Goal: Task Accomplishment & Management: Use online tool/utility

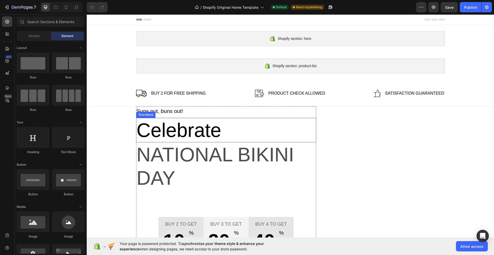
click at [198, 135] on p "Celebrate" at bounding box center [226, 129] width 179 height 23
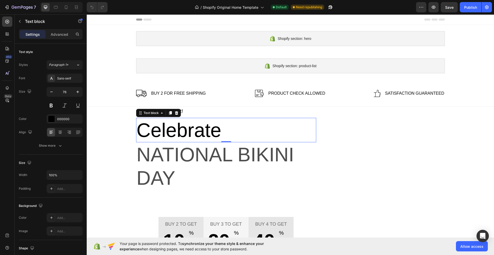
click at [188, 135] on p "Celebrate" at bounding box center [226, 129] width 179 height 23
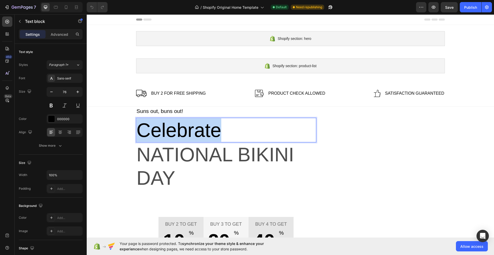
click at [188, 135] on p "Celebrate" at bounding box center [226, 129] width 179 height 23
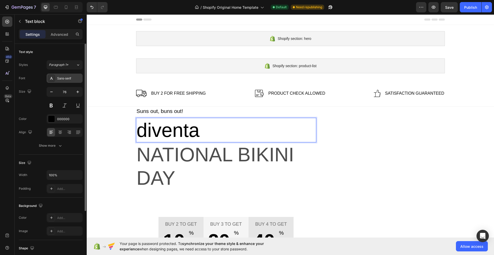
click at [76, 78] on div "Sans-serif" at bounding box center [69, 78] width 24 height 5
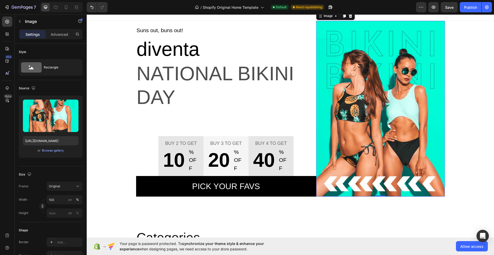
click at [361, 38] on img at bounding box center [380, 109] width 129 height 176
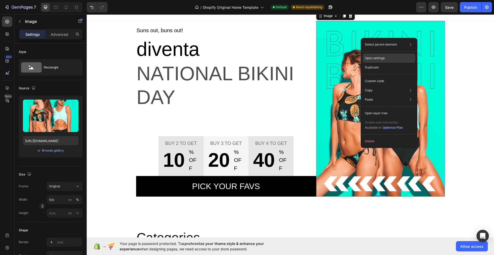
click at [390, 58] on div "Open settings" at bounding box center [389, 58] width 53 height 9
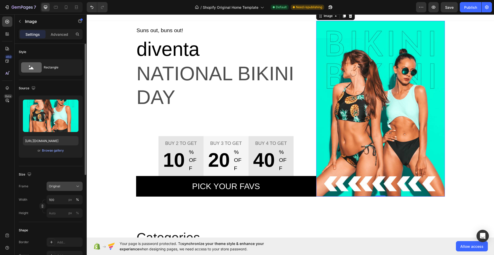
click at [57, 187] on span "Original" at bounding box center [54, 186] width 11 height 5
click at [63, 34] on p "Advanced" at bounding box center [60, 34] width 18 height 5
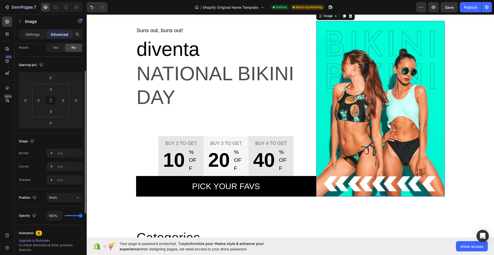
scroll to position [86, 0]
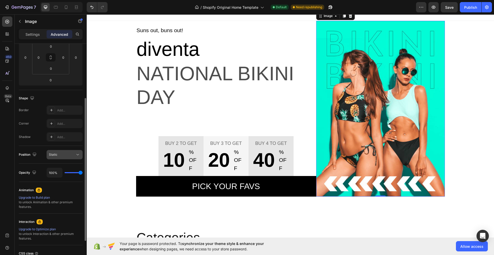
click at [65, 153] on div "Static" at bounding box center [62, 154] width 26 height 5
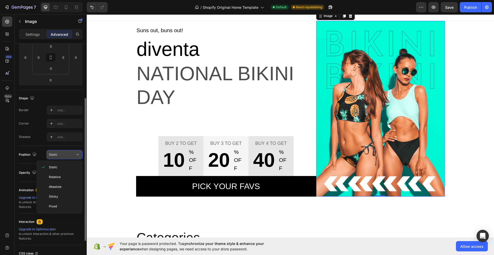
click at [65, 153] on div "Static" at bounding box center [62, 154] width 26 height 5
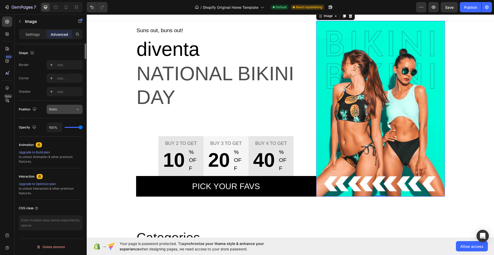
scroll to position [0, 0]
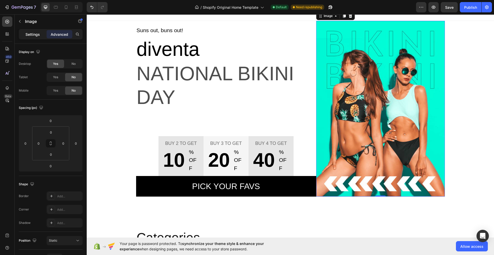
click at [39, 37] on p "Settings" at bounding box center [32, 34] width 14 height 5
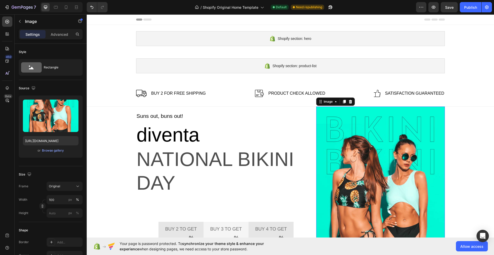
click at [369, 117] on img at bounding box center [380, 195] width 129 height 176
click at [192, 162] on p "National Bikini Day" at bounding box center [226, 170] width 179 height 47
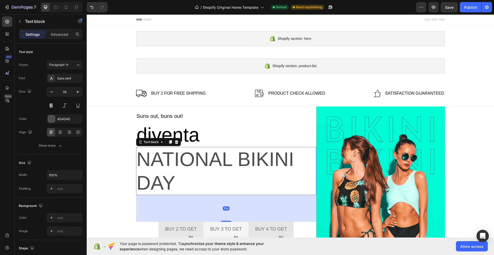
click at [183, 186] on p "National Bikini Day" at bounding box center [226, 170] width 179 height 47
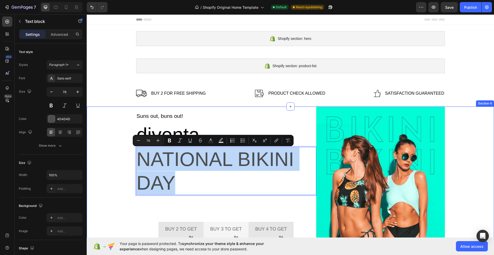
drag, startPoint x: 183, startPoint y: 186, endPoint x: 134, endPoint y: 156, distance: 57.4
click at [134, 156] on div "Suns out, buns out! Text block diventa Text block National Bikini Day Text bloc…" at bounding box center [291, 195] width 400 height 176
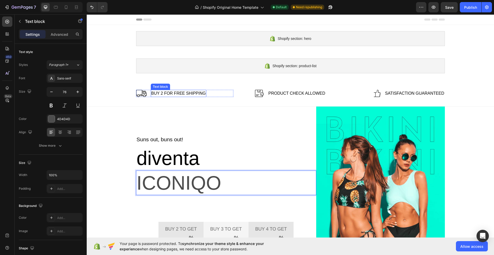
click at [162, 94] on p "Buy 2 for free shipping" at bounding box center [178, 93] width 55 height 6
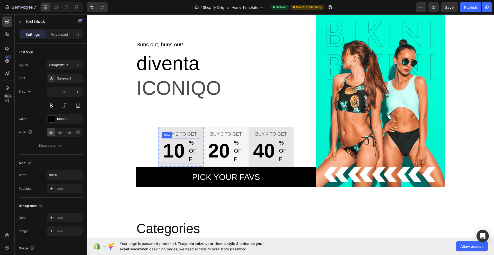
scroll to position [129, 0]
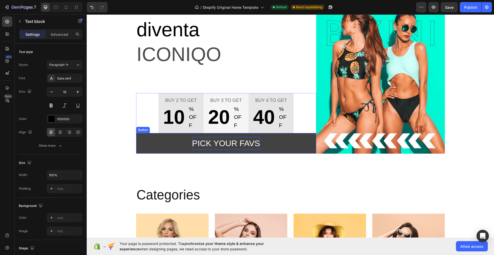
click at [240, 142] on div "Pick your favs" at bounding box center [226, 143] width 68 height 12
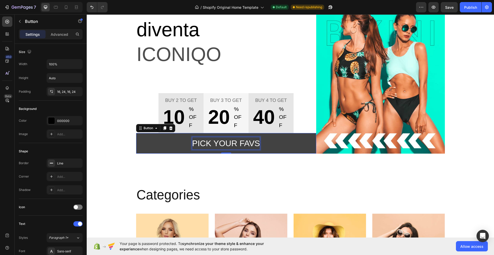
click at [238, 143] on div "Pick your favs" at bounding box center [226, 143] width 68 height 12
click at [238, 143] on p "Pick your favs" at bounding box center [226, 143] width 68 height 12
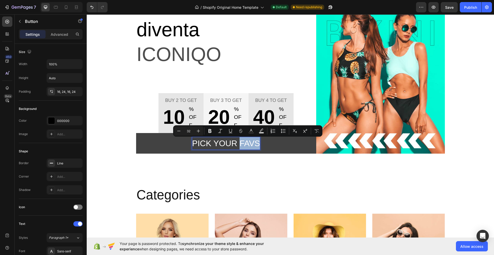
click at [238, 143] on p "Pick your favs" at bounding box center [226, 143] width 68 height 12
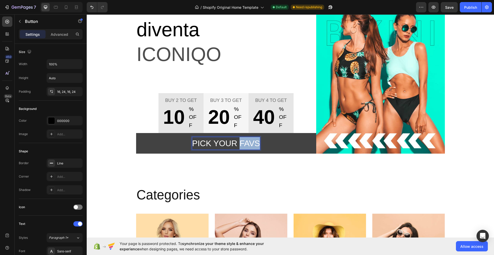
click at [238, 143] on p "Pick your favs" at bounding box center [226, 143] width 68 height 12
click at [136, 133] on button "SCEGLI" at bounding box center [226, 143] width 180 height 21
click at [136, 133] on button "SCEGLI IL" at bounding box center [226, 143] width 180 height 21
click at [136, 133] on button "SCEGLI IL TUO" at bounding box center [226, 143] width 180 height 21
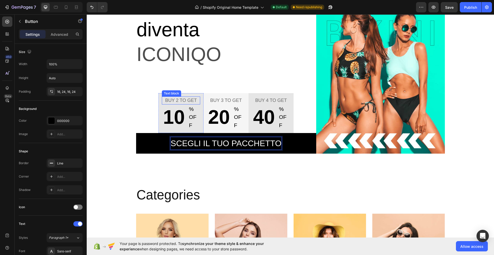
click at [176, 97] on p "Buy 2 to get" at bounding box center [180, 100] width 37 height 7
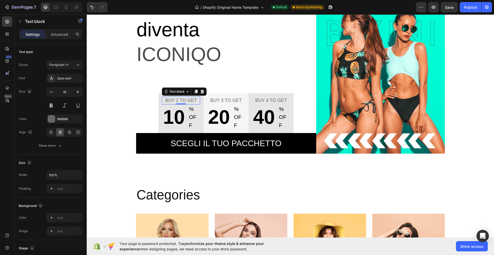
click at [186, 98] on p "Buy 2 to get" at bounding box center [180, 100] width 37 height 7
click at [196, 100] on p "Buy 2 to get" at bounding box center [180, 100] width 37 height 7
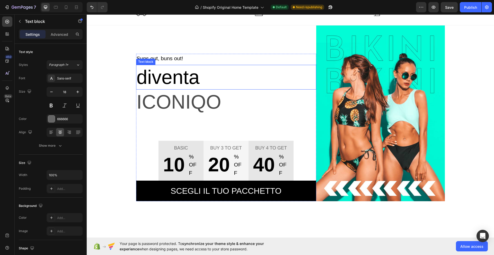
scroll to position [172, 0]
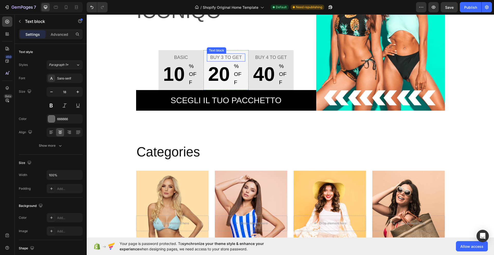
click at [230, 58] on p "Buy 3 to get" at bounding box center [225, 57] width 37 height 7
click at [274, 57] on p "Buy 4 to get" at bounding box center [270, 57] width 37 height 7
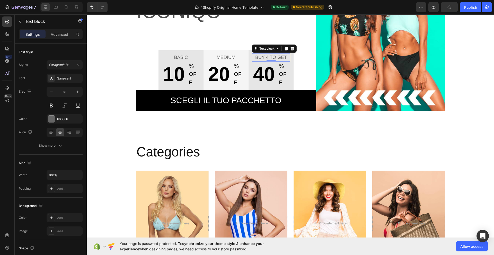
click at [274, 57] on p "Buy 4 to get" at bounding box center [270, 57] width 37 height 7
click at [176, 71] on p "10" at bounding box center [173, 73] width 22 height 23
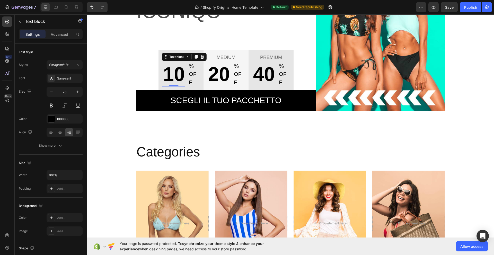
click at [170, 73] on p "10" at bounding box center [173, 73] width 22 height 23
click at [190, 66] on p "% OFF" at bounding box center [194, 74] width 11 height 24
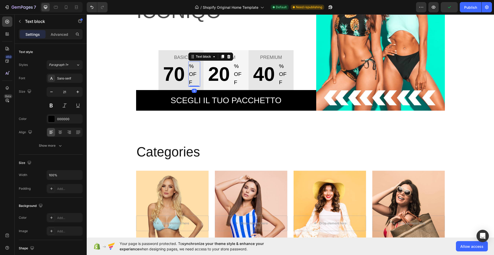
click at [190, 66] on p "% OFF" at bounding box center [194, 74] width 11 height 24
click at [195, 74] on p "+ OFF" at bounding box center [194, 74] width 11 height 24
click at [193, 84] on p "+ OFF" at bounding box center [194, 74] width 11 height 24
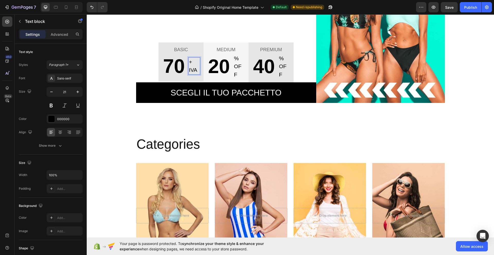
scroll to position [176, 0]
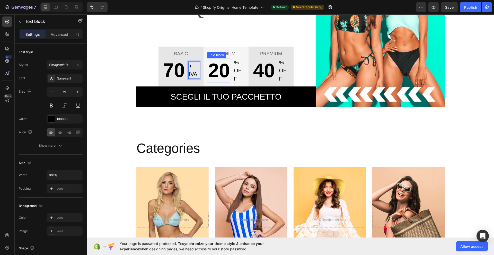
click at [213, 68] on p "20" at bounding box center [218, 70] width 22 height 23
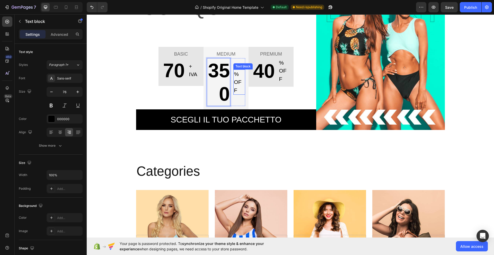
click at [236, 79] on p "% OFF" at bounding box center [239, 82] width 11 height 24
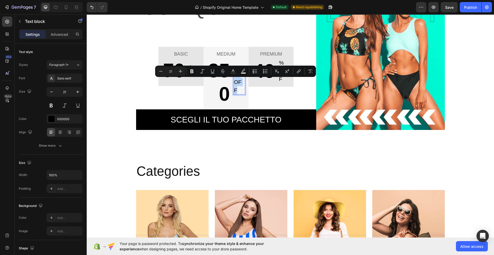
click at [236, 79] on p "% OFF" at bounding box center [239, 82] width 11 height 24
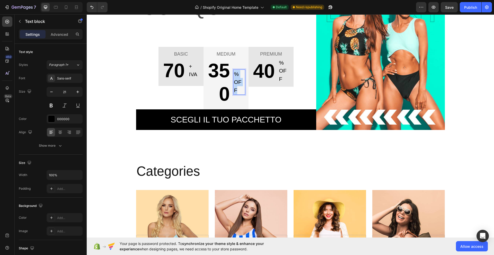
click at [236, 79] on p "% OFF" at bounding box center [239, 82] width 11 height 24
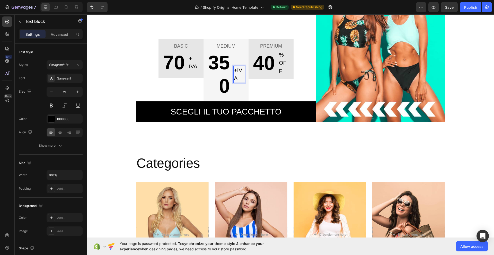
scroll to position [157, 0]
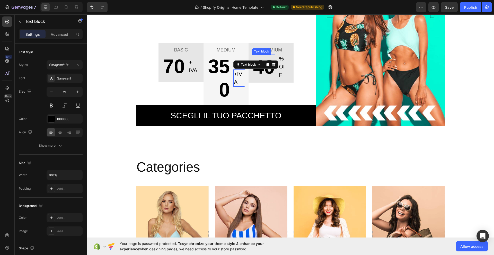
click at [255, 75] on p "40" at bounding box center [263, 66] width 22 height 23
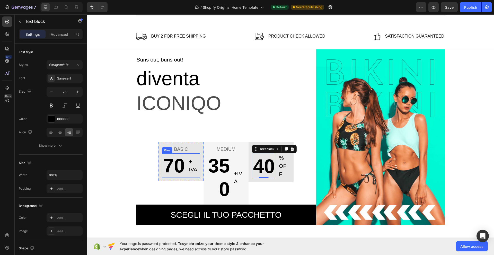
scroll to position [28, 0]
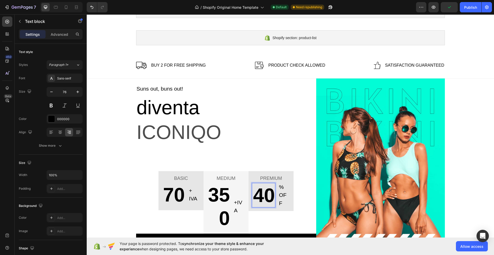
click at [264, 194] on p "40" at bounding box center [263, 195] width 22 height 23
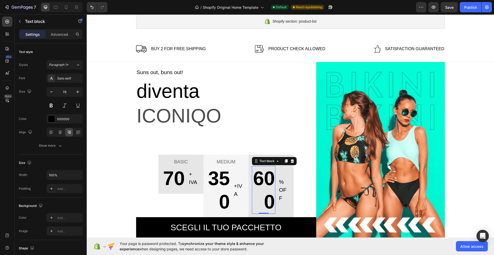
scroll to position [45, 0]
click at [289, 177] on div "PREMIUM Text block 600 Text block 0 % OFF Text block Row Row" at bounding box center [271, 185] width 45 height 63
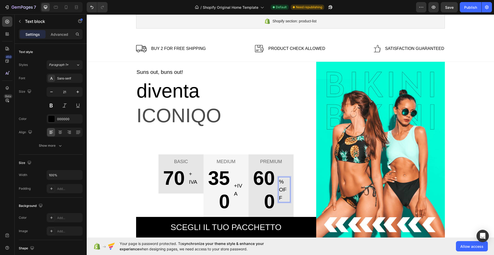
click at [286, 195] on p "% OFF" at bounding box center [284, 190] width 11 height 24
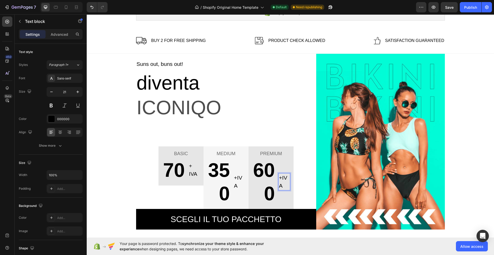
scroll to position [49, 0]
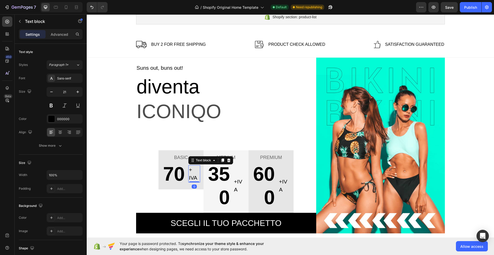
click at [189, 172] on p "+ IVA" at bounding box center [194, 174] width 11 height 16
click at [50, 90] on icon "button" at bounding box center [51, 91] width 5 height 5
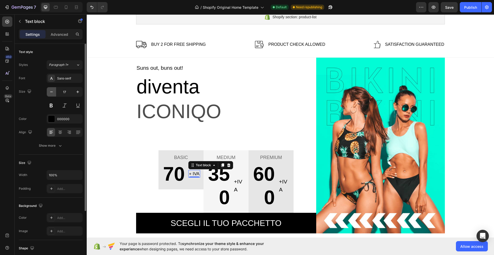
click at [50, 90] on icon "button" at bounding box center [51, 91] width 5 height 5
type input "14"
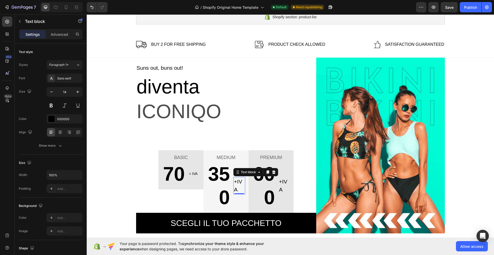
click at [234, 181] on p "+IVA" at bounding box center [239, 186] width 11 height 16
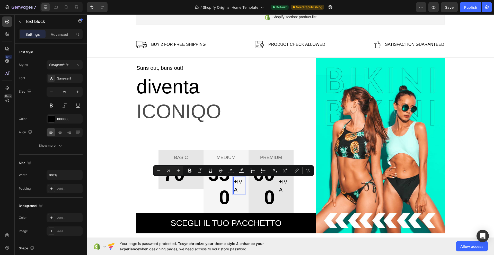
click at [234, 193] on p "+IVA" at bounding box center [239, 186] width 11 height 16
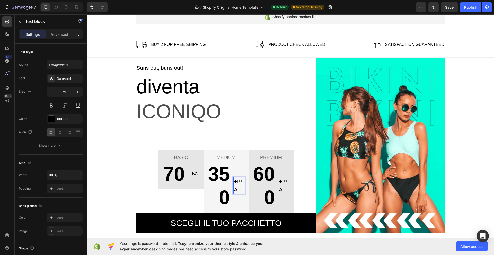
click at [234, 193] on p "+IVA" at bounding box center [239, 186] width 11 height 16
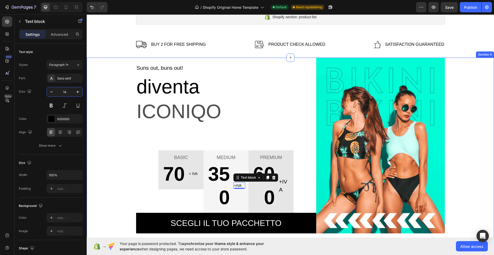
type input "14"
click at [275, 188] on div "600 Text block +IVA Text block Row" at bounding box center [271, 186] width 38 height 48
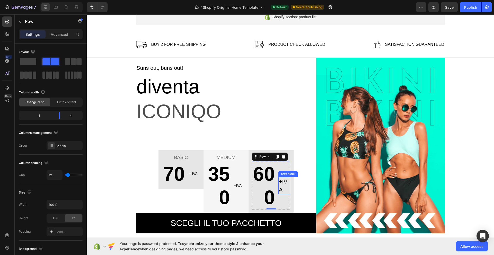
click at [282, 184] on p "+IVA" at bounding box center [284, 186] width 11 height 16
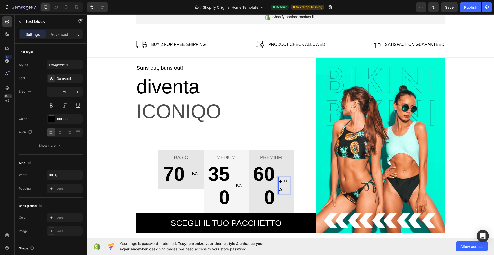
click at [282, 187] on p "+IVA" at bounding box center [284, 186] width 11 height 16
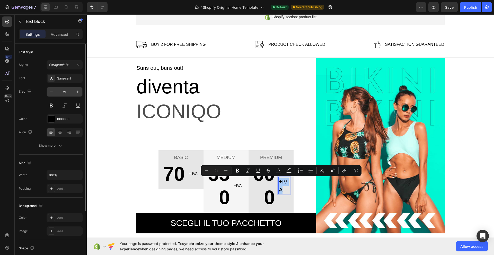
click at [65, 89] on input "21" at bounding box center [64, 91] width 17 height 9
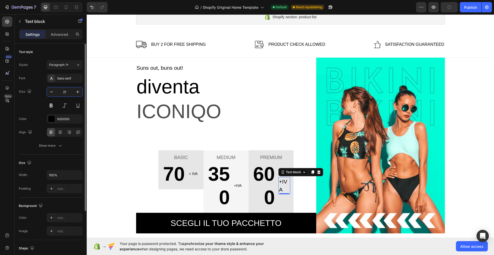
click at [65, 89] on input "21" at bounding box center [64, 91] width 17 height 9
type input "14"
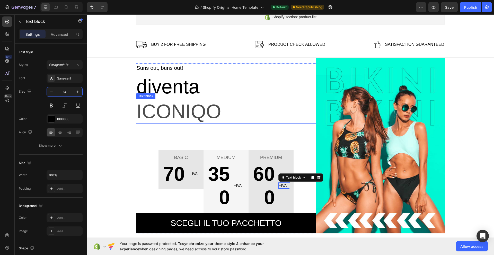
click at [249, 118] on p "ICONIQO" at bounding box center [226, 111] width 179 height 23
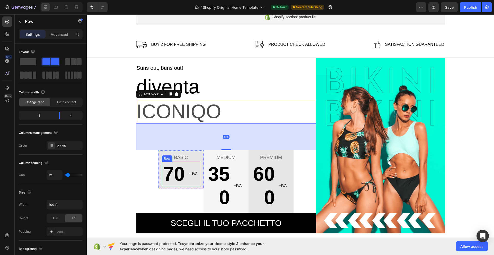
click at [189, 166] on div "+ IVA Text block" at bounding box center [194, 174] width 12 height 24
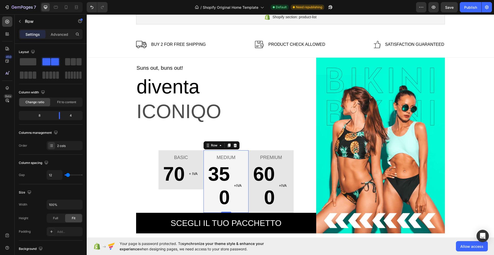
click at [204, 151] on div "MEDIUM Text block 350 Text block +IVA Text block Row Row 0" at bounding box center [226, 181] width 45 height 63
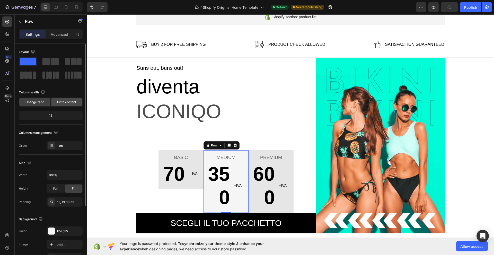
click at [66, 102] on span "Fit to content" at bounding box center [66, 102] width 19 height 5
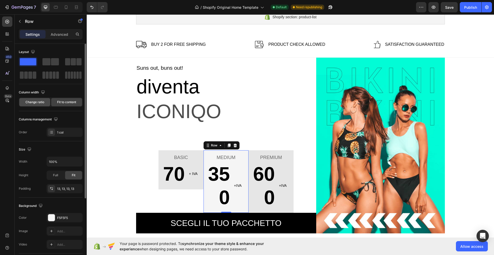
click at [40, 101] on span "Change ratio" at bounding box center [34, 102] width 19 height 5
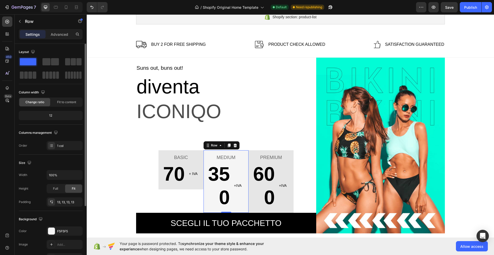
click at [53, 114] on div "12" at bounding box center [51, 115] width 62 height 7
click at [49, 115] on div "12" at bounding box center [51, 115] width 62 height 7
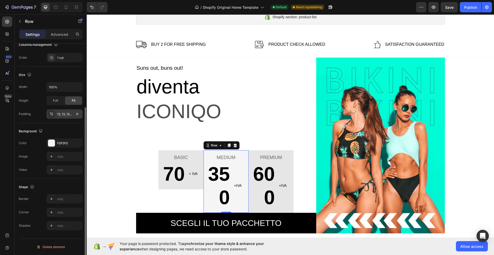
scroll to position [0, 0]
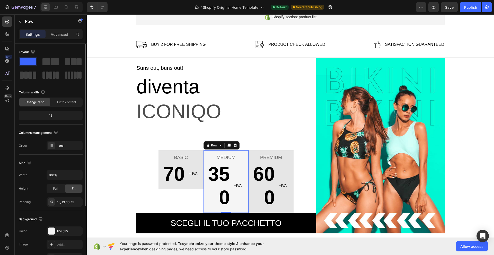
click at [53, 115] on div "12" at bounding box center [51, 115] width 62 height 7
click at [50, 115] on div "12" at bounding box center [51, 115] width 62 height 7
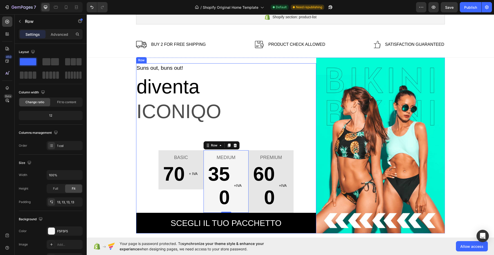
click at [264, 126] on div "Suns out, buns out! Text block diventa Text block ICONIQO Text block BASIC Text…" at bounding box center [226, 148] width 180 height 170
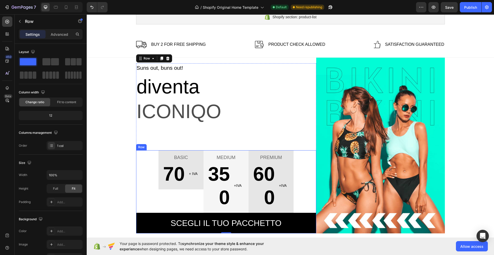
click at [147, 169] on div "BASIC Text block 70 Text block + IVA Text block Row Row MEDIUM Text block 350 T…" at bounding box center [226, 191] width 180 height 83
click at [198, 185] on div "+ IVA Text block" at bounding box center [194, 174] width 12 height 24
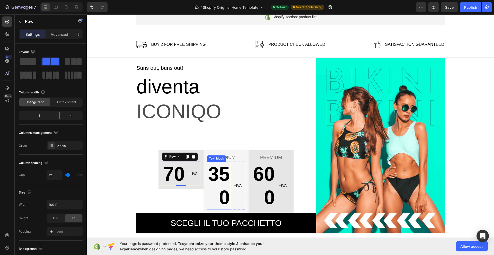
click at [209, 186] on p "350" at bounding box center [218, 185] width 22 height 47
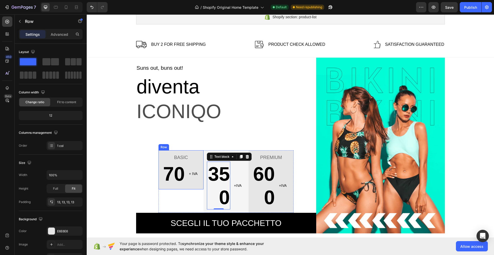
click at [201, 189] on div "BASIC Text block 70 Text block + IVA Text block Row Row" at bounding box center [181, 169] width 45 height 39
click at [204, 190] on div "MEDIUM Text block 350 Text block +IVA Text block Row Row" at bounding box center [226, 181] width 45 height 63
click at [196, 194] on div "BASIC Text block 70 Text block + IVA Text block Row Row" at bounding box center [181, 181] width 45 height 63
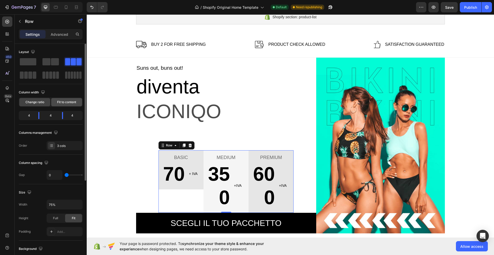
click at [69, 101] on span "Fit to content" at bounding box center [66, 102] width 19 height 5
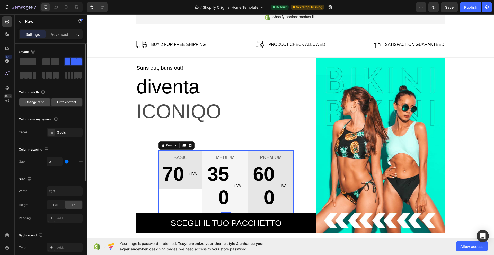
click at [39, 102] on span "Change ratio" at bounding box center [34, 102] width 19 height 5
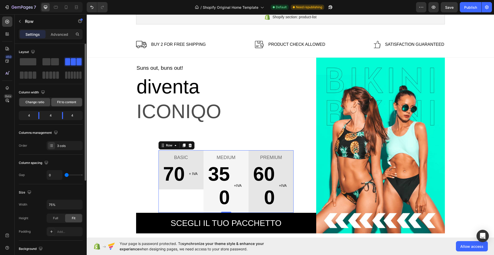
click at [60, 101] on span "Fit to content" at bounding box center [66, 102] width 19 height 5
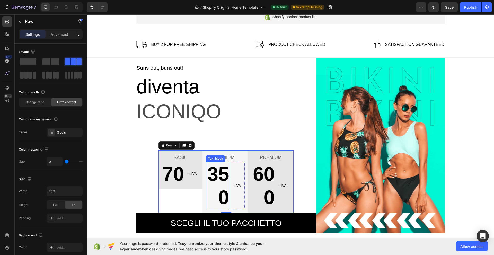
click at [228, 175] on div "350" at bounding box center [218, 186] width 24 height 48
click at [200, 205] on div "BASIC Text block 70 Text block + IVA Text block Row Row" at bounding box center [181, 181] width 44 height 63
click at [239, 208] on div "+IVA Text block" at bounding box center [239, 186] width 12 height 48
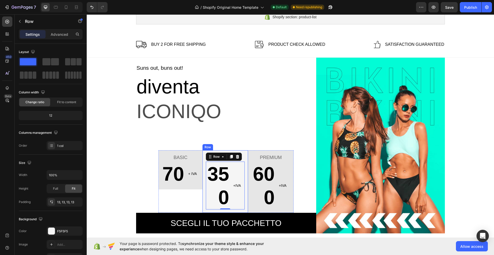
click at [242, 211] on div "MEDIUM Text block 350 Text block +IVA Text block Row 0 Row" at bounding box center [226, 181] width 46 height 63
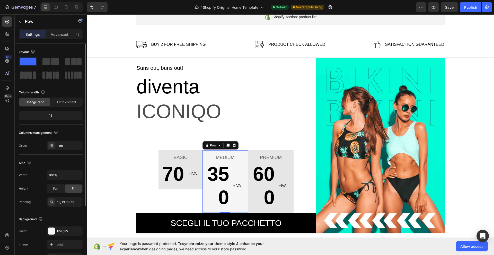
click at [50, 116] on div "12" at bounding box center [51, 115] width 62 height 7
click at [50, 115] on div "12" at bounding box center [51, 115] width 62 height 7
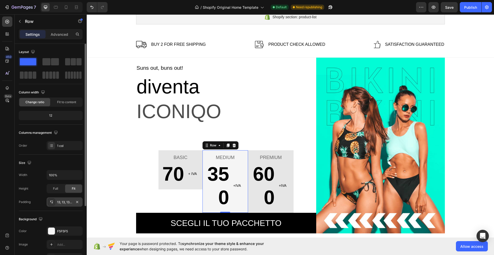
click at [64, 203] on div "13, 13, 13, 13" at bounding box center [64, 202] width 15 height 5
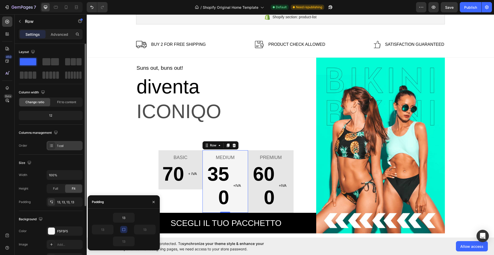
click at [62, 145] on div "1 col" at bounding box center [69, 146] width 24 height 5
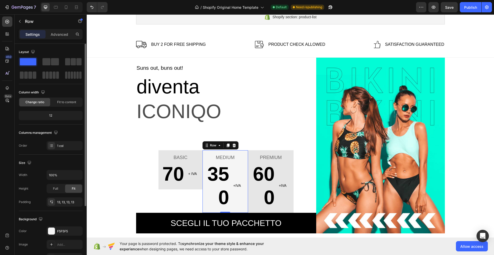
click at [67, 132] on div "Columns management" at bounding box center [51, 133] width 64 height 8
click at [51, 61] on span at bounding box center [55, 61] width 8 height 7
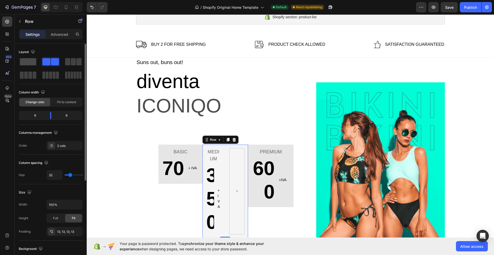
click at [29, 63] on span at bounding box center [28, 61] width 16 height 7
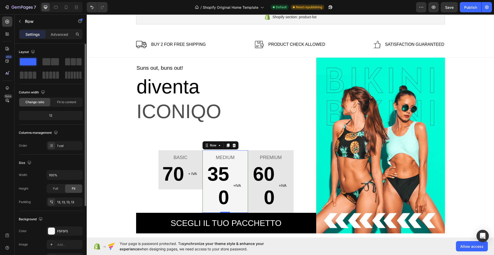
click at [51, 115] on div "12" at bounding box center [51, 115] width 62 height 7
click at [182, 198] on div "BASIC Text block 70 Text block + IVA Text block Row Row" at bounding box center [181, 181] width 44 height 63
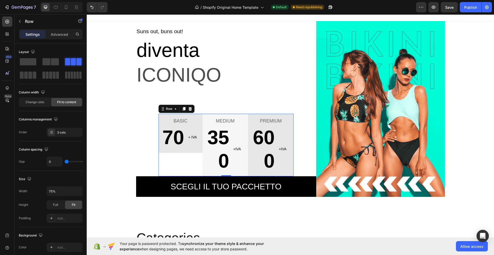
scroll to position [92, 0]
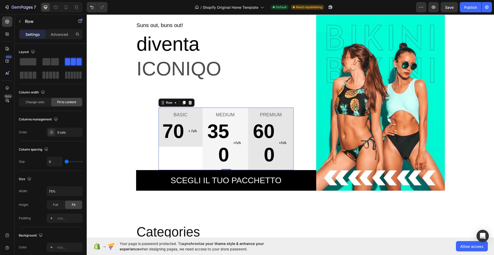
click at [192, 155] on div "BASIC Text block 70 Text block + IVA Text block Row Row" at bounding box center [181, 139] width 44 height 63
click at [34, 100] on div "Change ratio" at bounding box center [34, 102] width 31 height 8
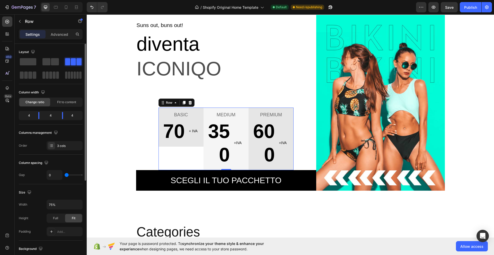
click at [30, 117] on div "4" at bounding box center [27, 115] width 14 height 7
click at [29, 114] on div "4" at bounding box center [27, 115] width 14 height 7
click at [40, 0] on body "7 / Shopify Original Home Template Default Need republishing Preview Save Publi…" at bounding box center [247, 0] width 494 height 0
click at [60, 33] on p "Advanced" at bounding box center [60, 34] width 18 height 5
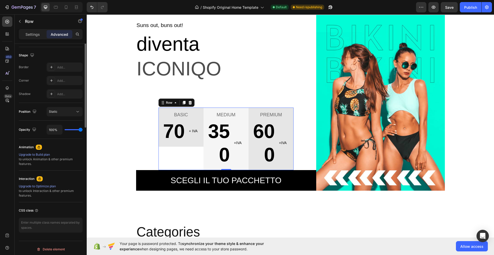
scroll to position [0, 0]
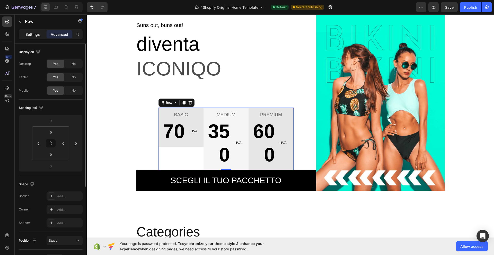
click at [37, 32] on p "Settings" at bounding box center [32, 34] width 14 height 5
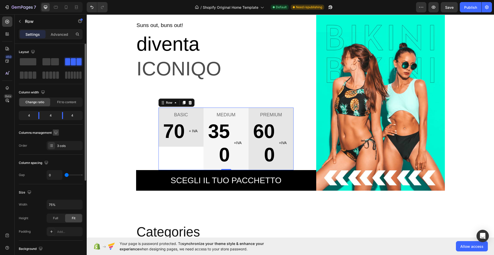
click at [55, 133] on icon "button" at bounding box center [55, 132] width 5 height 5
click at [53, 145] on icon at bounding box center [51, 146] width 4 height 4
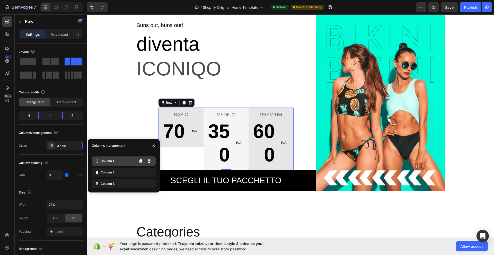
click at [125, 163] on div "Column 1" at bounding box center [124, 160] width 64 height 9
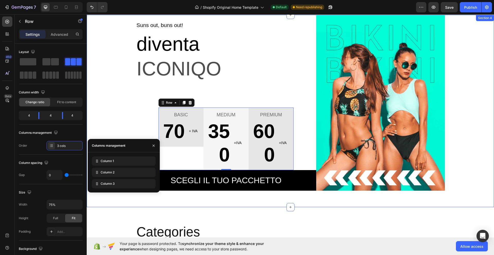
click at [108, 121] on div "Suns out, buns out! Text block diventa Text block ICONIQO Text block BASIC Text…" at bounding box center [291, 103] width 400 height 176
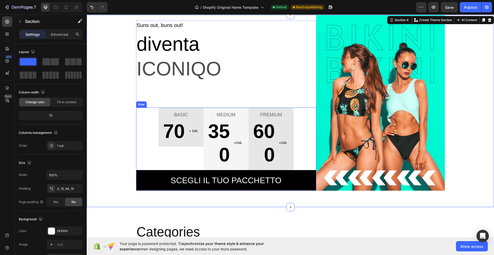
click at [146, 130] on div "BASIC Text block 70 Text block + IVA Text block Row Row MEDIUM Text block 350 T…" at bounding box center [226, 149] width 180 height 83
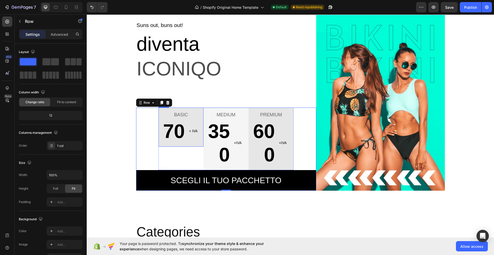
click at [199, 145] on div "BASIC Text block 70 Text block + IVA Text block Row Row" at bounding box center [181, 127] width 45 height 39
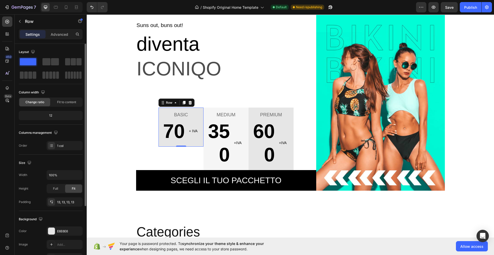
click at [50, 116] on div "12" at bounding box center [51, 115] width 62 height 7
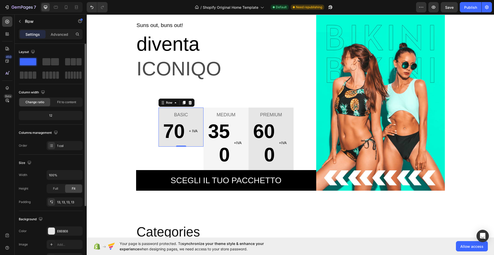
click at [50, 116] on div "12" at bounding box center [51, 115] width 62 height 7
click at [58, 188] on span "Full" at bounding box center [55, 188] width 5 height 5
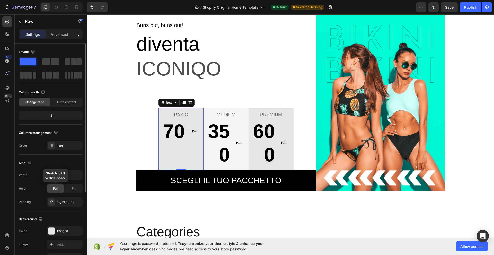
click at [58, 188] on span "Full" at bounding box center [55, 188] width 5 height 5
click at [71, 188] on div "Fit" at bounding box center [73, 189] width 17 height 8
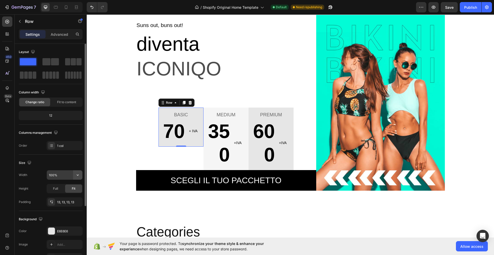
click at [78, 175] on icon "button" at bounding box center [78, 175] width 2 height 1
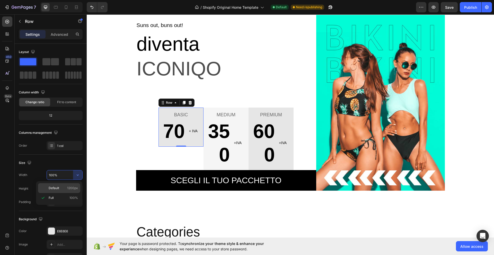
click at [71, 187] on span "1200px" at bounding box center [72, 188] width 11 height 5
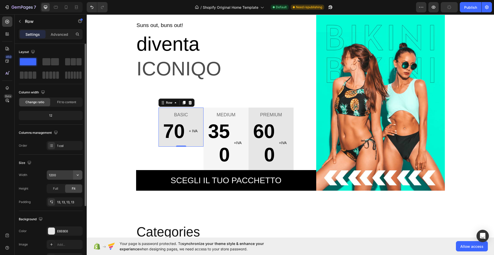
click at [74, 176] on button "button" at bounding box center [77, 174] width 9 height 9
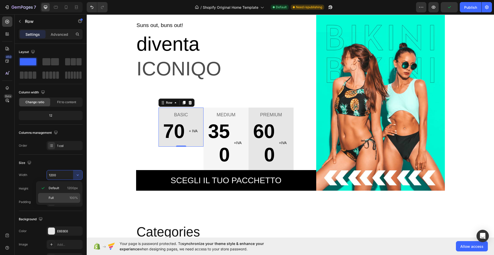
click at [66, 195] on div "Full 100%" at bounding box center [59, 198] width 42 height 10
type input "100%"
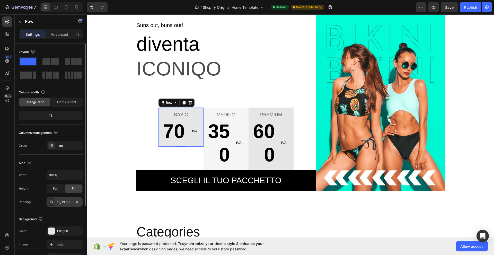
click at [70, 201] on div "13, 13, 13, 13" at bounding box center [64, 202] width 15 height 5
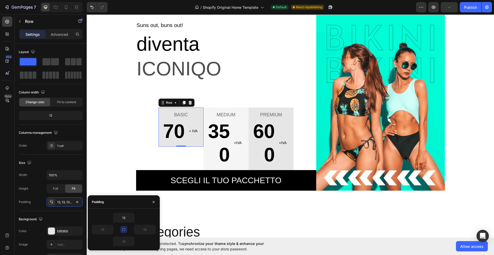
click at [125, 230] on icon "button" at bounding box center [124, 230] width 4 height 4
drag, startPoint x: 152, startPoint y: 202, endPoint x: 3, endPoint y: 195, distance: 149.4
click at [152, 202] on icon "button" at bounding box center [154, 202] width 4 height 4
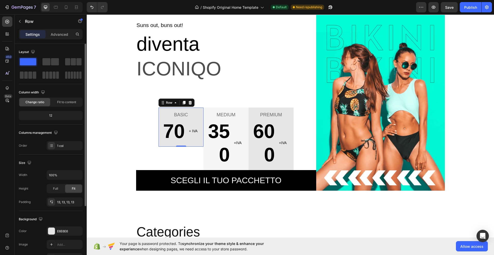
click at [41, 103] on span "Change ratio" at bounding box center [34, 102] width 19 height 5
click at [50, 113] on div "12" at bounding box center [51, 115] width 62 height 7
click at [62, 98] on div "Fit to content" at bounding box center [66, 102] width 31 height 8
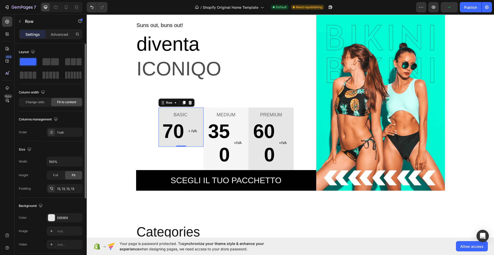
click at [62, 98] on div "Fit to content" at bounding box center [66, 102] width 31 height 8
click at [40, 102] on span "Change ratio" at bounding box center [34, 102] width 19 height 5
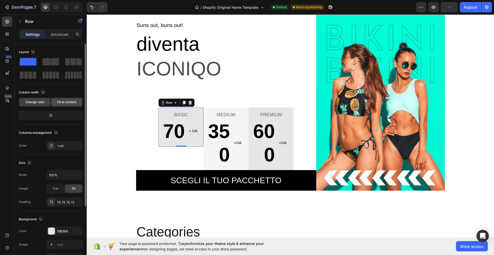
click at [62, 101] on span "Fit to content" at bounding box center [66, 102] width 19 height 5
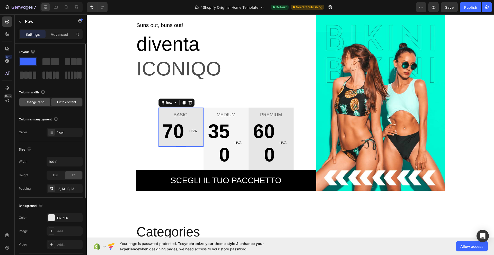
click at [39, 103] on span "Change ratio" at bounding box center [34, 102] width 19 height 5
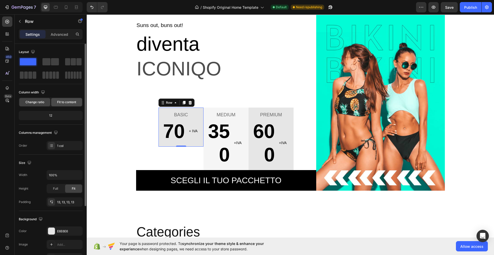
click at [63, 102] on span "Fit to content" at bounding box center [66, 102] width 19 height 5
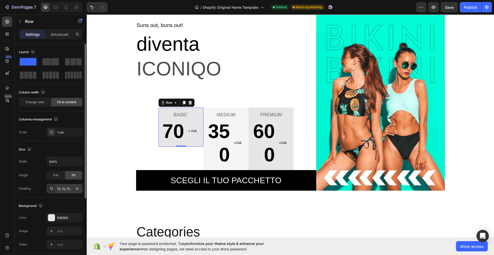
click at [62, 190] on div "13, 13, 13, 13" at bounding box center [64, 189] width 15 height 5
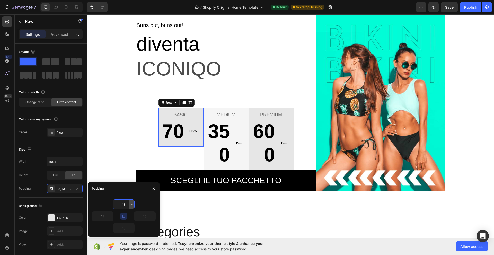
click at [129, 202] on button "button" at bounding box center [131, 204] width 5 height 9
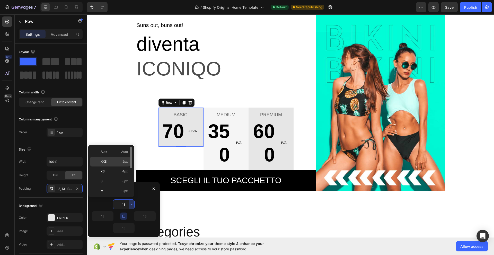
click at [112, 160] on p "XXS 2px" at bounding box center [114, 161] width 27 height 5
type input "2"
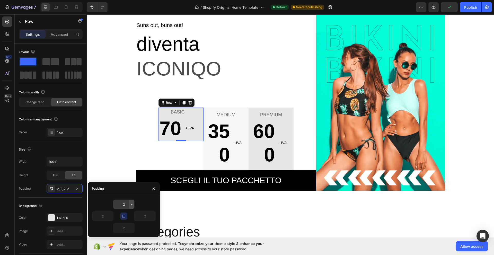
click at [133, 204] on icon "button" at bounding box center [132, 204] width 4 height 4
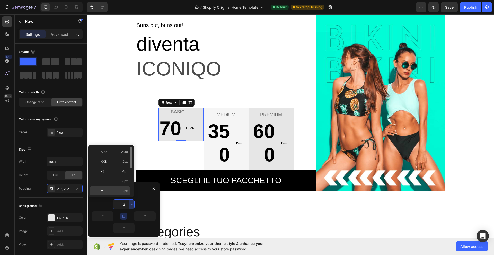
click button "button" at bounding box center [131, 204] width 5 height 9
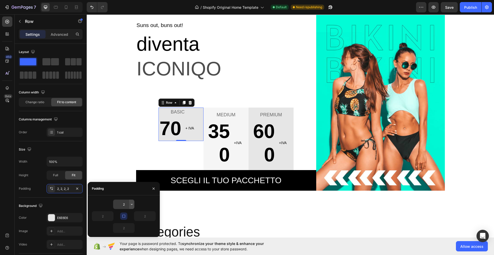
click at [130, 203] on icon "button" at bounding box center [132, 204] width 4 height 4
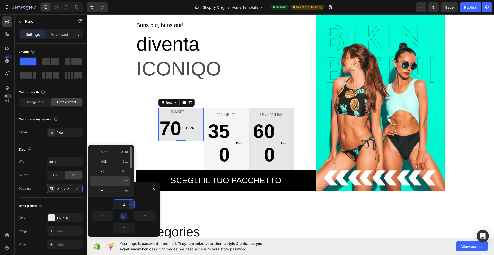
click at [111, 182] on p "S 8px" at bounding box center [114, 181] width 27 height 5
type input "8"
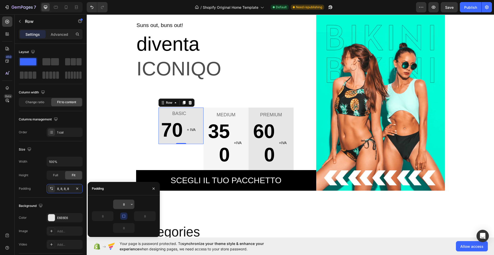
click at [130, 203] on icon "button" at bounding box center [132, 204] width 4 height 4
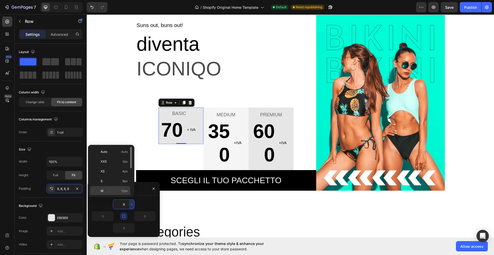
click at [106, 191] on p "M 12px" at bounding box center [114, 191] width 27 height 5
type input "12"
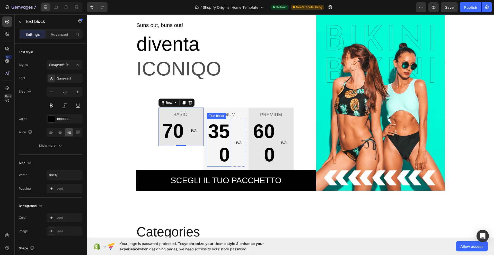
click at [210, 140] on p "350" at bounding box center [218, 142] width 22 height 47
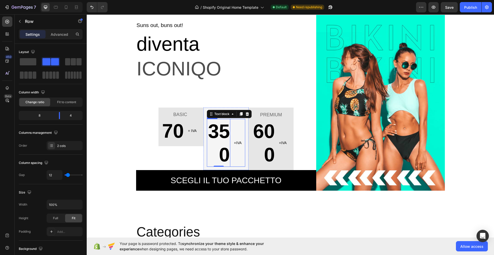
click at [230, 129] on div "350 Text block 0 +IVA Text block Row" at bounding box center [226, 143] width 38 height 48
click at [224, 134] on p "350" at bounding box center [218, 142] width 22 height 47
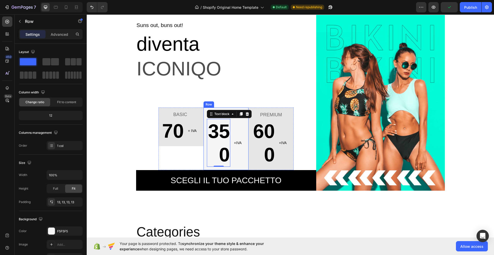
click at [204, 153] on div "MEDIUM Text block 350 Text block 0 +IVA Text block Row Row" at bounding box center [226, 139] width 45 height 63
click at [220, 105] on div "Row" at bounding box center [214, 103] width 19 height 6
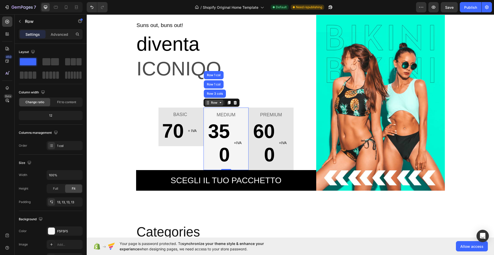
click at [206, 102] on icon at bounding box center [208, 103] width 4 height 4
click at [208, 103] on icon at bounding box center [208, 102] width 1 height 1
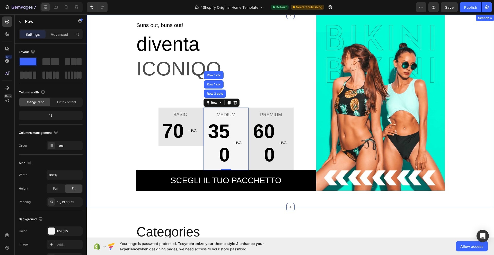
click at [110, 129] on div "Suns out, buns out! Text block diventa Text block ICONIQO Text block BASIC Text…" at bounding box center [291, 103] width 400 height 176
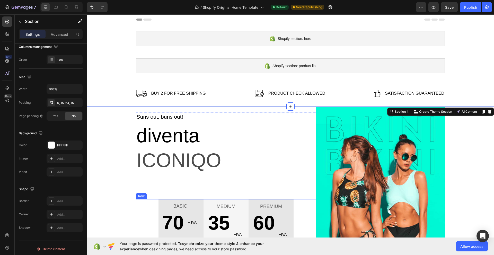
click at [146, 221] on div "BASIC Text block 70 Text block + IVA Text block Row Row MEDIUM Text block 350 T…" at bounding box center [226, 240] width 180 height 83
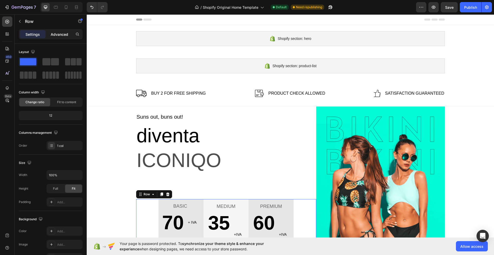
click at [59, 35] on p "Advanced" at bounding box center [60, 34] width 18 height 5
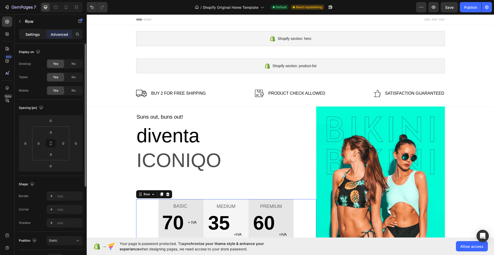
click at [28, 32] on p "Settings" at bounding box center [32, 34] width 14 height 5
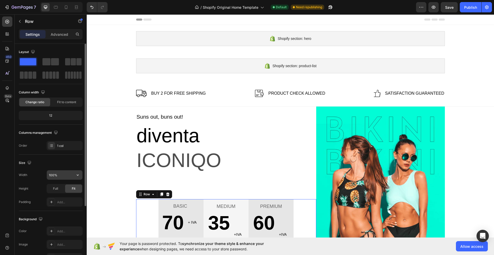
click at [67, 173] on input "100%" at bounding box center [65, 174] width 36 height 9
click at [77, 174] on icon "button" at bounding box center [77, 174] width 5 height 5
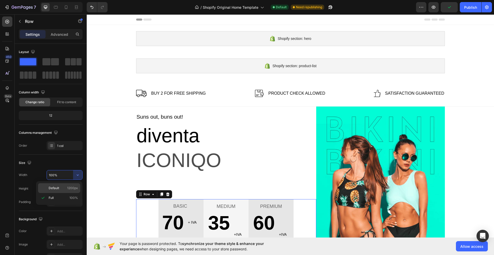
click at [74, 187] on span "1200px" at bounding box center [72, 188] width 11 height 5
type input "1200"
click at [57, 189] on span "Full" at bounding box center [55, 188] width 5 height 5
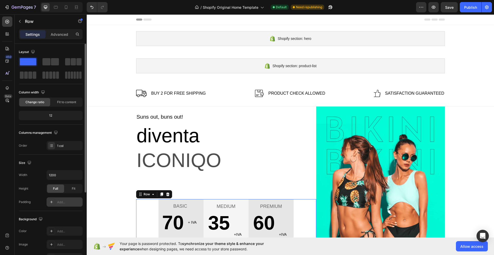
click at [66, 202] on div "Add..." at bounding box center [69, 202] width 24 height 5
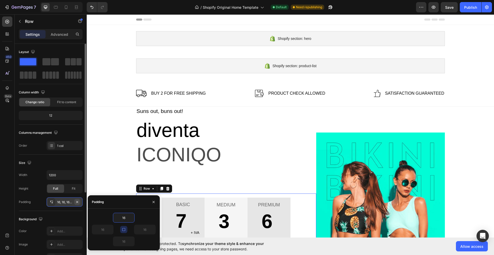
click at [76, 202] on icon "button" at bounding box center [77, 202] width 4 height 4
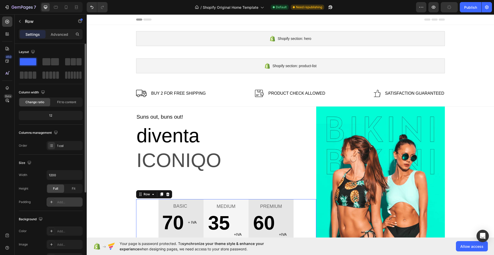
click at [53, 204] on icon at bounding box center [51, 202] width 4 height 4
type input "16"
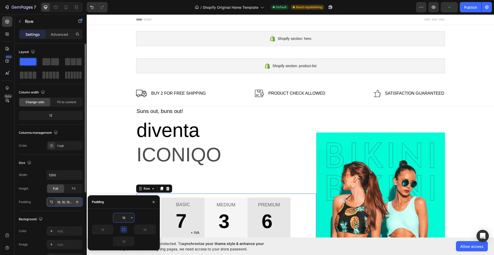
click at [61, 200] on div "16, 16, 16, 16" at bounding box center [64, 202] width 15 height 5
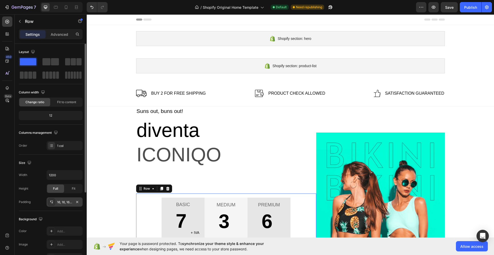
click at [61, 200] on div "16, 16, 16, 16" at bounding box center [64, 202] width 15 height 5
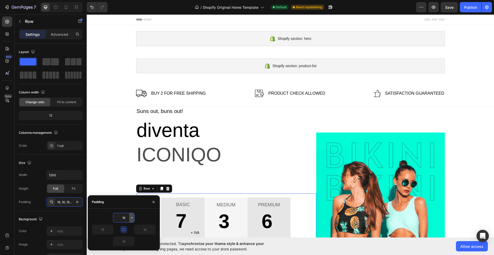
click at [133, 218] on icon "button" at bounding box center [132, 218] width 4 height 4
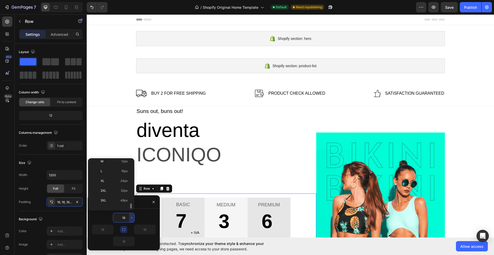
scroll to position [59, 0]
click at [106, 173] on span "2XL" at bounding box center [104, 174] width 6 height 5
type input "32"
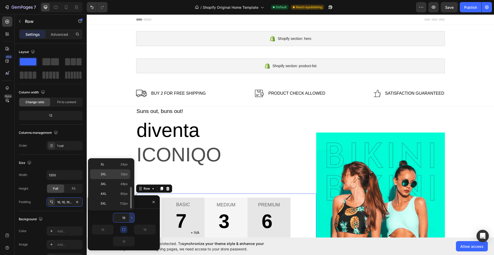
type input "32"
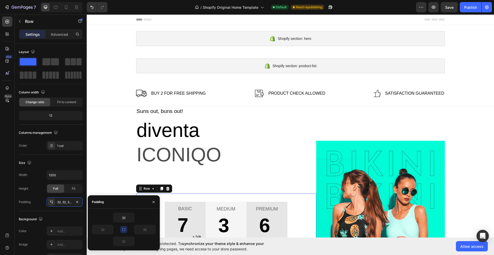
scroll to position [43, 0]
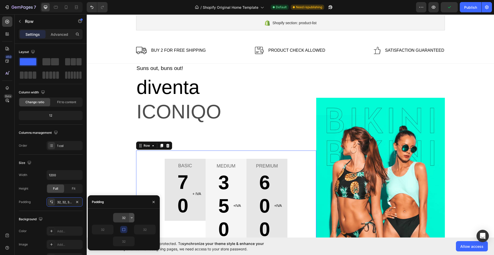
click at [130, 217] on icon "button" at bounding box center [132, 218] width 4 height 4
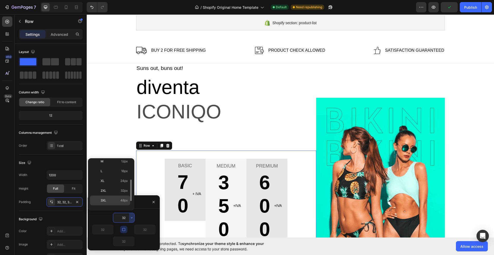
click at [107, 199] on p "3XL 48px" at bounding box center [114, 200] width 27 height 5
type input "48"
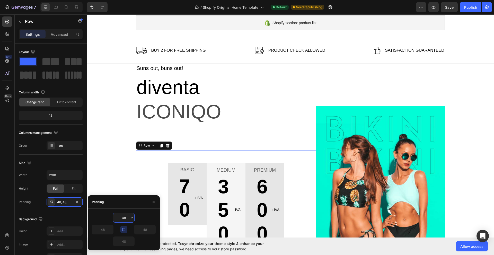
click at [128, 218] on input "48" at bounding box center [123, 217] width 21 height 9
click at [131, 217] on icon "button" at bounding box center [132, 218] width 4 height 4
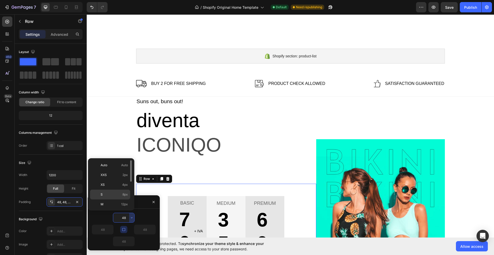
scroll to position [0, 0]
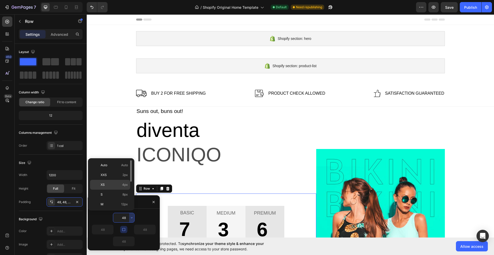
click at [110, 184] on p "XS 4px" at bounding box center [114, 184] width 27 height 5
type input "4"
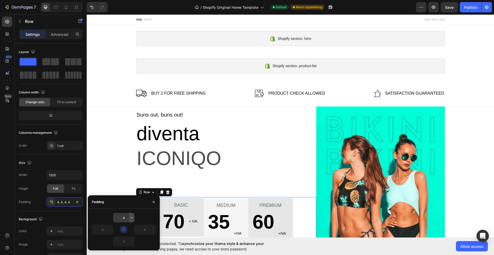
click at [131, 219] on icon "button" at bounding box center [132, 218] width 4 height 4
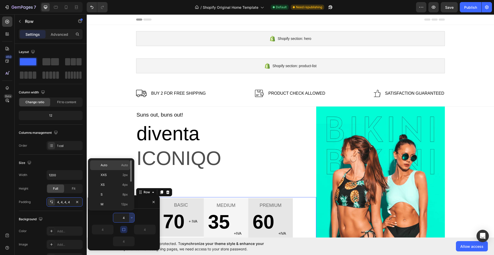
click at [110, 165] on p "Auto Auto" at bounding box center [114, 165] width 27 height 5
type input "Auto"
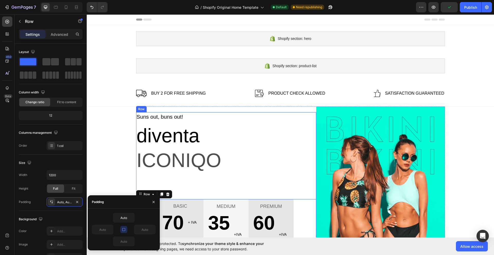
click at [226, 186] on div "Suns out, buns out! Text block diventa Text block ICONIQO Text block BASIC Text…" at bounding box center [226, 197] width 180 height 170
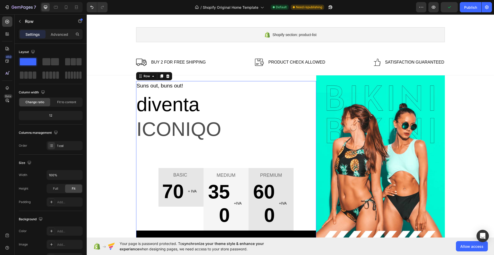
scroll to position [43, 0]
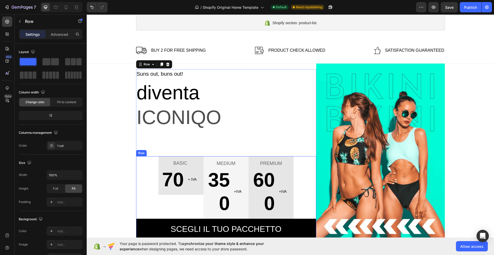
click at [146, 162] on div "BASIC Text block 70 Text block + IVA Text block Row Row MEDIUM Text block 350 T…" at bounding box center [226, 197] width 180 height 83
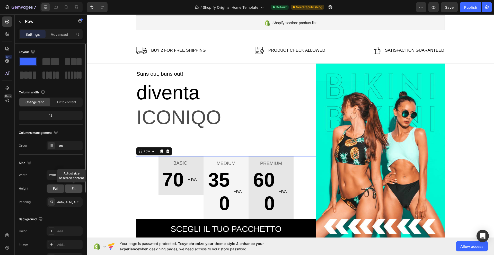
click at [77, 186] on div "Fit" at bounding box center [73, 189] width 17 height 8
click at [50, 189] on div "Full" at bounding box center [55, 189] width 17 height 8
click at [78, 173] on icon "button" at bounding box center [77, 174] width 5 height 5
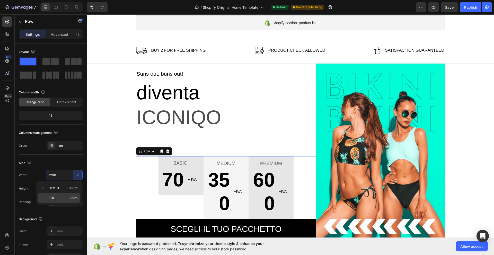
click at [67, 197] on p "Full 100%" at bounding box center [63, 198] width 29 height 5
type input "100%"
click at [62, 32] on p "Advanced" at bounding box center [60, 34] width 18 height 5
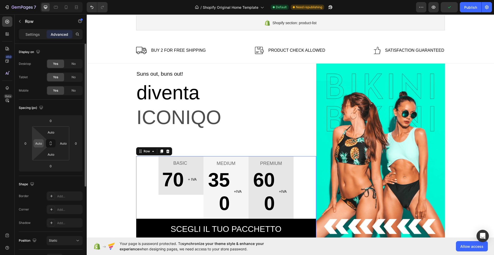
click at [39, 143] on input "Auto" at bounding box center [39, 143] width 8 height 8
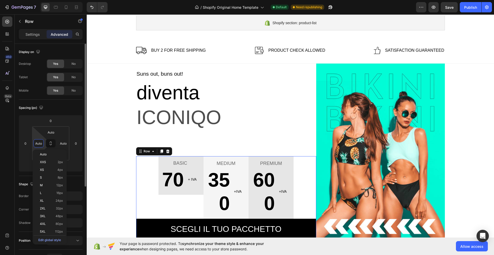
click at [69, 109] on div "Spacing (px)" at bounding box center [51, 108] width 64 height 8
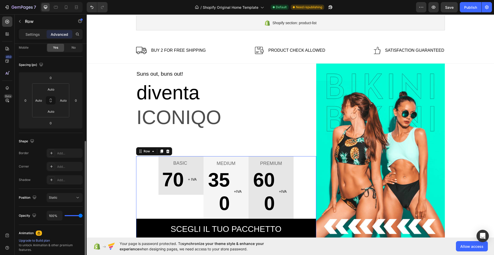
scroll to position [86, 0]
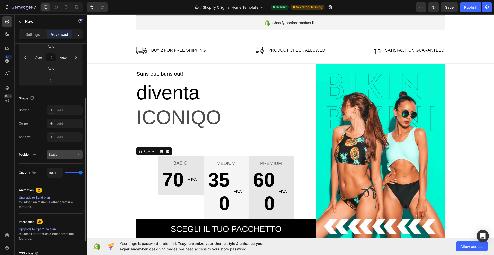
click at [80, 155] on icon at bounding box center [77, 154] width 5 height 5
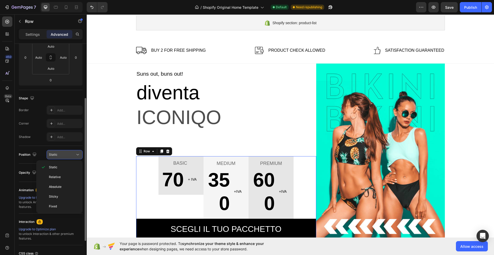
click at [80, 155] on icon at bounding box center [77, 154] width 5 height 5
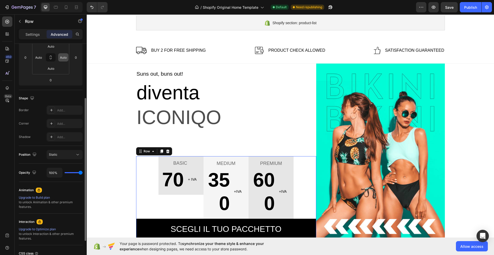
scroll to position [0, 0]
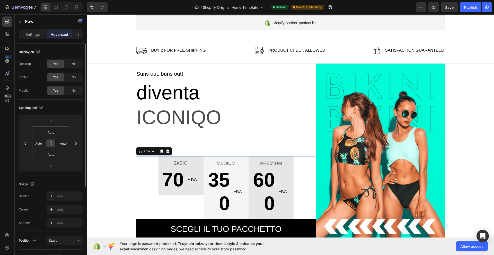
click at [51, 145] on button at bounding box center [51, 143] width 10 height 8
type input "-1"
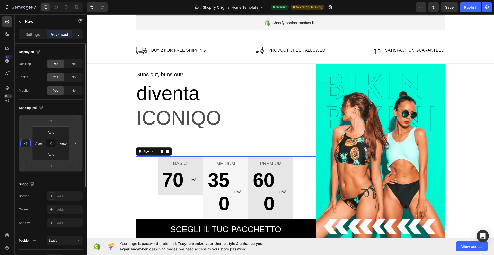
type input "-10"
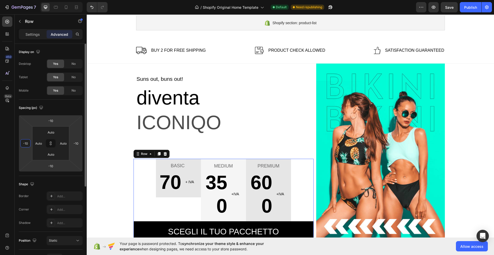
type input "-100"
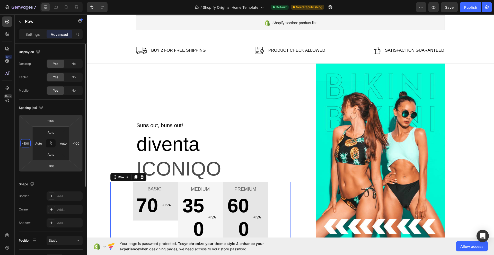
type input "-10"
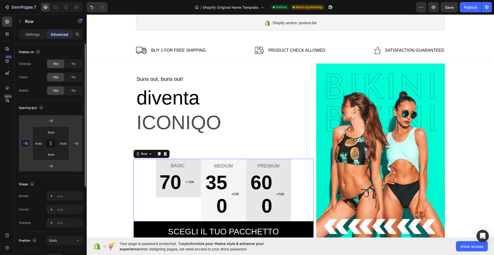
type input "-1"
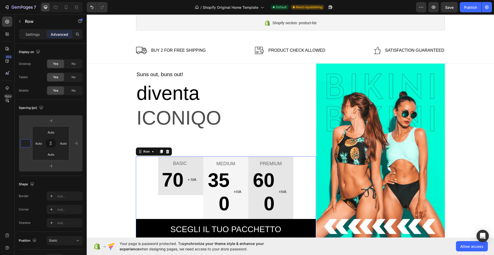
click at [153, 183] on div "BASIC Text block 70 Text block + IVA Text block Row Row MEDIUM Text block 350 T…" at bounding box center [226, 197] width 180 height 83
type input "0"
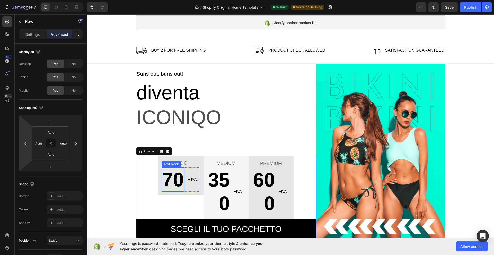
click at [171, 187] on p "70" at bounding box center [173, 179] width 22 height 23
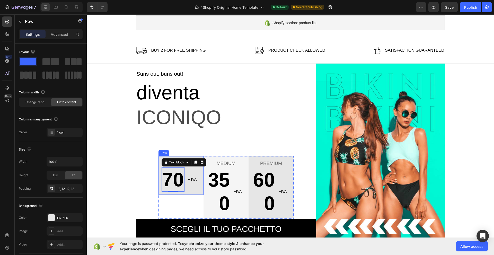
click at [162, 193] on div "BASIC Text block 70 Text block 0 + IVA Text block Row Row" at bounding box center [181, 175] width 45 height 39
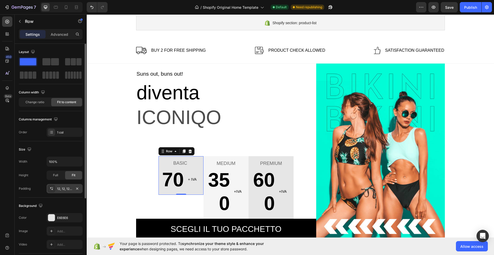
click at [67, 190] on div "12, 12, 12, 12" at bounding box center [64, 189] width 15 height 5
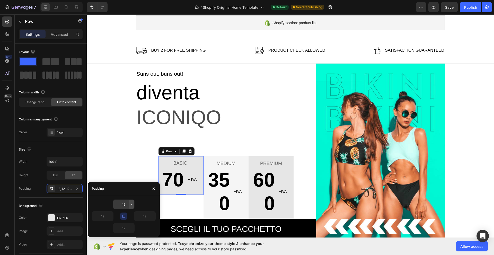
click at [132, 204] on icon "button" at bounding box center [132, 204] width 4 height 4
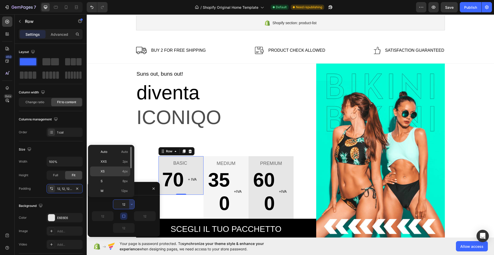
click at [112, 172] on p "XS 4px" at bounding box center [114, 171] width 27 height 5
type input "4"
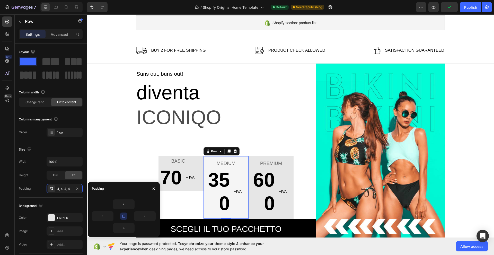
click at [205, 187] on div "MEDIUM Text block 350 Text block +IVA Text block Row Row 0" at bounding box center [226, 187] width 45 height 63
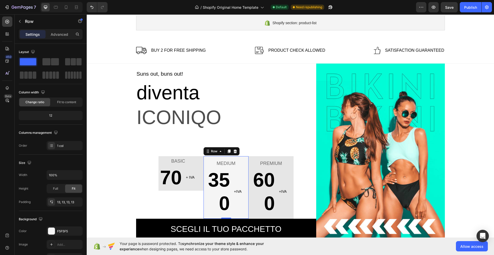
click at [204, 196] on div "MEDIUM Text block 350 Text block +IVA Text block Row Row 0" at bounding box center [226, 187] width 45 height 63
click at [78, 200] on icon "button" at bounding box center [77, 202] width 4 height 4
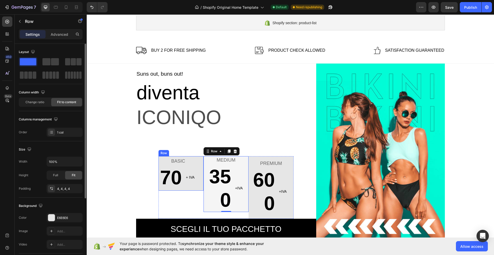
click at [199, 186] on div "BASIC Text block 70 Text block + IVA Text block Row Row" at bounding box center [181, 173] width 45 height 34
click at [205, 210] on p "350" at bounding box center [217, 188] width 27 height 47
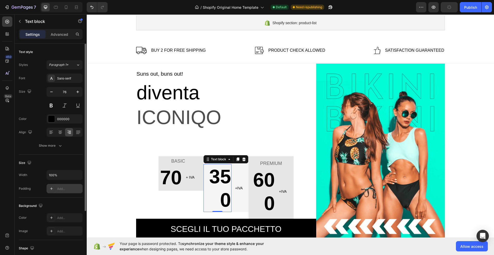
click at [68, 187] on div "Add..." at bounding box center [69, 189] width 24 height 5
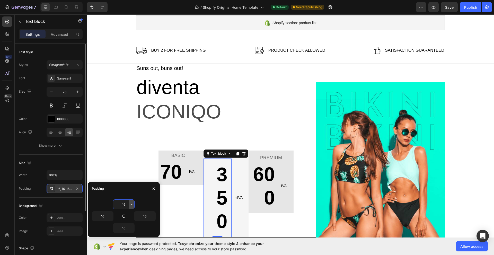
click at [132, 204] on icon "button" at bounding box center [132, 204] width 4 height 4
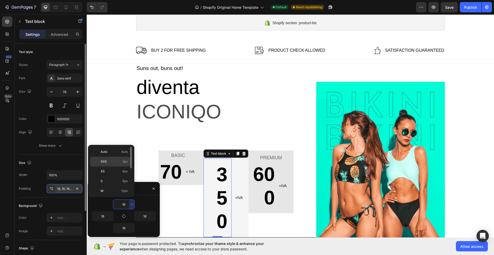
click at [109, 161] on p "XXS 2px" at bounding box center [114, 161] width 27 height 5
type input "2"
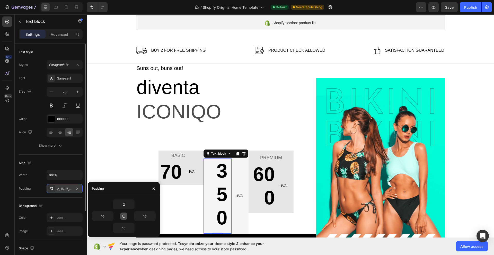
click at [124, 216] on icon "button" at bounding box center [124, 216] width 4 height 4
type input "2"
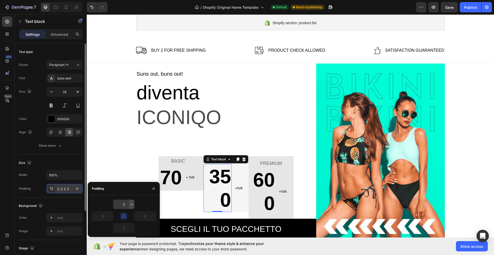
click at [132, 205] on icon "button" at bounding box center [132, 204] width 4 height 4
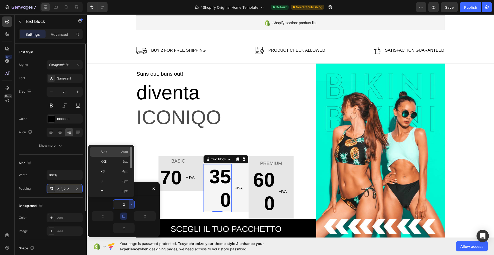
click at [108, 152] on p "Auto Auto" at bounding box center [114, 152] width 27 height 5
type input "Auto"
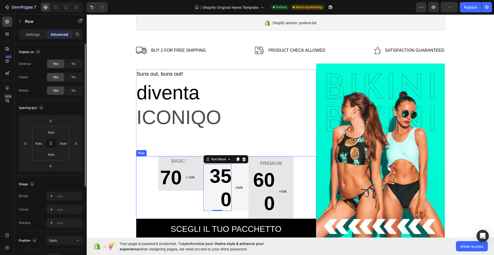
click at [300, 174] on div "BASIC Text block 70 Text block + IVA Text block Row Row MEDIUM Text block 350 T…" at bounding box center [226, 197] width 180 height 83
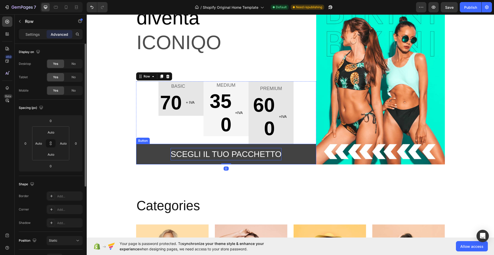
scroll to position [129, 0]
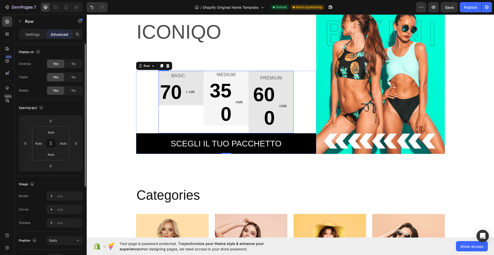
click at [189, 111] on div "BASIC Text block 70 Text block + IVA Text block Row Row" at bounding box center [181, 102] width 45 height 63
click at [188, 127] on div "BASIC Text block 70 Text block + IVA Text block Row Row" at bounding box center [181, 102] width 45 height 63
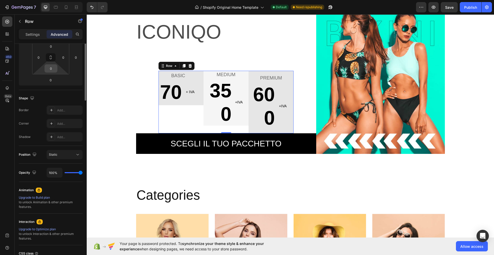
scroll to position [0, 0]
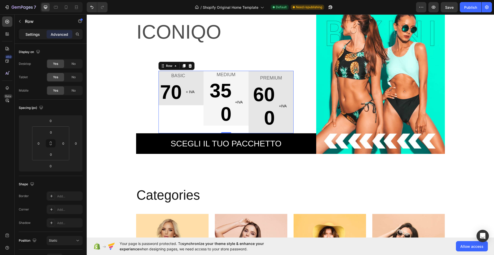
click at [37, 33] on p "Settings" at bounding box center [32, 34] width 14 height 5
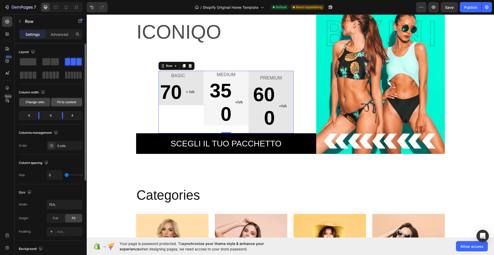
click at [61, 101] on span "Fit to content" at bounding box center [66, 102] width 19 height 5
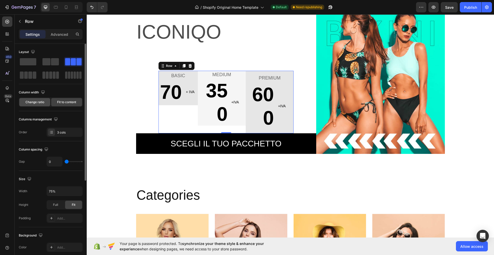
click at [37, 101] on span "Change ratio" at bounding box center [34, 102] width 19 height 5
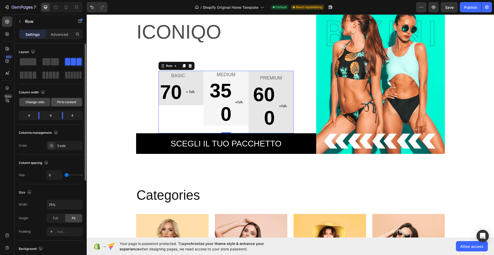
click at [72, 103] on span "Fit to content" at bounding box center [66, 102] width 19 height 5
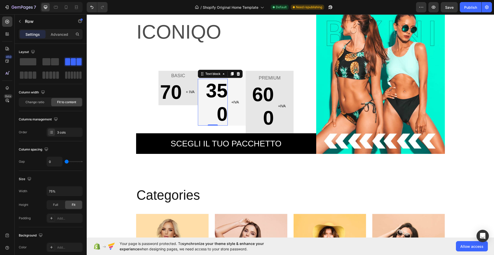
click at [198, 91] on p "350" at bounding box center [213, 102] width 30 height 47
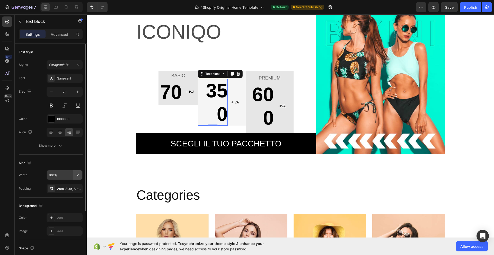
click at [77, 177] on icon "button" at bounding box center [77, 174] width 5 height 5
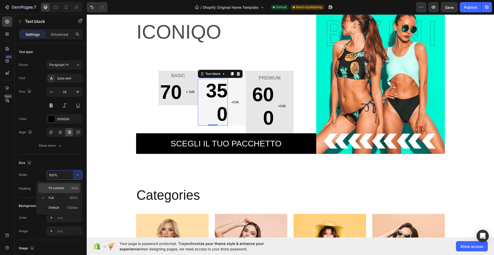
click at [70, 186] on p "Fit content Auto" at bounding box center [63, 188] width 29 height 5
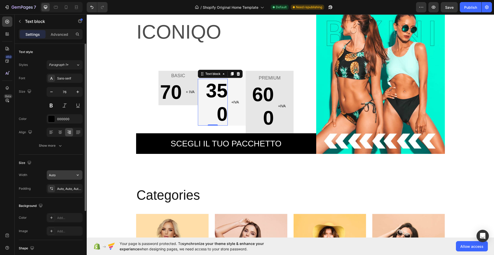
click at [76, 172] on button "button" at bounding box center [77, 174] width 9 height 9
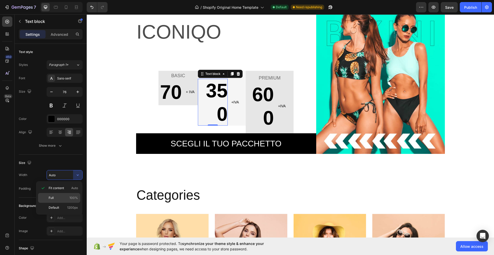
click at [65, 203] on div "Full 100%" at bounding box center [59, 208] width 42 height 10
type input "100%"
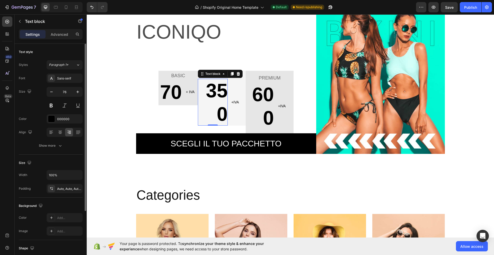
click at [60, 203] on div "Background" at bounding box center [51, 206] width 64 height 8
click at [59, 189] on div "Auto, Auto, Auto, Auto" at bounding box center [64, 189] width 15 height 5
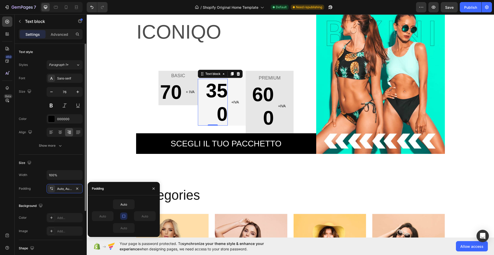
click at [62, 204] on div "Background" at bounding box center [51, 206] width 64 height 8
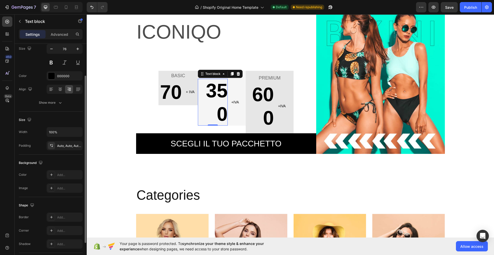
scroll to position [79, 0]
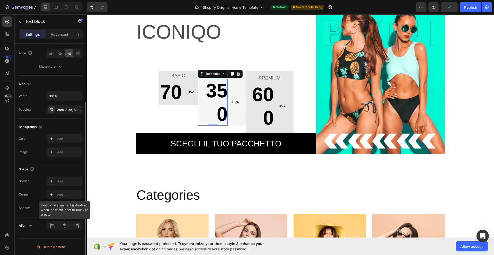
click at [64, 227] on div at bounding box center [65, 225] width 36 height 9
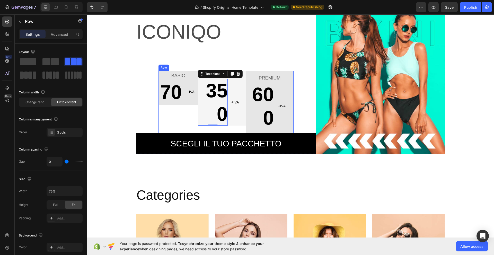
click at [170, 124] on div "BASIC Text block 70 Text block + IVA Text block Row Row" at bounding box center [178, 102] width 39 height 63
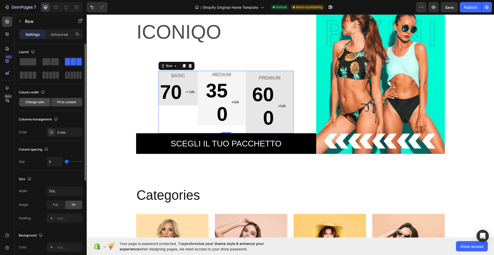
click at [36, 104] on span "Change ratio" at bounding box center [34, 102] width 19 height 5
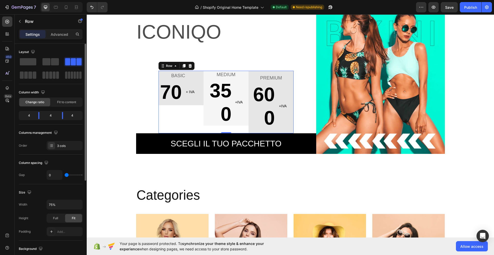
click at [32, 116] on div "4" at bounding box center [27, 115] width 14 height 7
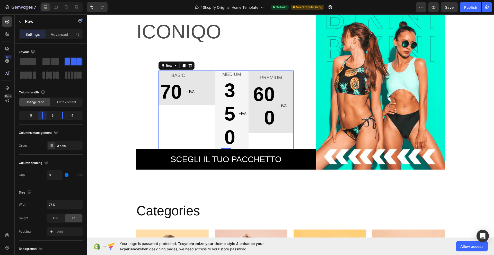
scroll to position [129, 0]
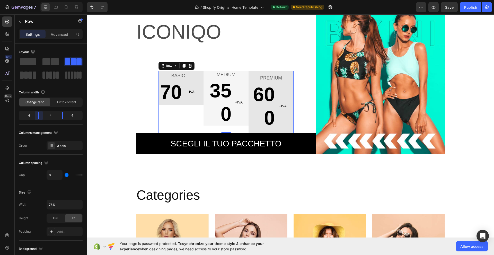
drag, startPoint x: 39, startPoint y: 115, endPoint x: 43, endPoint y: 115, distance: 3.6
click at [43, 0] on body "7 / Shopify Original Home Template Default Need republishing Preview Save Publi…" at bounding box center [247, 0] width 494 height 0
type input "2"
type input "22"
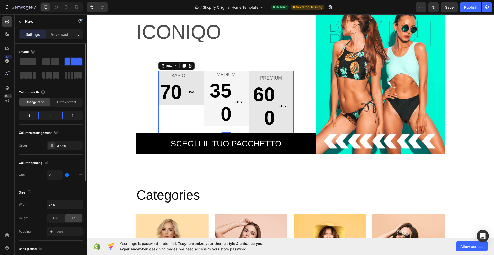
type input "22"
type input "24"
type input "27"
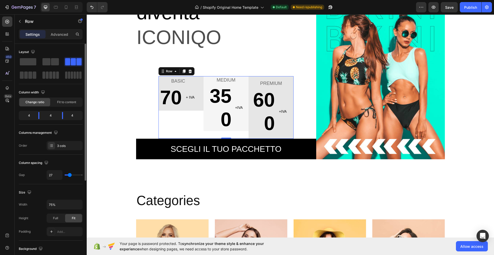
type input "29"
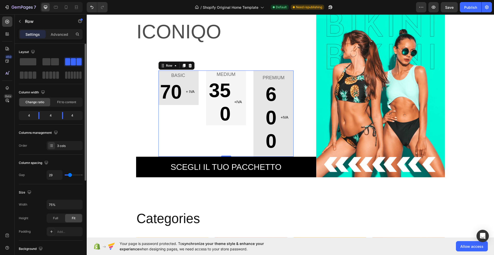
type input "31"
type input "33"
type input "36"
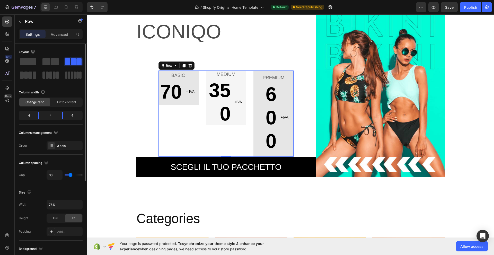
type input "36"
type input "38"
type input "40"
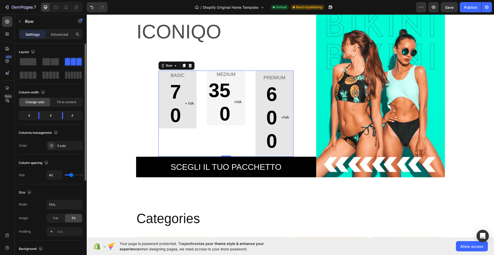
type input "42"
type input "40"
type input "24"
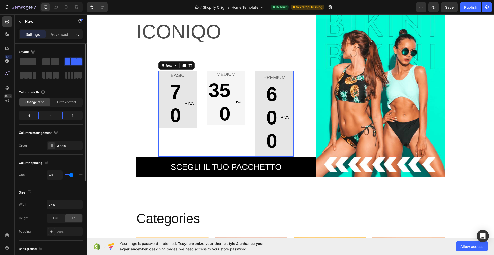
type input "24"
type input "0"
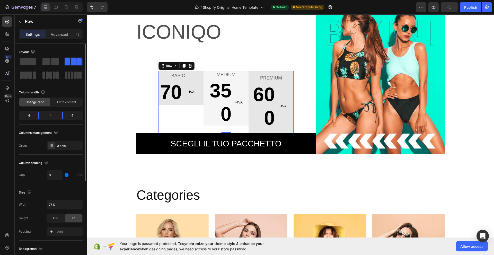
type input "4"
type input "69"
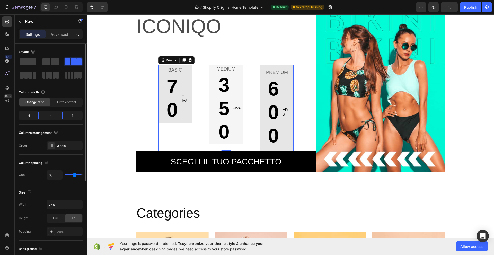
type input "113"
type input "120"
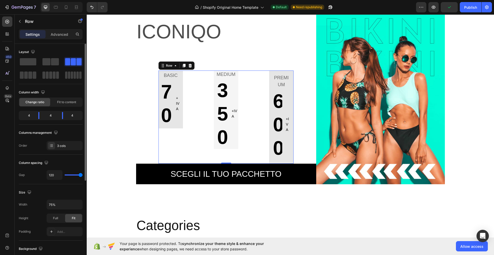
type input "118"
type input "58"
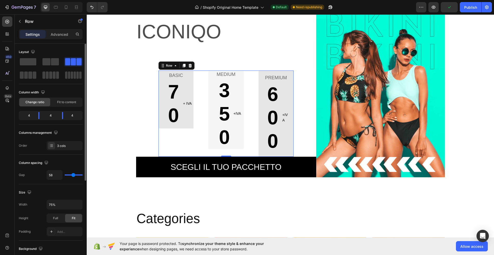
type input "29"
type input "11"
type input "0"
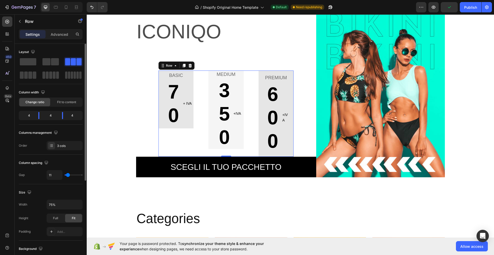
type input "0"
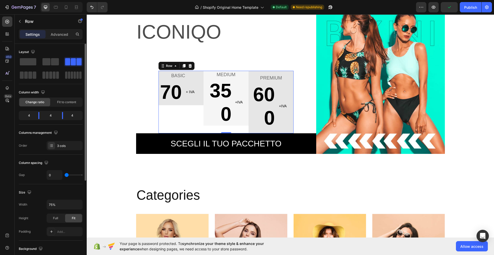
drag, startPoint x: 66, startPoint y: 175, endPoint x: 55, endPoint y: 170, distance: 12.6
click at [65, 175] on input "range" at bounding box center [74, 175] width 18 height 1
click at [53, 147] on icon at bounding box center [51, 146] width 4 height 4
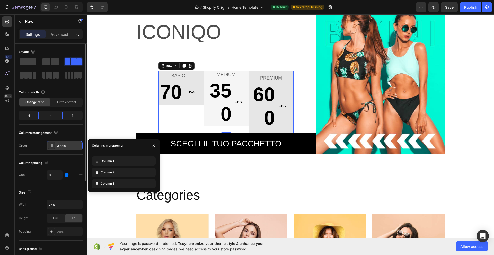
click at [53, 147] on icon at bounding box center [51, 146] width 4 height 4
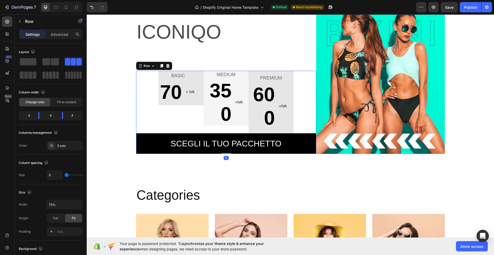
click at [148, 88] on div "BASIC Text block 70 Text block + IVA Text block Row Row MEDIUM Text block 350 T…" at bounding box center [226, 112] width 180 height 83
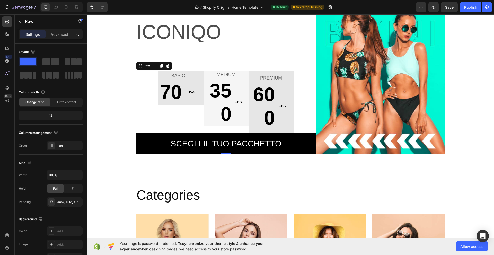
click at [145, 119] on div "BASIC Text block 70 Text block + IVA Text block Row Row MEDIUM Text block 350 T…" at bounding box center [226, 112] width 180 height 83
click at [304, 96] on div "BASIC Text block 70 Text block + IVA Text block Row Row MEDIUM Text block 350 T…" at bounding box center [226, 112] width 180 height 83
click at [290, 101] on div "PREMIUM Text block 600 Text block +IVA Text block Row Row" at bounding box center [271, 102] width 45 height 63
click at [143, 120] on div "BASIC Text block 70 Text block + IVA Text block Row Row MEDIUM Text block 350 T…" at bounding box center [226, 112] width 180 height 83
click at [71, 176] on input "100%" at bounding box center [65, 174] width 36 height 9
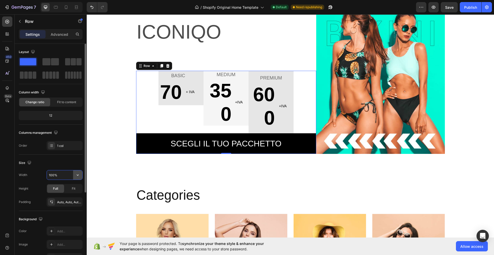
click at [81, 176] on button "button" at bounding box center [77, 174] width 9 height 9
click at [64, 102] on span "Fit to content" at bounding box center [66, 102] width 19 height 5
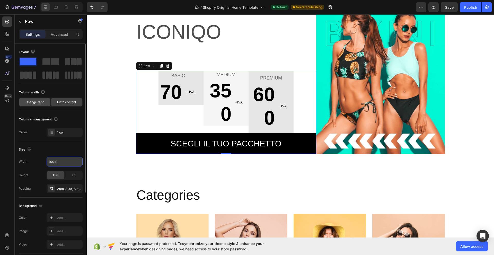
click at [30, 102] on span "Change ratio" at bounding box center [34, 102] width 19 height 5
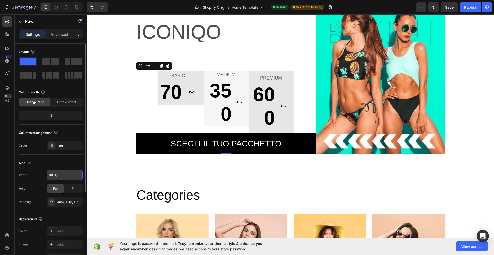
click at [49, 116] on div "12" at bounding box center [51, 115] width 62 height 7
click at [65, 101] on span "Fit to content" at bounding box center [66, 102] width 19 height 5
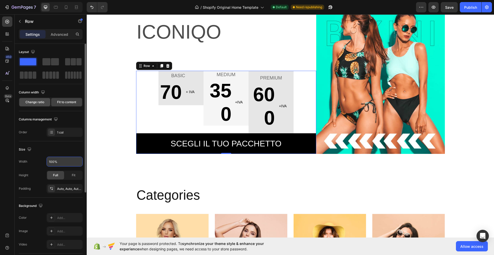
click at [43, 102] on span "Change ratio" at bounding box center [34, 102] width 19 height 5
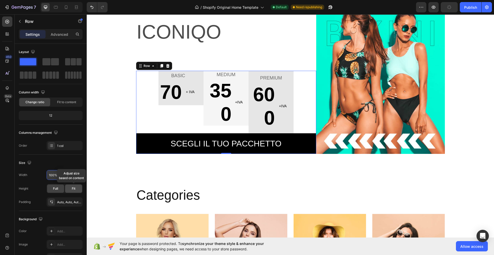
click at [75, 187] on span "Fit" at bounding box center [74, 188] width 4 height 5
click at [55, 191] on span "Full" at bounding box center [55, 188] width 5 height 5
click at [73, 178] on button "button" at bounding box center [77, 174] width 9 height 9
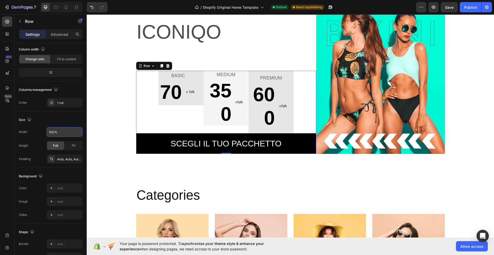
click at [139, 113] on div "BASIC Text block 70 Text block + IVA Text block Row Row MEDIUM Text block 350 T…" at bounding box center [226, 112] width 180 height 83
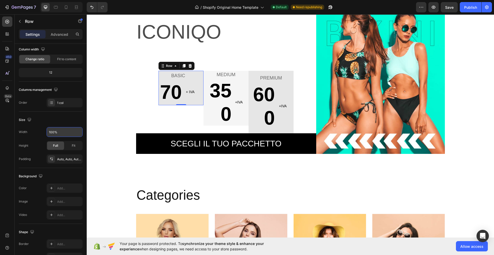
click at [200, 101] on div "BASIC Text block 70 Text block + IVA Text block Row Row 0" at bounding box center [181, 88] width 45 height 34
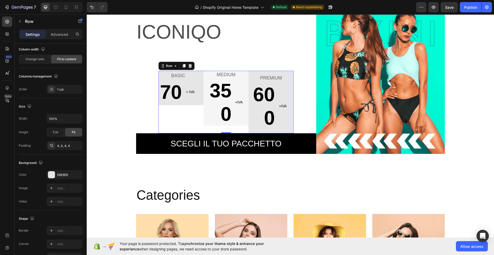
click at [177, 121] on div "BASIC Text block 70 Text block + IVA Text block Row Row" at bounding box center [181, 102] width 45 height 63
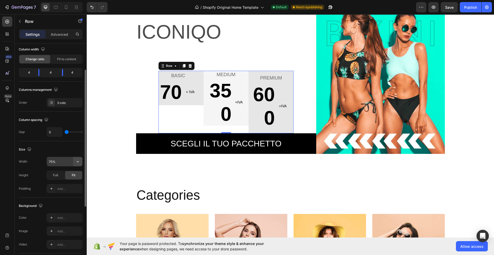
click at [77, 162] on icon "button" at bounding box center [78, 161] width 2 height 1
click at [58, 175] on span "Default" at bounding box center [54, 174] width 11 height 5
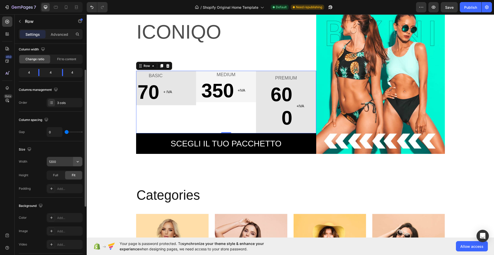
click at [78, 161] on icon "button" at bounding box center [77, 161] width 5 height 5
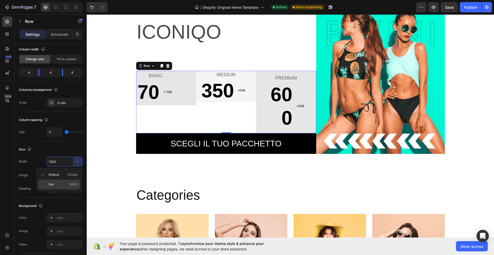
click at [60, 185] on p "Full 100%" at bounding box center [63, 184] width 29 height 5
type input "100%"
click at [184, 97] on div "BASIC Text block 70 Text block + IVA Text block Row Row 0" at bounding box center [166, 88] width 60 height 34
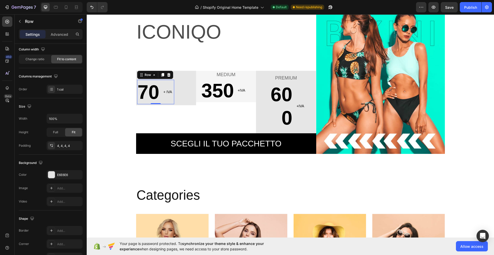
click at [159, 100] on div "70 Text block + IVA Text block Row 0" at bounding box center [155, 92] width 37 height 24
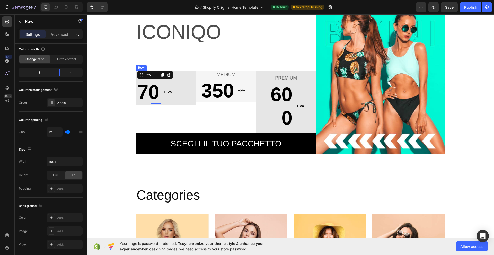
click at [184, 96] on div "BASIC Text block 70 Text block + IVA Text block Row 0 Row" at bounding box center [166, 88] width 60 height 34
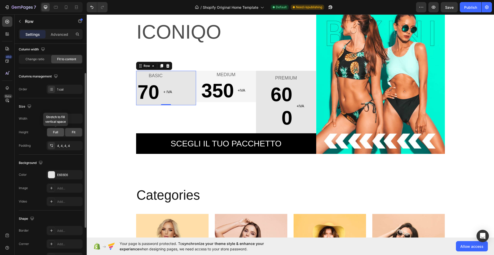
click at [58, 133] on span "Full" at bounding box center [55, 132] width 5 height 5
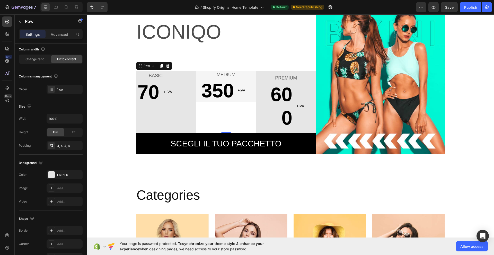
click at [210, 126] on div "MEDIUM Text block 350 Text block +IVA Text block Row Row" at bounding box center [226, 102] width 60 height 63
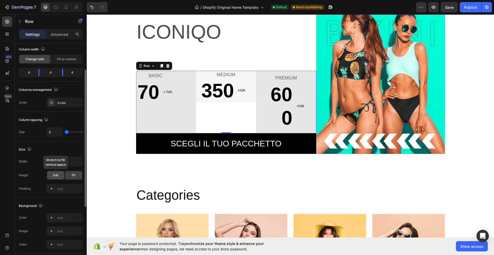
click at [57, 175] on span "Full" at bounding box center [55, 175] width 5 height 5
click at [74, 174] on span "Fit" at bounding box center [74, 175] width 4 height 5
click at [158, 116] on div "BASIC Text block 70 Text block + IVA Text block Row" at bounding box center [155, 102] width 37 height 60
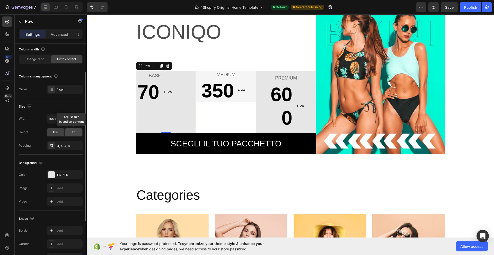
click at [77, 130] on div "Fit" at bounding box center [73, 132] width 17 height 8
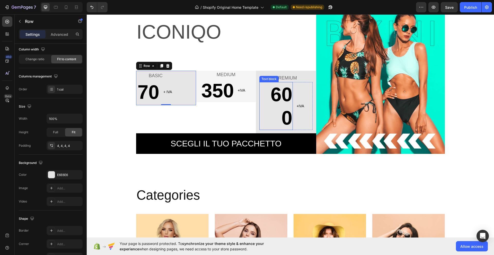
click at [265, 117] on p "600" at bounding box center [276, 106] width 32 height 47
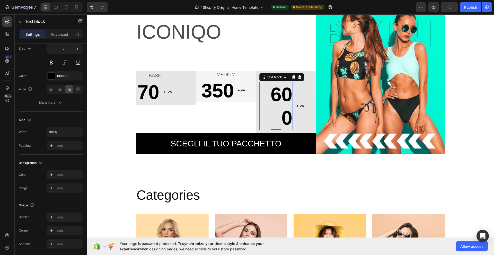
scroll to position [0, 0]
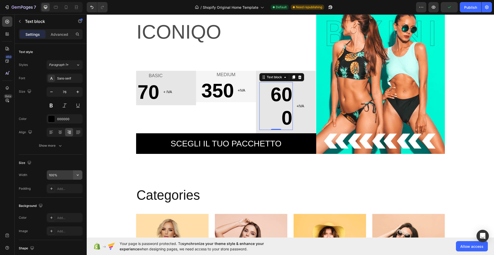
click at [74, 177] on button "button" at bounding box center [77, 174] width 9 height 9
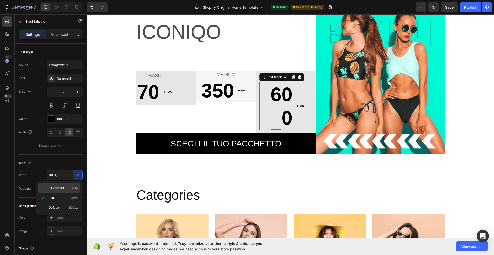
click at [65, 189] on p "Fit content Auto" at bounding box center [63, 188] width 29 height 5
type input "Auto"
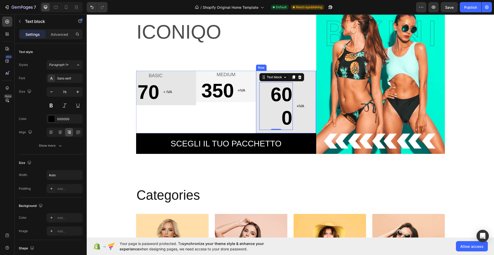
click at [256, 132] on div "PREMIUM Text block 600 Text block 0 +IVA Text block Row Row" at bounding box center [286, 102] width 60 height 63
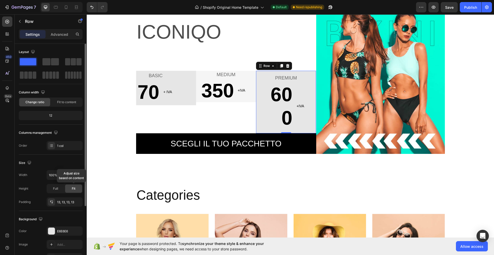
click at [75, 189] on span "Fit" at bounding box center [74, 188] width 4 height 5
click at [54, 189] on span "Full" at bounding box center [55, 188] width 5 height 5
click at [80, 187] on div "Fit" at bounding box center [73, 189] width 17 height 8
click at [265, 90] on p "600" at bounding box center [276, 106] width 32 height 47
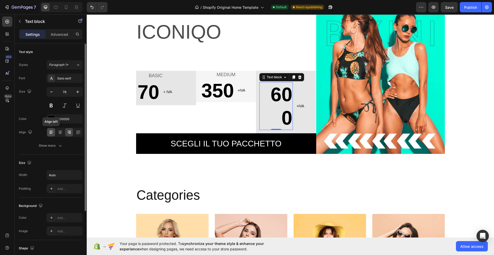
click at [50, 134] on icon at bounding box center [50, 134] width 3 height 1
click at [59, 133] on icon at bounding box center [60, 132] width 5 height 5
click at [79, 132] on icon at bounding box center [78, 132] width 5 height 5
click at [53, 132] on icon at bounding box center [51, 132] width 5 height 5
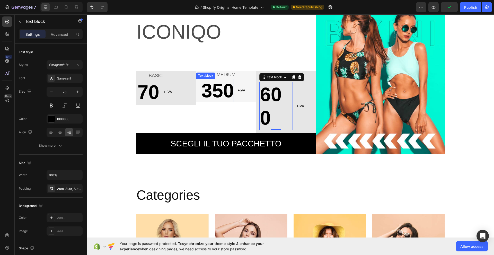
click at [219, 88] on p "350" at bounding box center [215, 90] width 38 height 23
click at [282, 93] on p "600" at bounding box center [276, 106] width 32 height 47
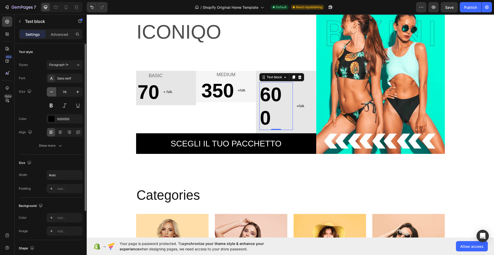
click at [49, 93] on icon "button" at bounding box center [51, 91] width 5 height 5
type input "75"
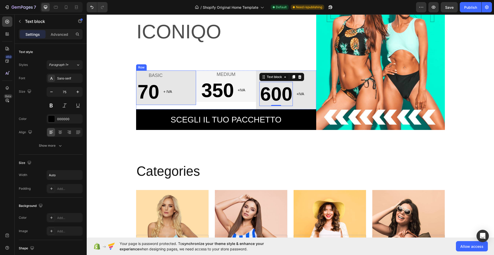
click at [183, 90] on div "BASIC Text block 70 Text block + IVA Text block Row Row" at bounding box center [166, 88] width 60 height 34
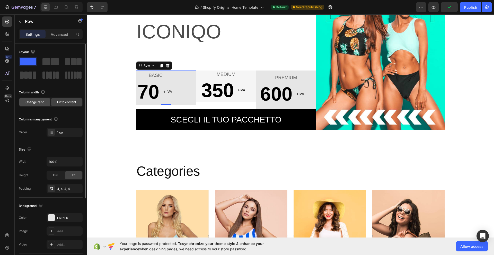
click at [40, 101] on span "Change ratio" at bounding box center [34, 102] width 19 height 5
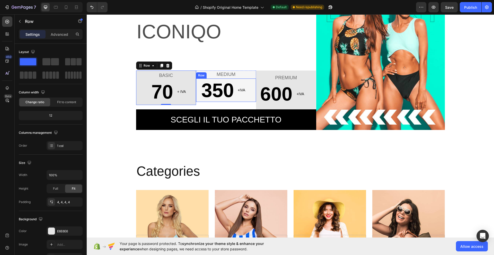
click at [247, 96] on div "+IVA Text block" at bounding box center [246, 90] width 19 height 23
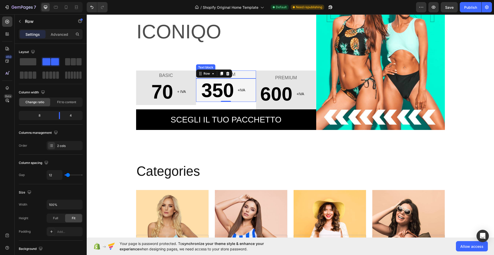
click at [246, 74] on p "MEDIUM" at bounding box center [226, 74] width 59 height 7
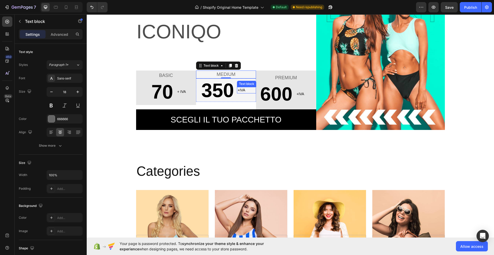
click at [245, 92] on p "+IVA" at bounding box center [247, 90] width 18 height 5
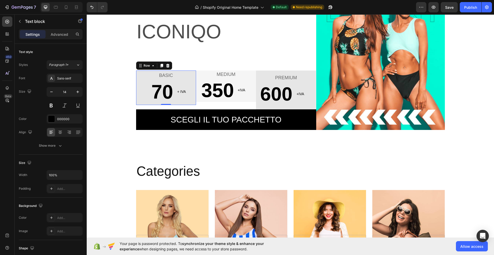
click at [194, 105] on div "BASIC Text block 70 Text block + IVA Text block Row Row 0" at bounding box center [166, 88] width 60 height 34
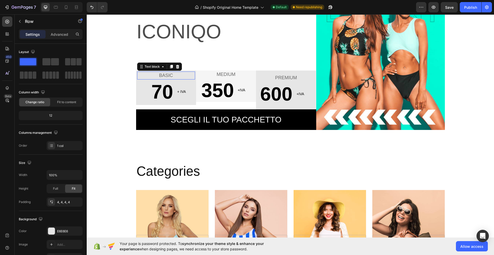
click at [193, 73] on p "BASIC" at bounding box center [166, 75] width 57 height 7
click at [193, 82] on div "BASIC Text block 0 70 Text block + IVA Text block Row Row" at bounding box center [166, 88] width 60 height 34
click at [251, 91] on p "+IVA" at bounding box center [247, 90] width 18 height 5
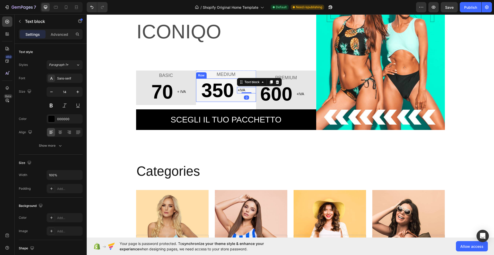
click at [249, 100] on div "+IVA Text block 0" at bounding box center [246, 90] width 19 height 23
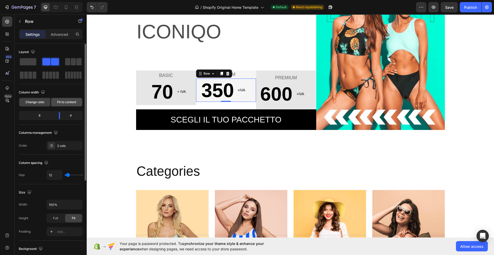
click at [73, 102] on span "Fit to content" at bounding box center [66, 102] width 19 height 5
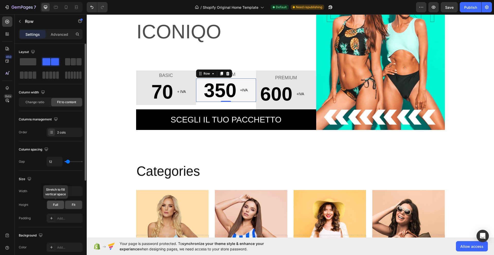
click at [56, 204] on span "Full" at bounding box center [55, 205] width 5 height 5
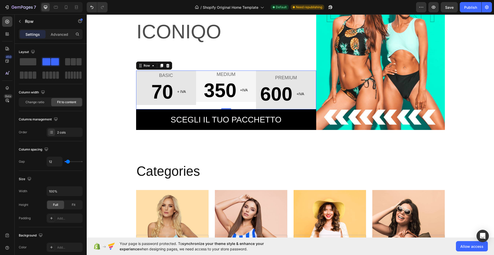
click at [236, 104] on div "MEDIUM Text block 350 Text block +IVA Text block Row Row" at bounding box center [226, 90] width 60 height 39
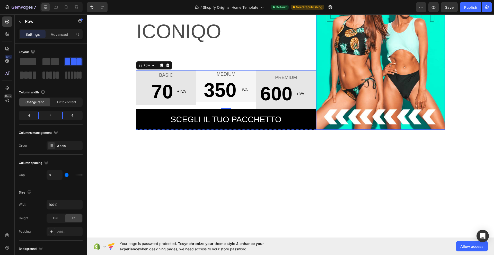
scroll to position [0, 0]
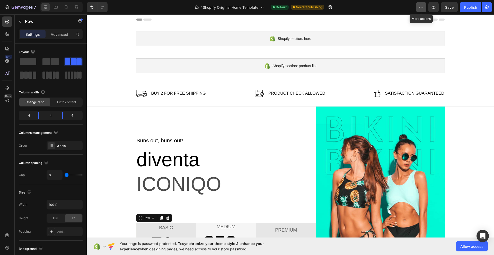
click at [421, 10] on button "button" at bounding box center [421, 7] width 10 height 10
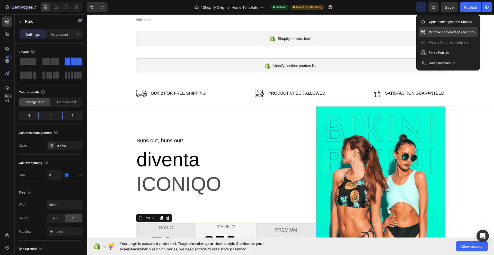
click at [444, 31] on p "Remove all GemPages sections" at bounding box center [452, 32] width 46 height 5
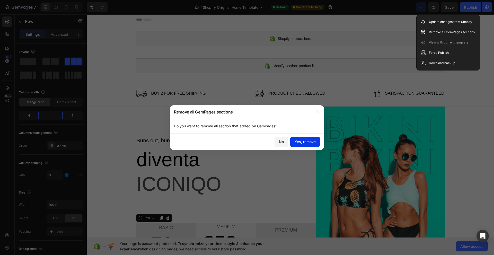
click at [300, 143] on div "Yes, remove" at bounding box center [305, 141] width 21 height 5
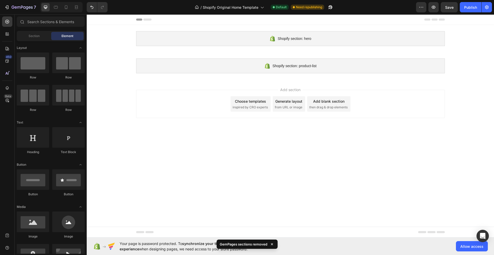
click at [108, 146] on body "Shopify section: hero Shopify section: hero Shopify section: product-list Shopi…" at bounding box center [290, 125] width 407 height 223
click at [7, 57] on div "450" at bounding box center [8, 57] width 7 height 4
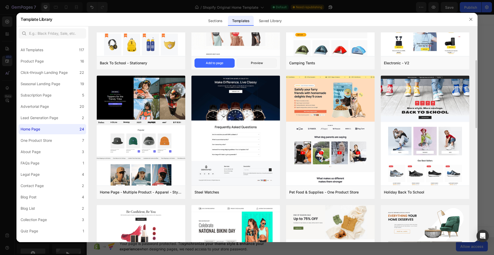
scroll to position [129, 0]
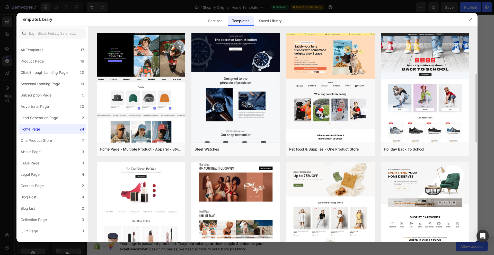
click at [226, 177] on img at bounding box center [235, 108] width 89 height 327
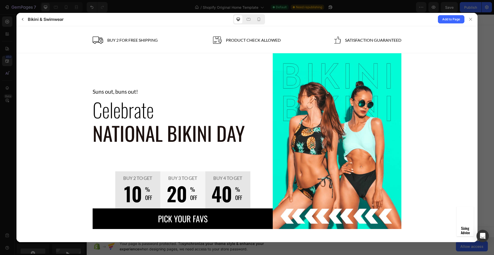
scroll to position [0, 0]
click at [133, 176] on p "Buy 2 to get" at bounding box center [137, 178] width 29 height 6
click at [455, 16] on button "Add to Page" at bounding box center [451, 19] width 27 height 8
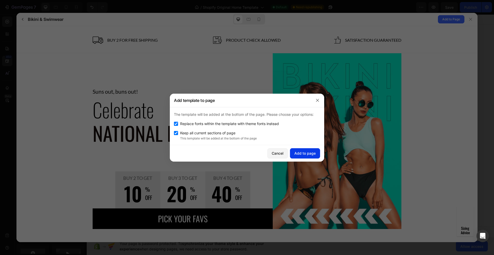
click at [307, 153] on div "Add to page" at bounding box center [304, 153] width 21 height 5
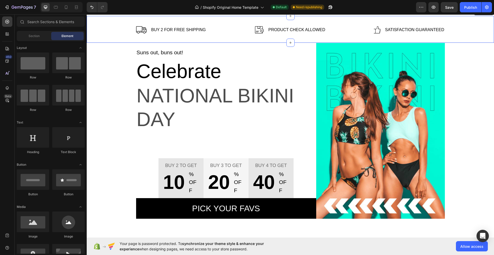
scroll to position [65, 0]
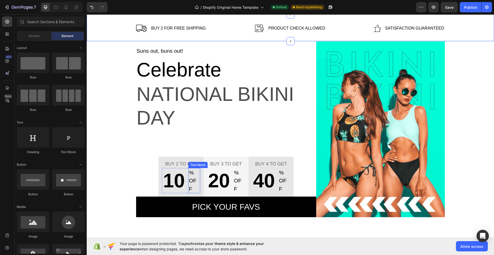
click at [192, 188] on p "% OFF" at bounding box center [194, 181] width 11 height 24
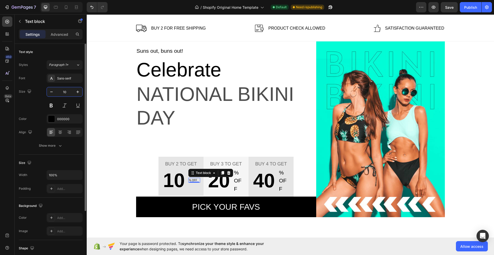
type input "10"
click at [196, 179] on p "% OFF" at bounding box center [194, 180] width 11 height 4
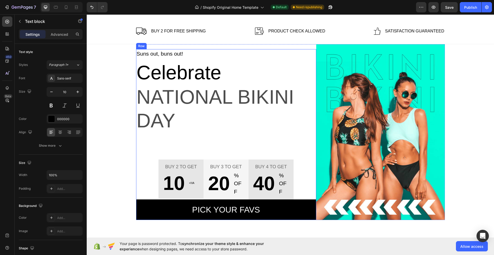
scroll to position [31, 0]
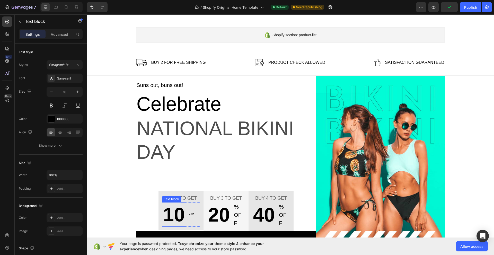
click at [176, 210] on p "10" at bounding box center [173, 214] width 22 height 23
click at [214, 215] on p "20" at bounding box center [218, 214] width 22 height 23
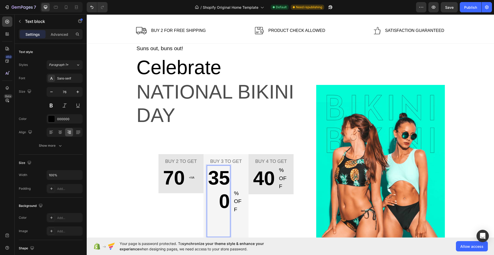
scroll to position [67, 0]
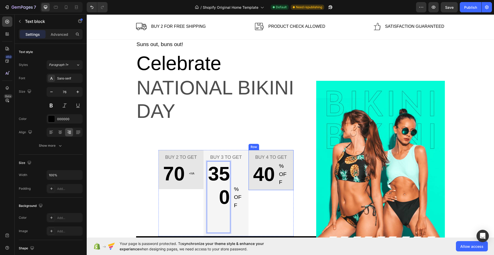
click at [266, 171] on p "40" at bounding box center [263, 173] width 22 height 23
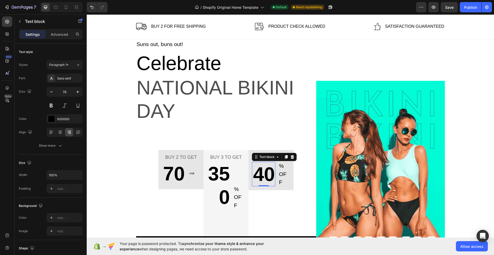
click at [266, 171] on p "40" at bounding box center [263, 173] width 22 height 23
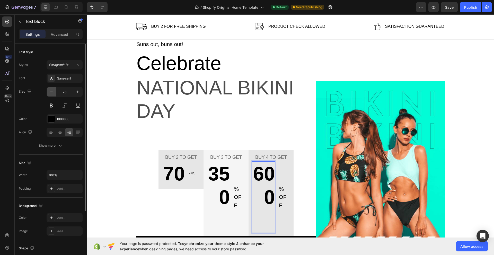
click at [50, 94] on icon "button" at bounding box center [51, 91] width 5 height 5
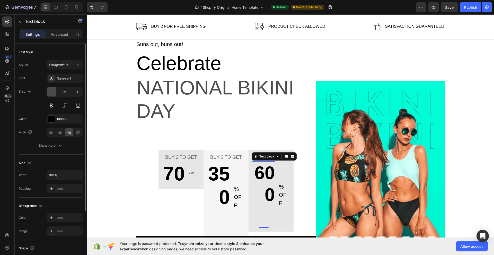
click at [50, 94] on icon "button" at bounding box center [51, 91] width 5 height 5
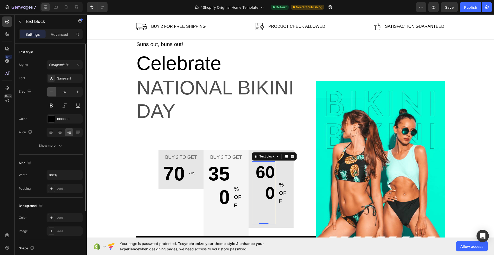
click at [50, 94] on icon "button" at bounding box center [51, 91] width 5 height 5
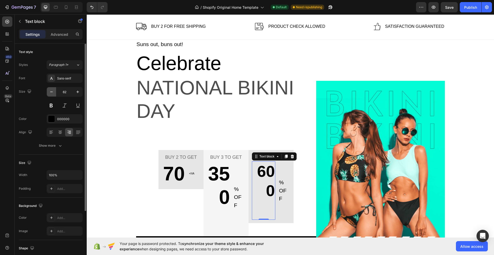
click at [50, 94] on icon "button" at bounding box center [51, 91] width 5 height 5
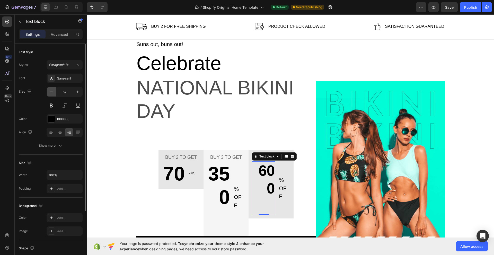
click at [50, 94] on icon "button" at bounding box center [51, 91] width 5 height 5
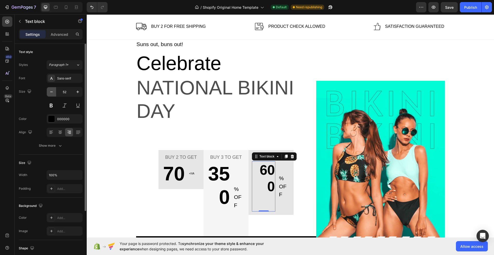
click at [50, 94] on icon "button" at bounding box center [51, 91] width 5 height 5
type input "50"
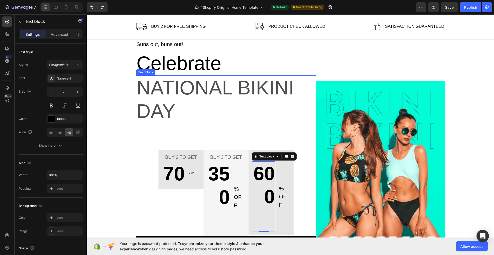
type input "76"
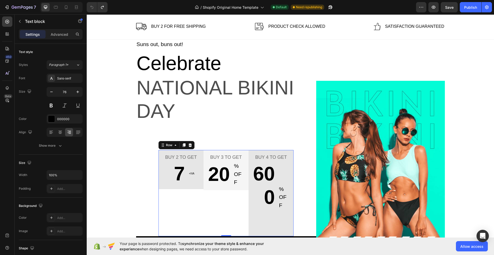
click at [223, 204] on div "Buy 3 to get Text block 20 Text block % OFF Text block Row Row" at bounding box center [226, 193] width 45 height 86
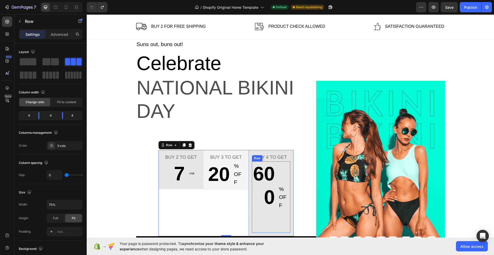
click at [275, 175] on div "600 Text block % OFF Text block Row" at bounding box center [271, 197] width 38 height 72
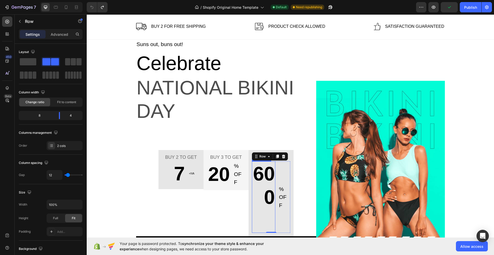
click at [275, 175] on div "600 Text block % OFF Text block Row 0" at bounding box center [271, 197] width 38 height 72
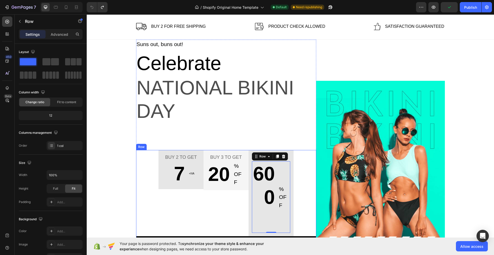
click at [301, 171] on div "Buy 2 to get Text block 7 Text block +IVA Text block Row Row Buy 3 to get Text …" at bounding box center [226, 203] width 180 height 107
click at [266, 188] on p "600" at bounding box center [263, 185] width 22 height 47
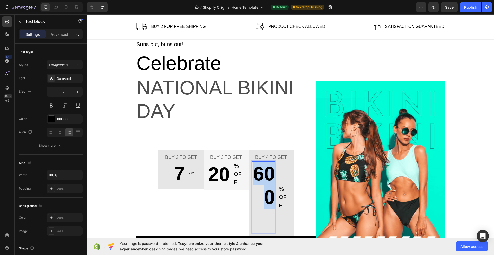
click at [266, 188] on p "600" at bounding box center [263, 185] width 22 height 47
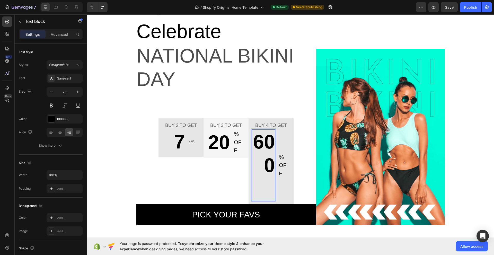
scroll to position [129, 0]
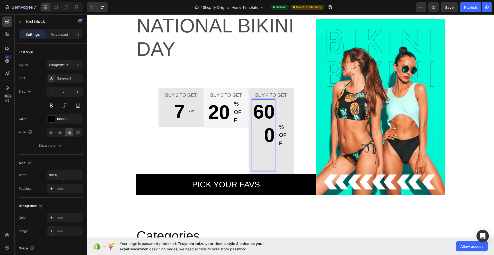
click at [261, 139] on p "600" at bounding box center [263, 123] width 22 height 47
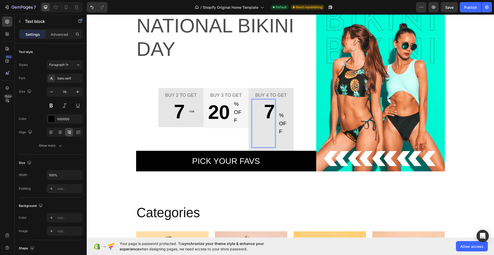
scroll to position [134, 0]
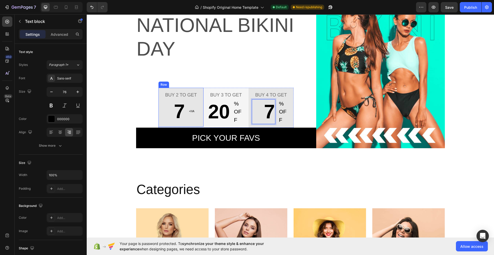
click at [200, 95] on div "Buy 2 to get Text block 7 Text block +IVA Text block Row Row" at bounding box center [181, 107] width 45 height 39
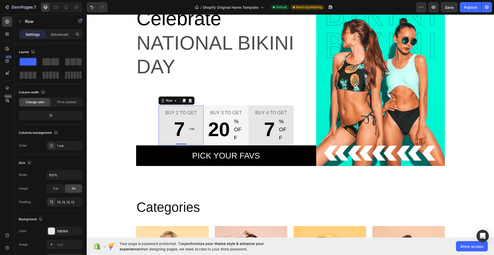
scroll to position [91, 0]
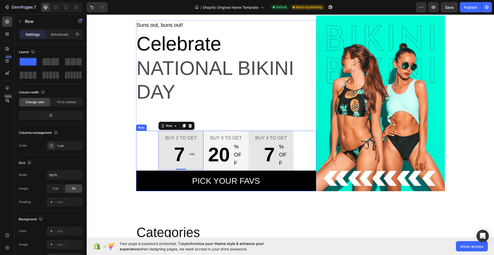
click at [144, 134] on div "Buy 2 to get Text block 7 Text block +IVA Text block Row Row 0 Buy 3 to get Tex…" at bounding box center [226, 161] width 180 height 61
click at [159, 135] on div "Buy 2 to get Text block 7 Text block +IVA Text block Row Row 0" at bounding box center [181, 150] width 45 height 39
click at [159, 147] on div "Buy 2 to get Text block 7 Text block +IVA Text block Row Row 0" at bounding box center [181, 150] width 45 height 39
click at [147, 147] on div "Buy 2 to get Text block 7 Text block +IVA Text block Row Row 0 Buy 3 to get Tex…" at bounding box center [226, 161] width 180 height 61
click at [159, 135] on div "Buy 2 to get Text block 7 Text block +IVA Text block Row Row 0" at bounding box center [181, 150] width 45 height 39
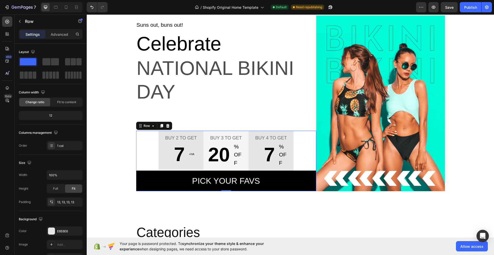
click at [141, 150] on div "Buy 2 to get Text block 7 Text block +IVA Text block Row Row Buy 3 to get Text …" at bounding box center [226, 161] width 180 height 61
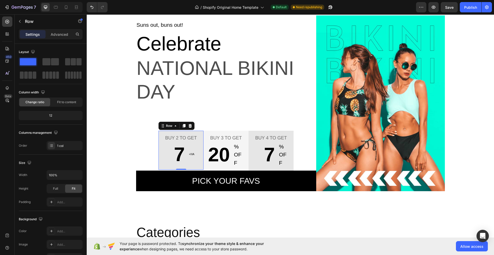
click at [159, 144] on div "Buy 2 to get Text block 7 Text block +IVA Text block Row Row 0" at bounding box center [181, 150] width 45 height 39
click at [51, 203] on icon at bounding box center [51, 202] width 4 height 4
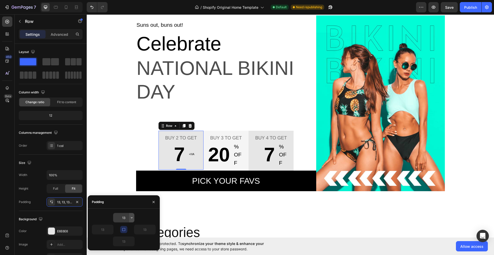
click at [130, 217] on icon "button" at bounding box center [132, 218] width 4 height 4
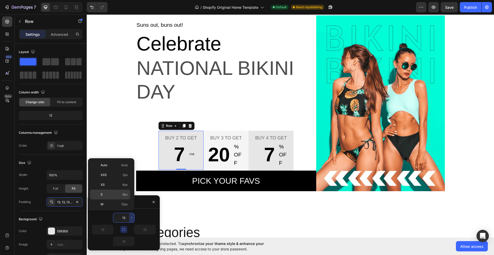
scroll to position [59, 0]
click at [106, 183] on span "3XL" at bounding box center [104, 184] width 6 height 5
type input "48"
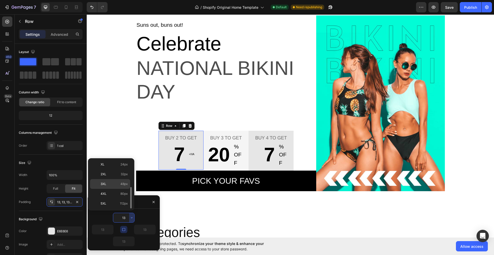
type input "48"
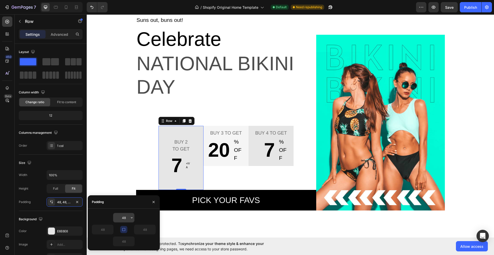
click at [132, 218] on icon "button" at bounding box center [132, 217] width 2 height 1
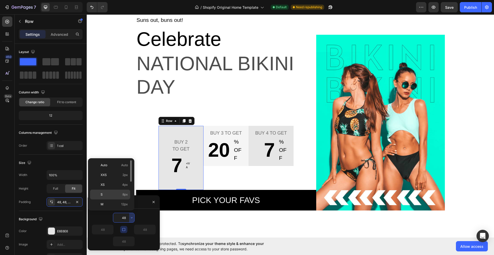
click at [104, 194] on p "S 8px" at bounding box center [114, 194] width 27 height 5
type input "8"
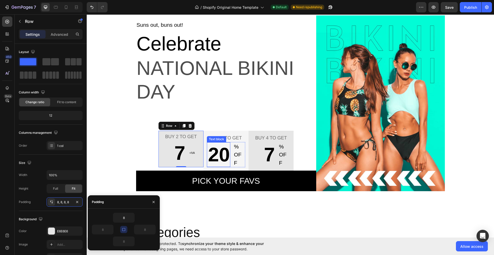
click at [218, 151] on p "20" at bounding box center [218, 154] width 22 height 23
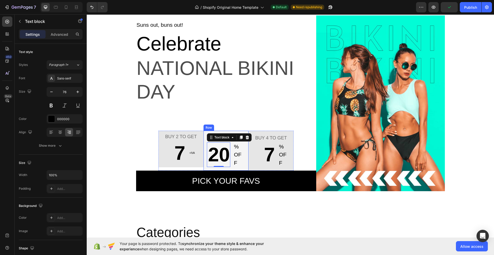
click at [246, 164] on div "Buy 3 to get Text block 20 Text block 0 % OFF Text block Row Row" at bounding box center [226, 151] width 45 height 40
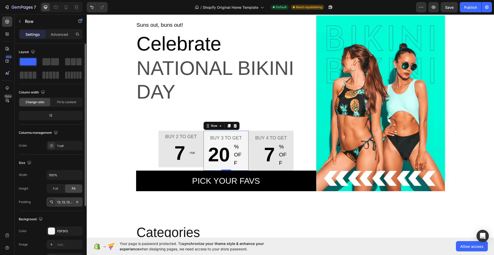
click at [62, 202] on div "13, 13, 13, 13" at bounding box center [64, 202] width 15 height 5
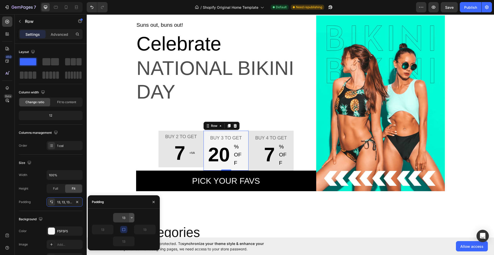
click at [130, 217] on icon "button" at bounding box center [132, 218] width 4 height 4
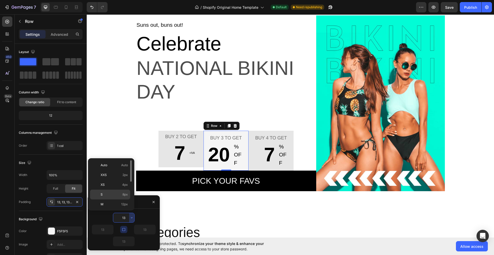
click at [107, 195] on p "S 8px" at bounding box center [114, 194] width 27 height 5
type input "8"
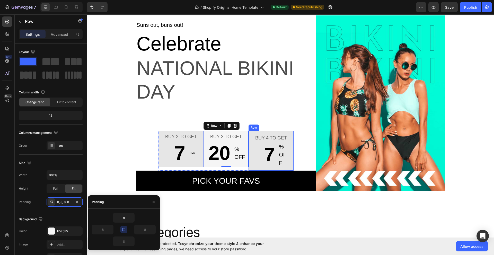
click at [288, 169] on div "Buy 4 to get Text block 7 Text block % OFF Text block Row Row" at bounding box center [271, 151] width 45 height 40
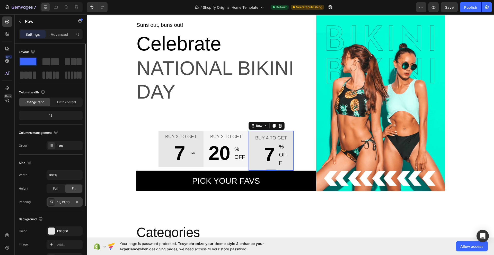
click at [67, 203] on div "13, 13, 13, 13" at bounding box center [64, 202] width 15 height 5
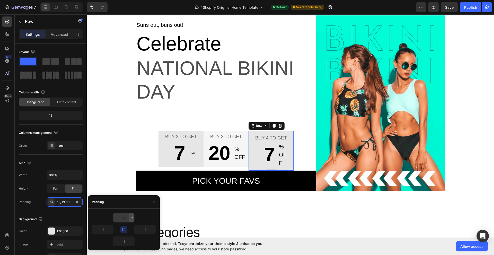
click at [131, 218] on icon "button" at bounding box center [132, 218] width 4 height 4
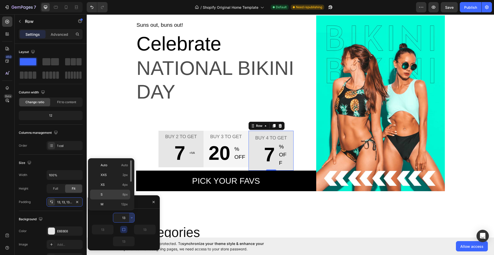
click at [110, 193] on p "S 8px" at bounding box center [114, 194] width 27 height 5
type input "8"
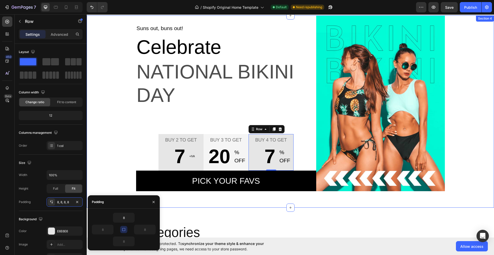
click at [120, 152] on div "Suns out, buns out! Text block Celebrate Text block National Bikini Day Text bl…" at bounding box center [291, 103] width 400 height 176
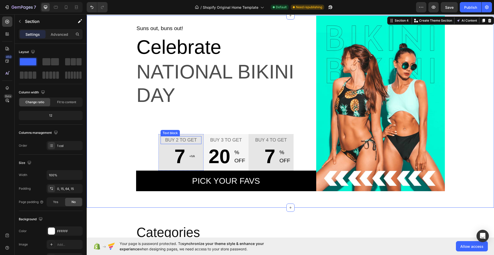
click at [180, 138] on p "Buy 2 to get" at bounding box center [181, 140] width 40 height 7
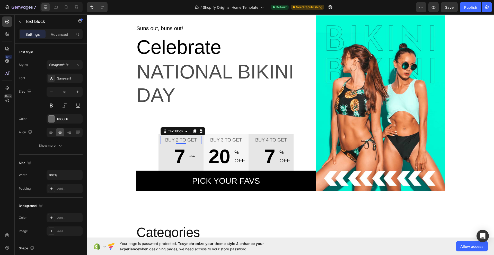
click at [181, 140] on p "Buy 2 to get" at bounding box center [181, 140] width 40 height 7
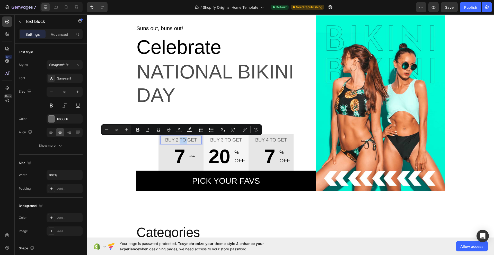
click at [181, 140] on p "Buy 2 to get" at bounding box center [181, 140] width 40 height 7
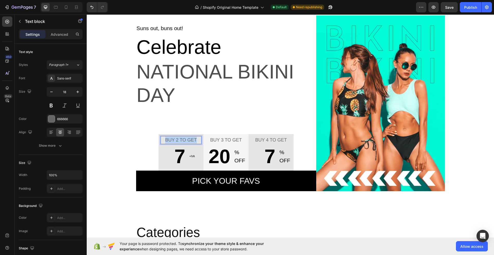
click at [181, 140] on p "Buy 2 to get" at bounding box center [181, 140] width 40 height 7
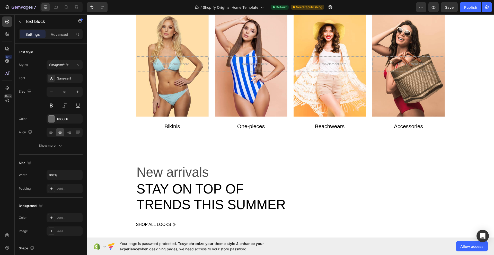
click at [164, 123] on link "Bikinis" at bounding box center [172, 126] width 16 height 6
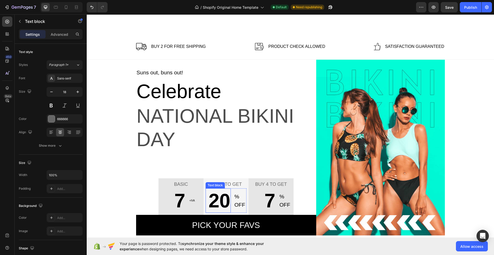
scroll to position [129, 0]
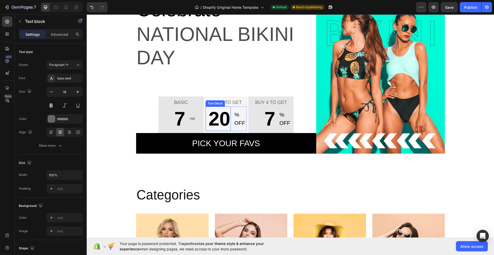
click at [224, 101] on p "Buy 3 to get" at bounding box center [226, 102] width 40 height 7
click at [268, 104] on div "Text block" at bounding box center [260, 103] width 19 height 6
click at [268, 104] on div "Text block" at bounding box center [265, 101] width 17 height 5
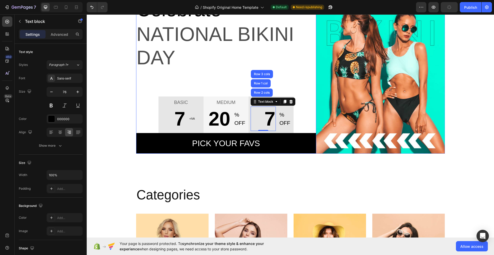
click at [290, 74] on div "Suns out, buns out! Text block Celebrate Text block National Bikini Day Text bl…" at bounding box center [226, 70] width 180 height 168
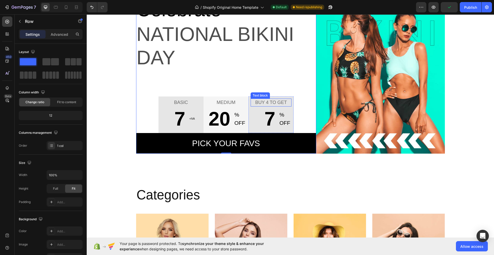
click at [275, 100] on p "Buy 4 to get" at bounding box center [271, 102] width 40 height 7
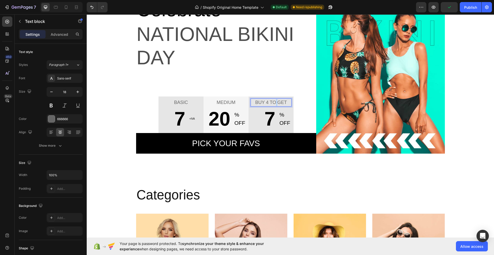
click at [275, 100] on p "Buy 4 to get" at bounding box center [271, 102] width 40 height 7
click at [148, 109] on div "BASIC Text block 7 Text block +IVA Text block Row Row MEDIUM Text block 20 Text…" at bounding box center [226, 125] width 180 height 57
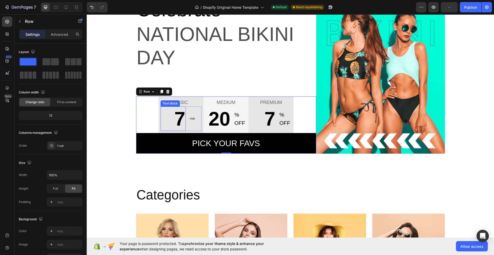
click at [169, 117] on p "7" at bounding box center [173, 118] width 24 height 23
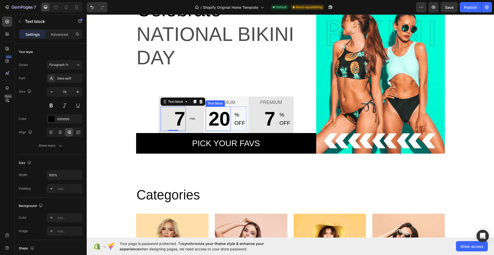
click at [221, 125] on p "20" at bounding box center [218, 118] width 24 height 23
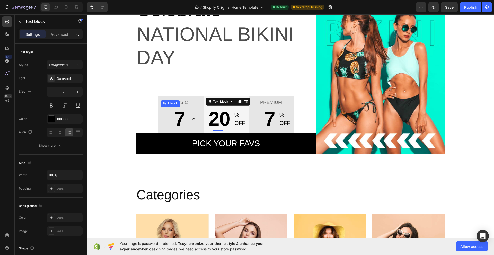
click at [166, 118] on p "7" at bounding box center [173, 118] width 24 height 23
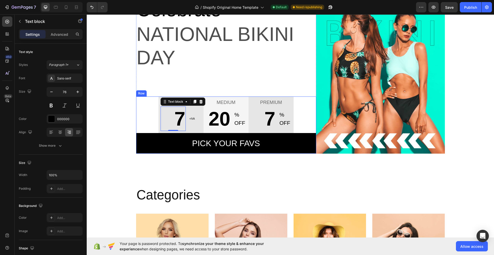
click at [151, 121] on div "BASIC Text block 7 Text block 0 +IVA Text block Row Row MEDIUM Text block 20 Te…" at bounding box center [226, 125] width 180 height 57
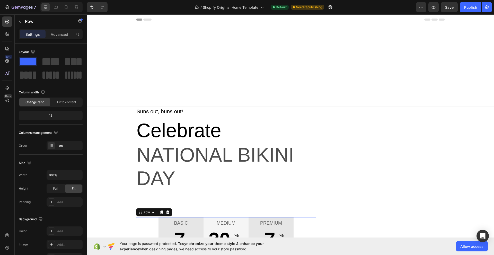
scroll to position [129, 0]
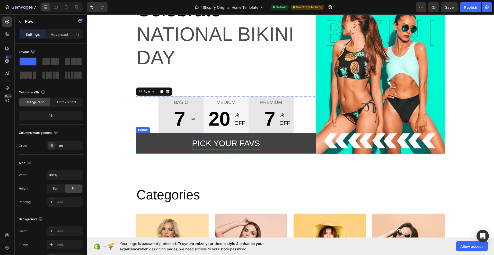
click at [202, 144] on div "Pick your favs" at bounding box center [226, 143] width 68 height 12
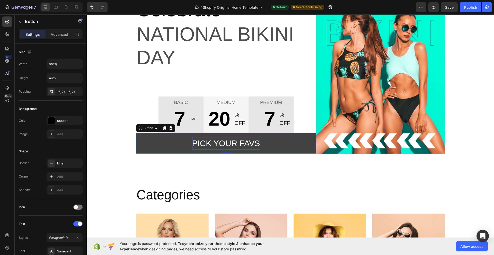
click at [202, 144] on div "Pick your favs" at bounding box center [226, 143] width 68 height 12
click at [202, 144] on p "Pick your favs" at bounding box center [226, 143] width 68 height 12
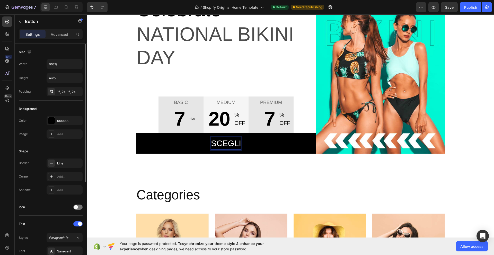
click at [136, 133] on button "SCEGLI" at bounding box center [226, 143] width 180 height 21
click at [136, 133] on button "SCEGLI IL" at bounding box center [226, 143] width 180 height 21
click at [136, 133] on button "SCEGLI IL TUO" at bounding box center [226, 143] width 180 height 21
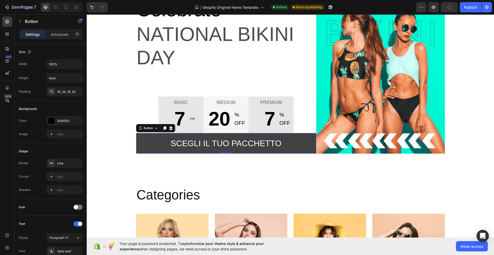
click at [158, 141] on button "SCEGLI IL TUO PACCHETTO" at bounding box center [226, 143] width 180 height 21
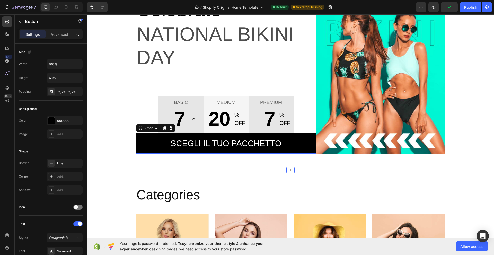
click at [269, 162] on div "Suns out, buns out! Text block Celebrate Text block National Bikini Day Text bl…" at bounding box center [290, 74] width 407 height 192
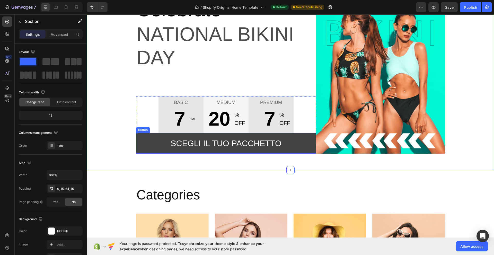
click at [153, 142] on button "SCEGLI IL TUO PACCHETTO" at bounding box center [226, 143] width 180 height 21
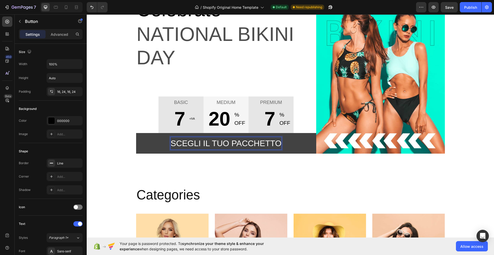
click at [176, 143] on p "SCEGLI IL TUO PACCHETTO" at bounding box center [226, 143] width 111 height 12
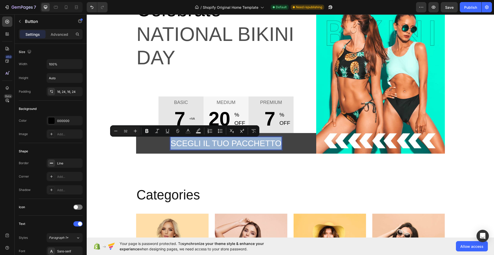
click at [176, 143] on p "SCEGLI IL TUO PACCHETTO" at bounding box center [226, 143] width 111 height 12
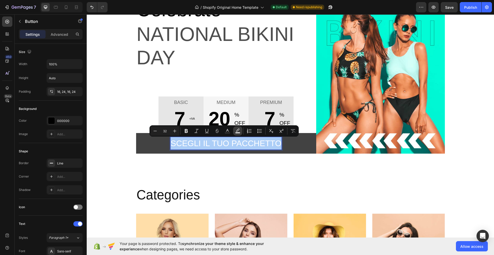
click at [239, 133] on rect "Editor contextual toolbar" at bounding box center [238, 132] width 5 height 1
type input "000000"
type input "77"
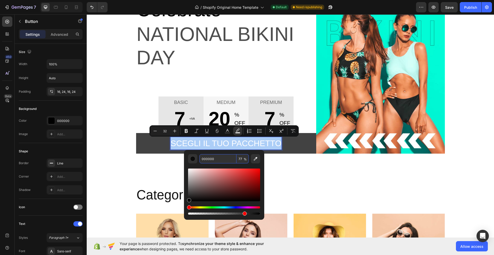
click at [222, 156] on input "000000" at bounding box center [217, 158] width 37 height 9
type input "FFDDCC"
type input "100"
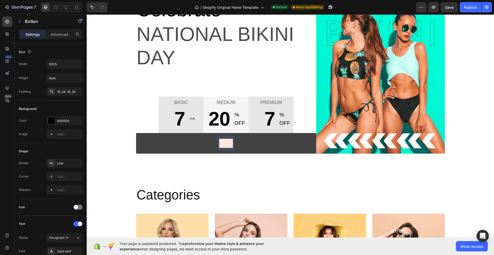
click at [223, 142] on span "300" at bounding box center [226, 143] width 14 height 9
drag, startPoint x: 223, startPoint y: 142, endPoint x: 203, endPoint y: 144, distance: 19.4
click at [203, 144] on button "300" at bounding box center [226, 143] width 180 height 21
click at [225, 143] on span "300" at bounding box center [226, 143] width 14 height 9
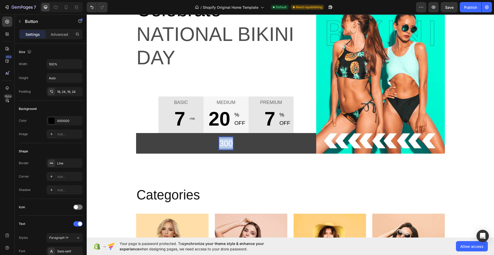
click at [225, 143] on span "300" at bounding box center [226, 143] width 14 height 9
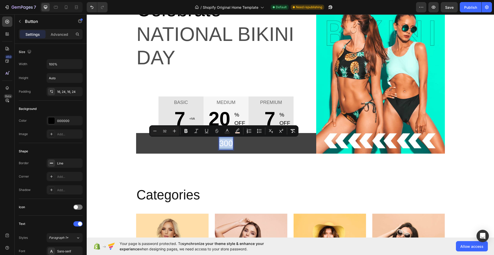
click at [225, 143] on span "300" at bounding box center [226, 143] width 14 height 9
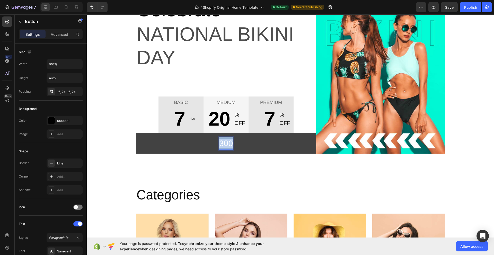
click at [225, 143] on span "300" at bounding box center [226, 143] width 14 height 9
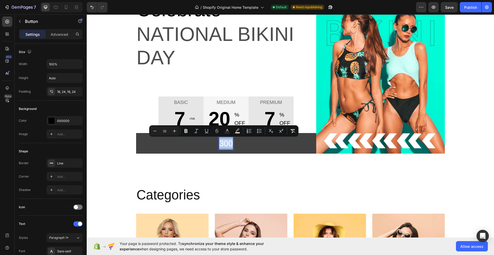
click at [225, 143] on span "300" at bounding box center [226, 143] width 14 height 9
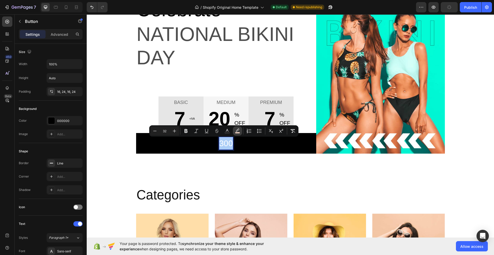
click at [237, 131] on icon "Editor contextual toolbar" at bounding box center [237, 130] width 5 height 5
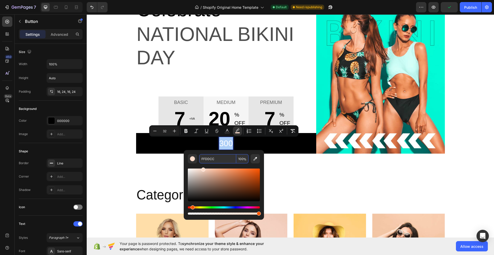
click at [222, 158] on input "FFDDCC" at bounding box center [217, 158] width 37 height 9
type input "FFFFDD"
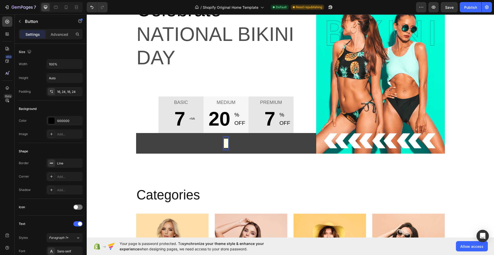
click at [225, 142] on span "3" at bounding box center [226, 143] width 5 height 9
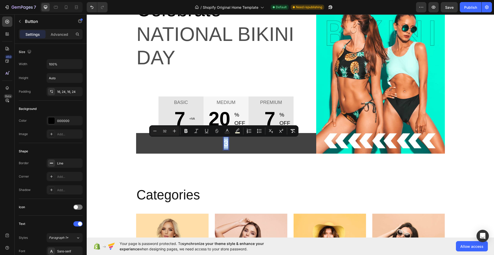
drag, startPoint x: 225, startPoint y: 142, endPoint x: 224, endPoint y: 145, distance: 3.2
click at [224, 145] on span "3" at bounding box center [226, 143] width 5 height 9
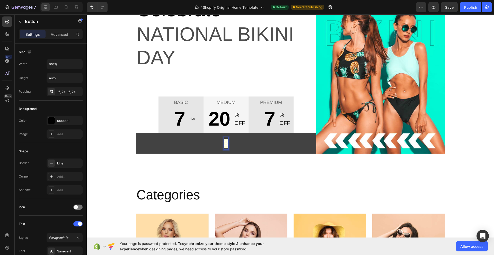
click at [224, 144] on span "3" at bounding box center [226, 143] width 5 height 9
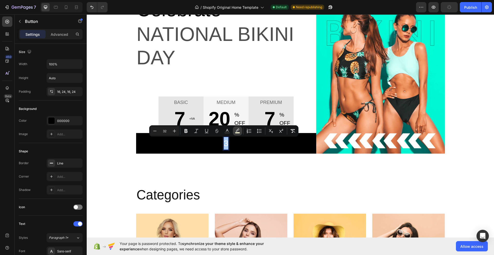
click at [238, 131] on icon "Editor contextual toolbar" at bounding box center [237, 130] width 5 height 5
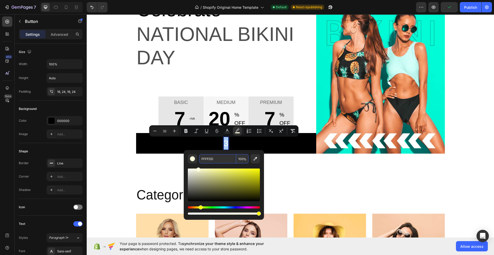
click at [217, 159] on input "FFFFDD" at bounding box center [217, 158] width 37 height 9
type input "FFDDCC"
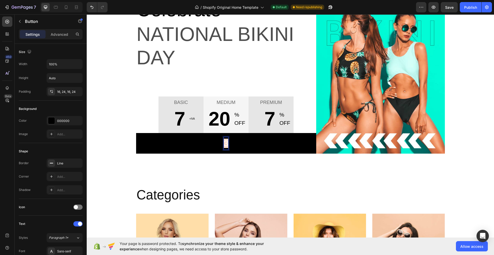
click at [224, 146] on span "3" at bounding box center [226, 143] width 5 height 9
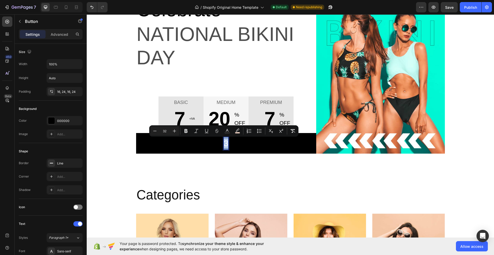
click at [224, 146] on span "3" at bounding box center [226, 143] width 5 height 9
click at [237, 132] on icon "Editor contextual toolbar" at bounding box center [238, 129] width 4 height 3
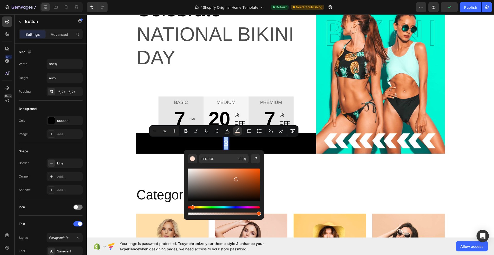
click at [236, 178] on div "Editor contextual toolbar" at bounding box center [224, 185] width 72 height 33
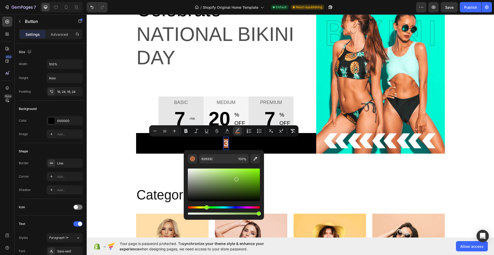
drag, startPoint x: 193, startPoint y: 208, endPoint x: 206, endPoint y: 208, distance: 13.4
click at [206, 208] on div "Hue" at bounding box center [207, 207] width 4 height 4
click at [214, 155] on input "78B13B" at bounding box center [217, 158] width 37 height 9
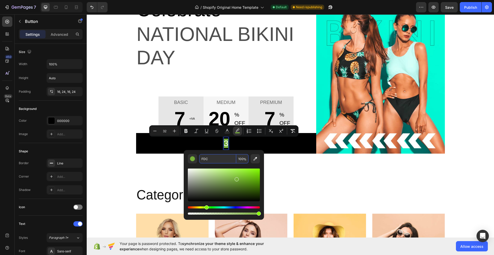
type input "FFDDCC"
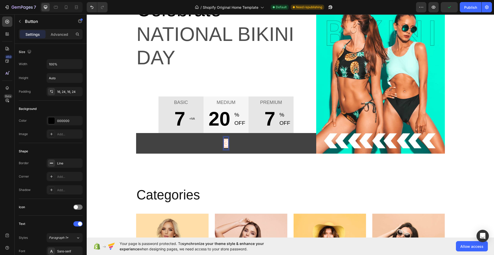
click at [225, 142] on span "3" at bounding box center [226, 143] width 5 height 9
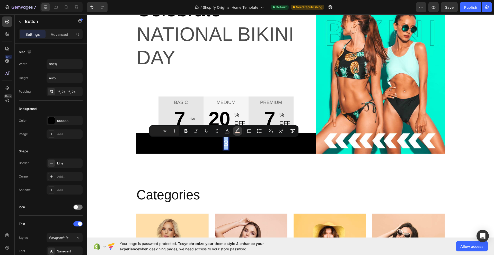
click at [238, 132] on rect "Editor contextual toolbar" at bounding box center [237, 132] width 5 height 1
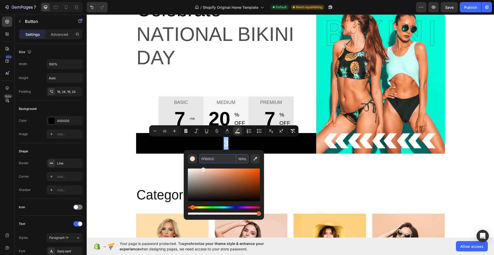
click at [224, 159] on input "FFDDCC" at bounding box center [217, 158] width 37 height 9
click at [245, 160] on span "%" at bounding box center [244, 159] width 3 height 6
click at [241, 157] on input "100" at bounding box center [242, 158] width 12 height 9
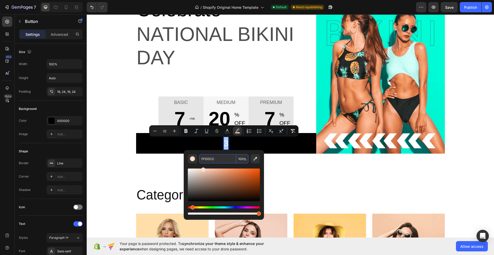
click at [241, 157] on input "100" at bounding box center [242, 158] width 12 height 9
click at [219, 158] on input "FFDDCC" at bounding box center [217, 158] width 37 height 9
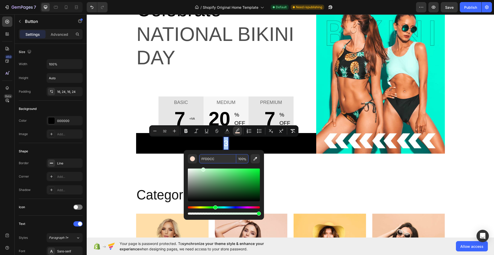
drag, startPoint x: 194, startPoint y: 207, endPoint x: 217, endPoint y: 207, distance: 22.4
click at [217, 207] on div "Hue" at bounding box center [215, 207] width 4 height 4
type input "CCFFDF"
click at [212, 213] on div "Editor contextual toolbar" at bounding box center [224, 214] width 72 height 2
click at [237, 212] on div "Editor contextual toolbar" at bounding box center [224, 210] width 72 height 8
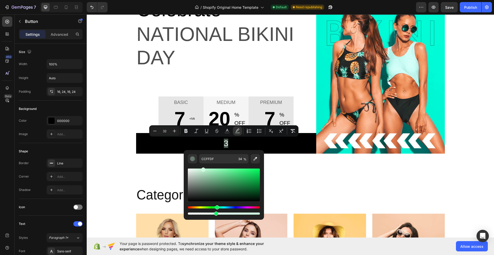
drag, startPoint x: 211, startPoint y: 213, endPoint x: 215, endPoint y: 212, distance: 4.1
click at [215, 213] on div "Editor contextual toolbar" at bounding box center [224, 214] width 72 height 2
drag, startPoint x: 215, startPoint y: 212, endPoint x: 230, endPoint y: 214, distance: 15.0
click at [230, 214] on div "Editor contextual toolbar" at bounding box center [231, 214] width 4 height 4
type input "58"
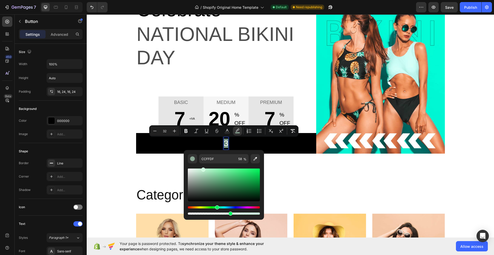
click at [213, 194] on div "Editor contextual toolbar" at bounding box center [224, 185] width 72 height 33
click at [243, 187] on div "Editor contextual toolbar" at bounding box center [224, 185] width 72 height 33
click at [229, 177] on div "Editor contextual toolbar" at bounding box center [224, 185] width 72 height 33
click at [201, 182] on div "Editor contextual toolbar" at bounding box center [224, 185] width 72 height 33
click at [188, 190] on div "Editor contextual toolbar" at bounding box center [224, 185] width 72 height 33
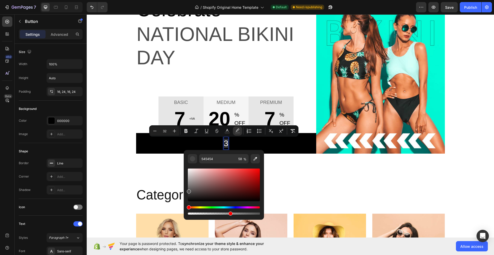
click at [199, 193] on div "Editor contextual toolbar" at bounding box center [224, 185] width 72 height 33
click at [239, 191] on div "Editor contextual toolbar" at bounding box center [224, 185] width 72 height 33
click at [253, 182] on div "Editor contextual toolbar" at bounding box center [224, 185] width 72 height 33
type input "930E0E"
click at [400, 76] on img at bounding box center [380, 66] width 129 height 176
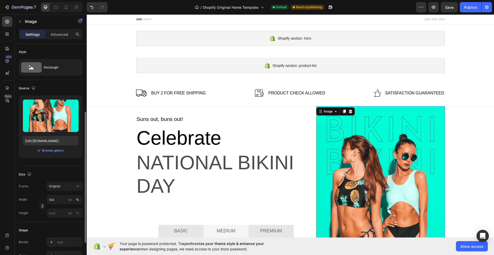
scroll to position [43, 0]
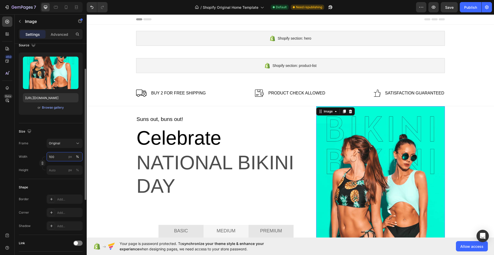
click at [65, 156] on input "100" at bounding box center [65, 156] width 36 height 9
click at [76, 156] on div "%" at bounding box center [77, 156] width 3 height 5
click at [46, 177] on div "Size Frame Original Width 100 px % Height px %" at bounding box center [51, 151] width 64 height 56
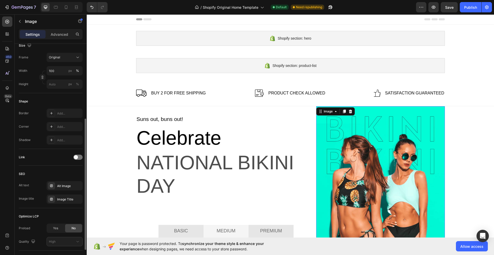
scroll to position [163, 0]
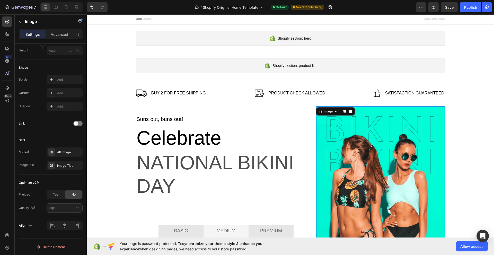
click at [350, 123] on img at bounding box center [380, 194] width 129 height 176
click at [334, 111] on icon at bounding box center [336, 111] width 4 height 4
click at [337, 132] on img at bounding box center [380, 194] width 129 height 176
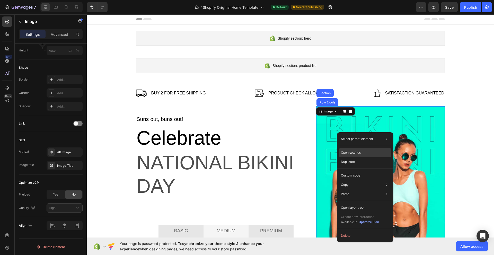
click at [354, 152] on p "Open settings" at bounding box center [351, 152] width 20 height 5
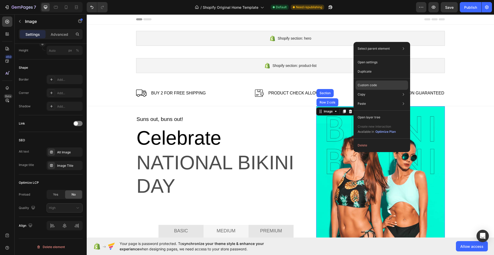
click at [387, 99] on div "Custom code" at bounding box center [382, 103] width 53 height 9
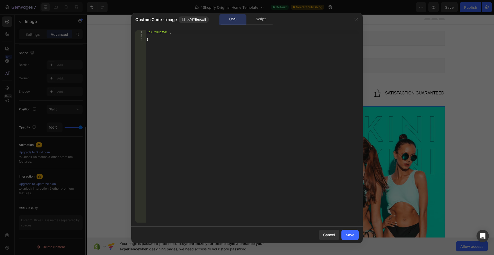
scroll to position [131, 0]
click at [201, 20] on span ".gYIYBuptwB" at bounding box center [196, 19] width 19 height 5
click at [264, 19] on div "Script" at bounding box center [260, 19] width 27 height 10
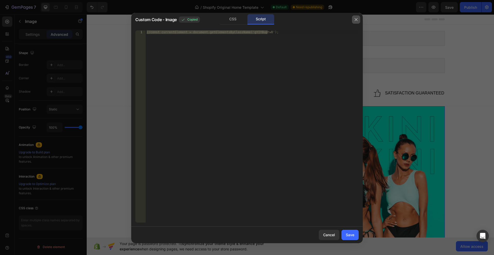
click at [359, 18] on button "button" at bounding box center [356, 19] width 8 height 8
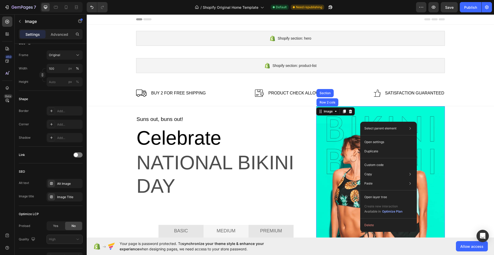
click at [330, 167] on img at bounding box center [380, 194] width 129 height 176
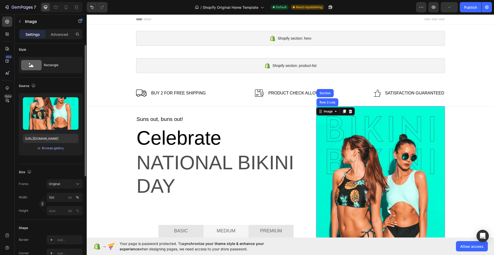
scroll to position [0, 0]
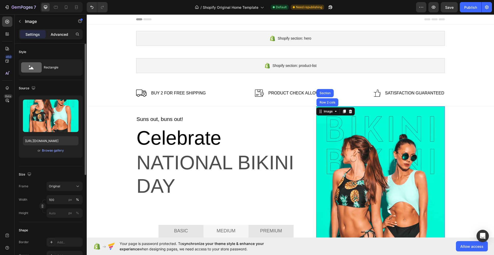
click at [61, 33] on p "Advanced" at bounding box center [60, 34] width 18 height 5
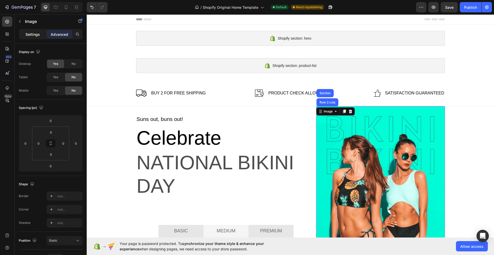
click at [37, 34] on p "Settings" at bounding box center [32, 34] width 14 height 5
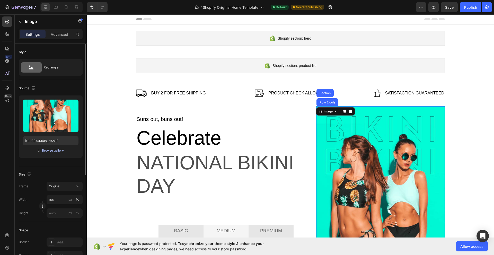
click at [56, 150] on div "Browse gallery" at bounding box center [53, 150] width 22 height 5
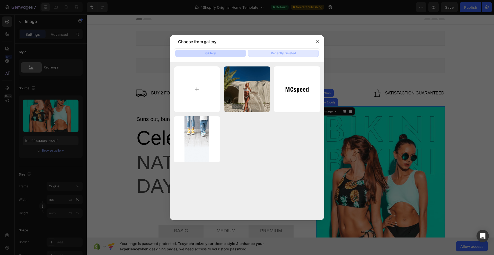
click at [285, 52] on div "Recently Deleted" at bounding box center [283, 53] width 25 height 5
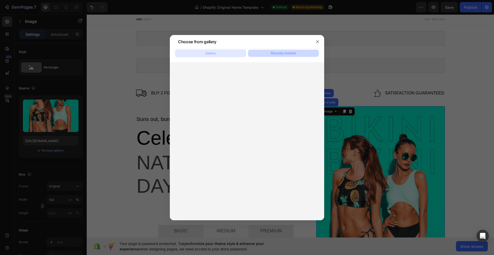
click at [217, 51] on button "Gallery" at bounding box center [210, 53] width 71 height 7
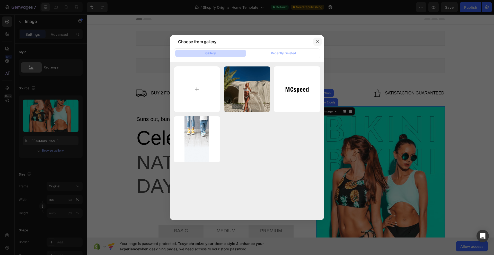
click at [320, 40] on button "button" at bounding box center [317, 42] width 8 height 8
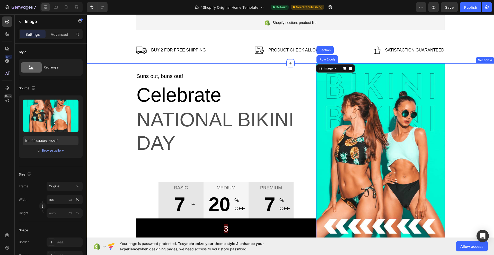
scroll to position [86, 0]
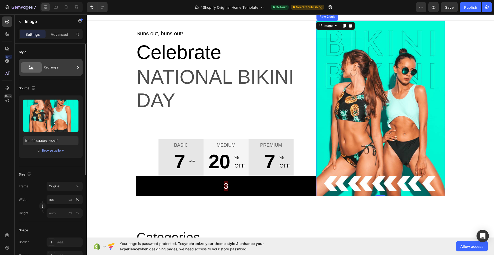
click at [45, 66] on div "Rectangle" at bounding box center [59, 68] width 31 height 12
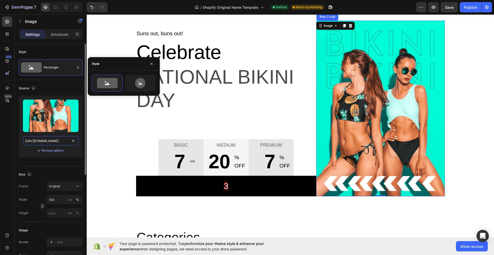
click at [50, 142] on input "[URL][DOMAIN_NAME]" at bounding box center [51, 140] width 56 height 9
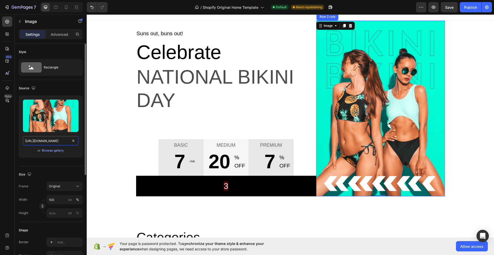
click at [50, 142] on input "[URL][DOMAIN_NAME]" at bounding box center [51, 140] width 56 height 9
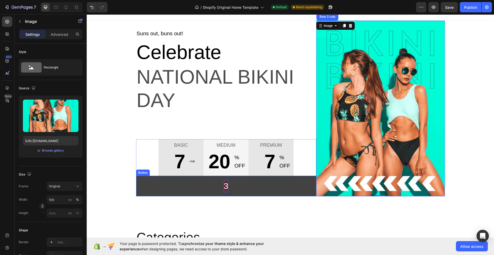
click at [224, 185] on span "3" at bounding box center [226, 185] width 5 height 9
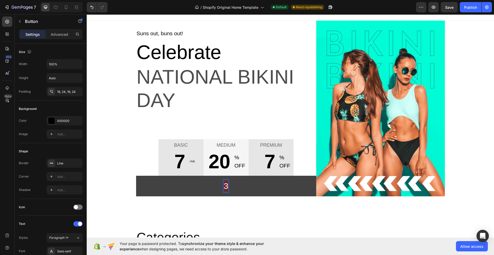
click at [224, 188] on span "3" at bounding box center [226, 185] width 5 height 9
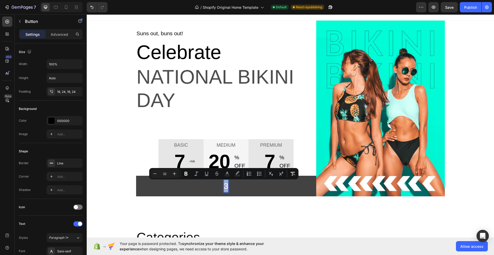
click at [224, 188] on span "3" at bounding box center [226, 185] width 5 height 9
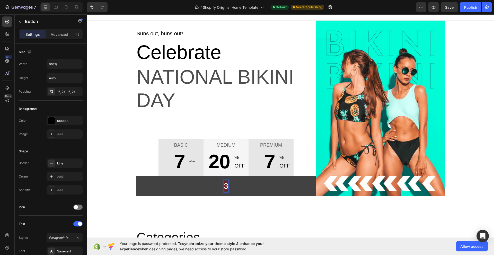
click at [224, 188] on span "3" at bounding box center [226, 185] width 5 height 9
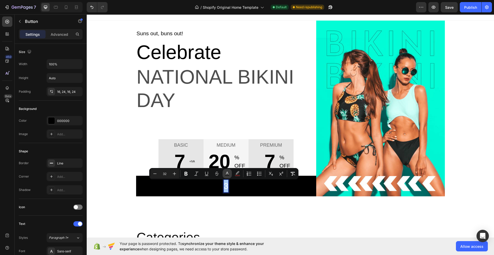
click at [228, 175] on rect "Editor contextual toolbar" at bounding box center [227, 175] width 5 height 1
type input "FFFFFF"
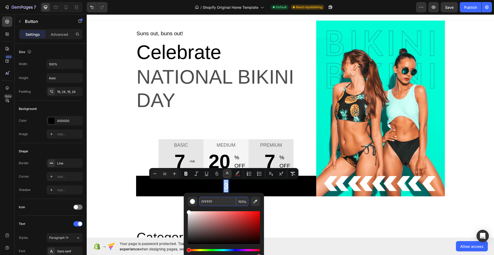
click at [217, 198] on input "FFFFFF" at bounding box center [217, 201] width 37 height 9
type input "FFDDCC"
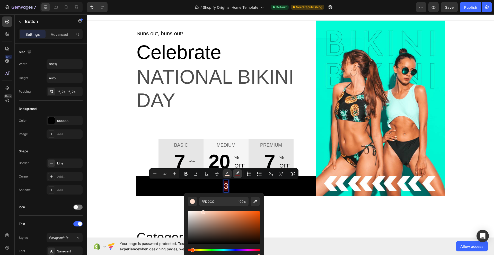
click at [237, 172] on icon "Editor contextual toolbar" at bounding box center [237, 173] width 5 height 5
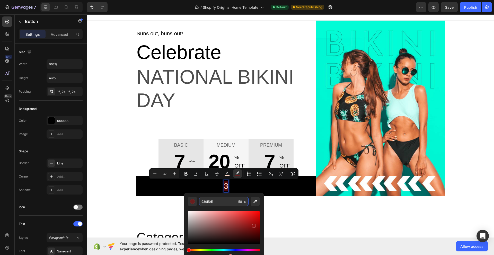
click at [219, 200] on input "930E0E" at bounding box center [217, 201] width 37 height 9
type input "FFDDCC"
type input "100"
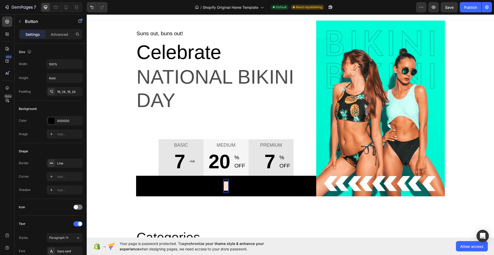
click at [219, 200] on div "Suns out, buns out! Text block Celebrate Text block National Bikini Day Text bl…" at bounding box center [290, 117] width 407 height 192
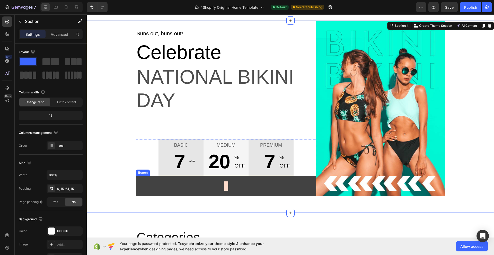
click at [184, 188] on button "3" at bounding box center [226, 186] width 180 height 21
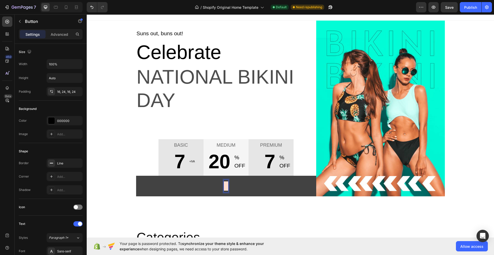
click at [224, 183] on span "3" at bounding box center [226, 185] width 5 height 9
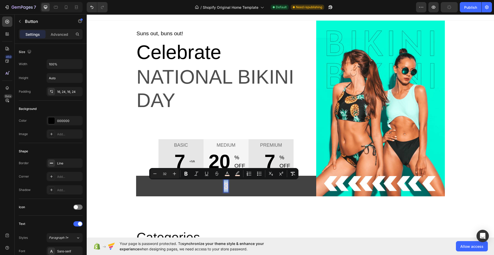
click at [186, 189] on button "3" at bounding box center [226, 186] width 180 height 21
click at [224, 187] on span "3" at bounding box center [226, 185] width 5 height 9
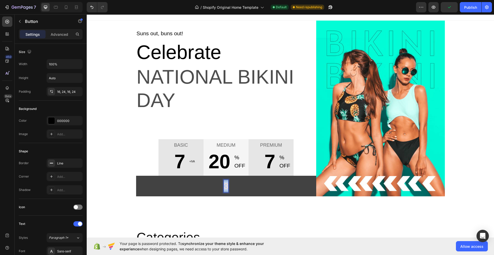
click at [224, 187] on span "3" at bounding box center [226, 185] width 5 height 9
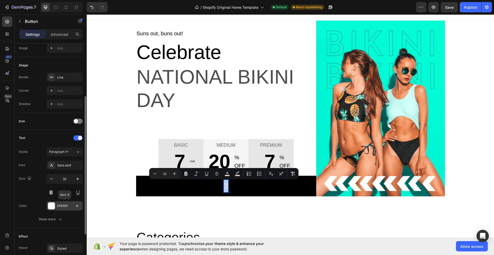
click at [68, 207] on div "FFFFFF" at bounding box center [64, 206] width 15 height 5
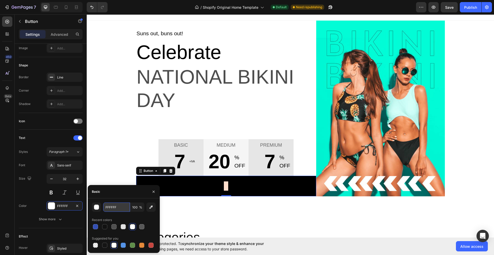
click at [125, 209] on input "FFFFFF" at bounding box center [116, 207] width 27 height 9
type input "FDC300"
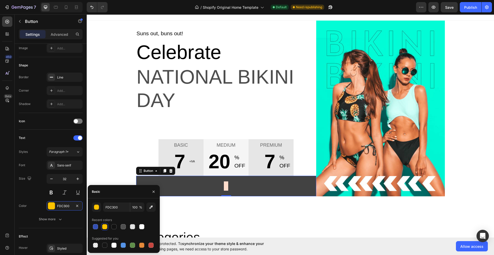
click at [249, 193] on button "3" at bounding box center [226, 186] width 180 height 21
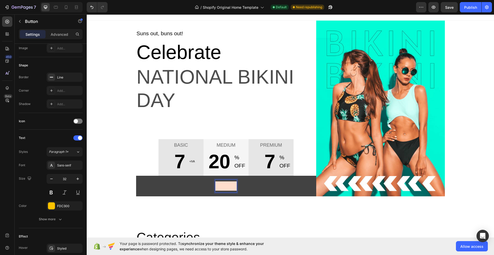
click at [229, 187] on span "SCE3" at bounding box center [226, 185] width 22 height 9
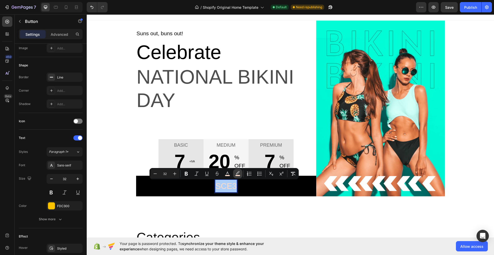
click at [238, 175] on rect "Editor contextual toolbar" at bounding box center [238, 175] width 5 height 1
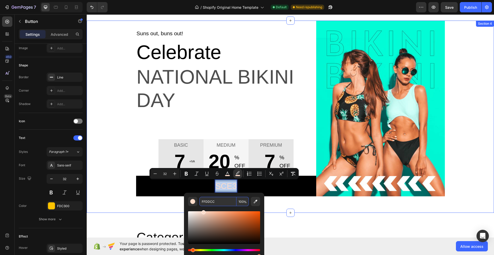
click at [161, 207] on div "Suns out, buns out! Text block Celebrate Text block National Bikini Day Text bl…" at bounding box center [290, 117] width 407 height 192
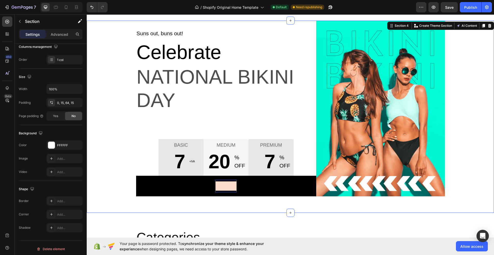
scroll to position [0, 0]
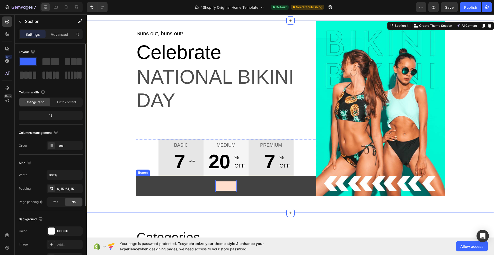
click at [176, 181] on button "SCE3" at bounding box center [226, 186] width 180 height 21
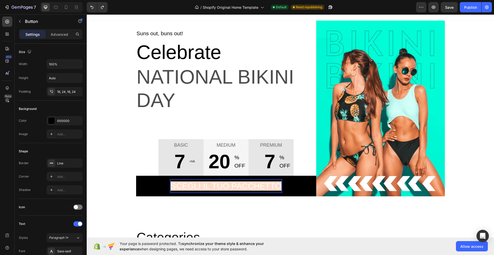
click at [198, 187] on span "SCEGLI IL TUO PACCHETTO" at bounding box center [226, 185] width 111 height 9
click at [302, 187] on button "SCEGLI IL TUO PACCHETTO" at bounding box center [226, 186] width 180 height 21
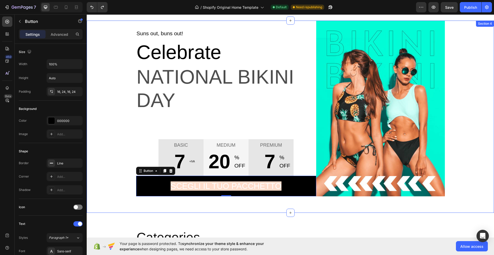
click at [275, 207] on div "Suns out, buns out! Text block Celebrate Text block National Bikini Day Text bl…" at bounding box center [290, 117] width 407 height 192
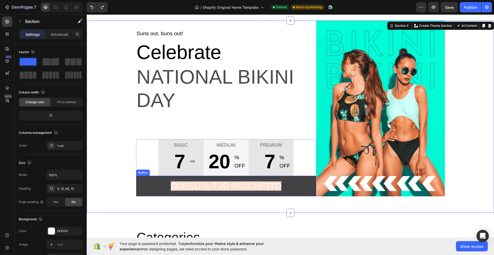
click at [254, 186] on span "SCEGLI IL TUO PACCHETTO" at bounding box center [226, 185] width 111 height 9
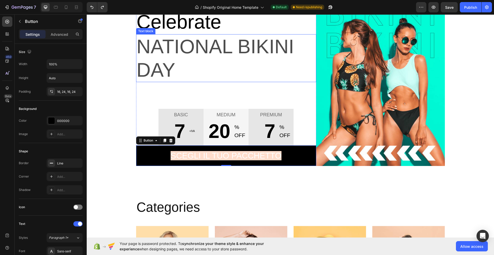
scroll to position [129, 0]
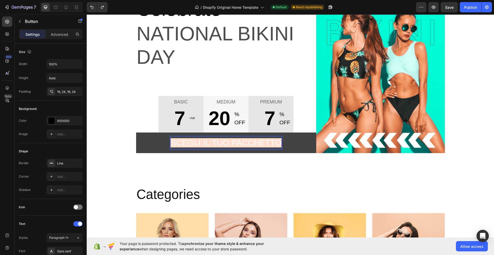
click at [255, 145] on span "SCEGLI IL TUO PACCHETTO" at bounding box center [226, 142] width 111 height 9
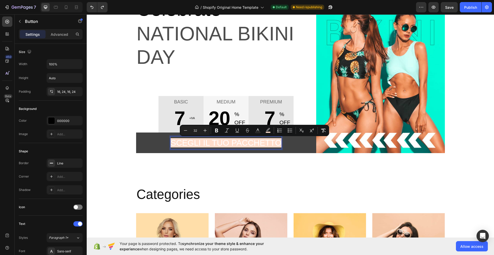
click at [255, 145] on span "SCEGLI IL TUO PACCHETTO" at bounding box center [226, 142] width 111 height 9
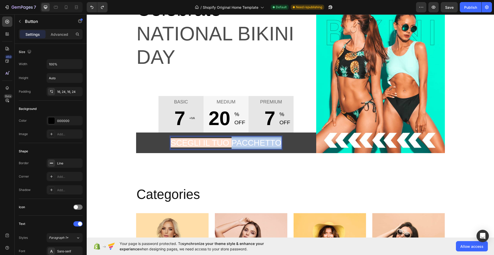
click at [255, 145] on span "SCEGLI IL TUO PACCHETTO" at bounding box center [226, 142] width 111 height 9
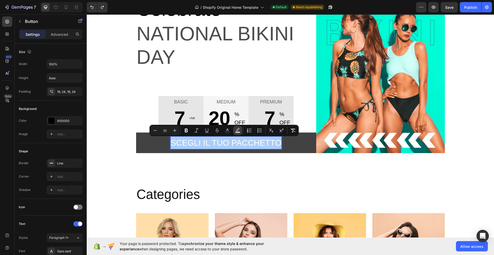
click at [237, 131] on icon "Editor contextual toolbar" at bounding box center [237, 130] width 5 height 5
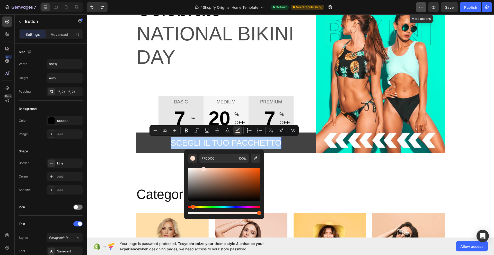
click at [420, 9] on icon "button" at bounding box center [421, 7] width 5 height 5
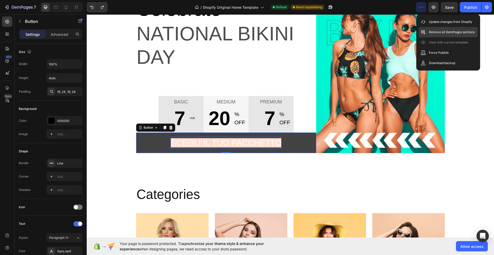
click at [441, 31] on p "Remove all GemPages sections" at bounding box center [452, 32] width 46 height 5
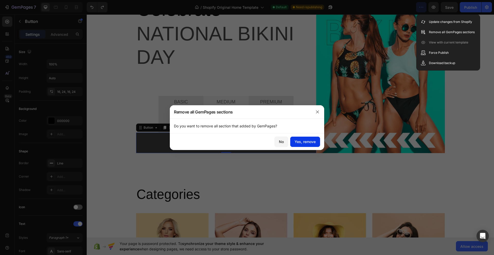
click at [294, 141] on button "Yes, remove" at bounding box center [305, 142] width 30 height 10
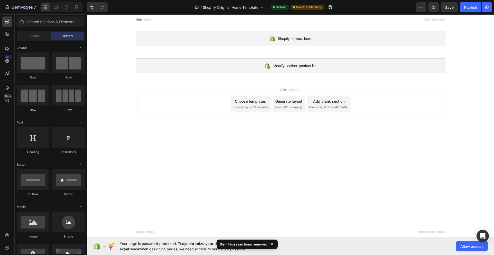
scroll to position [0, 0]
click at [2, 61] on div "450" at bounding box center [7, 61] width 10 height 10
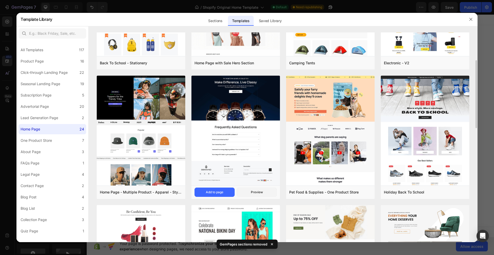
scroll to position [129, 0]
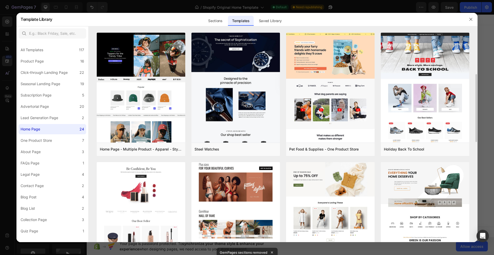
click at [222, 176] on img at bounding box center [235, 108] width 89 height 327
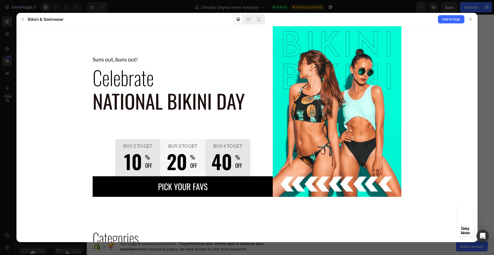
scroll to position [43, 0]
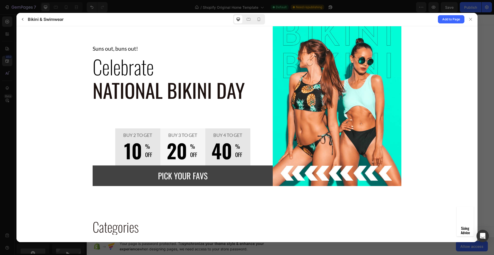
click at [191, 175] on span "Pick your favs" at bounding box center [183, 175] width 50 height 12
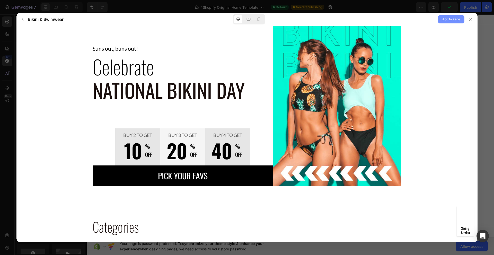
click at [448, 21] on span "Add to Page" at bounding box center [451, 19] width 18 height 6
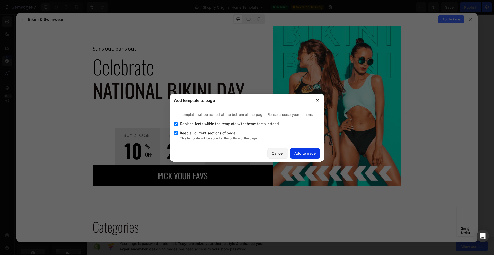
click at [312, 151] on div "Add to page" at bounding box center [304, 153] width 21 height 5
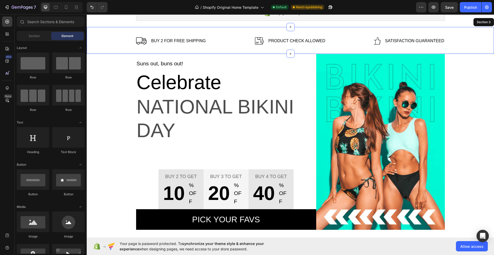
scroll to position [65, 0]
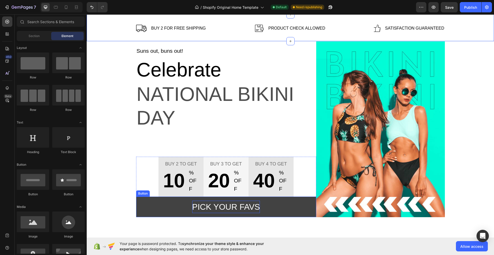
click at [206, 205] on div "Pick your favs" at bounding box center [226, 207] width 68 height 12
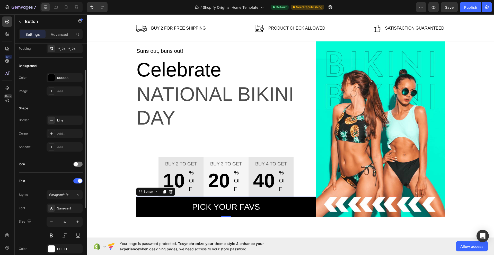
scroll to position [86, 0]
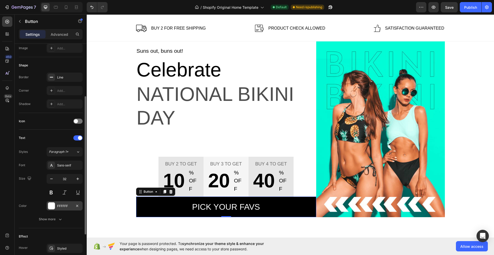
click at [64, 206] on div "FFFFFF" at bounding box center [64, 206] width 15 height 5
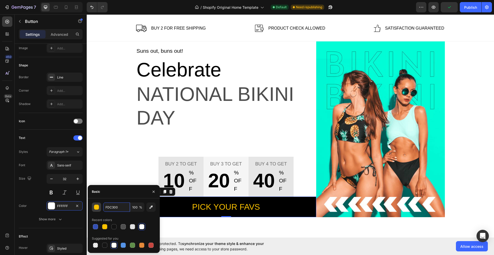
type input "FDC300"
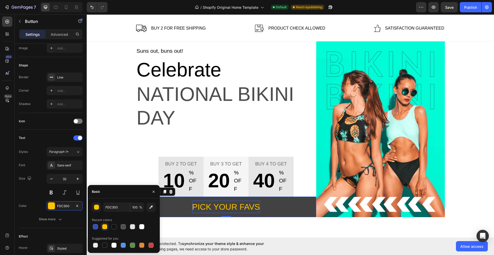
click at [238, 206] on div "Pick your favs" at bounding box center [226, 207] width 68 height 12
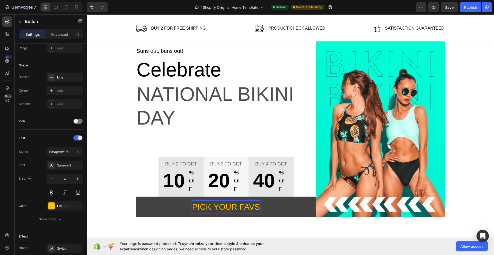
click at [238, 206] on p "Pick your favs" at bounding box center [226, 207] width 68 height 12
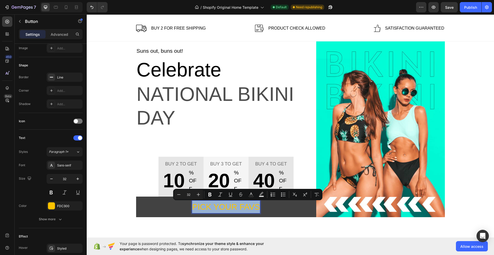
click at [238, 206] on p "Pick your favs" at bounding box center [226, 207] width 68 height 12
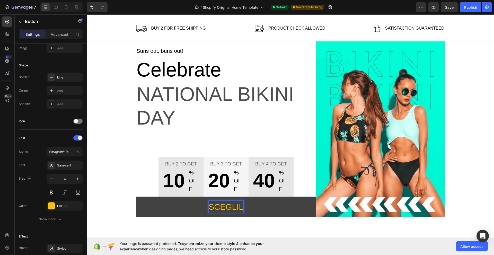
click at [136, 197] on button "SCEGLIL" at bounding box center [226, 207] width 180 height 21
click at [136, 197] on button "SCEGLI" at bounding box center [226, 207] width 180 height 21
click at [136, 197] on button "SCEGLI IL" at bounding box center [226, 207] width 180 height 21
click at [136, 197] on button "SCEGLI IL TUO" at bounding box center [226, 207] width 180 height 21
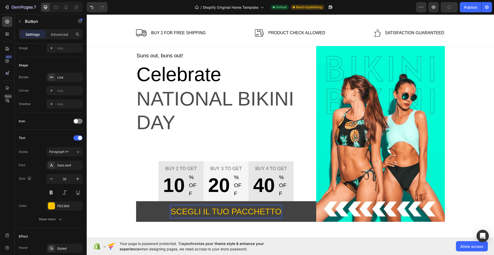
scroll to position [65, 0]
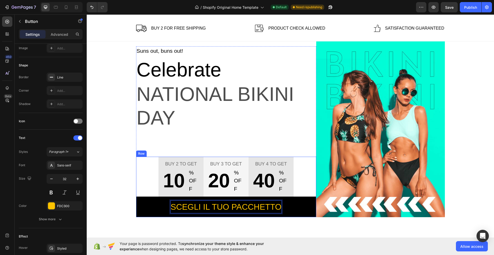
click at [148, 164] on div "Buy 2 to get Text block 10 Text block % OFF Text block Row Row Buy 3 to get Tex…" at bounding box center [226, 187] width 180 height 61
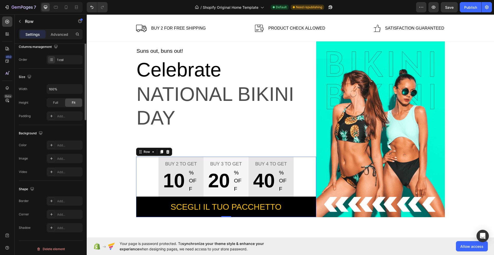
scroll to position [0, 0]
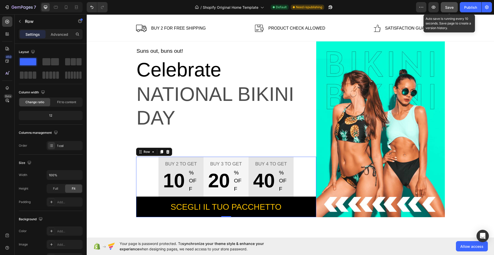
click at [448, 7] on span "Save" at bounding box center [449, 7] width 8 height 4
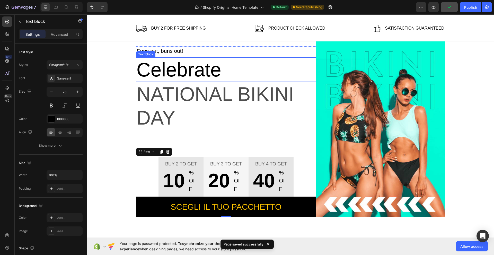
click at [163, 69] on p "Celebrate" at bounding box center [226, 69] width 179 height 23
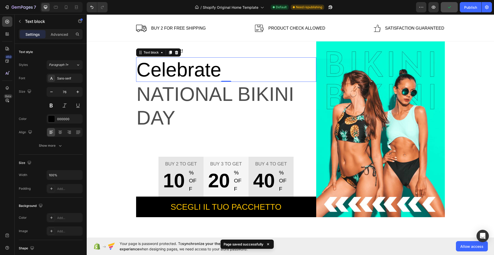
click at [163, 69] on p "Celebrate" at bounding box center [226, 69] width 179 height 23
click at [242, 69] on p "Celebrate" at bounding box center [226, 69] width 179 height 23
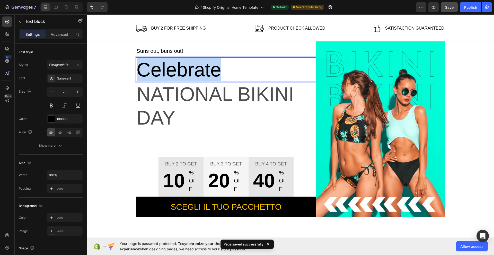
click at [242, 69] on p "Celebrate" at bounding box center [226, 69] width 179 height 23
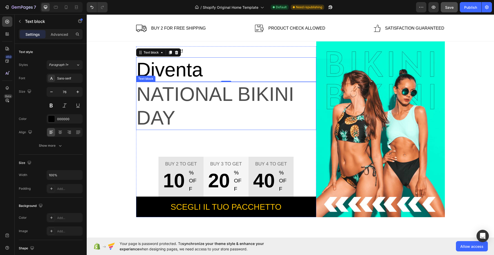
click at [210, 98] on p "National Bikini Day" at bounding box center [226, 105] width 179 height 47
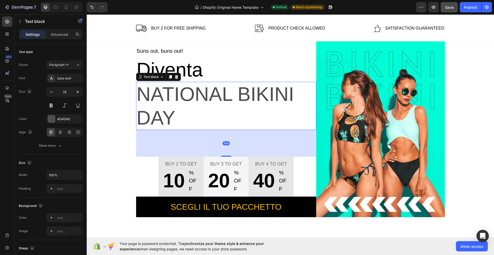
click at [198, 114] on p "National Bikini Day" at bounding box center [226, 105] width 179 height 47
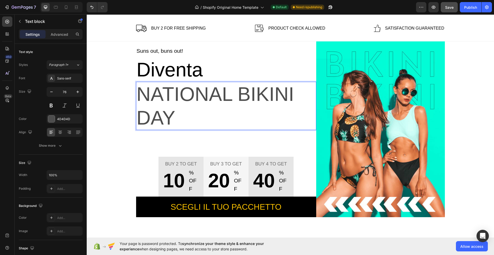
click at [198, 114] on p "National Bikini Day" at bounding box center [226, 105] width 179 height 47
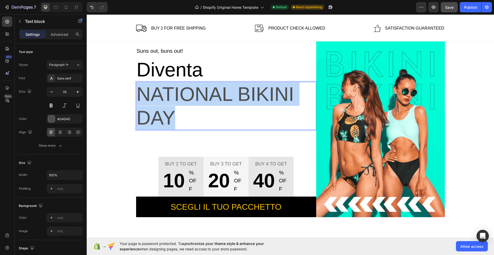
click at [198, 114] on p "National Bikini Day" at bounding box center [226, 105] width 179 height 47
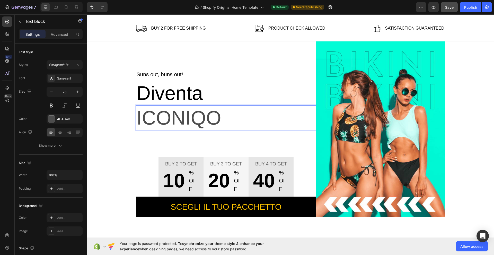
scroll to position [89, 0]
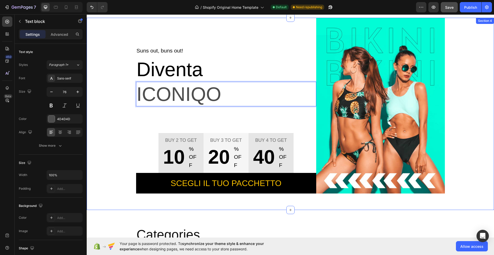
click at [108, 68] on div "Suns out, buns out! Text block Diventa Text block ICONIQO Text block 104 Buy 2 …" at bounding box center [291, 106] width 400 height 176
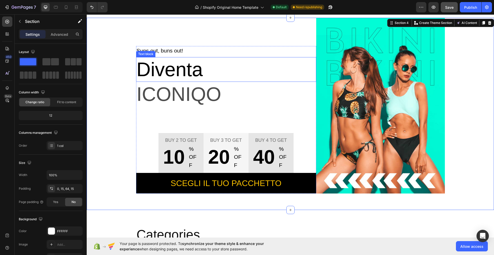
click at [154, 49] on p "Suns out, buns out!" at bounding box center [226, 51] width 179 height 8
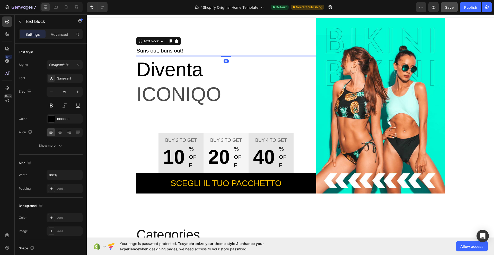
click at [226, 51] on p "Suns out, buns out!" at bounding box center [226, 51] width 179 height 8
click at [195, 50] on p "Suns out, buns out!" at bounding box center [226, 51] width 179 height 8
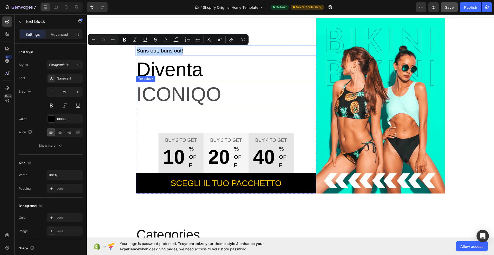
click at [251, 103] on p "ICONIQO" at bounding box center [226, 93] width 179 height 23
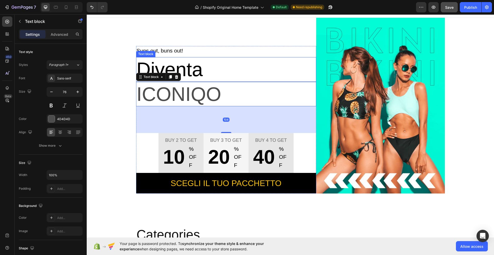
click at [219, 79] on p "Diventa" at bounding box center [226, 69] width 179 height 23
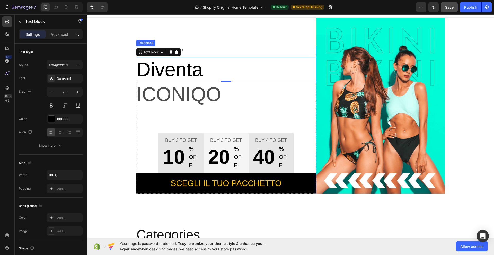
click at [223, 50] on p "Suns out, buns out!" at bounding box center [226, 51] width 179 height 8
click at [150, 149] on div "Buy 2 to get Text block 10 Text block % OFF Text block Row Row Buy 3 to get Tex…" at bounding box center [226, 163] width 180 height 61
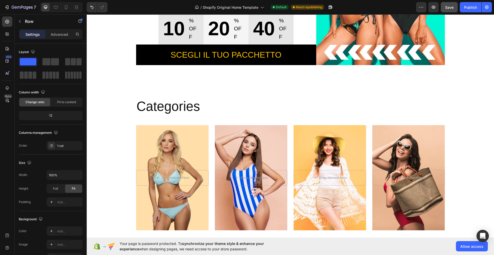
scroll to position [175, 0]
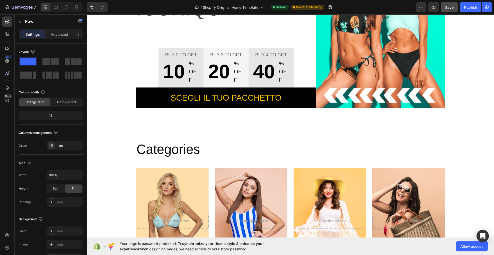
click at [146, 69] on div "Buy 2 to get Text block 10 Text block % OFF Text block Row Row Buy 3 to get Tex…" at bounding box center [226, 78] width 180 height 61
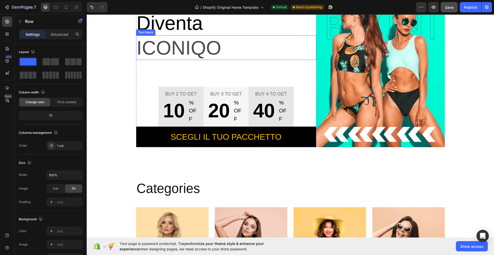
scroll to position [89, 0]
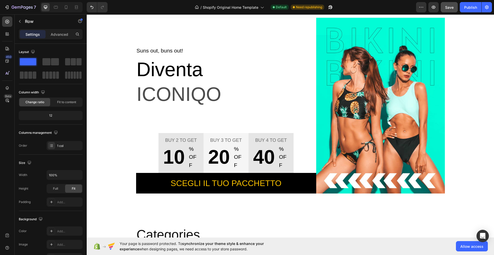
click at [144, 139] on div "Buy 2 to get Text block 10 Text block % OFF Text block Row Row Buy 3 to get Tex…" at bounding box center [226, 163] width 180 height 61
click at [152, 158] on div "Buy 2 to get Text block 10 Text block % OFF Text block Row Row Buy 3 to get Tex…" at bounding box center [226, 163] width 180 height 61
click at [147, 126] on div "Suns out, buns out! Text block Diventa Text block ICONIQO Text block Buy 2 to g…" at bounding box center [226, 119] width 180 height 147
click at [145, 150] on div "Buy 2 to get Text block 10 Text block % OFF Text block Row Row Buy 3 to get Tex…" at bounding box center [226, 163] width 180 height 61
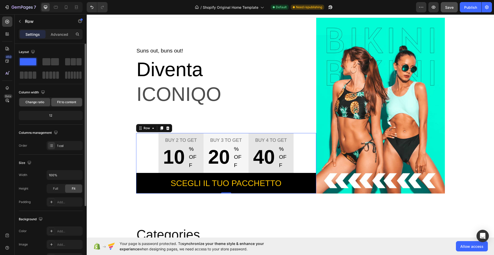
click at [66, 103] on span "Fit to content" at bounding box center [66, 102] width 19 height 5
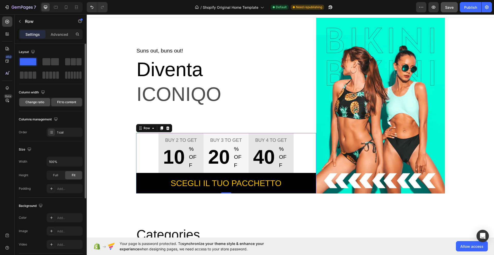
click at [37, 102] on span "Change ratio" at bounding box center [34, 102] width 19 height 5
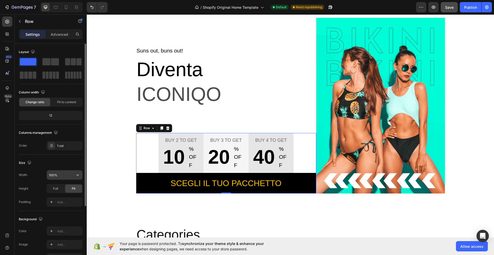
click at [65, 177] on input "100%" at bounding box center [65, 174] width 36 height 9
click at [79, 175] on icon "button" at bounding box center [77, 174] width 5 height 5
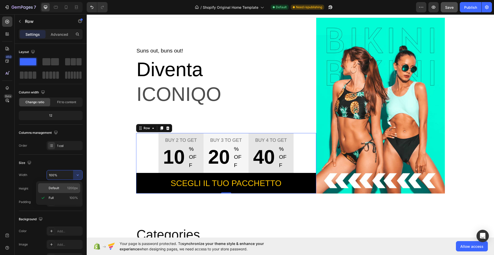
click at [72, 185] on div "Default 1200px" at bounding box center [59, 188] width 42 height 10
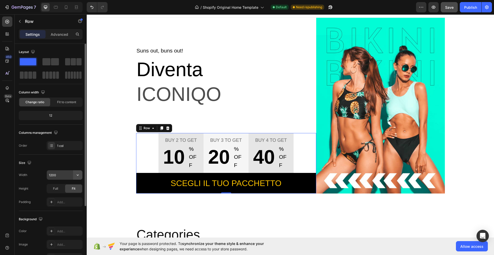
click at [77, 172] on icon "button" at bounding box center [77, 174] width 5 height 5
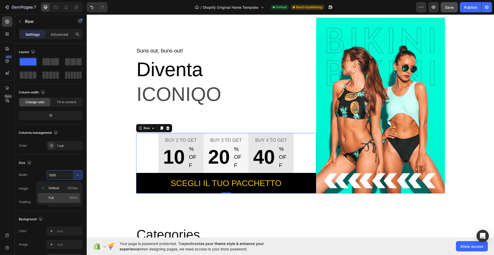
click at [63, 200] on p "Full 100%" at bounding box center [63, 198] width 29 height 5
type input "100%"
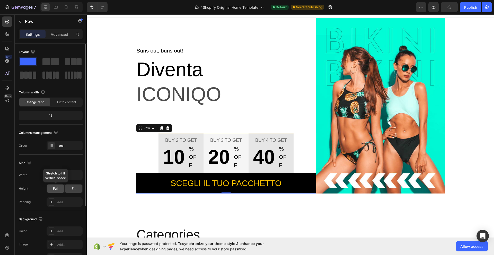
click at [57, 188] on span "Full" at bounding box center [55, 188] width 5 height 5
click at [72, 189] on span "Fit" at bounding box center [74, 188] width 4 height 5
click at [159, 171] on div "Buy 2 to get Text block 10 Text block % OFF Text block Row Row" at bounding box center [181, 153] width 45 height 40
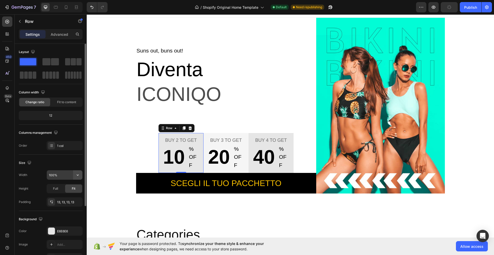
click at [78, 175] on icon "button" at bounding box center [77, 174] width 5 height 5
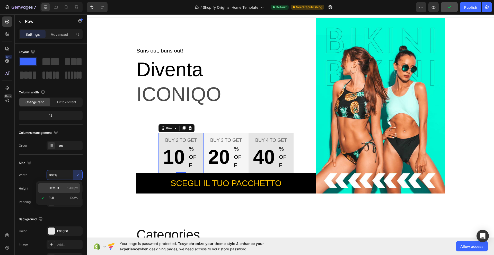
click at [75, 187] on span "1200px" at bounding box center [72, 188] width 11 height 5
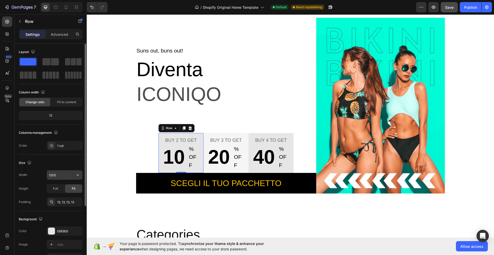
click at [76, 177] on icon "button" at bounding box center [77, 174] width 5 height 5
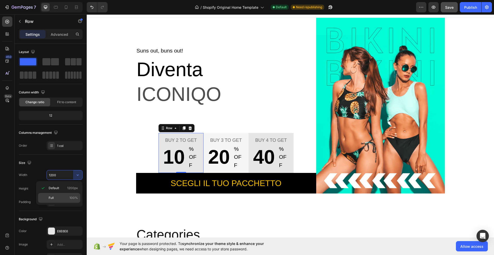
click at [66, 198] on p "Full 100%" at bounding box center [63, 198] width 29 height 5
type input "100%"
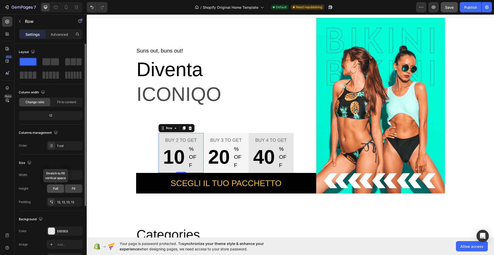
click at [55, 189] on span "Full" at bounding box center [55, 188] width 5 height 5
click at [74, 189] on span "Fit" at bounding box center [74, 188] width 4 height 5
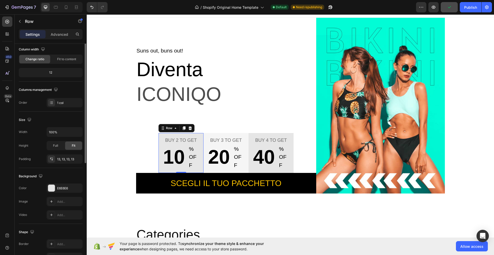
scroll to position [0, 0]
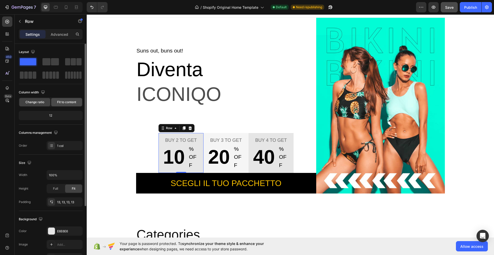
click at [66, 100] on span "Fit to content" at bounding box center [66, 102] width 19 height 5
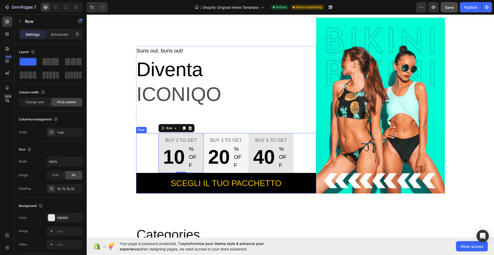
click at [144, 149] on div "Buy 2 to get Text block 10 Text block % OFF Text block Row Row 0 Buy 3 to get T…" at bounding box center [226, 163] width 180 height 61
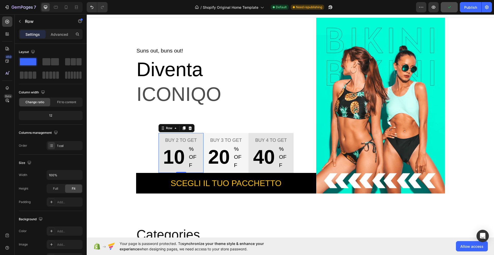
click at [159, 141] on div "Buy 2 to get Text block 10 Text block % OFF Text block Row Row 0" at bounding box center [181, 153] width 45 height 40
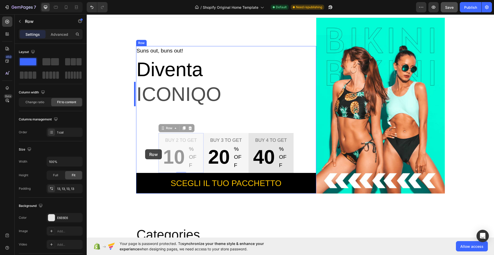
drag, startPoint x: 160, startPoint y: 147, endPoint x: 145, endPoint y: 149, distance: 14.6
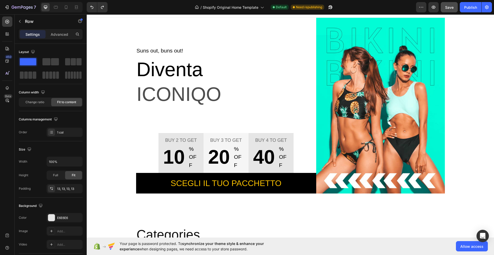
click at [162, 148] on div "10" at bounding box center [173, 157] width 23 height 24
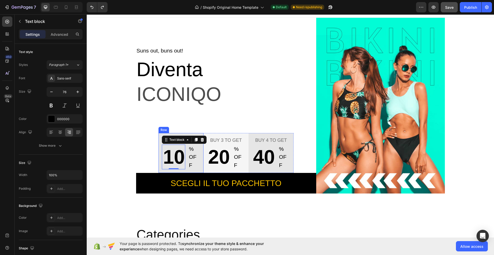
click at [159, 148] on div "Buy 2 to get Text block 10 Text block 0 % OFF Text block Row Row" at bounding box center [181, 153] width 45 height 40
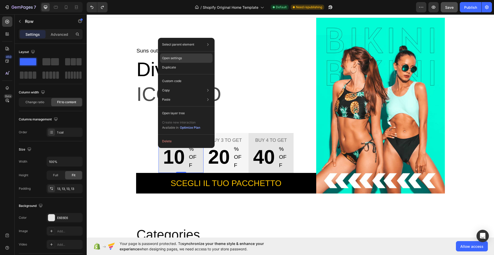
click at [181, 57] on p "Open settings" at bounding box center [172, 58] width 20 height 5
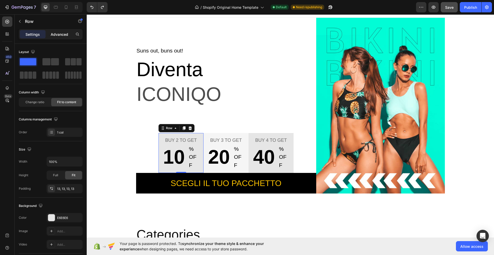
click at [63, 33] on p "Advanced" at bounding box center [60, 34] width 18 height 5
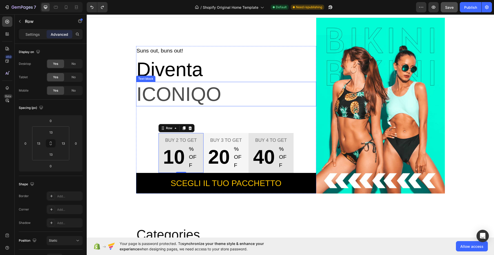
click at [196, 99] on p "ICONIQO" at bounding box center [226, 93] width 179 height 23
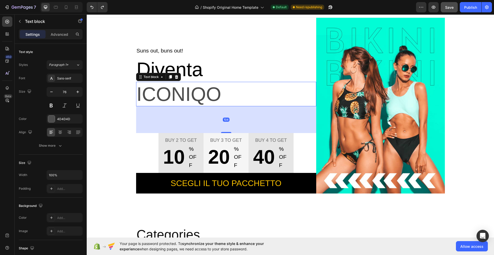
click at [198, 90] on p "ICONIQO" at bounding box center [226, 93] width 179 height 23
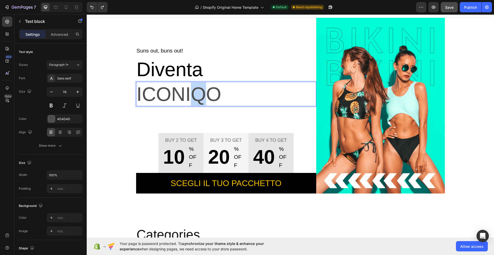
drag, startPoint x: 203, startPoint y: 100, endPoint x: 193, endPoint y: 102, distance: 9.9
click at [193, 102] on p "ICONIQO" at bounding box center [226, 93] width 179 height 23
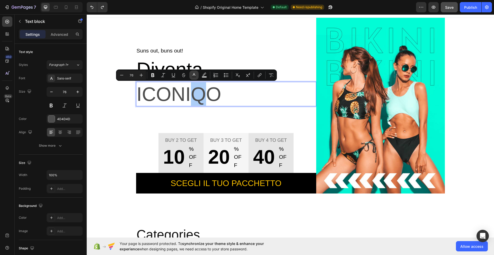
click at [194, 75] on icon "Editor contextual toolbar" at bounding box center [193, 75] width 5 height 5
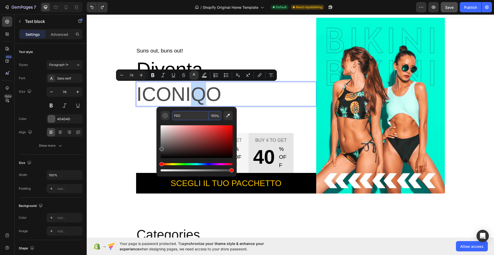
type input "FFDDCC"
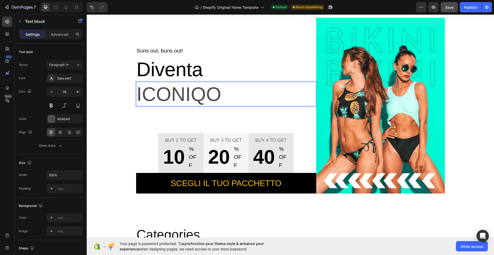
click at [194, 93] on p "ICONIQO" at bounding box center [226, 93] width 179 height 23
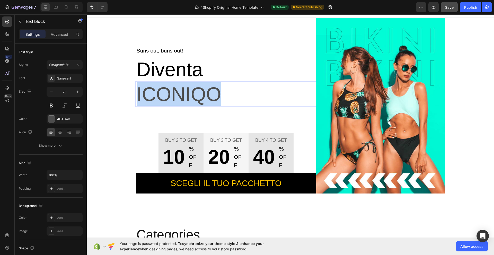
click at [194, 93] on p "ICONIQO" at bounding box center [226, 93] width 179 height 23
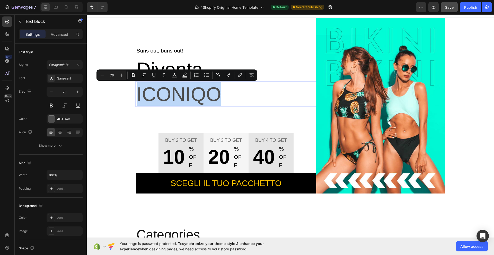
click at [194, 93] on p "ICONIQO" at bounding box center [226, 93] width 179 height 23
click at [200, 94] on p "ICONIQO" at bounding box center [226, 93] width 179 height 23
click at [203, 103] on p "ICONIQO" at bounding box center [226, 93] width 179 height 23
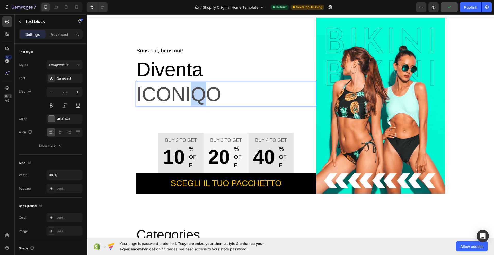
drag, startPoint x: 203, startPoint y: 101, endPoint x: 192, endPoint y: 98, distance: 12.0
click at [192, 98] on p "ICONIQO" at bounding box center [226, 93] width 179 height 23
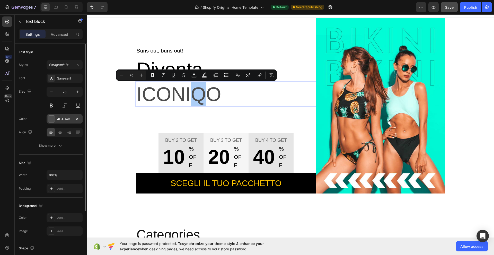
click at [72, 120] on div "4D4D4D" at bounding box center [64, 119] width 15 height 5
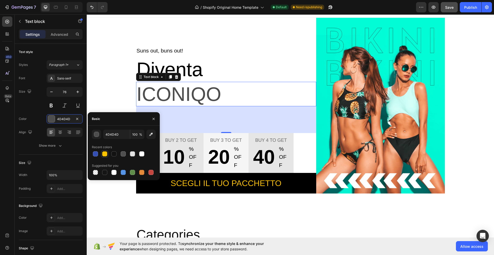
click at [104, 152] on div at bounding box center [104, 153] width 5 height 5
type input "FDC300"
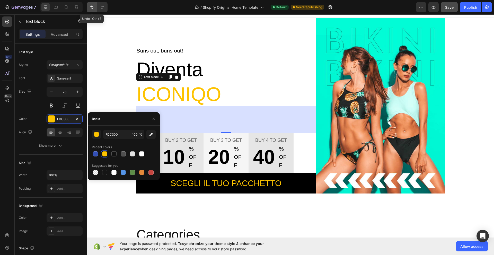
click at [92, 5] on icon "Undo/Redo" at bounding box center [91, 7] width 5 height 5
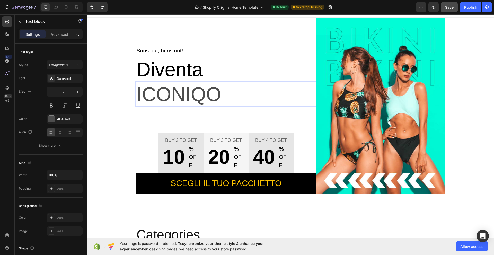
click at [199, 97] on p "ICONIQO" at bounding box center [226, 93] width 179 height 23
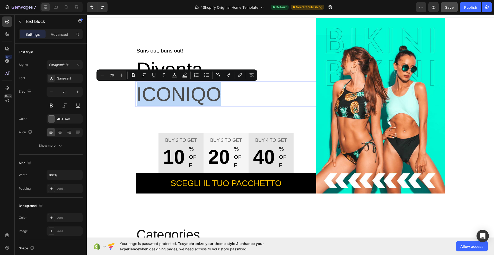
click at [199, 97] on p "ICONIQO" at bounding box center [226, 93] width 179 height 23
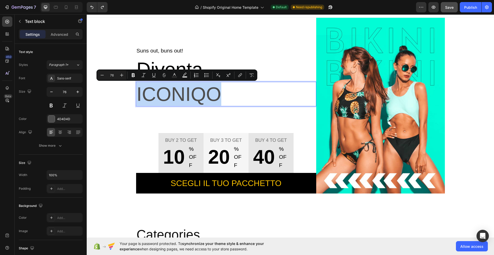
click at [202, 100] on p "ICONIQO" at bounding box center [226, 93] width 179 height 23
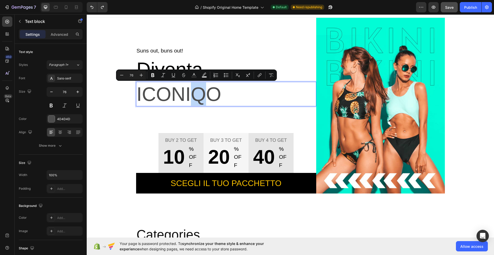
drag, startPoint x: 203, startPoint y: 103, endPoint x: 194, endPoint y: 102, distance: 9.4
click at [194, 102] on p "ICONIQO" at bounding box center [226, 93] width 179 height 23
click at [194, 75] on icon "Editor contextual toolbar" at bounding box center [193, 75] width 5 height 5
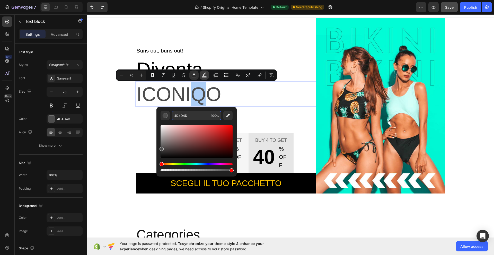
click at [206, 76] on icon "Editor contextual toolbar" at bounding box center [204, 75] width 5 height 5
click at [192, 78] on button "Text Color" at bounding box center [193, 75] width 9 height 9
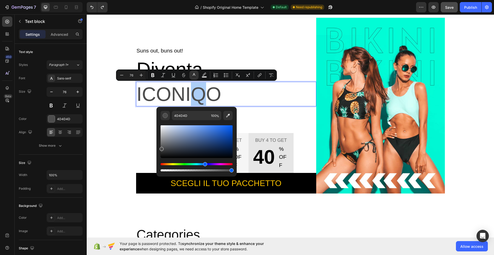
drag, startPoint x: 162, startPoint y: 164, endPoint x: 201, endPoint y: 162, distance: 39.2
click at [201, 162] on div "Editor contextual toolbar" at bounding box center [197, 148] width 72 height 48
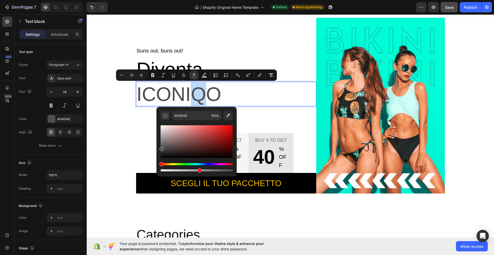
click at [199, 170] on div "Editor contextual toolbar" at bounding box center [197, 170] width 72 height 2
drag, startPoint x: 199, startPoint y: 169, endPoint x: 172, endPoint y: 166, distance: 27.5
click at [172, 166] on div "Editor contextual toolbar" at bounding box center [197, 167] width 72 height 8
type input "16"
drag, startPoint x: 162, startPoint y: 150, endPoint x: 214, endPoint y: 138, distance: 53.2
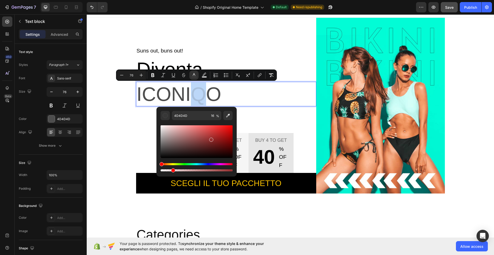
click at [213, 138] on div "Editor contextual toolbar" at bounding box center [211, 140] width 4 height 4
drag, startPoint x: 214, startPoint y: 140, endPoint x: 223, endPoint y: 132, distance: 11.6
click at [223, 132] on div "Editor contextual toolbar" at bounding box center [223, 133] width 4 height 4
type input "CC1C1C"
drag, startPoint x: 174, startPoint y: 170, endPoint x: 224, endPoint y: 168, distance: 50.5
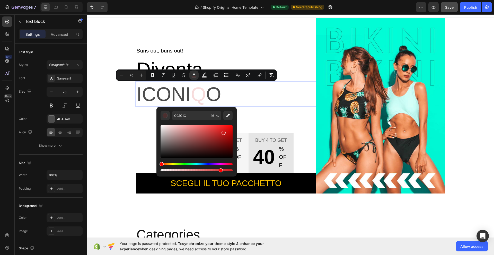
click at [224, 168] on div "Editor contextual toolbar" at bounding box center [197, 167] width 72 height 8
type input "89"
click at [96, 8] on button "Undo/Redo" at bounding box center [92, 7] width 10 height 10
type input "16"
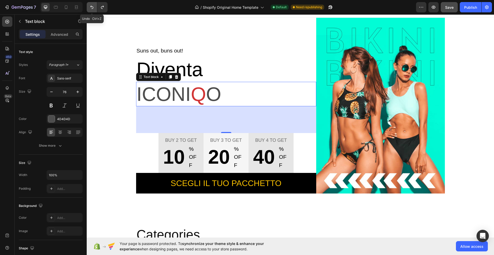
click at [94, 8] on icon "Undo/Redo" at bounding box center [91, 7] width 5 height 5
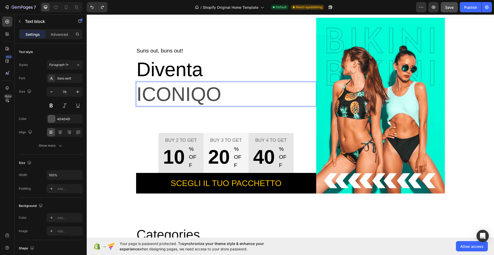
click at [190, 92] on p "ICONIQO" at bounding box center [226, 93] width 179 height 23
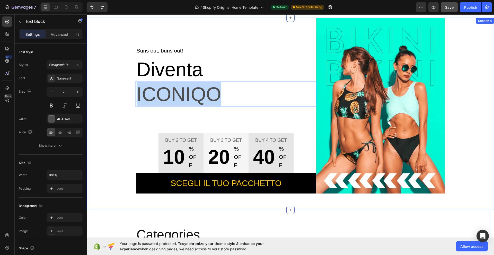
drag, startPoint x: 227, startPoint y: 95, endPoint x: 132, endPoint y: 94, distance: 95.5
click at [132, 94] on div "Suns out, buns out! Text block Diventa Text block ICONIQO Text block 104 Buy 2 …" at bounding box center [291, 106] width 400 height 176
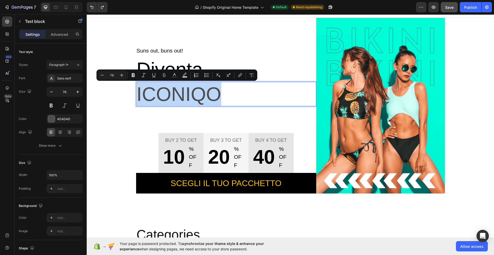
click at [233, 97] on p "ICONIQO" at bounding box center [226, 93] width 179 height 23
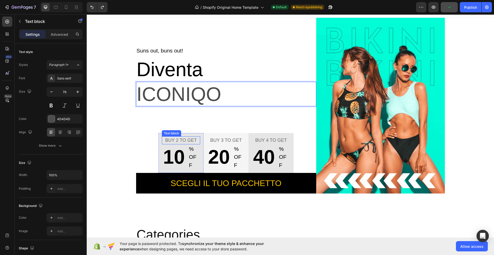
click at [181, 140] on p "Buy 2 to get" at bounding box center [180, 140] width 37 height 7
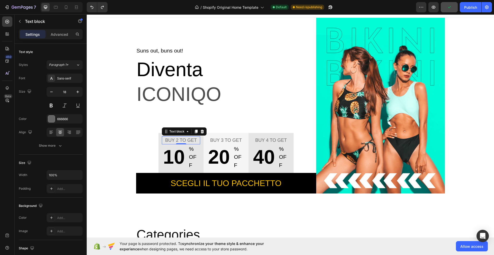
click at [181, 140] on p "Buy 2 to get" at bounding box center [180, 140] width 37 height 7
click at [224, 140] on p "Buy 3 to get" at bounding box center [225, 140] width 37 height 7
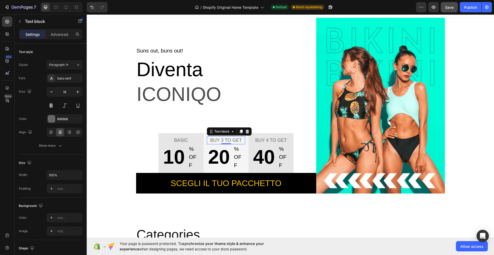
click at [224, 140] on p "Buy 3 to get" at bounding box center [225, 140] width 37 height 7
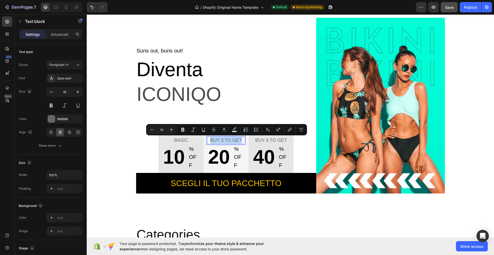
click at [224, 140] on p "Buy 3 to get" at bounding box center [225, 140] width 37 height 7
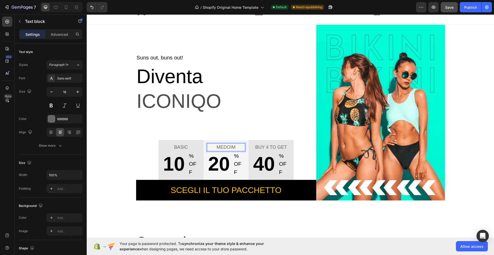
scroll to position [89, 0]
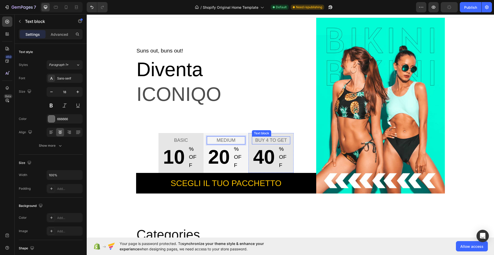
click at [266, 139] on p "Buy 4 to get" at bounding box center [270, 140] width 37 height 7
click at [172, 156] on p "10" at bounding box center [173, 156] width 22 height 23
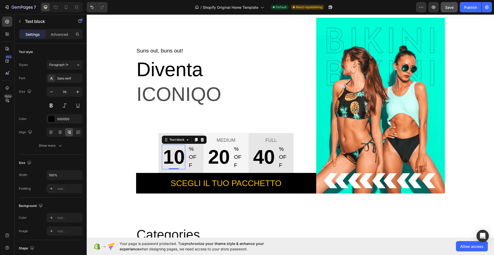
click at [172, 156] on p "10" at bounding box center [173, 156] width 22 height 23
click at [191, 147] on p "% OFF" at bounding box center [194, 157] width 11 height 24
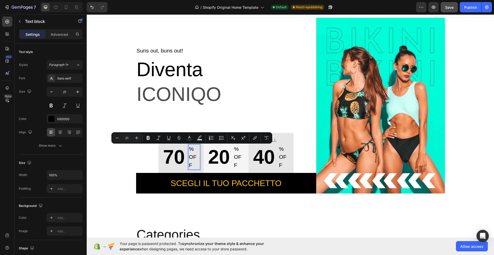
click at [191, 159] on p "% OFF" at bounding box center [194, 157] width 11 height 24
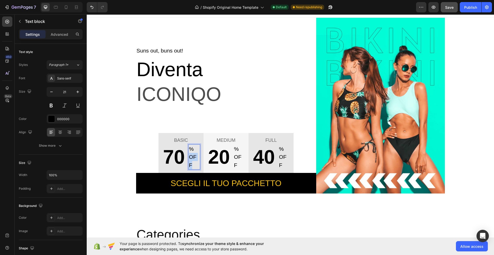
click at [191, 159] on p "% OFF" at bounding box center [194, 157] width 11 height 24
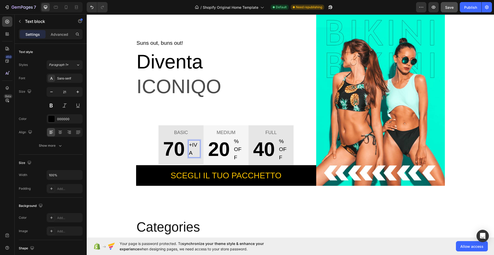
scroll to position [93, 0]
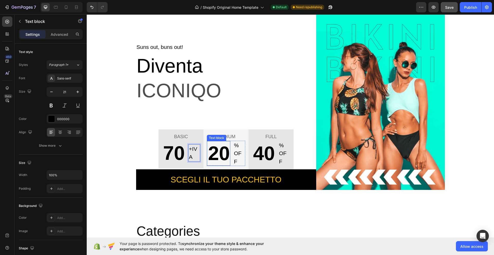
click at [214, 155] on p "20" at bounding box center [218, 153] width 22 height 23
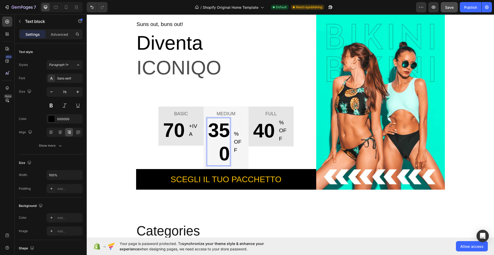
scroll to position [69, 0]
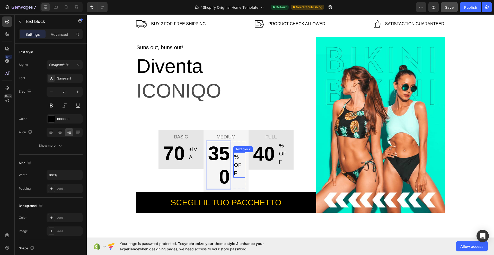
click at [236, 156] on p "% OFF" at bounding box center [239, 165] width 11 height 24
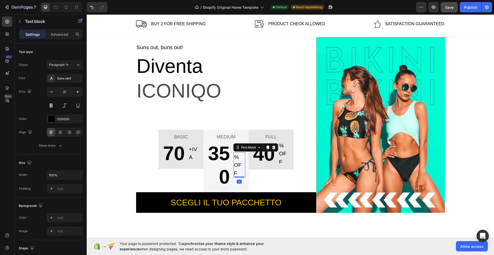
click at [236, 156] on p "% OFF" at bounding box center [239, 165] width 11 height 24
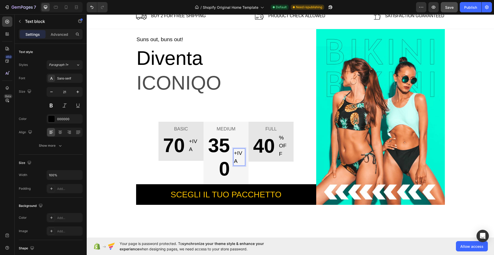
scroll to position [74, 0]
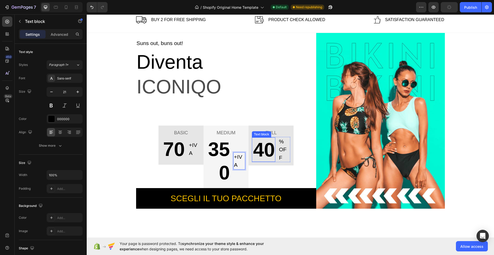
click at [263, 145] on p "40" at bounding box center [263, 149] width 22 height 23
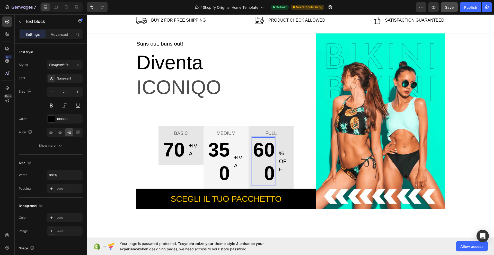
click at [282, 159] on p "% OFF" at bounding box center [284, 161] width 11 height 24
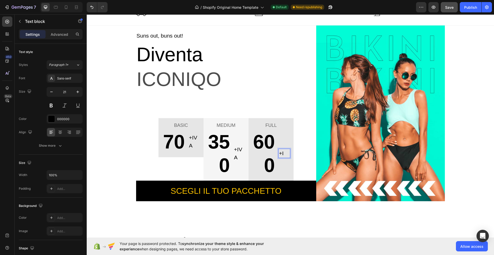
scroll to position [77, 0]
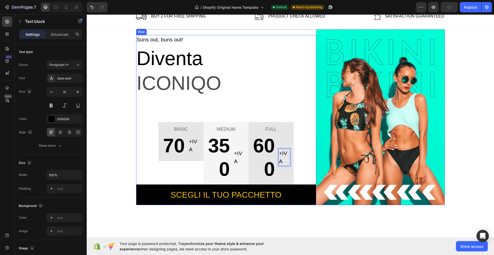
click at [285, 101] on div "Suns out, buns out! Text block Diventa Text block ICONIQO Text block BASIC Text…" at bounding box center [226, 120] width 180 height 170
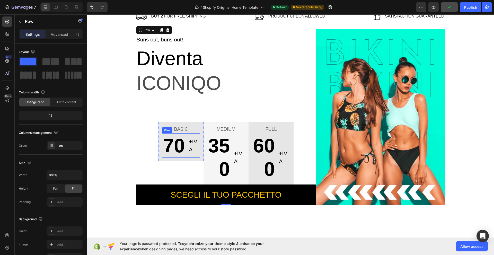
click at [186, 145] on div "70 Text block +IVA Text block Row" at bounding box center [181, 145] width 38 height 24
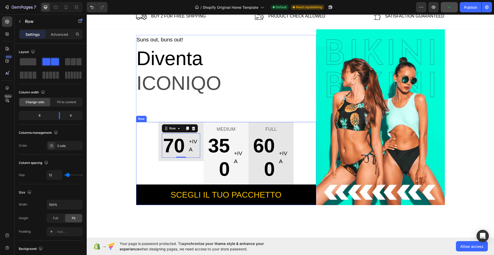
click at [151, 143] on div "BASIC Text block 70 Text block +IVA Text block Row 0 Row MEDIUM Text block 350 …" at bounding box center [226, 163] width 180 height 83
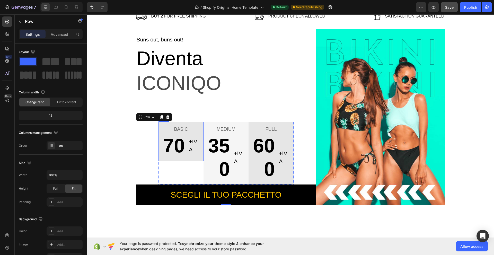
click at [159, 159] on div "BASIC Text block 70 Text block +IVA Text block Row Row" at bounding box center [181, 141] width 45 height 39
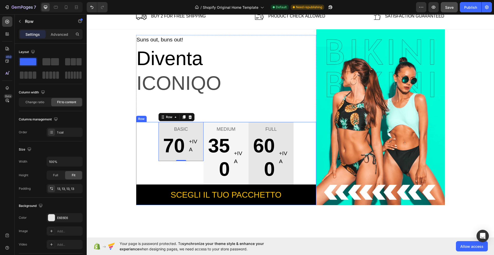
click at [151, 161] on div "BASIC Text block 70 Text block +IVA Text block Row Row 0 MEDIUM Text block 350 …" at bounding box center [226, 163] width 180 height 83
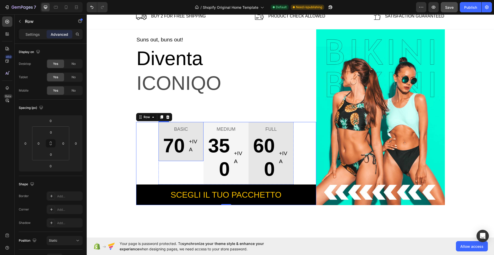
click at [162, 161] on div "BASIC Text block 70 Text block +IVA Text block Row Row" at bounding box center [181, 141] width 45 height 39
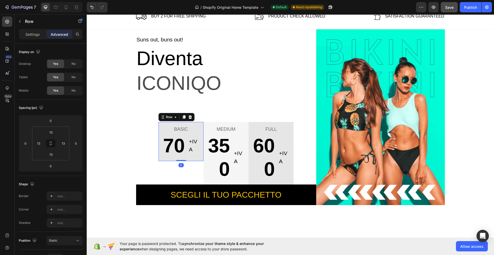
drag, startPoint x: 178, startPoint y: 160, endPoint x: 175, endPoint y: 158, distance: 3.5
click at [175, 158] on div "BASIC Text block 70 Text block +IVA Text block Row Row 0" at bounding box center [181, 141] width 45 height 39
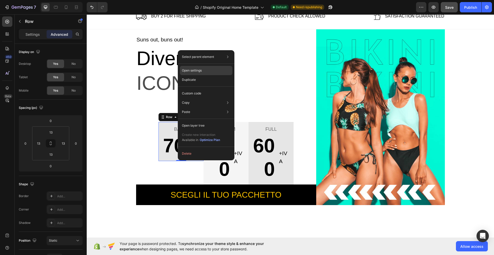
click at [197, 68] on p "Open settings" at bounding box center [192, 70] width 20 height 5
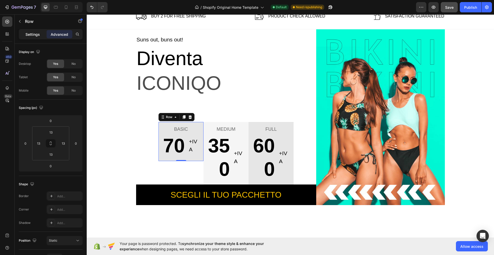
click at [34, 36] on p "Settings" at bounding box center [32, 34] width 14 height 5
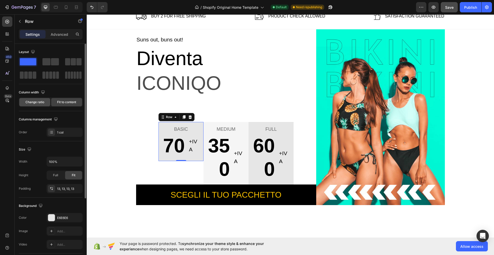
click at [43, 101] on span "Change ratio" at bounding box center [34, 102] width 19 height 5
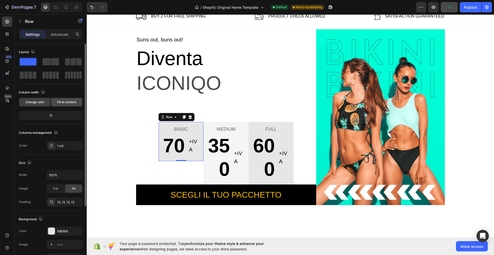
click at [67, 102] on span "Fit to content" at bounding box center [66, 102] width 19 height 5
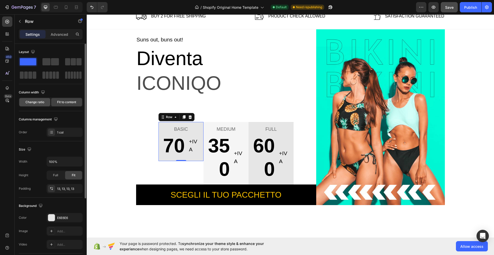
click at [37, 102] on span "Change ratio" at bounding box center [34, 102] width 19 height 5
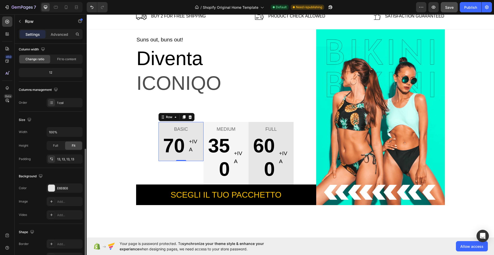
scroll to position [86, 0]
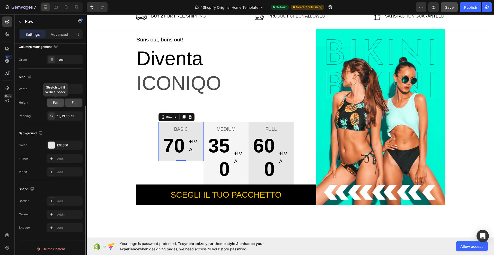
click at [57, 102] on span "Full" at bounding box center [55, 102] width 5 height 5
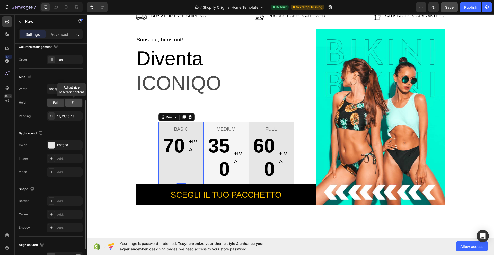
click at [76, 102] on div "Fit" at bounding box center [73, 103] width 17 height 8
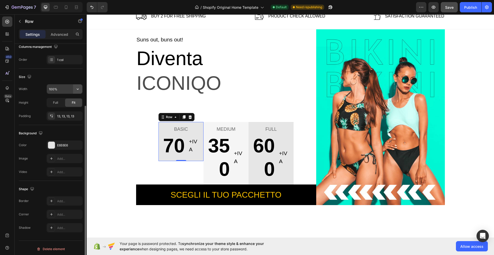
click at [77, 87] on icon "button" at bounding box center [77, 88] width 5 height 5
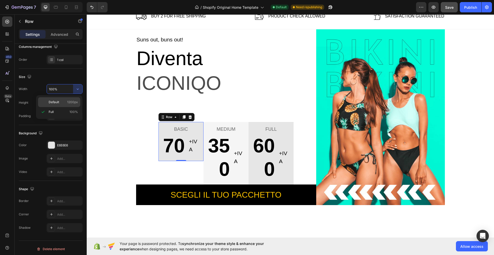
click at [65, 101] on p "Default 1200px" at bounding box center [63, 102] width 29 height 5
type input "1200"
click at [204, 173] on div "MEDIUM Text block 350 Text block +IVA Text block Row Row" at bounding box center [226, 153] width 45 height 63
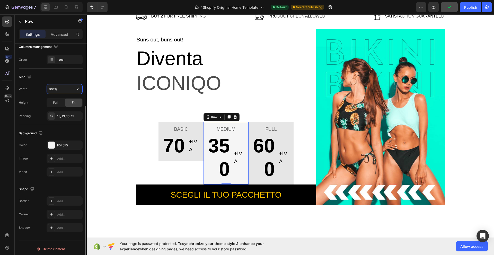
click at [58, 88] on input "100%" at bounding box center [65, 88] width 36 height 9
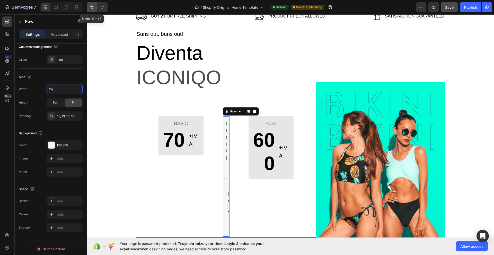
click at [91, 8] on icon "Undo/Redo" at bounding box center [91, 7] width 5 height 5
type input "100%"
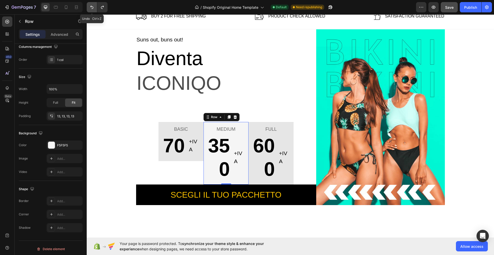
click at [91, 8] on icon "Undo/Redo" at bounding box center [91, 7] width 5 height 5
click at [160, 160] on div "BASIC Text block 70 Text block +IVA Text block Row Row" at bounding box center [181, 141] width 45 height 39
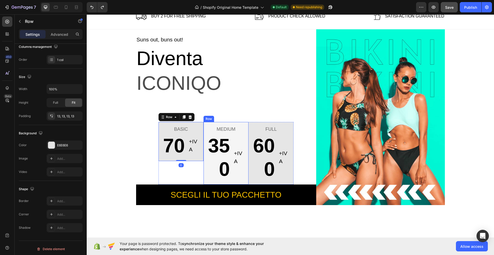
click at [204, 168] on div "MEDIUM Text block 350 Text block +IVA Text block Row Row" at bounding box center [226, 153] width 45 height 63
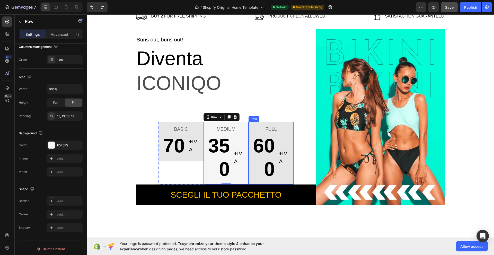
click at [249, 167] on div "FULL Text block 600 Text block +IVA Text block Row Row" at bounding box center [271, 153] width 45 height 63
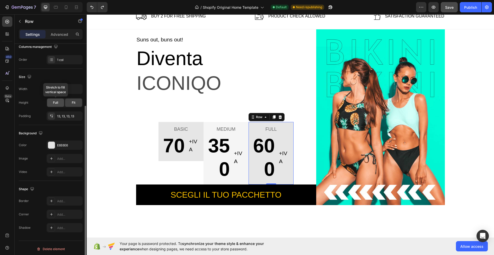
click at [57, 102] on span "Full" at bounding box center [55, 102] width 5 height 5
click at [72, 102] on span "Fit" at bounding box center [74, 102] width 4 height 5
click at [51, 116] on icon at bounding box center [50, 116] width 1 height 2
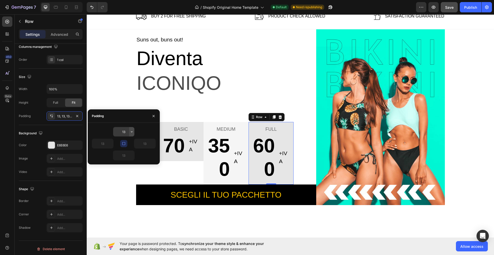
click at [130, 134] on icon "button" at bounding box center [132, 132] width 4 height 4
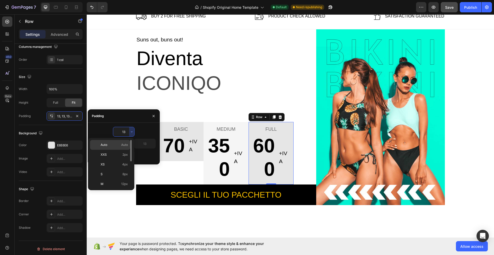
click at [109, 150] on div "Auto Auto" at bounding box center [110, 155] width 40 height 10
type input "Auto"
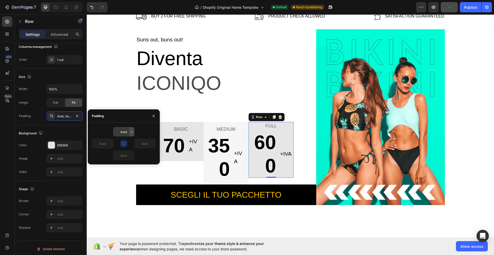
click at [131, 133] on icon "button" at bounding box center [132, 132] width 4 height 4
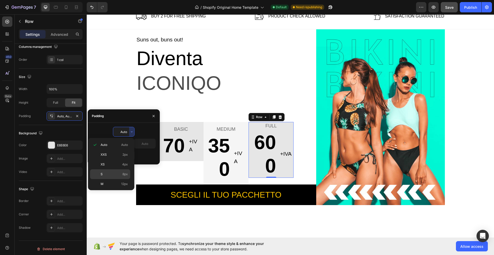
scroll to position [43, 0]
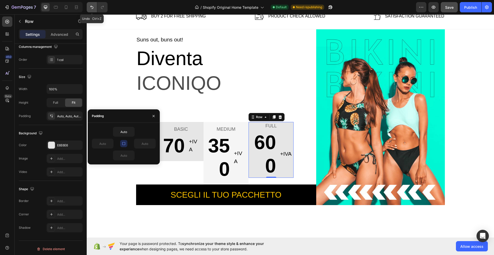
click at [91, 8] on icon "Undo/Redo" at bounding box center [91, 7] width 5 height 5
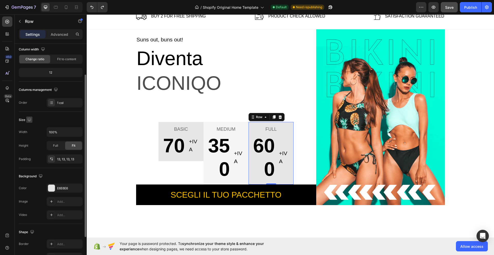
click at [29, 120] on icon "button" at bounding box center [29, 119] width 3 height 3
click at [20, 122] on div "Size" at bounding box center [26, 120] width 14 height 7
click at [81, 20] on div at bounding box center [82, 20] width 2 height 2
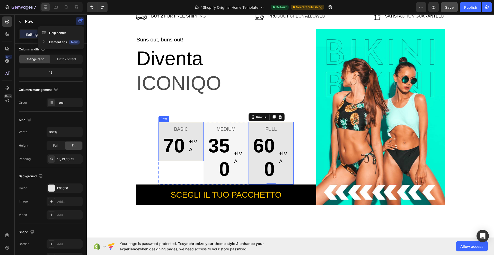
click at [161, 159] on div "BASIC Text block 70 Text block +IVA Text block Row Row" at bounding box center [181, 141] width 45 height 39
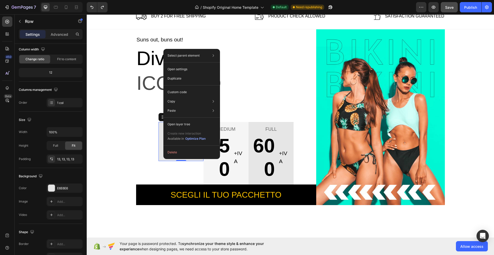
click at [159, 124] on div "BASIC Text block 70 Text block +IVA Text block Row Row 0" at bounding box center [181, 141] width 45 height 39
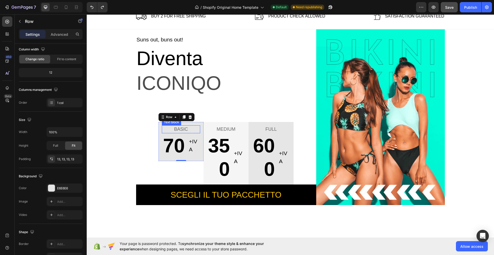
click at [189, 128] on p "BASIC" at bounding box center [180, 129] width 37 height 7
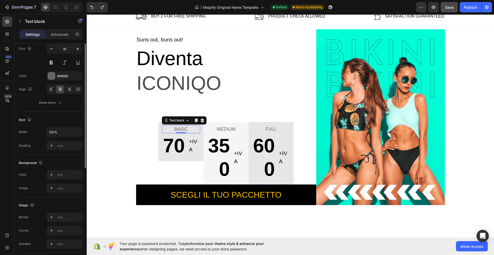
scroll to position [0, 0]
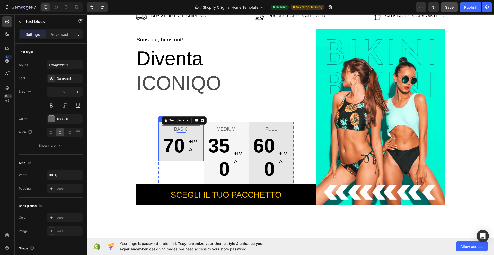
click at [200, 128] on div "BASIC Text block 0 70 Text block +IVA Text block Row Row" at bounding box center [181, 141] width 45 height 39
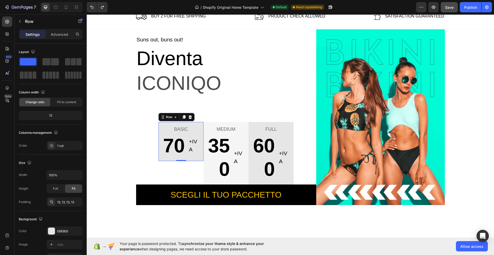
click at [159, 126] on div "BASIC Text block 70 Text block +IVA Text block Row Row 0" at bounding box center [181, 141] width 45 height 39
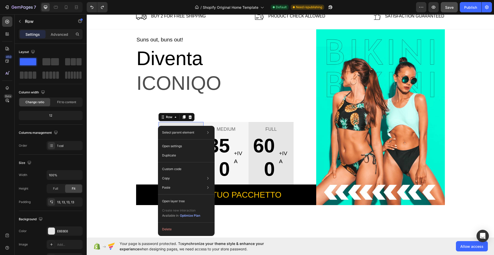
click at [158, 126] on div "Select parent element Row 1 col Row 1 col Row 3 cols Row 1 col Open settings Du…" at bounding box center [186, 181] width 57 height 110
click at [159, 123] on div "BASIC Text block 70 Text block +IVA Text block Row Row 0" at bounding box center [181, 141] width 45 height 39
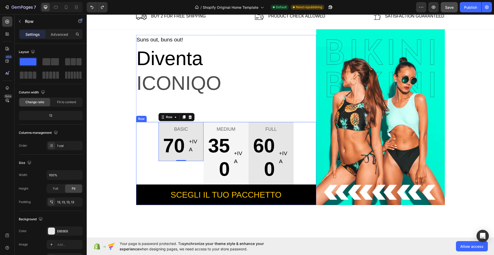
click at [141, 148] on div "BASIC Text block 70 Text block +IVA Text block Row Row 0 MEDIUM Text block 350 …" at bounding box center [226, 163] width 180 height 83
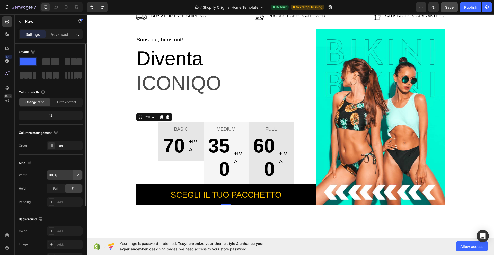
click at [77, 174] on icon "button" at bounding box center [77, 174] width 5 height 5
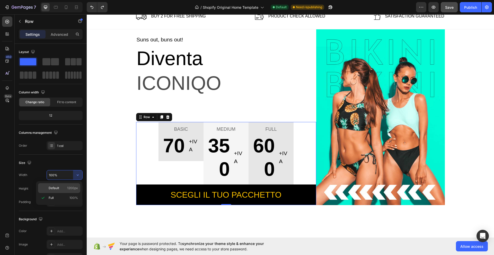
click at [70, 185] on div "Default 1200px" at bounding box center [59, 188] width 42 height 10
type input "1200"
click at [159, 155] on div "BASIC Text block 70 Text block +IVA Text block Row Row" at bounding box center [181, 141] width 45 height 39
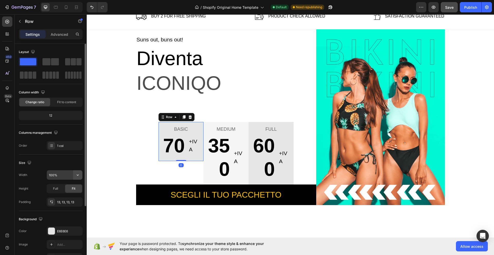
click at [78, 175] on icon "button" at bounding box center [78, 175] width 2 height 1
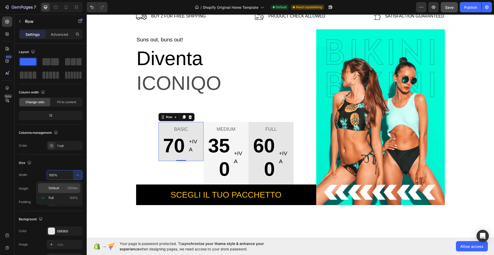
click at [65, 186] on p "Default 1200px" at bounding box center [63, 188] width 29 height 5
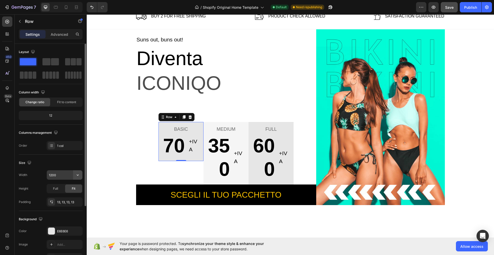
click at [78, 173] on icon "button" at bounding box center [77, 174] width 5 height 5
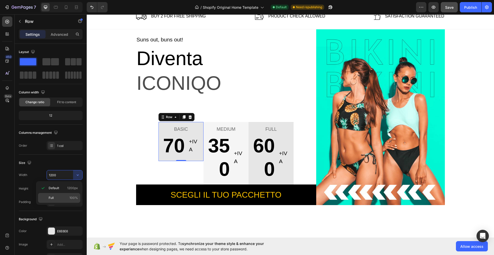
click at [64, 196] on p "Full 100%" at bounding box center [63, 198] width 29 height 5
type input "100%"
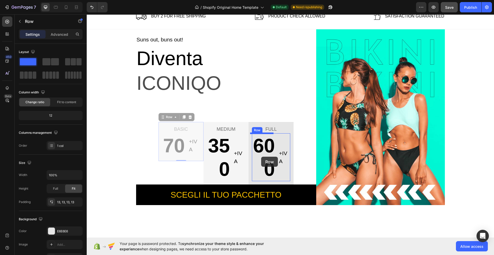
drag, startPoint x: 159, startPoint y: 159, endPoint x: 261, endPoint y: 157, distance: 102.7
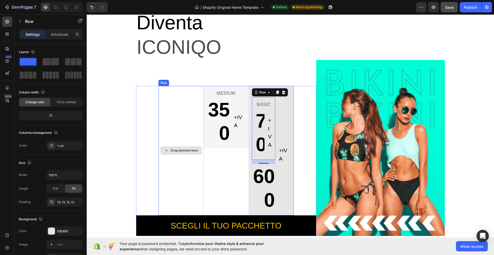
scroll to position [120, 0]
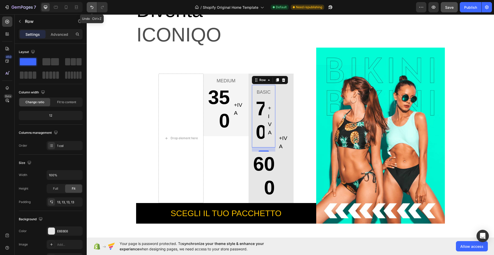
click at [91, 5] on icon "Undo/Redo" at bounding box center [91, 7] width 5 height 5
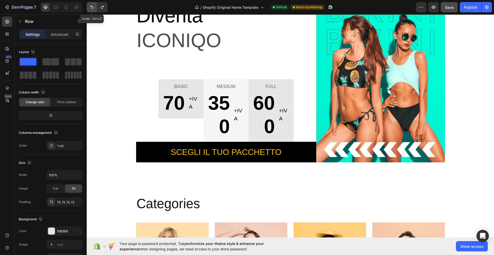
scroll to position [126, 0]
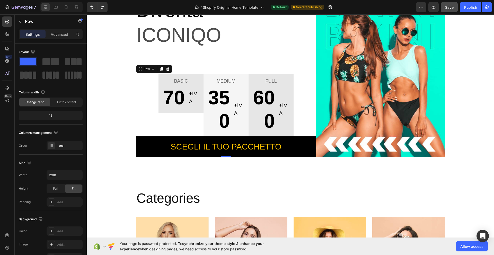
click at [150, 105] on div "BASIC Text block 70 Text block +IVA Text block Row Row MEDIUM Text block 350 Te…" at bounding box center [226, 115] width 180 height 83
click at [161, 111] on div "BASIC Text block 70 Text block +IVA Text block Row Row" at bounding box center [181, 93] width 45 height 39
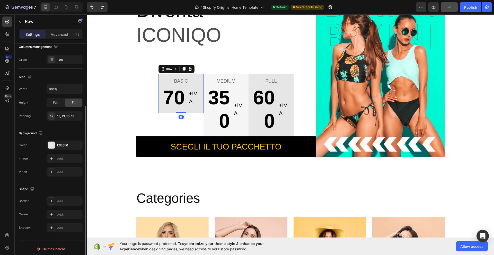
scroll to position [88, 0]
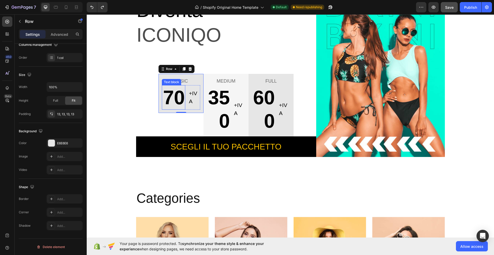
click at [164, 108] on p "70" at bounding box center [173, 97] width 22 height 23
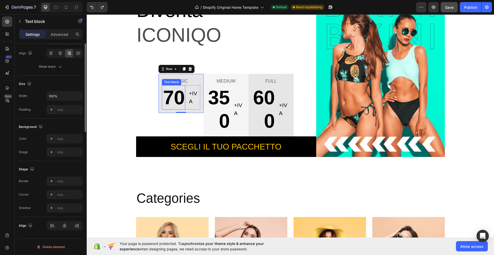
scroll to position [0, 0]
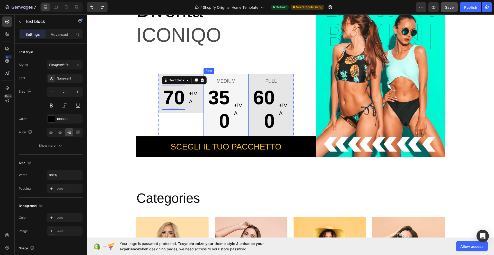
click at [204, 111] on div "MEDIUM Text block 350 Text block +IVA Text block Row Row" at bounding box center [226, 105] width 45 height 63
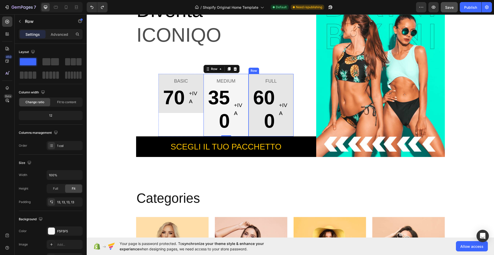
click at [249, 117] on div "FULL Text block 600 Text block +IVA Text block Row Row" at bounding box center [271, 105] width 45 height 63
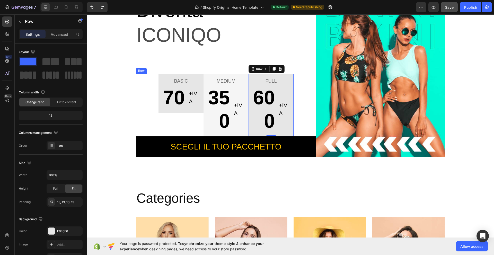
click at [144, 120] on div "BASIC Text block 70 Text block +IVA Text block Row Row MEDIUM Text block 350 Te…" at bounding box center [226, 115] width 180 height 83
click at [53, 35] on p "Advanced" at bounding box center [60, 34] width 18 height 5
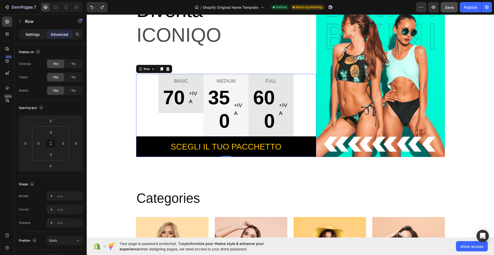
click at [32, 35] on p "Settings" at bounding box center [32, 34] width 14 height 5
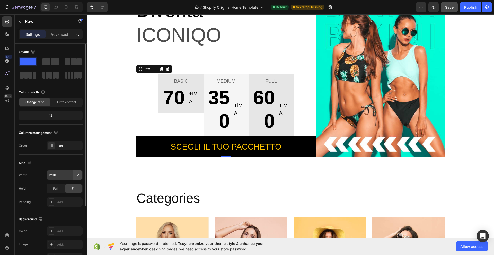
click at [80, 175] on icon "button" at bounding box center [77, 174] width 5 height 5
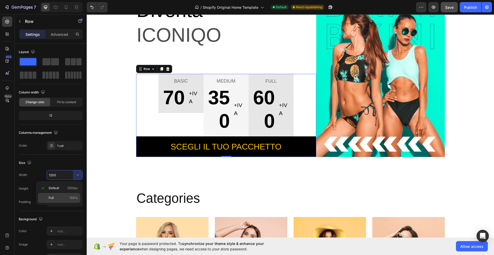
click at [70, 195] on div "Full 100%" at bounding box center [59, 198] width 42 height 10
type input "100%"
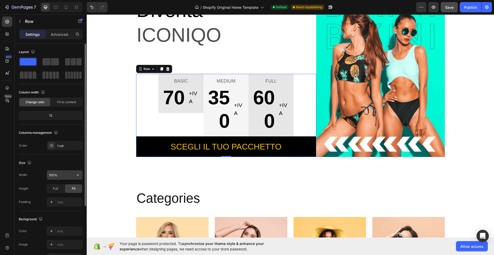
click at [78, 173] on icon "button" at bounding box center [77, 174] width 5 height 5
click at [159, 109] on div "BASIC Text block 70 Text block +IVA Text block Row Row" at bounding box center [181, 93] width 45 height 39
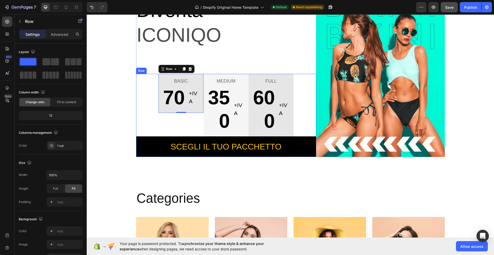
click at [146, 85] on div "BASIC Text block 70 Text block +IVA Text block Row Row 0 MEDIUM Text block 350 …" at bounding box center [226, 115] width 180 height 83
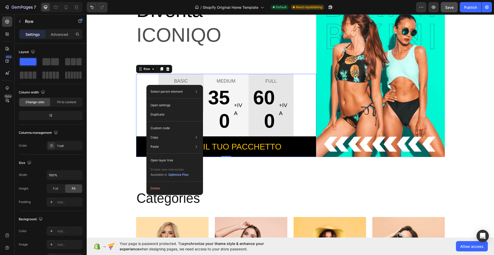
click at [145, 76] on div "BASIC Text block 70 Text block +IVA Text block Row Row MEDIUM Text block 350 Te…" at bounding box center [226, 115] width 180 height 83
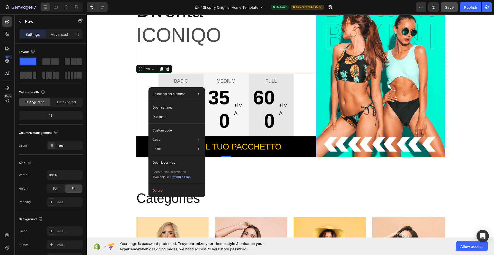
click at [251, 62] on div "Suns out, buns out! Text block Diventa Text block ICONIQO Text block BASIC Text…" at bounding box center [226, 72] width 180 height 170
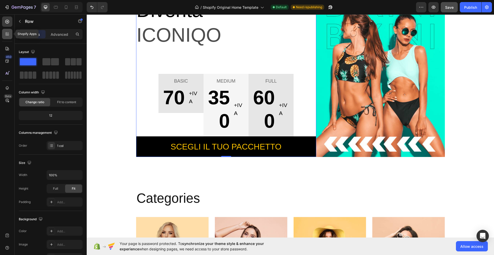
click at [5, 36] on icon at bounding box center [7, 33] width 5 height 5
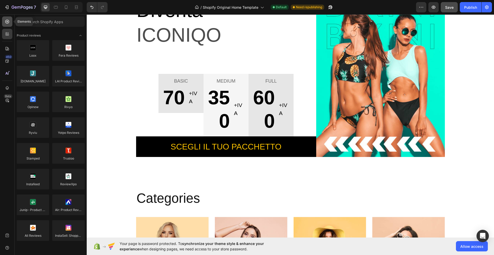
click at [4, 20] on div at bounding box center [7, 21] width 10 height 10
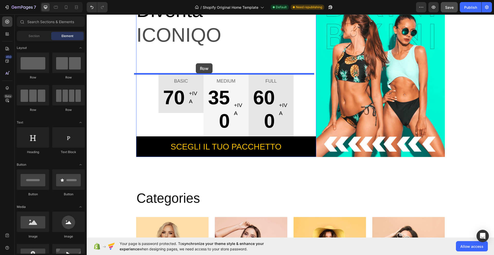
drag, startPoint x: 124, startPoint y: 80, endPoint x: 196, endPoint y: 63, distance: 73.5
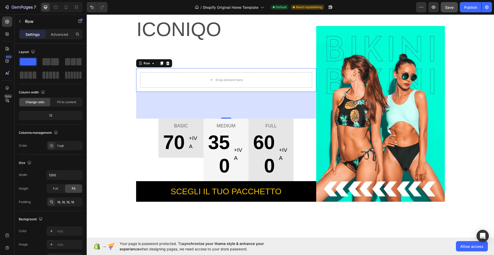
scroll to position [120, 0]
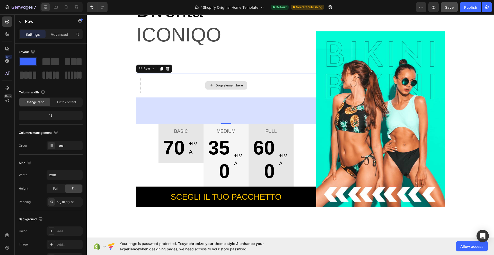
click at [230, 85] on div "Drop element here" at bounding box center [229, 85] width 27 height 4
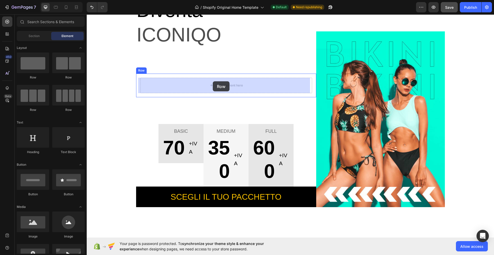
drag, startPoint x: 120, startPoint y: 114, endPoint x: 213, endPoint y: 81, distance: 98.4
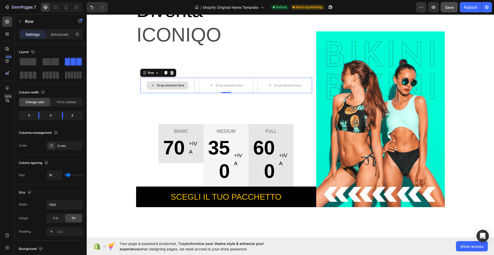
click at [166, 86] on div "Drop element here" at bounding box center [170, 85] width 27 height 4
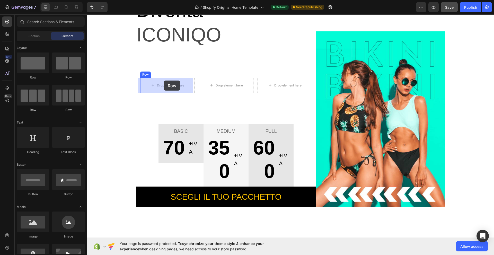
drag, startPoint x: 124, startPoint y: 78, endPoint x: 164, endPoint y: 81, distance: 40.2
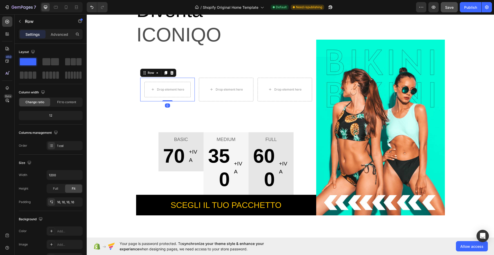
click at [181, 99] on div "Drop element here Row 0" at bounding box center [167, 90] width 55 height 24
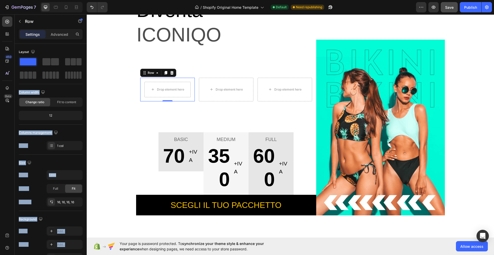
drag, startPoint x: 115, startPoint y: 74, endPoint x: 126, endPoint y: 98, distance: 26.8
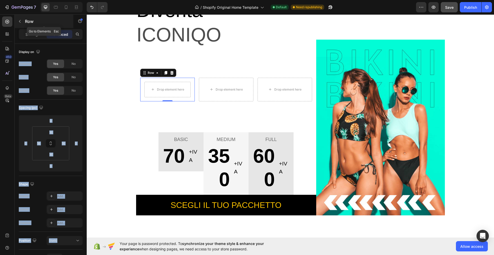
click at [22, 21] on button "button" at bounding box center [20, 21] width 8 height 8
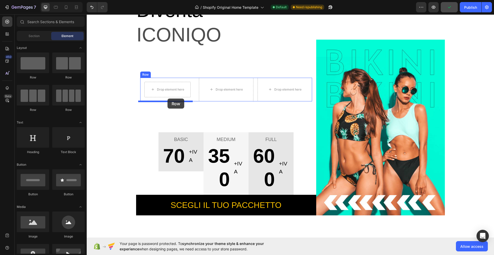
drag, startPoint x: 126, startPoint y: 80, endPoint x: 168, endPoint y: 99, distance: 46.1
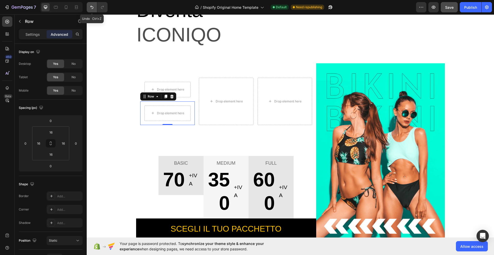
click at [90, 6] on icon "Undo/Redo" at bounding box center [91, 7] width 5 height 5
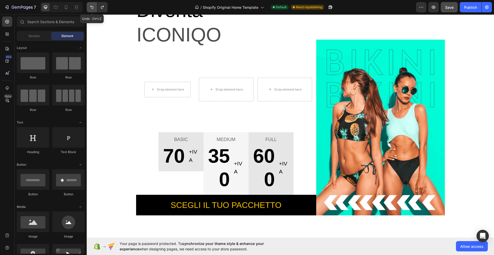
click at [90, 6] on icon "Undo/Redo" at bounding box center [91, 7] width 5 height 5
click at [93, 8] on icon "Undo/Redo" at bounding box center [91, 7] width 3 height 3
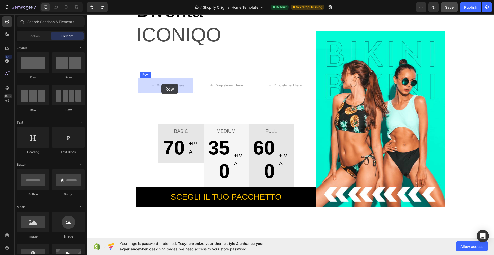
drag, startPoint x: 155, startPoint y: 79, endPoint x: 161, endPoint y: 84, distance: 8.2
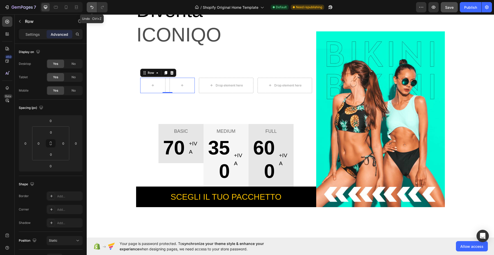
click at [91, 6] on icon "Undo/Redo" at bounding box center [91, 7] width 3 height 3
click at [6, 21] on icon at bounding box center [7, 21] width 5 height 5
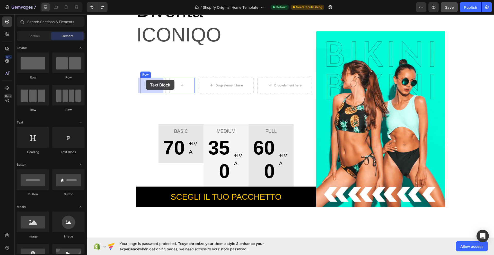
drag, startPoint x: 155, startPoint y: 153, endPoint x: 146, endPoint y: 80, distance: 73.9
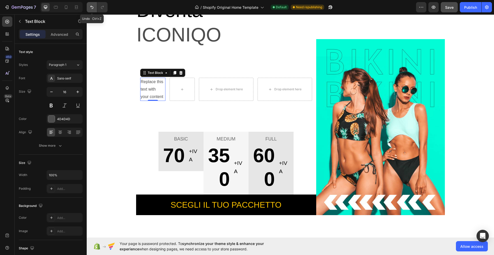
click at [93, 8] on icon "Undo/Redo" at bounding box center [91, 7] width 5 height 5
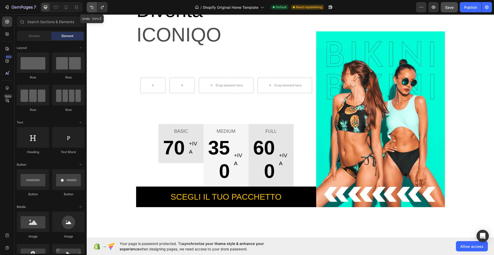
click at [93, 8] on icon "Undo/Redo" at bounding box center [91, 7] width 5 height 5
click at [91, 7] on icon "Undo/Redo" at bounding box center [91, 7] width 3 height 3
click at [103, 7] on icon "Undo/Redo" at bounding box center [102, 7] width 3 height 3
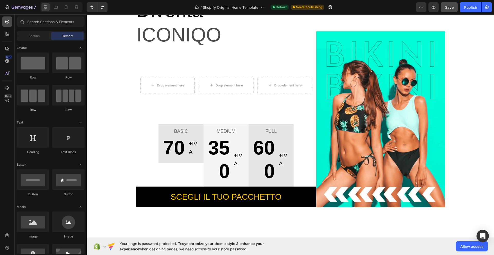
click at [8, 19] on div at bounding box center [7, 21] width 10 height 10
drag, startPoint x: 156, startPoint y: 154, endPoint x: 159, endPoint y: 80, distance: 73.4
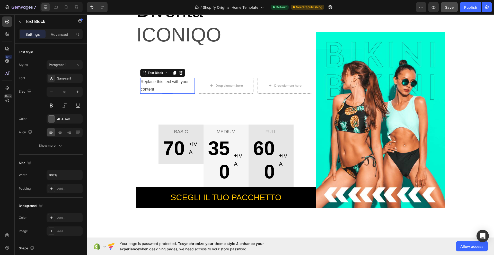
click at [166, 90] on div "Replace this text with your content" at bounding box center [167, 86] width 55 height 16
click at [167, 87] on p "Replace this text with your content" at bounding box center [168, 85] width 54 height 15
click at [63, 32] on p "Advanced" at bounding box center [60, 34] width 18 height 5
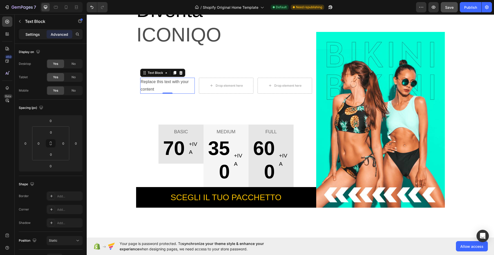
click at [32, 33] on p "Settings" at bounding box center [32, 34] width 14 height 5
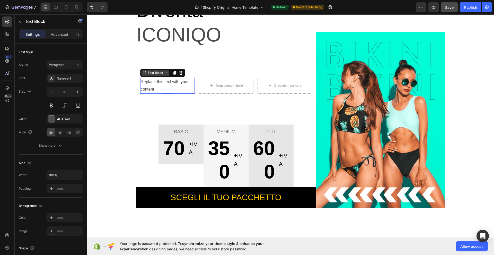
click at [164, 72] on icon at bounding box center [166, 73] width 4 height 4
click at [173, 74] on icon at bounding box center [174, 73] width 3 height 4
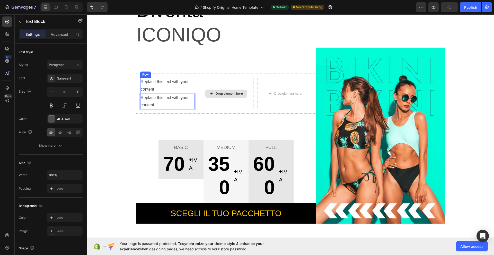
click at [220, 95] on div "Drop element here" at bounding box center [229, 94] width 27 height 4
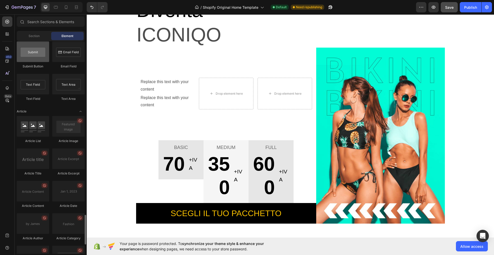
scroll to position [1313, 0]
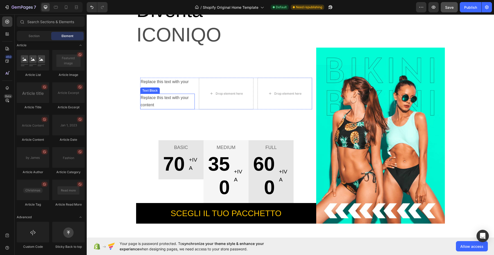
click at [168, 103] on p "Replace this text with your content" at bounding box center [168, 101] width 54 height 15
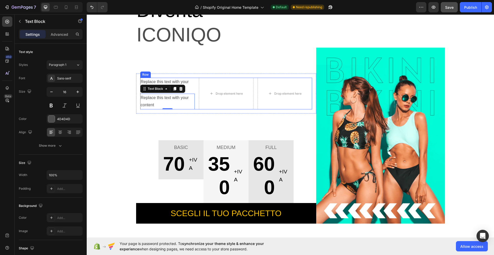
click at [194, 100] on div "Replace this text with your content Text Block Replace this text with your cont…" at bounding box center [226, 94] width 172 height 32
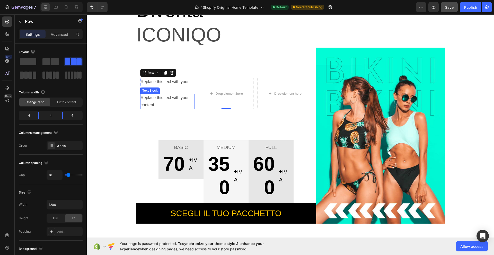
click at [184, 100] on p "Replace this text with your content" at bounding box center [168, 101] width 54 height 15
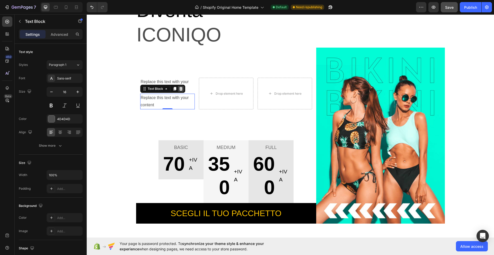
click at [179, 89] on icon at bounding box center [181, 89] width 4 height 4
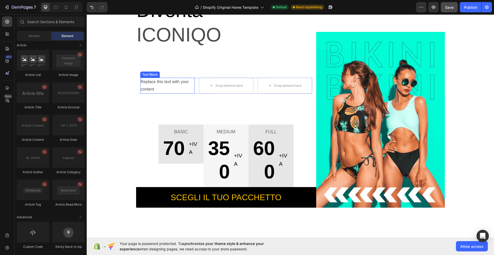
click at [168, 87] on p "Replace this text with your content" at bounding box center [168, 85] width 54 height 15
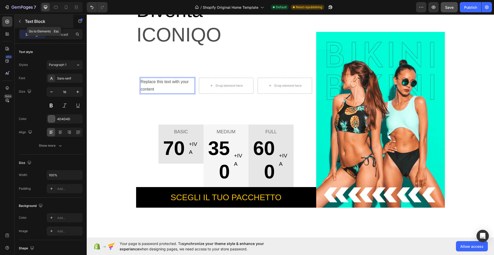
click at [24, 21] on div "Text Block" at bounding box center [44, 21] width 59 height 13
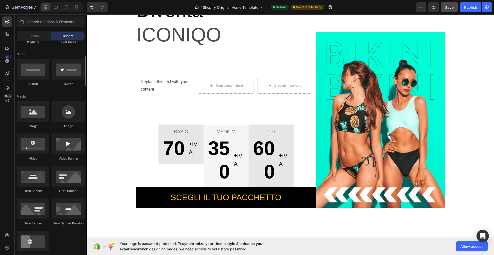
scroll to position [0, 0]
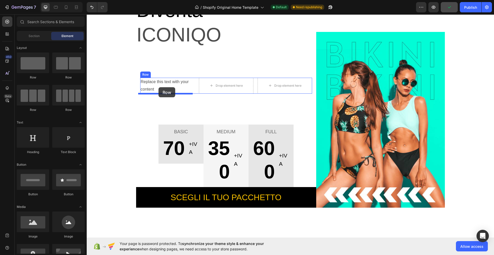
drag, startPoint x: 156, startPoint y: 80, endPoint x: 159, endPoint y: 87, distance: 7.2
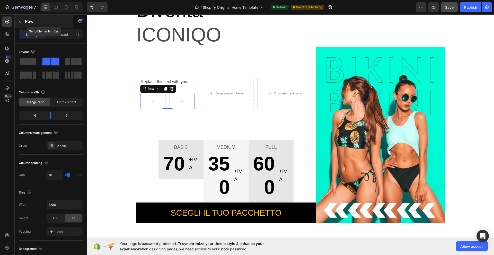
click at [21, 19] on button "button" at bounding box center [20, 21] width 8 height 8
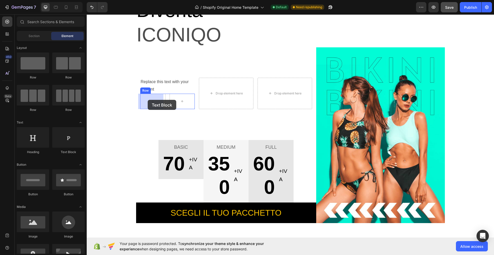
drag, startPoint x: 154, startPoint y: 154, endPoint x: 148, endPoint y: 100, distance: 54.7
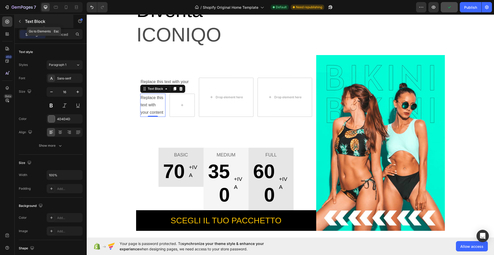
click at [20, 20] on icon "button" at bounding box center [20, 21] width 4 height 4
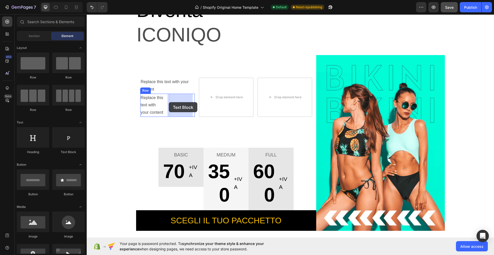
drag, startPoint x: 155, startPoint y: 156, endPoint x: 169, endPoint y: 102, distance: 56.1
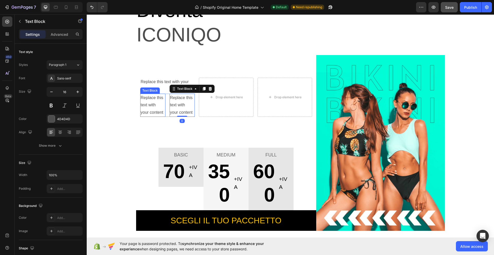
click at [155, 102] on div "Replace this text with your content" at bounding box center [152, 105] width 25 height 23
click at [155, 102] on p "Replace this text with your content" at bounding box center [153, 105] width 24 height 22
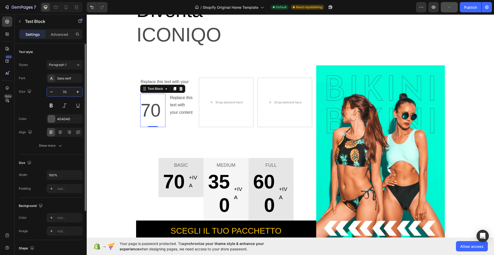
type input "70"
click at [169, 182] on p "70" at bounding box center [173, 181] width 22 height 23
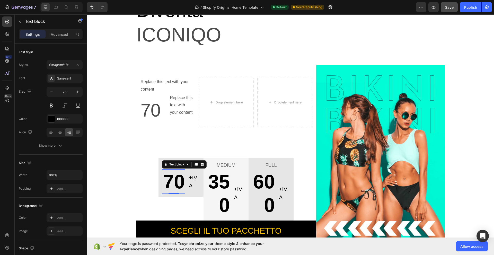
click at [173, 196] on div "0" at bounding box center [173, 194] width 5 height 4
click at [162, 168] on div "BASIC" at bounding box center [181, 165] width 38 height 8
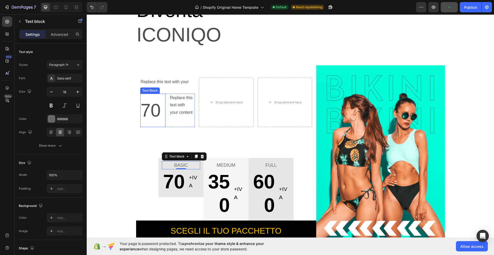
click at [160, 121] on p "70" at bounding box center [153, 110] width 24 height 32
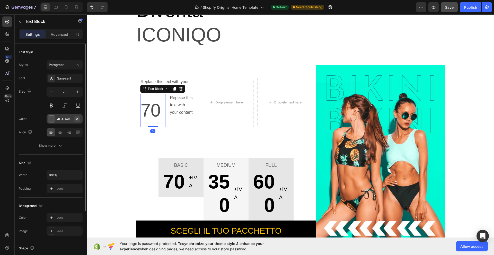
click at [76, 116] on button "button" at bounding box center [77, 119] width 6 height 6
click at [72, 119] on div "Add..." at bounding box center [69, 119] width 24 height 5
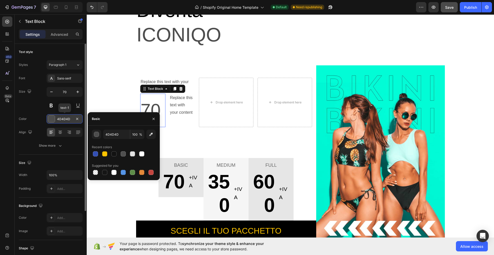
click at [64, 119] on div "4D4D4D" at bounding box center [64, 119] width 15 height 5
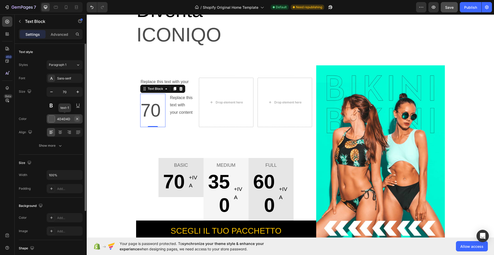
click at [75, 118] on icon "button" at bounding box center [77, 119] width 4 height 4
click at [51, 120] on icon at bounding box center [51, 119] width 4 height 4
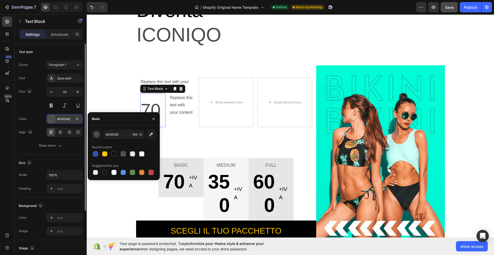
click at [116, 118] on div "Basic" at bounding box center [124, 118] width 72 height 13
click at [122, 135] on input "4D4D4D" at bounding box center [116, 134] width 27 height 9
type input "666666"
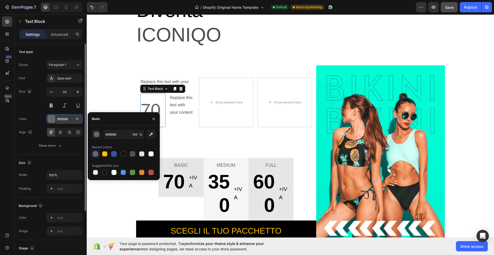
click at [95, 154] on div at bounding box center [95, 153] width 5 height 5
click at [168, 130] on div "Replace this text with your content Text Block 70 Text Block 0 Replace this tex…" at bounding box center [226, 103] width 180 height 58
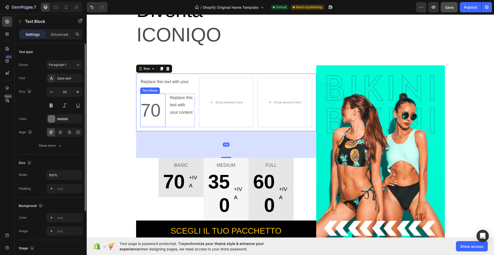
click at [153, 120] on p "70" at bounding box center [153, 110] width 24 height 32
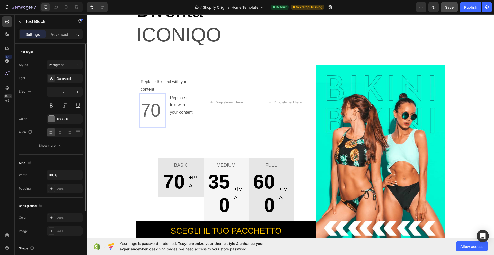
click at [161, 123] on p "70" at bounding box center [153, 110] width 24 height 32
click at [145, 96] on p "70" at bounding box center [153, 110] width 24 height 32
click at [141, 109] on p "70" at bounding box center [153, 110] width 24 height 32
click at [158, 110] on p "70" at bounding box center [153, 110] width 24 height 32
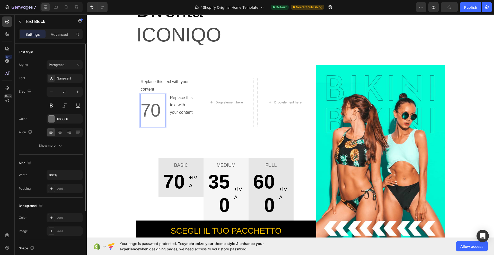
click at [158, 110] on p "70" at bounding box center [153, 110] width 24 height 32
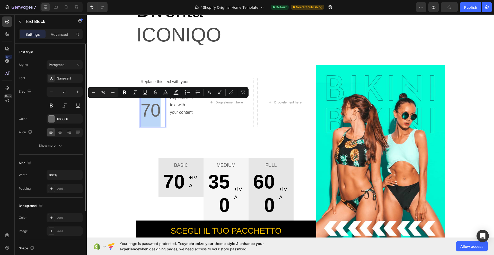
click at [159, 121] on p "70" at bounding box center [153, 110] width 24 height 32
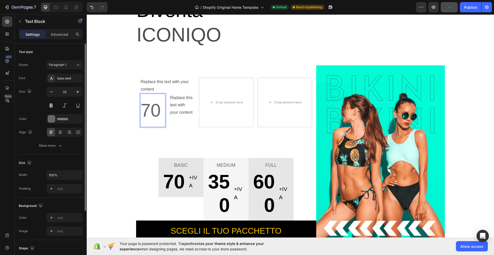
click at [162, 122] on p "70" at bounding box center [153, 110] width 24 height 32
click at [154, 95] on p "70" at bounding box center [153, 110] width 24 height 32
click at [162, 90] on p "Replace this text with your content" at bounding box center [168, 85] width 54 height 15
click at [194, 108] on div "Replace this text with your content Text Block 0 70 Text Block Replace this tex…" at bounding box center [226, 102] width 172 height 49
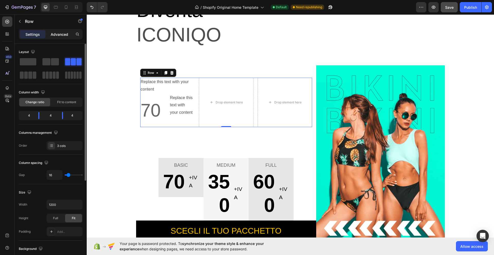
click at [62, 32] on p "Advanced" at bounding box center [60, 34] width 18 height 5
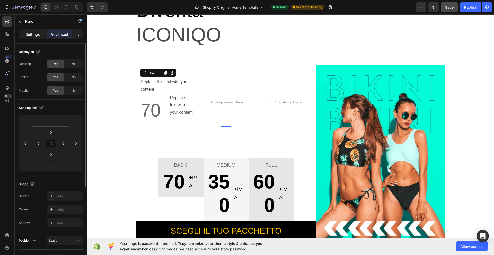
click at [32, 33] on p "Settings" at bounding box center [32, 34] width 14 height 5
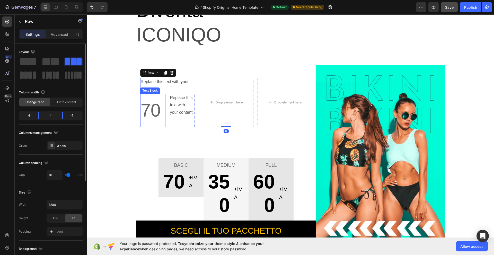
click at [152, 111] on p "70" at bounding box center [153, 110] width 24 height 32
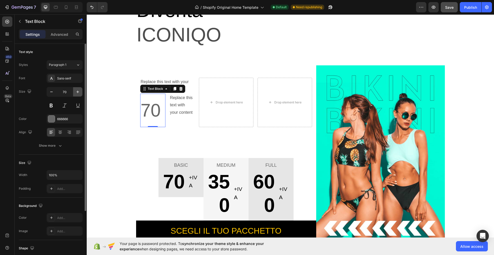
click at [78, 91] on icon "button" at bounding box center [77, 92] width 3 height 3
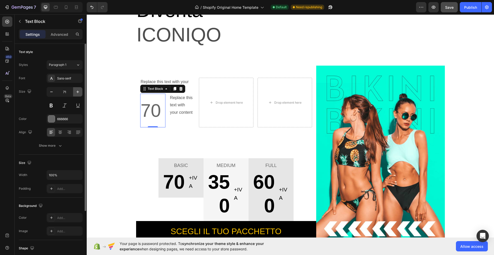
click at [78, 91] on icon "button" at bounding box center [77, 92] width 3 height 3
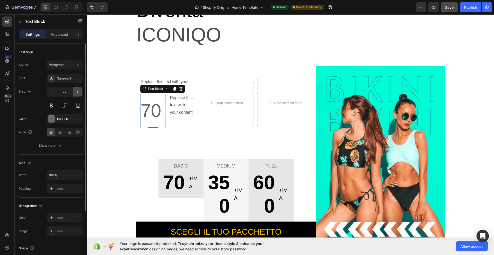
click at [78, 91] on icon "button" at bounding box center [77, 92] width 3 height 3
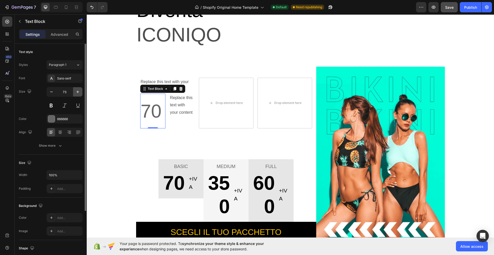
click at [78, 91] on icon "button" at bounding box center [77, 92] width 3 height 3
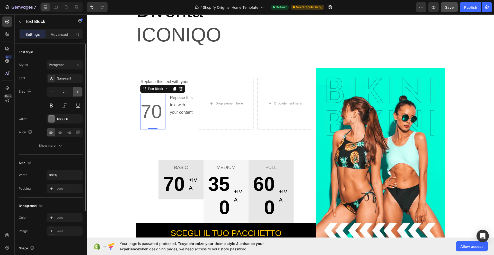
click at [78, 91] on icon "button" at bounding box center [77, 92] width 3 height 3
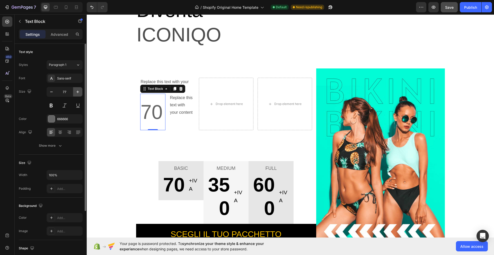
click at [78, 91] on icon "button" at bounding box center [77, 92] width 3 height 3
type input "78"
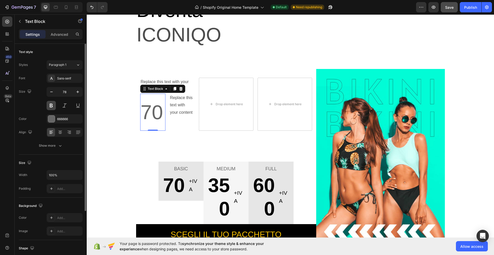
click at [51, 105] on button at bounding box center [51, 105] width 9 height 9
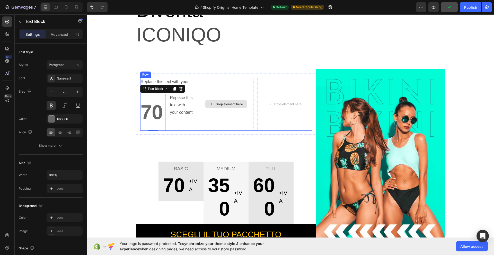
click at [214, 111] on div "Drop element here" at bounding box center [226, 104] width 55 height 53
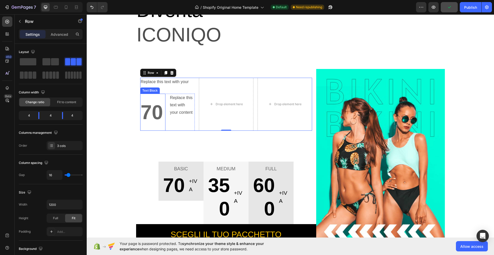
click at [148, 107] on p "70" at bounding box center [153, 112] width 24 height 36
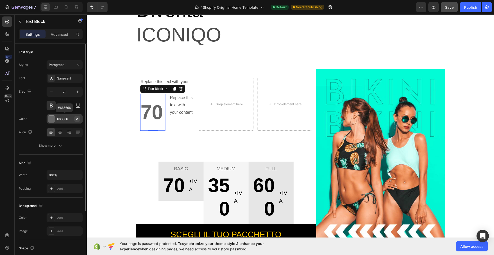
click at [77, 119] on icon "button" at bounding box center [77, 119] width 4 height 4
click at [50, 118] on icon at bounding box center [51, 119] width 4 height 4
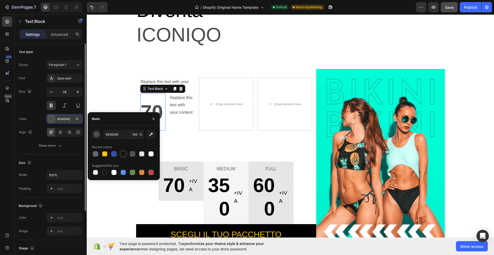
click at [125, 153] on div at bounding box center [123, 153] width 5 height 5
type input "121212"
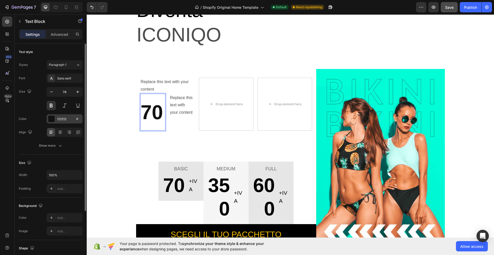
click at [162, 126] on p "70" at bounding box center [153, 112] width 24 height 36
click at [155, 128] on p "70" at bounding box center [153, 112] width 24 height 36
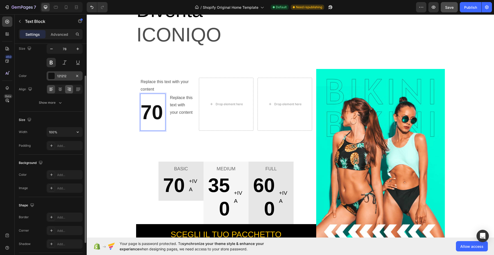
scroll to position [79, 0]
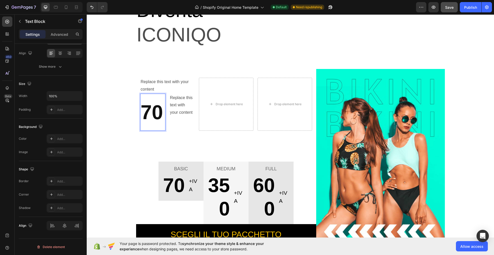
click at [152, 127] on p "70" at bounding box center [153, 112] width 24 height 36
drag, startPoint x: 152, startPoint y: 127, endPoint x: 149, endPoint y: 123, distance: 5.4
click at [149, 123] on p "70" at bounding box center [153, 112] width 24 height 36
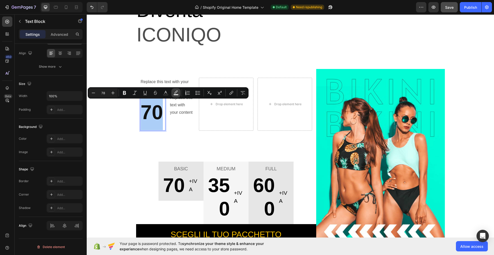
click at [175, 94] on rect "Editor contextual toolbar" at bounding box center [176, 94] width 5 height 1
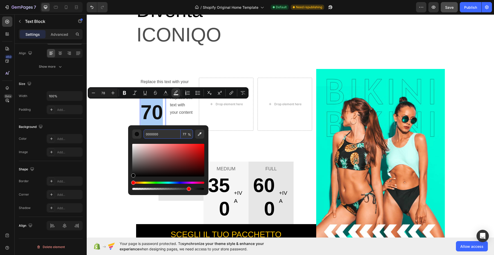
click at [154, 136] on input "000000" at bounding box center [162, 133] width 37 height 9
type input "666666"
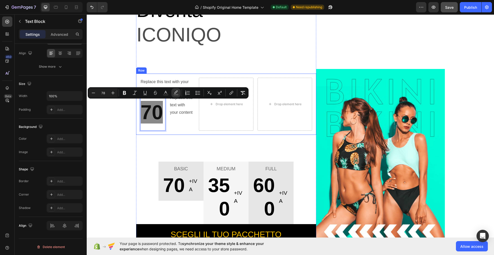
click at [179, 135] on div "Suns out, buns out! Text block Diventa Text block ICONIQO Text block Replace th…" at bounding box center [226, 116] width 180 height 258
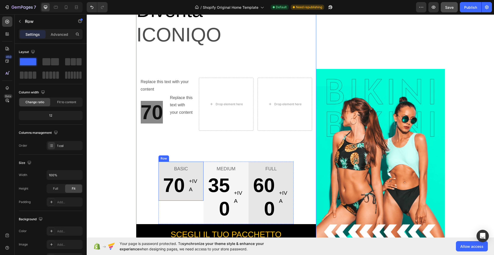
click at [159, 163] on div "BASIC Text block 70 Text block +IVA Text block Row Row" at bounding box center [181, 181] width 45 height 39
click at [159, 163] on div "BASIC Text block 70 Text block +IVA Text block Row Row 0" at bounding box center [181, 181] width 45 height 39
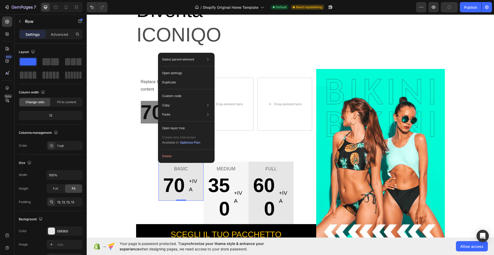
click at [195, 199] on div "BASIC Text block 70 Text block +IVA Text block Row Row 0" at bounding box center [181, 181] width 45 height 39
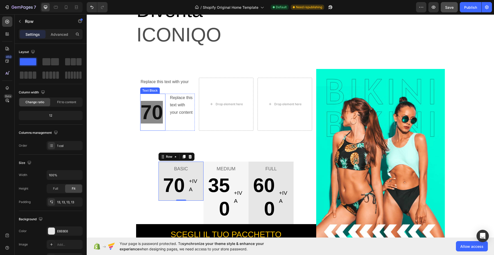
click at [159, 127] on p "70" at bounding box center [153, 112] width 24 height 36
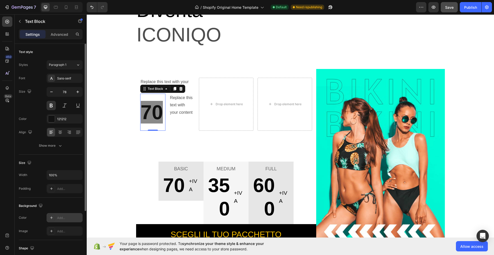
click at [69, 219] on div "Add..." at bounding box center [69, 218] width 24 height 5
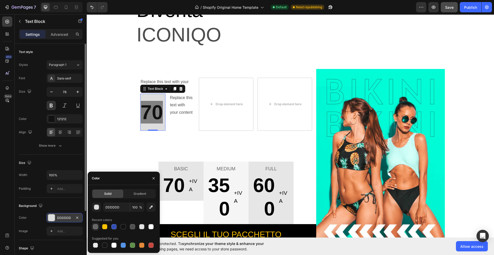
click at [98, 226] on div at bounding box center [95, 226] width 5 height 5
type input "666666"
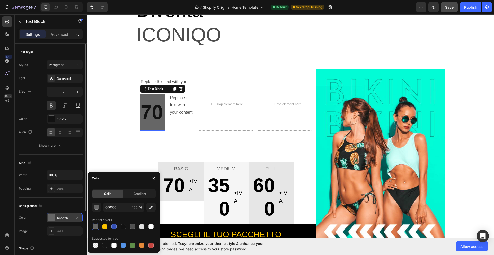
click at [129, 159] on div "Suns out, buns out! Text block Diventa Text block ICONIQO Text block Replace th…" at bounding box center [291, 116] width 400 height 258
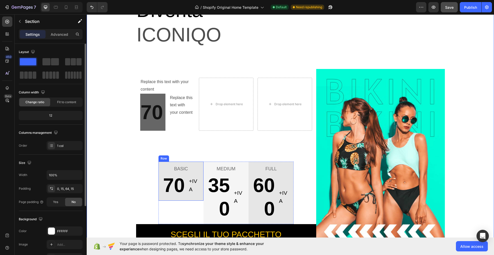
click at [173, 199] on div "BASIC Text block 70 Text block +IVA Text block Row Row" at bounding box center [181, 181] width 45 height 39
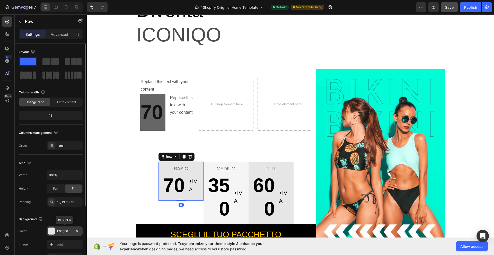
click at [69, 230] on div "E6E6E6" at bounding box center [64, 231] width 15 height 5
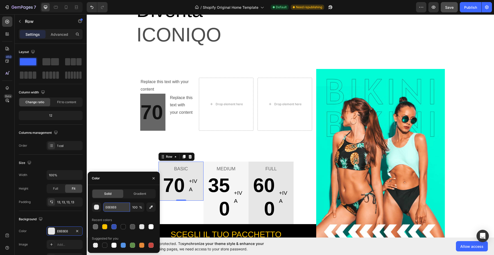
click at [115, 209] on input "E6E6E6" at bounding box center [116, 207] width 27 height 9
click at [150, 126] on p "70" at bounding box center [153, 112] width 24 height 36
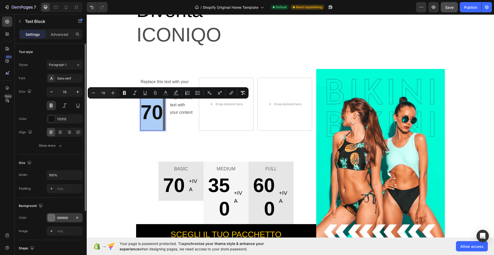
click at [67, 220] on div "666666" at bounding box center [64, 218] width 15 height 5
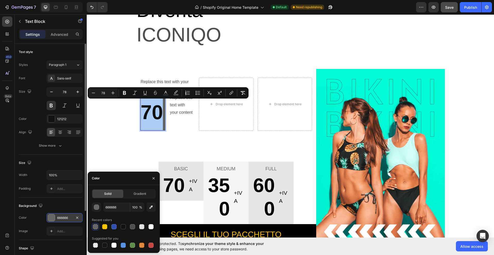
click at [67, 220] on div "666666" at bounding box center [64, 218] width 15 height 5
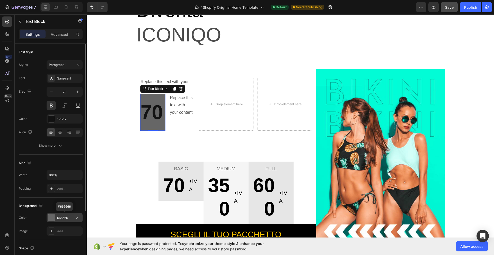
click at [71, 216] on div "666666" at bounding box center [64, 218] width 15 height 5
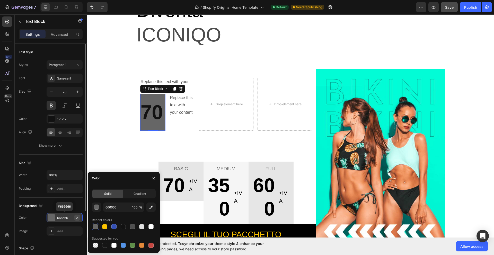
click at [79, 217] on button "button" at bounding box center [77, 218] width 6 height 6
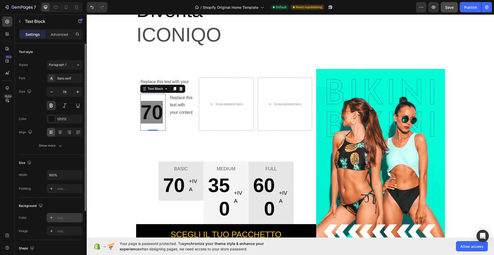
click at [71, 221] on div "Add..." at bounding box center [65, 217] width 36 height 9
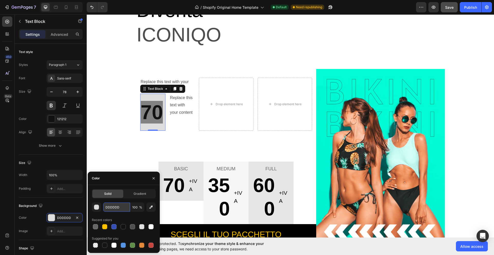
paste input "E6E6E6"
type input "E6E6E6"
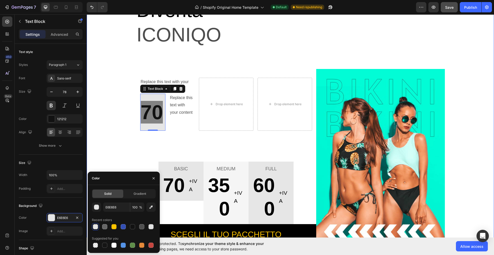
click at [126, 149] on div "Suns out, buns out! Text block Diventa Text block ICONIQO Text block Replace th…" at bounding box center [291, 116] width 400 height 258
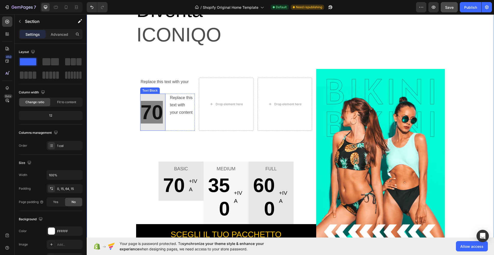
click at [152, 119] on span "70" at bounding box center [152, 112] width 22 height 23
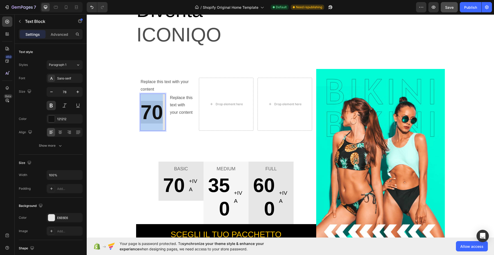
click at [144, 120] on span "70" at bounding box center [152, 112] width 22 height 23
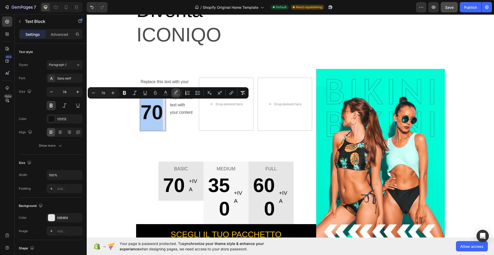
click at [176, 95] on rect "Editor contextual toolbar" at bounding box center [176, 94] width 5 height 1
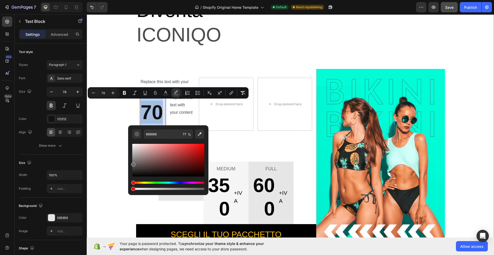
drag, startPoint x: 275, startPoint y: 204, endPoint x: 91, endPoint y: 190, distance: 184.0
type input "0"
click at [111, 155] on div "Suns out, buns out! Text block Diventa Text block ICONIQO Text block Replace th…" at bounding box center [291, 116] width 400 height 258
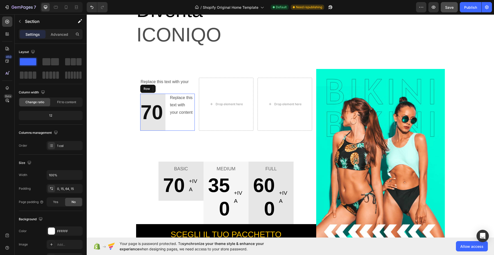
click at [165, 95] on div "70 Text Block Replace this text with your content Text Block Row" at bounding box center [167, 112] width 55 height 37
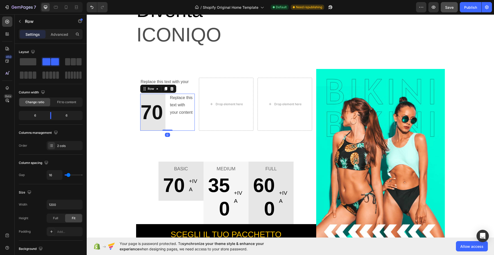
click at [176, 124] on div "Replace this text with your content Text Block" at bounding box center [182, 112] width 25 height 37
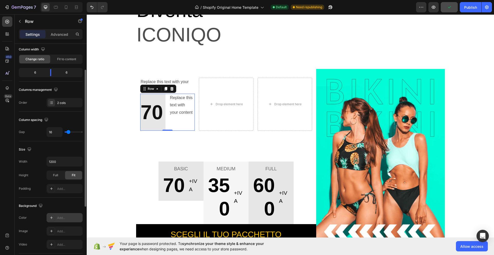
click at [65, 216] on div "Add..." at bounding box center [69, 218] width 24 height 5
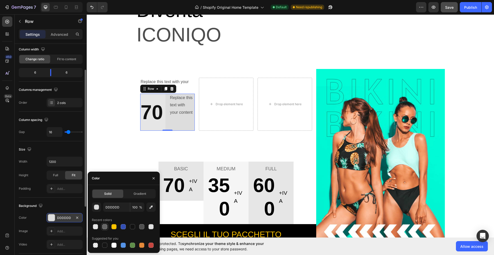
click at [106, 226] on div at bounding box center [104, 226] width 5 height 5
click at [95, 226] on div at bounding box center [95, 226] width 5 height 5
type input "E6E6E6"
click at [183, 85] on p "Replace this text with your content" at bounding box center [168, 85] width 54 height 15
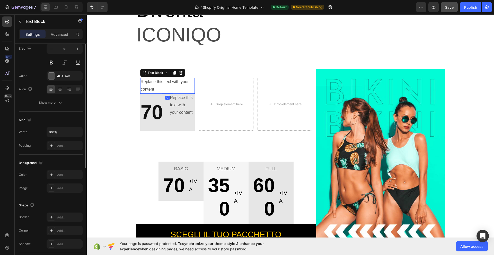
scroll to position [0, 0]
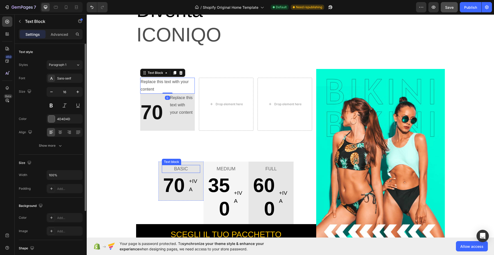
click at [186, 171] on p "BASIC" at bounding box center [180, 168] width 37 height 7
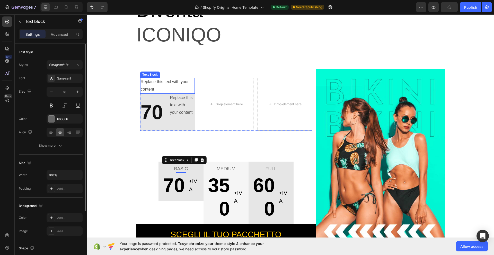
click at [167, 88] on p "Replace this text with your content" at bounding box center [168, 85] width 54 height 15
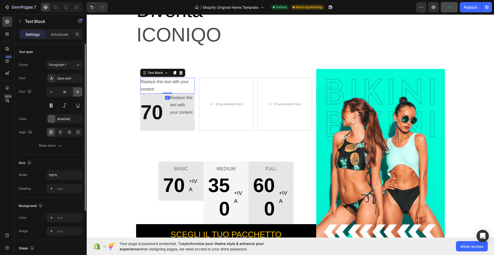
click at [78, 90] on icon "button" at bounding box center [77, 91] width 5 height 5
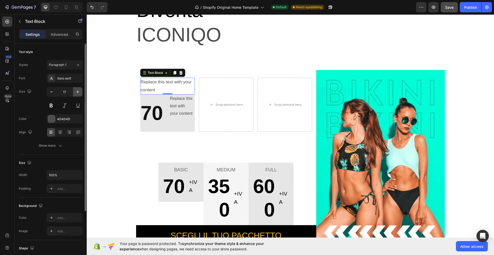
click at [77, 91] on icon "button" at bounding box center [77, 91] width 5 height 5
type input "18"
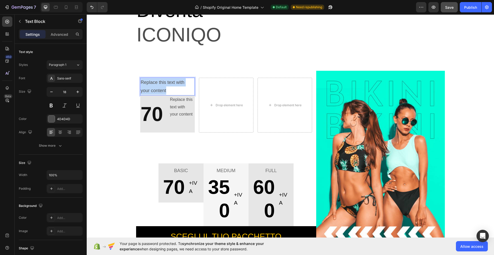
drag, startPoint x: 172, startPoint y: 90, endPoint x: 139, endPoint y: 81, distance: 34.0
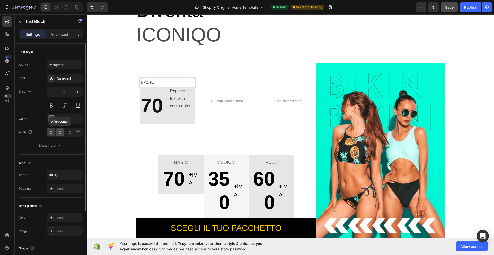
click at [61, 133] on icon at bounding box center [60, 133] width 4 height 1
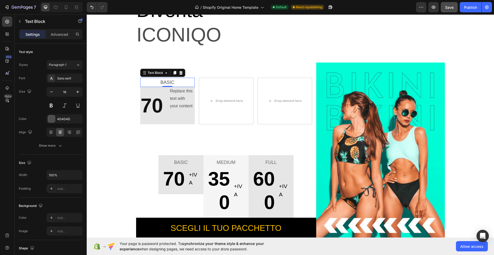
click at [181, 83] on p "BASIC" at bounding box center [168, 82] width 54 height 8
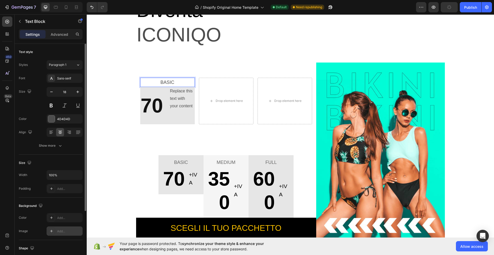
scroll to position [43, 0]
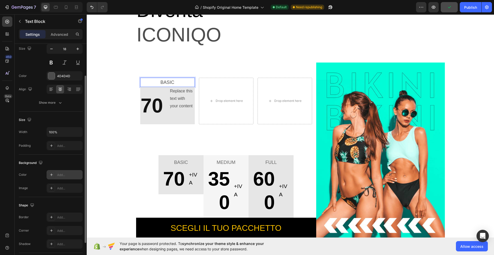
click at [69, 173] on div "Add..." at bounding box center [69, 175] width 24 height 5
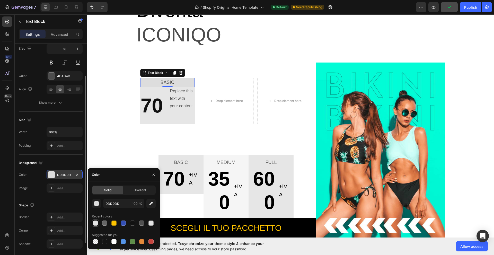
click at [97, 225] on div at bounding box center [95, 223] width 5 height 5
type input "E6E6E6"
click at [225, 82] on div "Drop element here" at bounding box center [226, 101] width 55 height 47
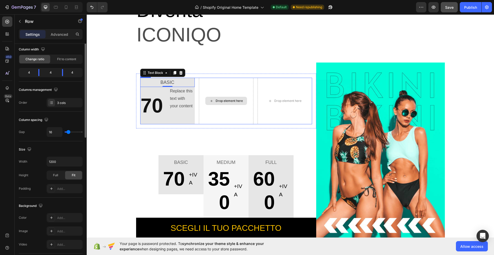
scroll to position [0, 0]
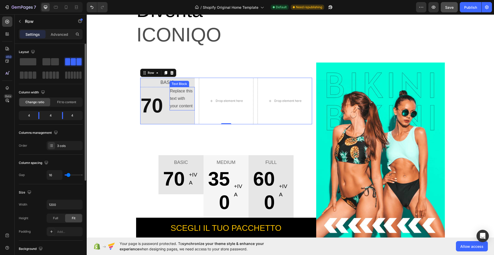
click at [178, 101] on div "Replace this text with your content" at bounding box center [182, 98] width 25 height 23
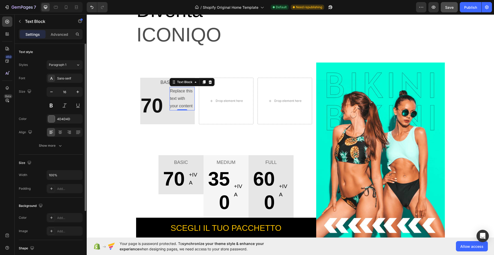
click at [178, 101] on div "Replace this text with your content" at bounding box center [182, 98] width 25 height 23
click at [178, 101] on p "Replace this text with your content" at bounding box center [182, 99] width 24 height 22
click at [180, 106] on div "+IVA Text Block 0" at bounding box center [182, 105] width 25 height 37
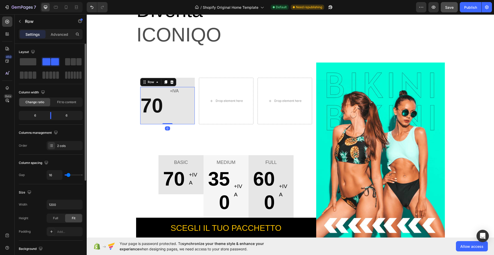
click at [173, 106] on div "+IVA Text Block" at bounding box center [182, 105] width 25 height 37
click at [146, 90] on p "70" at bounding box center [153, 106] width 24 height 36
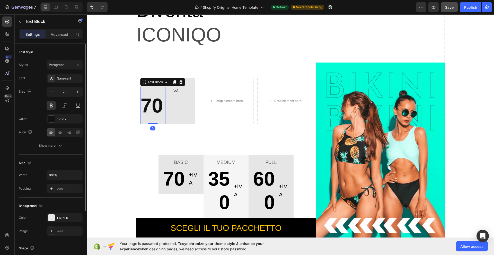
click at [190, 57] on div "Suns out, buns out! Text block Diventa Text block ICONIQO Text block BASIC Text…" at bounding box center [226, 113] width 180 height 252
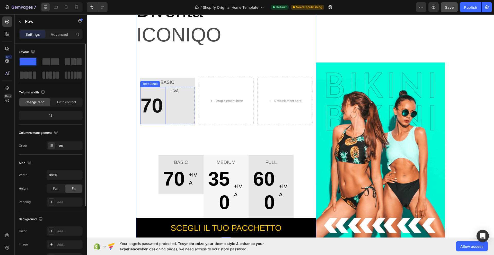
click at [153, 107] on span "70" at bounding box center [152, 105] width 22 height 23
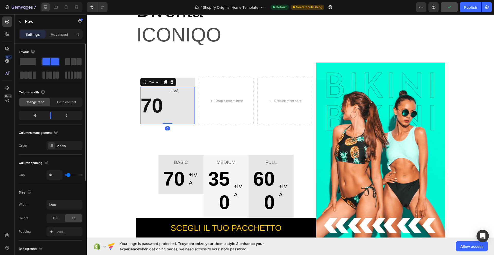
click at [173, 105] on div "+IVA Text Block" at bounding box center [182, 105] width 25 height 37
click at [166, 110] on div "70 Text Block +IVA Text Block Row 0" at bounding box center [167, 105] width 55 height 37
drag, startPoint x: 50, startPoint y: 114, endPoint x: 62, endPoint y: 115, distance: 11.1
click at [62, 0] on body "7 / Shopify Original Home Template Default Need republishing Preview Save Publi…" at bounding box center [247, 0] width 494 height 0
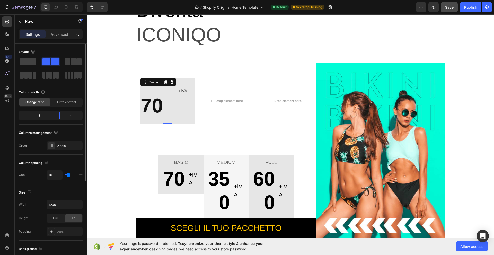
click at [181, 109] on div "+IVA Text Block" at bounding box center [186, 105] width 17 height 37
click at [155, 113] on span "70" at bounding box center [152, 105] width 22 height 23
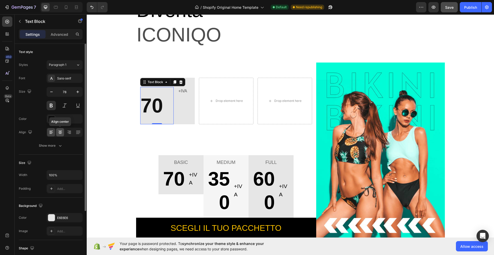
click at [62, 133] on icon at bounding box center [60, 132] width 5 height 5
click at [182, 102] on div "+IVA Text Block" at bounding box center [186, 105] width 17 height 37
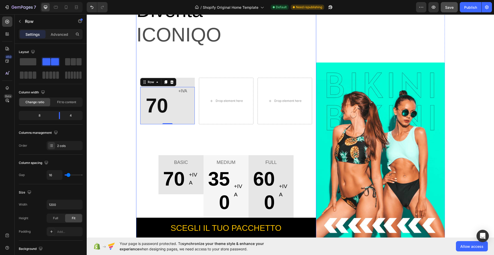
click at [177, 67] on div "Suns out, buns out! Text block Diventa Text block ICONIQO Text block BASIC Text…" at bounding box center [226, 113] width 180 height 252
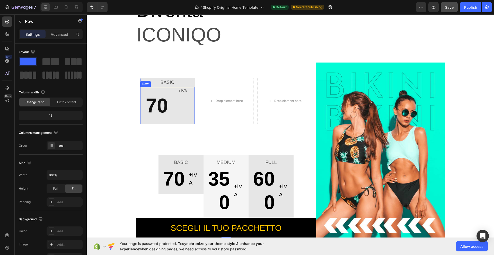
click at [182, 116] on div "+IVA Text Block" at bounding box center [186, 105] width 17 height 37
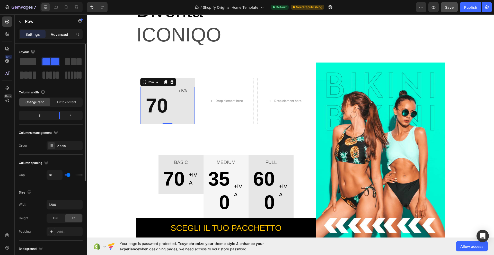
click at [58, 34] on p "Advanced" at bounding box center [60, 34] width 18 height 5
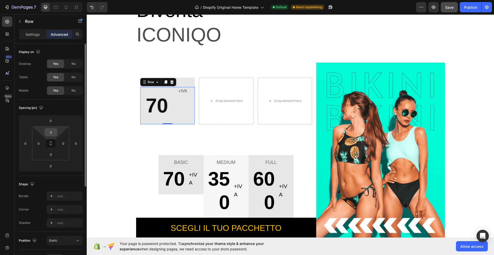
click at [51, 133] on input "0" at bounding box center [51, 132] width 10 height 8
type input "0"
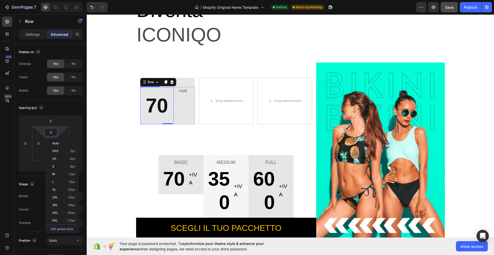
click at [171, 109] on p "70" at bounding box center [157, 106] width 33 height 36
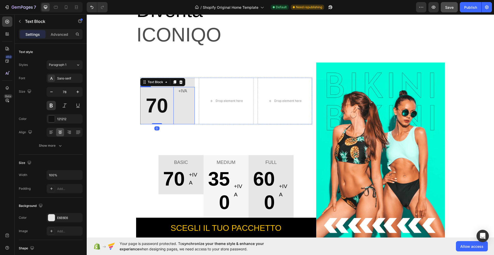
click at [182, 108] on div "+IVA Text Block" at bounding box center [186, 105] width 17 height 37
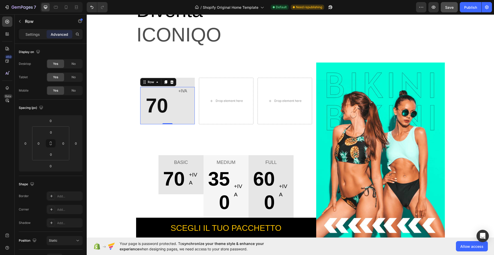
click at [182, 108] on div "+IVA Text Block" at bounding box center [186, 105] width 17 height 37
click at [156, 112] on span "70" at bounding box center [157, 105] width 22 height 23
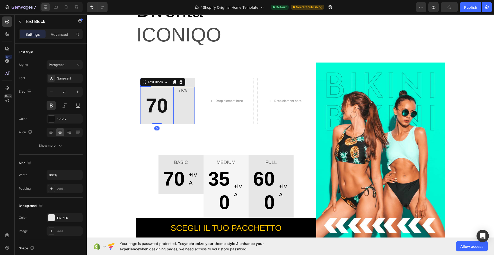
click at [179, 112] on div "+IVA Text Block" at bounding box center [186, 105] width 17 height 37
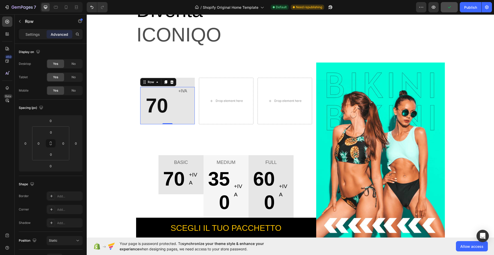
click at [179, 112] on div "+IVA Text Block" at bounding box center [186, 105] width 17 height 37
click at [184, 92] on p "+IVA" at bounding box center [186, 91] width 16 height 7
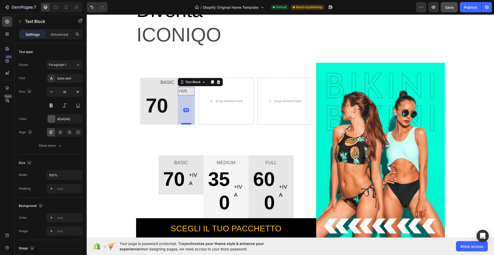
drag, startPoint x: 184, startPoint y: 95, endPoint x: 181, endPoint y: 124, distance: 29.2
click at [181, 124] on div at bounding box center [186, 124] width 10 height 2
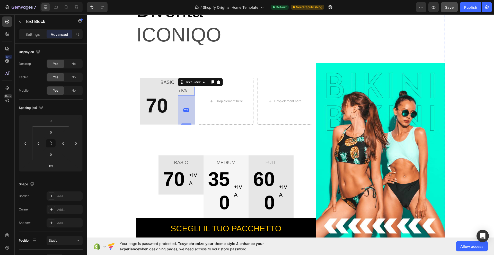
click at [178, 137] on div "Suns out, buns out! Text block Diventa Text block ICONIQO Text block BASIC Text…" at bounding box center [226, 113] width 180 height 252
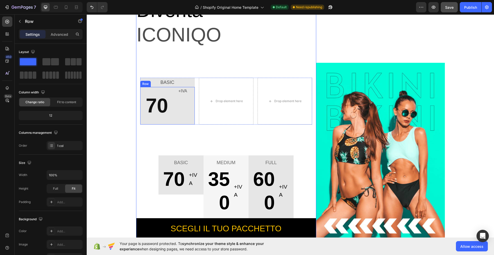
click at [186, 96] on div "+IVA Text Block" at bounding box center [186, 106] width 17 height 38
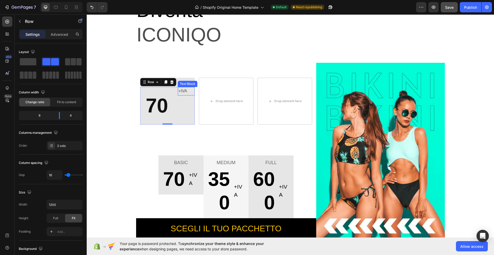
click at [185, 87] on div "BASIC Text Block 70 Text Block +IVA Text Block Row 0" at bounding box center [167, 101] width 55 height 47
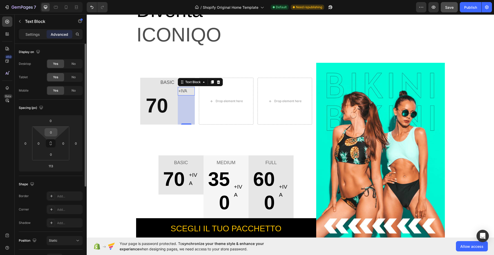
click at [53, 132] on input "0" at bounding box center [51, 132] width 10 height 8
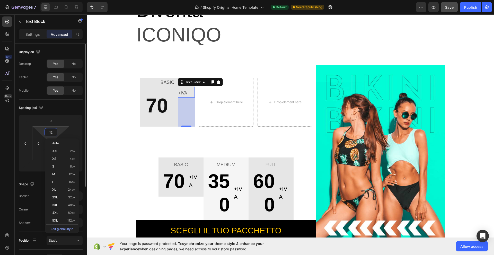
type input "13"
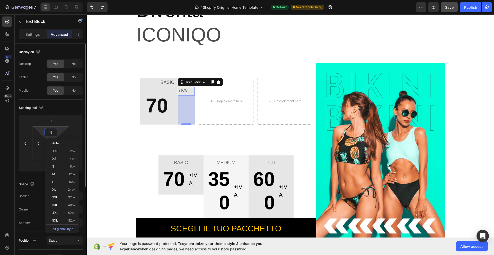
type input "0"
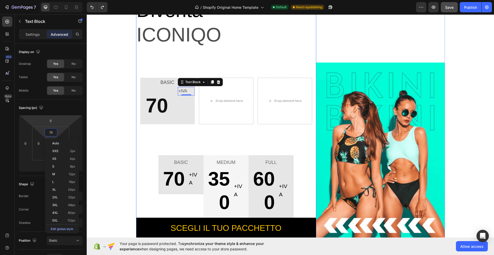
click at [210, 58] on div "Suns out, buns out! Text block Diventa Text block ICONIQO Text block BASIC Text…" at bounding box center [226, 113] width 180 height 252
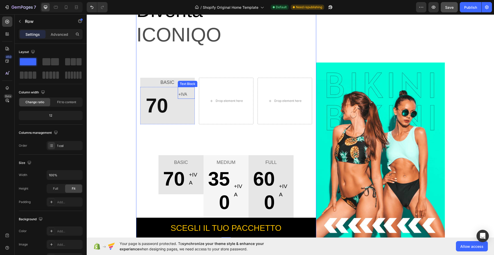
click at [181, 94] on p "+IVA" at bounding box center [186, 94] width 16 height 7
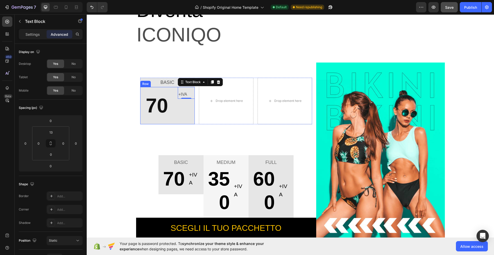
click at [172, 96] on div "70 Text Block +IVA Text Block 0 Row" at bounding box center [167, 105] width 55 height 37
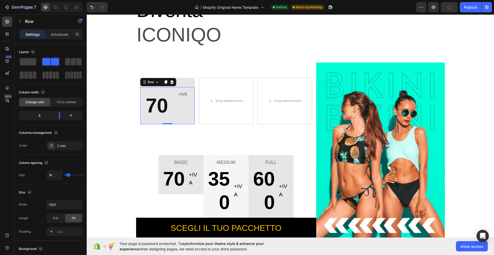
click at [178, 95] on p "+IVA" at bounding box center [186, 94] width 16 height 7
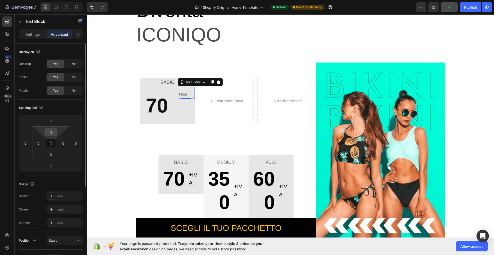
click at [52, 130] on input "13" at bounding box center [51, 132] width 10 height 8
type input "0"
type input "50"
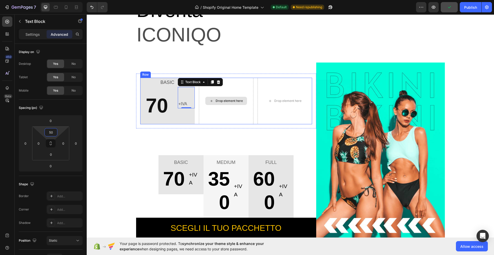
click at [211, 100] on icon at bounding box center [212, 101] width 4 height 4
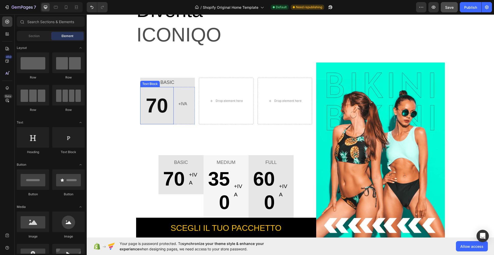
click at [164, 104] on span "70" at bounding box center [157, 105] width 22 height 23
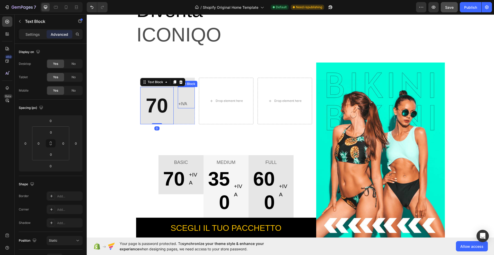
click at [182, 104] on p "+IVA" at bounding box center [186, 103] width 16 height 7
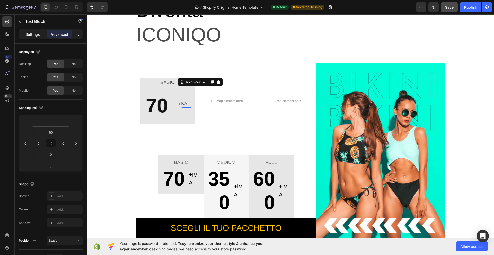
click at [33, 34] on p "Settings" at bounding box center [32, 34] width 14 height 5
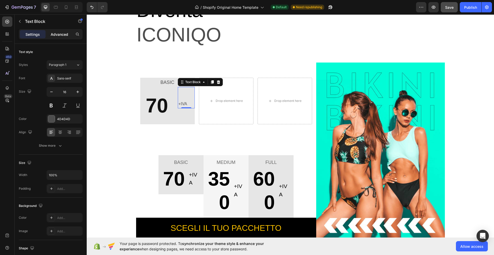
click at [62, 35] on p "Advanced" at bounding box center [60, 34] width 18 height 5
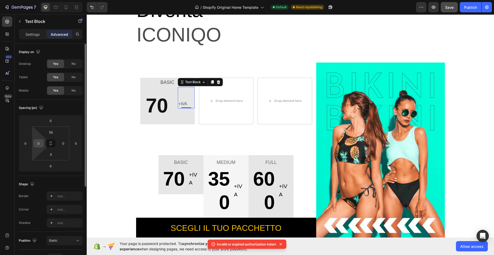
click at [38, 144] on input "0" at bounding box center [39, 143] width 8 height 8
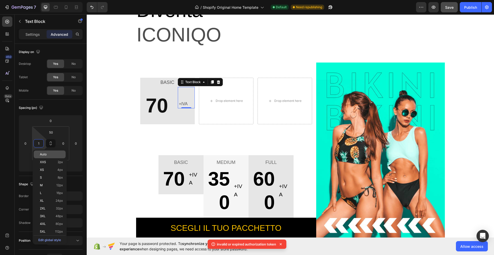
type input "0"
click at [173, 104] on div "70 Text Block +IVA Text Block 0 Row" at bounding box center [167, 105] width 55 height 37
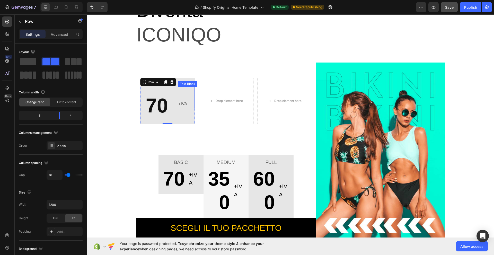
click at [181, 104] on p "+IVA" at bounding box center [186, 103] width 16 height 7
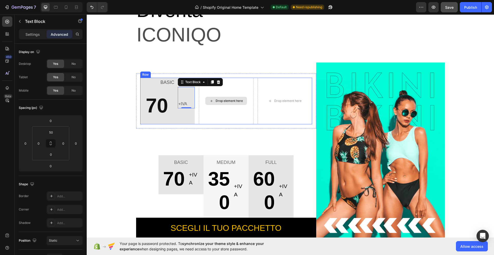
click at [222, 106] on div "Drop element here" at bounding box center [226, 101] width 55 height 47
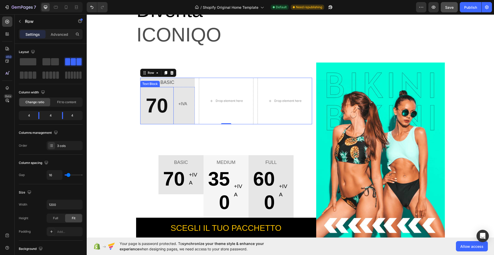
click at [157, 106] on span "70" at bounding box center [157, 105] width 22 height 23
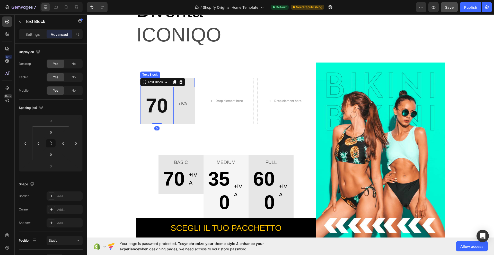
click at [189, 82] on p "BASIC" at bounding box center [168, 82] width 54 height 8
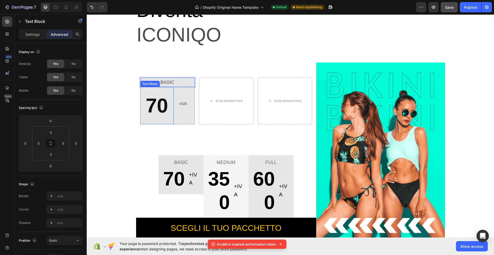
click at [149, 91] on p "70" at bounding box center [157, 106] width 33 height 36
click at [179, 94] on div "+IVA Text Block" at bounding box center [186, 97] width 17 height 21
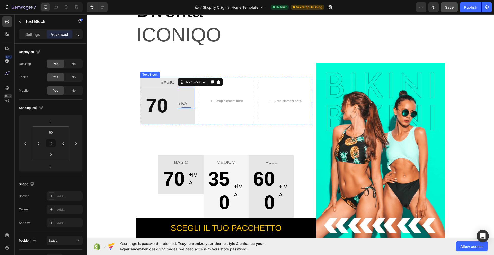
click at [154, 82] on p "BASIC" at bounding box center [168, 82] width 54 height 8
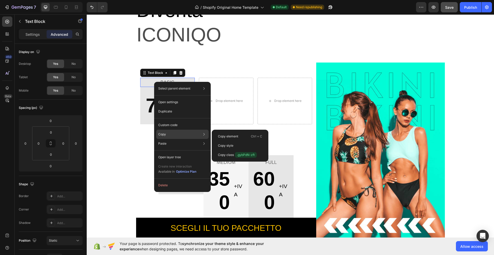
click at [169, 132] on div "Copy Copy element Ctrl + C Copy style Copy class .gybPdN-zft" at bounding box center [182, 134] width 53 height 9
click at [225, 135] on p "Copy element" at bounding box center [228, 136] width 20 height 5
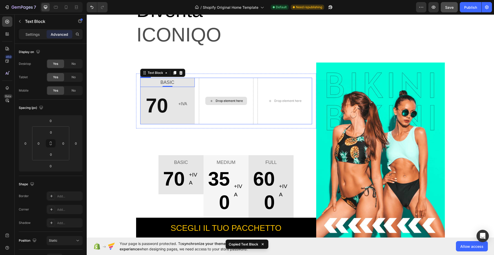
click at [214, 81] on div "Drop element here" at bounding box center [226, 101] width 55 height 47
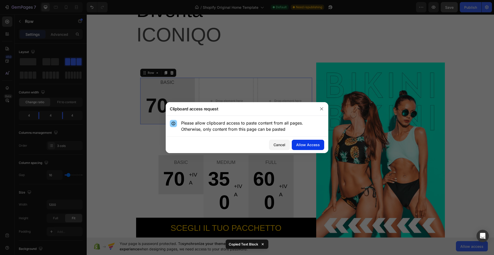
click at [309, 144] on div "Allow Access" at bounding box center [308, 144] width 24 height 5
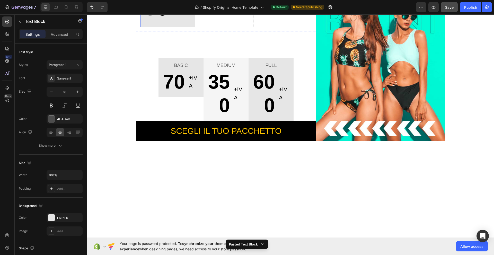
scroll to position [77, 0]
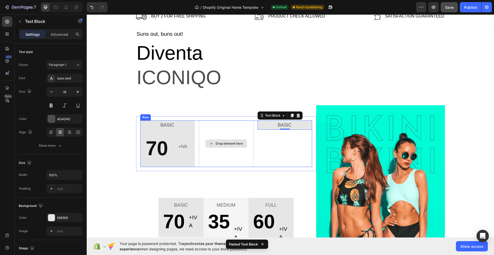
click at [220, 130] on div "Drop element here" at bounding box center [226, 143] width 55 height 47
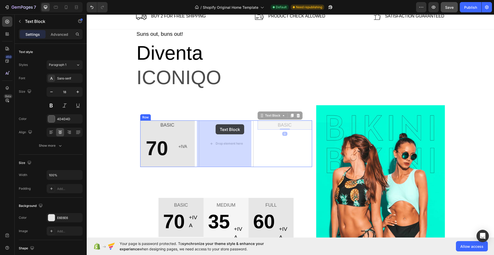
drag, startPoint x: 290, startPoint y: 128, endPoint x: 216, endPoint y: 124, distance: 74.7
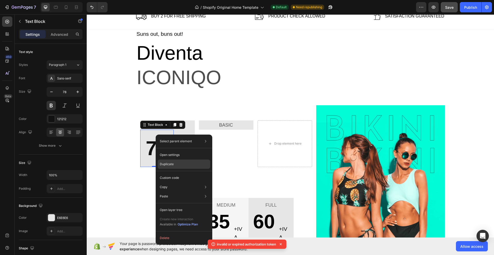
click at [168, 164] on p "Duplicate" at bounding box center [167, 164] width 14 height 5
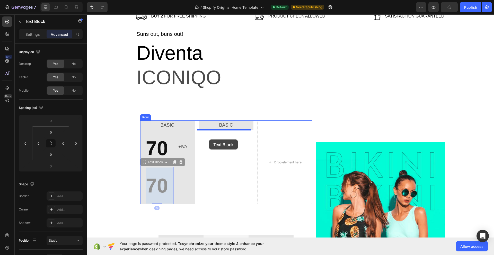
drag, startPoint x: 150, startPoint y: 172, endPoint x: 209, endPoint y: 139, distance: 67.4
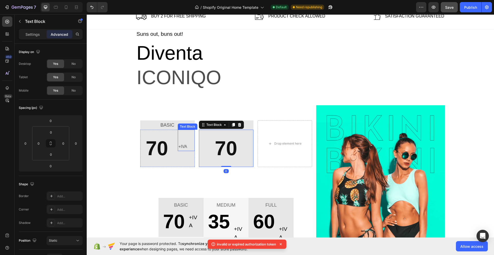
click at [181, 148] on p "+IVA" at bounding box center [186, 146] width 16 height 7
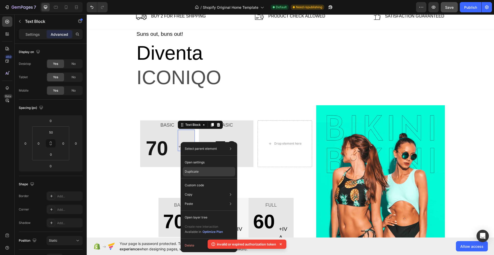
click at [190, 172] on p "Duplicate" at bounding box center [192, 171] width 14 height 5
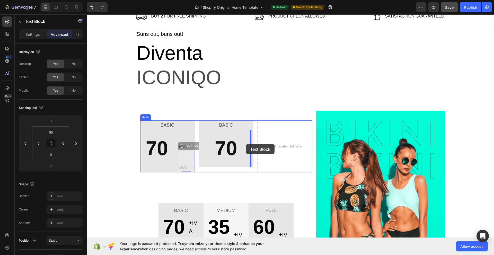
drag, startPoint x: 181, startPoint y: 156, endPoint x: 246, endPoint y: 144, distance: 66.0
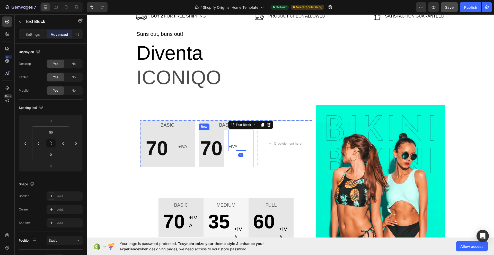
click at [235, 160] on div "+IVA Text Block 0" at bounding box center [240, 148] width 25 height 37
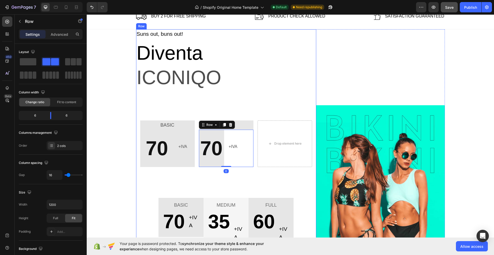
click at [255, 94] on div "Suns out, buns out! Text block Diventa Text block ICONIQO Text block BASIC Text…" at bounding box center [226, 155] width 180 height 252
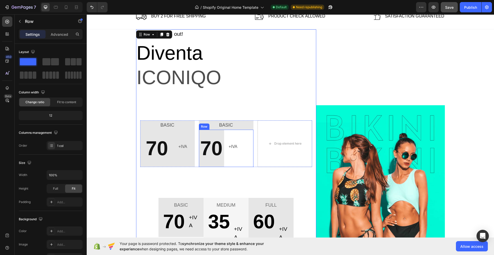
click at [216, 161] on p "70" at bounding box center [211, 148] width 24 height 36
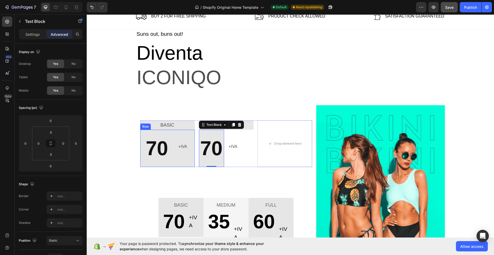
click at [179, 154] on div "+IVA Text Block" at bounding box center [186, 148] width 17 height 37
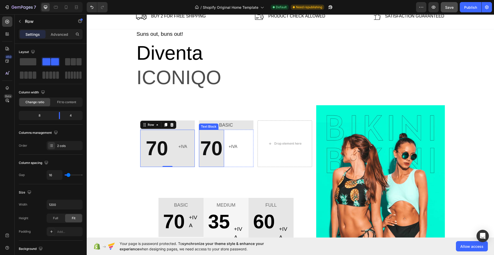
click at [220, 134] on p "70" at bounding box center [211, 148] width 24 height 36
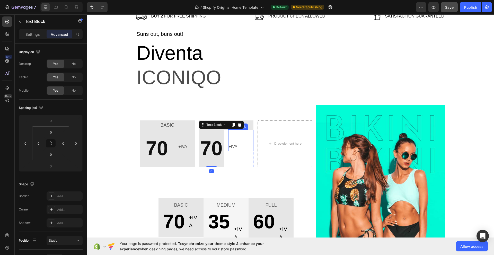
click at [232, 133] on div "+IVA Text Block" at bounding box center [240, 140] width 25 height 21
click at [224, 164] on div "70 Text Block +IVA Text Block 0 Row" at bounding box center [226, 148] width 55 height 37
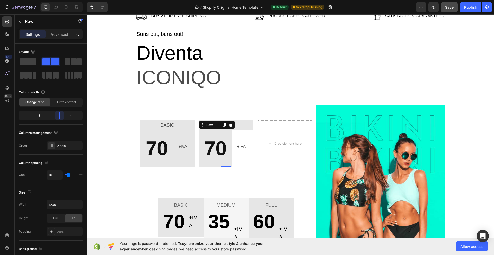
drag, startPoint x: 50, startPoint y: 118, endPoint x: 62, endPoint y: 118, distance: 11.3
click at [62, 0] on body "7 / Shopify Original Home Template Default Need republishing Preview Save Publi…" at bounding box center [247, 0] width 494 height 0
click at [217, 150] on span "70" at bounding box center [215, 148] width 22 height 23
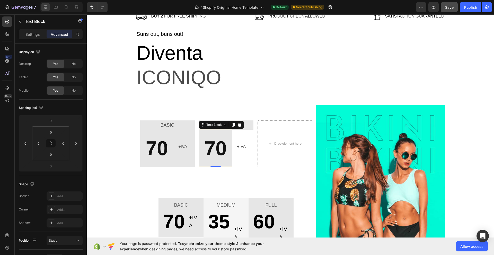
click at [217, 150] on span "70" at bounding box center [215, 148] width 22 height 23
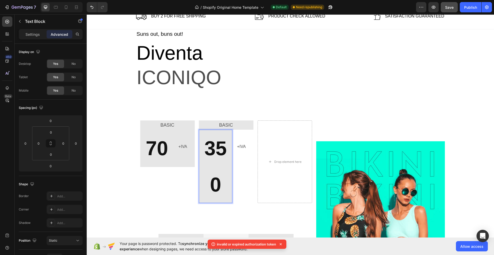
click at [215, 181] on span "350" at bounding box center [215, 166] width 22 height 59
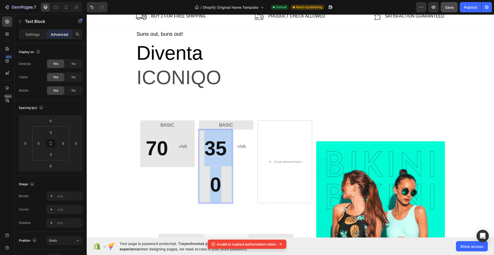
click at [215, 181] on span "350" at bounding box center [215, 166] width 22 height 59
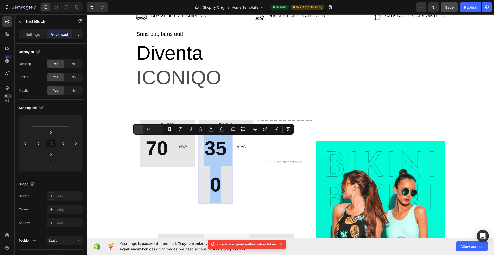
click at [140, 129] on icon "Editor contextual toolbar" at bounding box center [138, 129] width 5 height 5
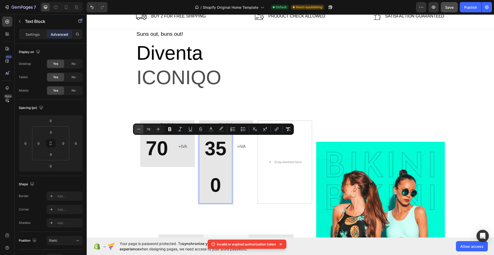
click at [140, 129] on icon "Editor contextual toolbar" at bounding box center [138, 129] width 5 height 5
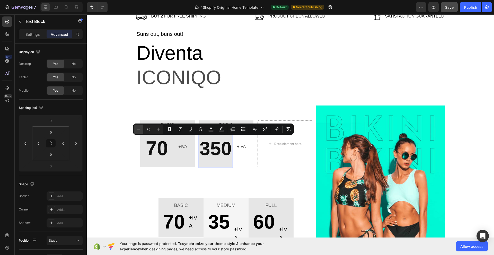
click at [140, 129] on icon "Editor contextual toolbar" at bounding box center [138, 129] width 5 height 5
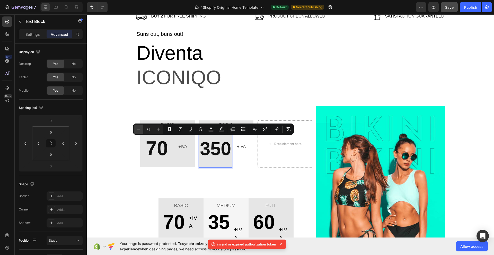
click at [140, 129] on icon "Editor contextual toolbar" at bounding box center [138, 129] width 5 height 5
type input "70"
click at [155, 146] on span "70" at bounding box center [157, 148] width 22 height 23
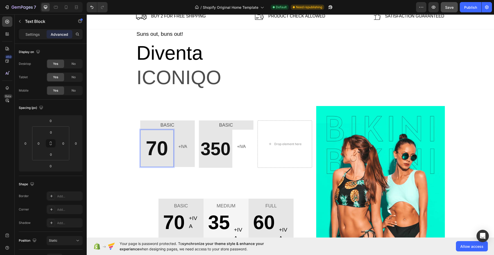
click at [155, 146] on span "70" at bounding box center [157, 148] width 22 height 23
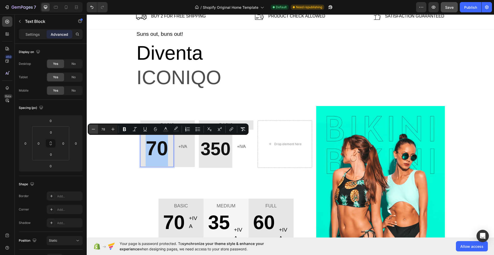
click at [93, 129] on icon "Editor contextual toolbar" at bounding box center [93, 129] width 5 height 5
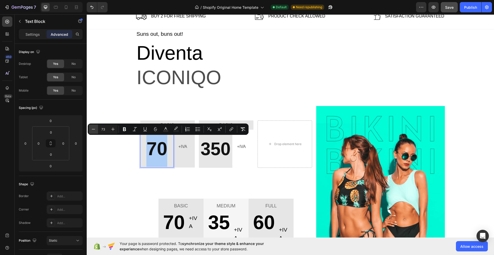
click at [93, 129] on icon "Editor contextual toolbar" at bounding box center [93, 129] width 5 height 5
type input "70"
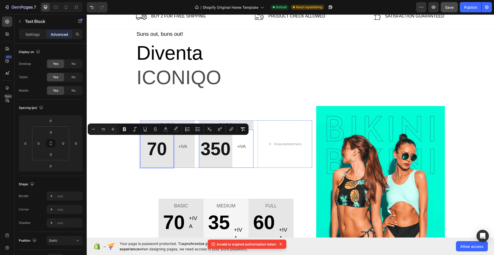
click at [239, 156] on div "+IVA Text Block" at bounding box center [245, 149] width 17 height 38
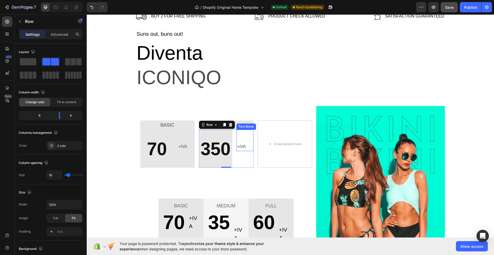
click at [244, 137] on div "+IVA Text Block" at bounding box center [245, 140] width 17 height 21
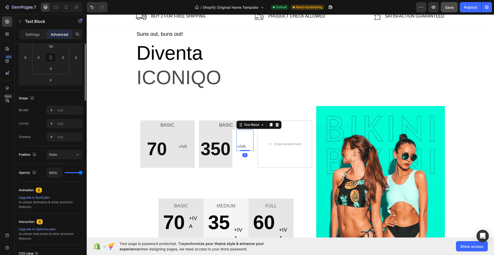
scroll to position [0, 0]
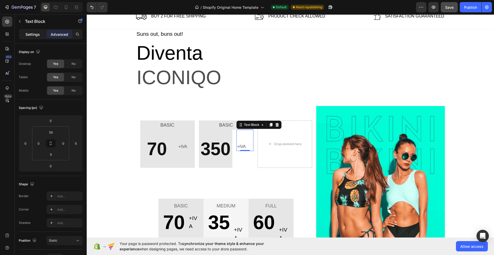
click at [31, 35] on p "Settings" at bounding box center [32, 34] width 14 height 5
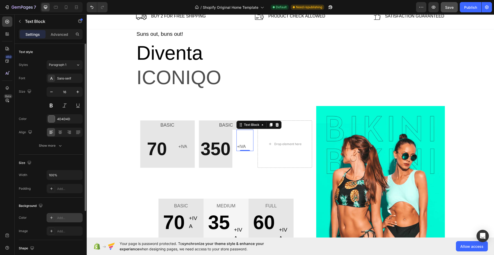
click at [61, 220] on div "Add..." at bounding box center [69, 218] width 24 height 5
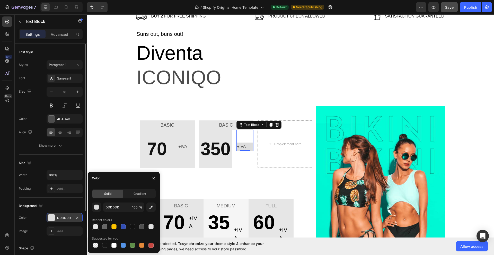
click at [94, 225] on div at bounding box center [95, 226] width 5 height 5
type input "E6E6E6"
click at [242, 138] on div "+IVA Text Block 0" at bounding box center [245, 140] width 17 height 21
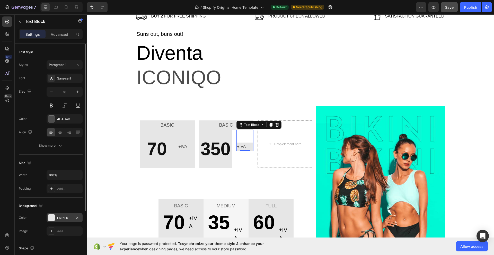
click at [247, 149] on p "+IVA" at bounding box center [245, 146] width 16 height 7
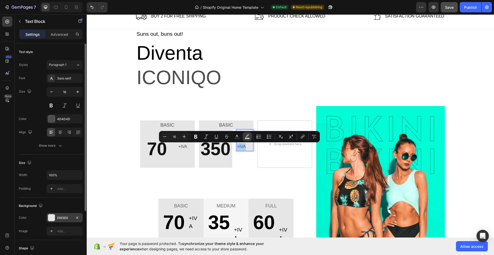
click at [247, 137] on icon "Editor contextual toolbar" at bounding box center [247, 136] width 5 height 5
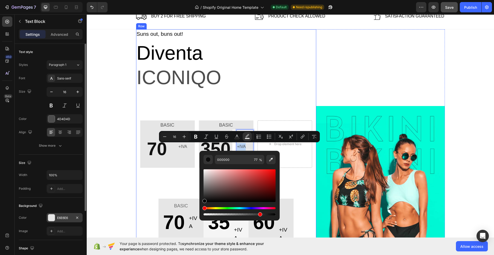
click at [273, 87] on p "ICONIQO" at bounding box center [226, 77] width 179 height 23
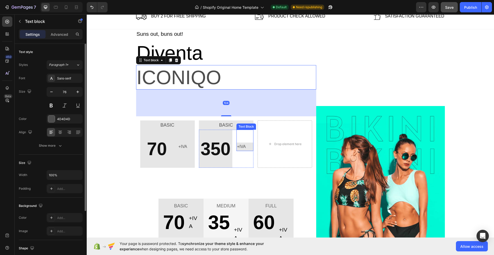
click at [239, 139] on div "+IVA Text Block" at bounding box center [245, 140] width 17 height 21
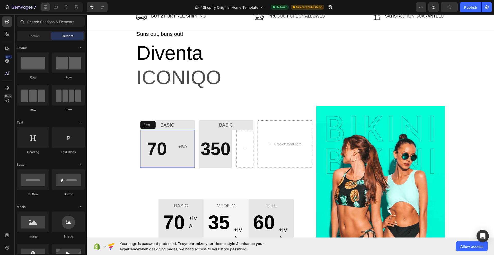
click at [181, 157] on div "+IVA Text Block" at bounding box center [186, 149] width 17 height 38
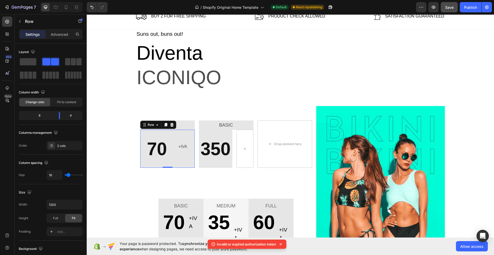
click at [183, 144] on p "+IVA" at bounding box center [186, 146] width 16 height 7
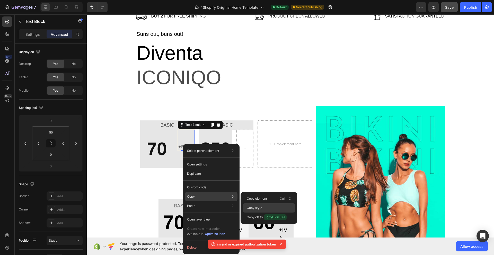
click at [264, 213] on div "Copy style" at bounding box center [269, 217] width 53 height 9
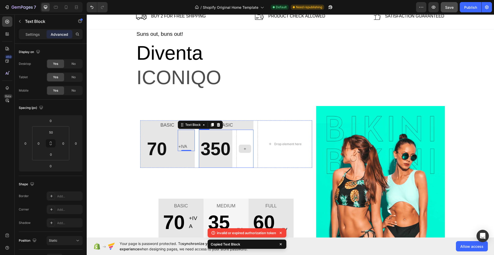
click at [242, 135] on div at bounding box center [245, 149] width 17 height 38
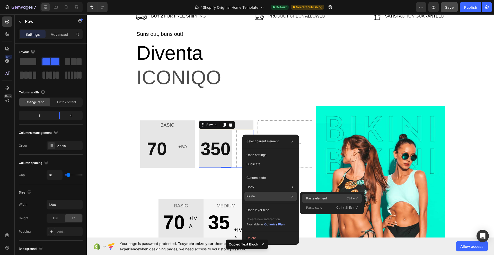
click at [310, 197] on p "Paste element" at bounding box center [316, 198] width 21 height 5
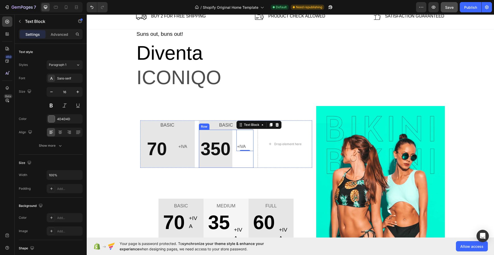
click at [237, 157] on div "+IVA Text Block 0" at bounding box center [245, 149] width 17 height 38
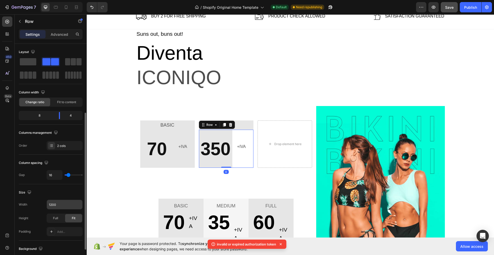
scroll to position [43, 0]
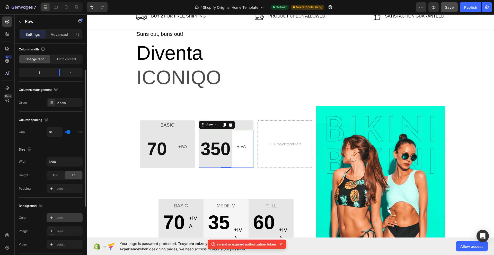
click at [67, 217] on div "Add..." at bounding box center [69, 218] width 24 height 5
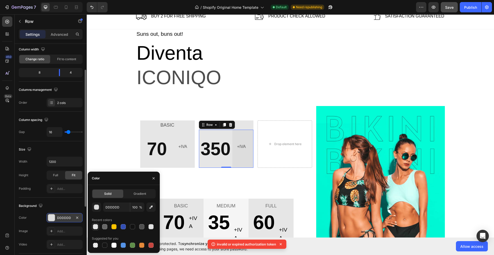
click at [94, 227] on div at bounding box center [95, 226] width 5 height 5
type input "E6E6E6"
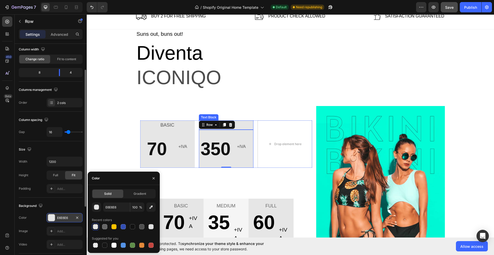
click at [242, 126] on p "BASIC" at bounding box center [226, 125] width 54 height 8
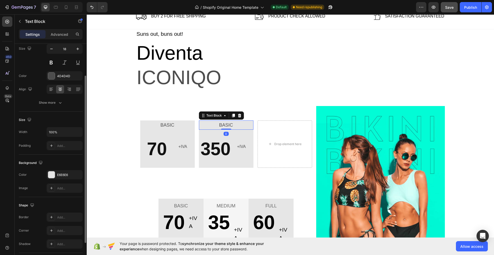
scroll to position [0, 0]
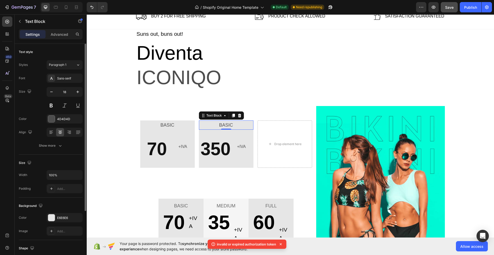
click at [238, 126] on p "BASIC" at bounding box center [226, 125] width 54 height 8
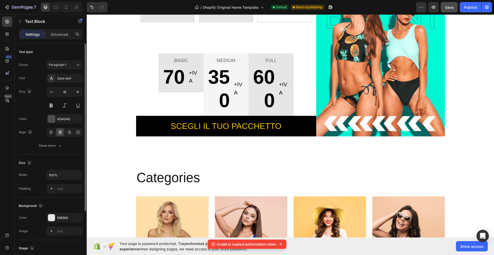
scroll to position [94, 0]
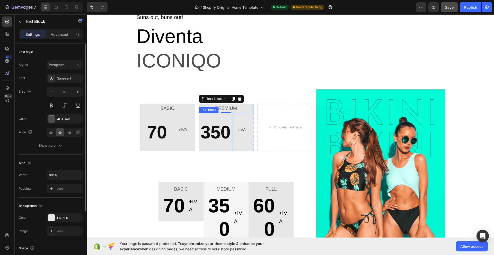
click at [220, 133] on span "350" at bounding box center [215, 132] width 30 height 20
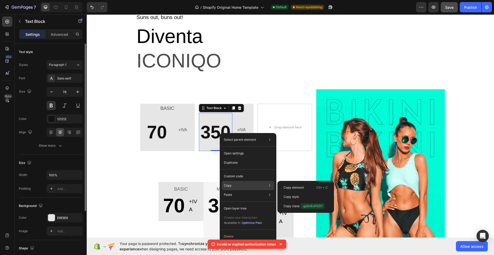
click at [234, 186] on div "Copy Copy element Ctrl + C Copy style Copy class .gsGnEuPD07" at bounding box center [248, 185] width 53 height 9
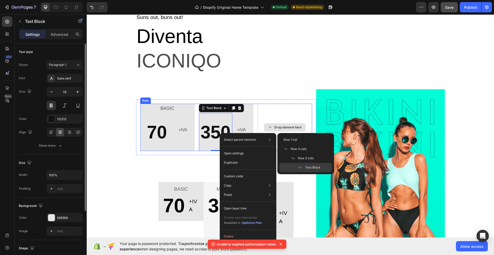
click at [277, 124] on div "Drop element here" at bounding box center [285, 127] width 42 height 8
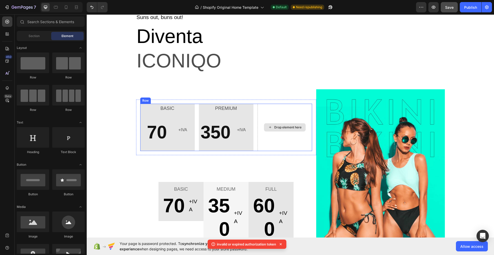
click at [276, 115] on div "Drop element here" at bounding box center [285, 127] width 55 height 47
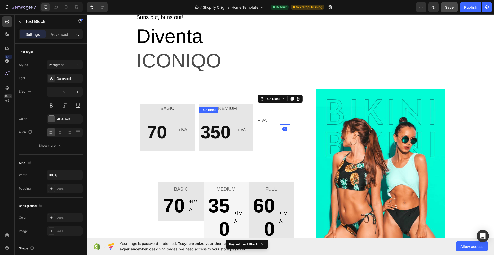
click at [219, 131] on span "350" at bounding box center [215, 132] width 30 height 20
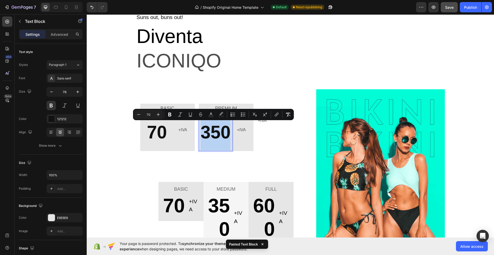
drag, startPoint x: 219, startPoint y: 131, endPoint x: 225, endPoint y: 121, distance: 11.4
click at [225, 121] on p "350" at bounding box center [215, 132] width 33 height 37
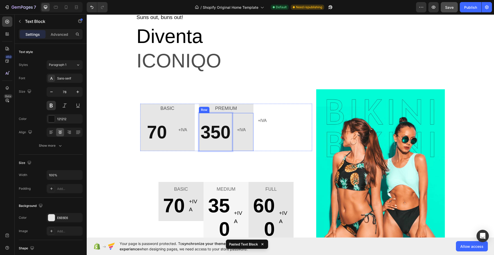
click at [231, 119] on div "350 Text Block 0 +IVA Text Block Row" at bounding box center [226, 132] width 55 height 38
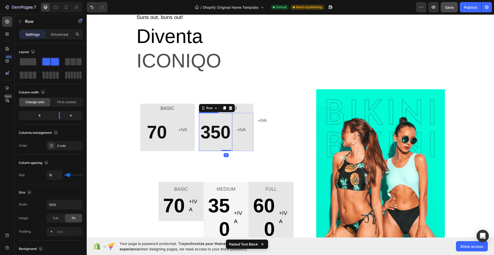
click at [227, 116] on p "350" at bounding box center [215, 132] width 33 height 37
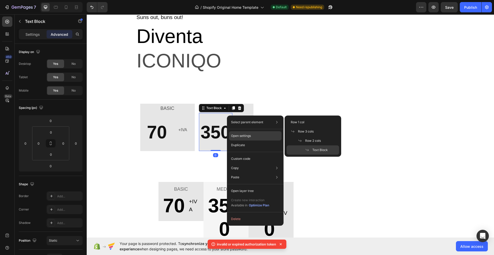
scroll to position [94, 0]
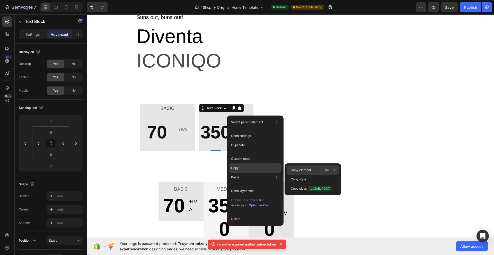
click at [294, 169] on p "Copy element" at bounding box center [301, 170] width 20 height 5
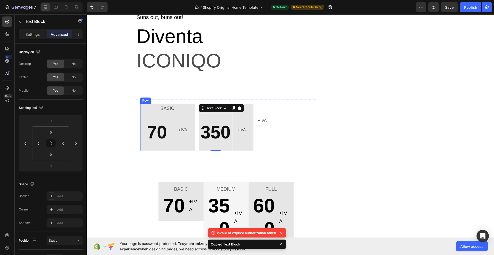
click at [254, 130] on div "BASIC Text Block 70 Text Block +IVA Text Block Row PREMIUM Text Block 350 Text …" at bounding box center [226, 127] width 172 height 47
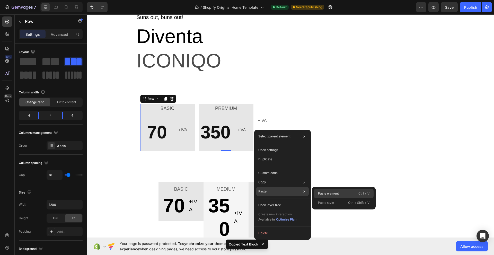
click at [324, 194] on p "Paste element" at bounding box center [328, 193] width 21 height 5
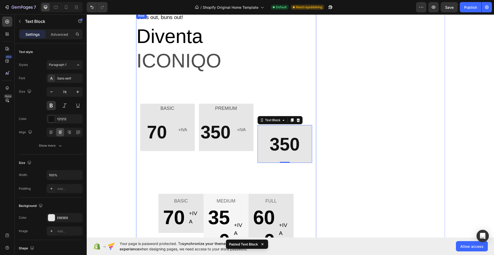
click at [309, 74] on div "Suns out, buns out! Text block Diventa Text block ICONIQO Text block BASIC Text…" at bounding box center [226, 145] width 180 height 265
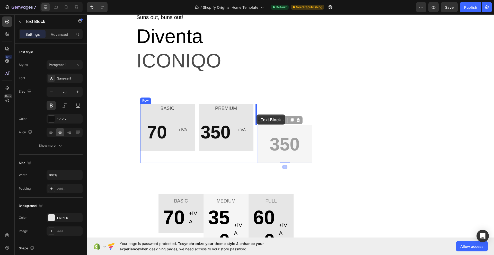
drag, startPoint x: 268, startPoint y: 132, endPoint x: 256, endPoint y: 115, distance: 21.5
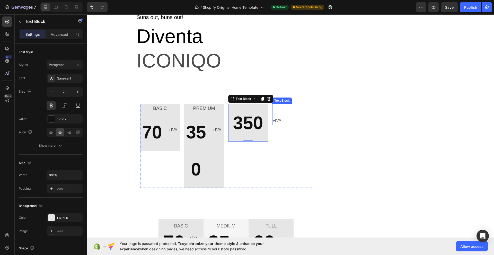
click at [290, 122] on p "+IVA" at bounding box center [292, 120] width 39 height 7
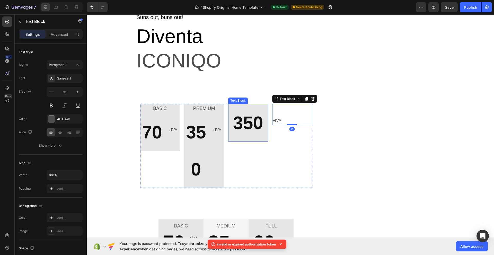
click at [264, 111] on p "350" at bounding box center [248, 122] width 39 height 37
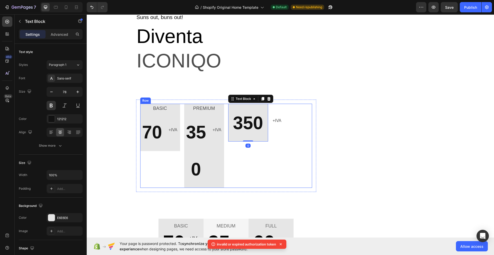
click at [272, 149] on div "+IVA Text Block" at bounding box center [292, 146] width 40 height 84
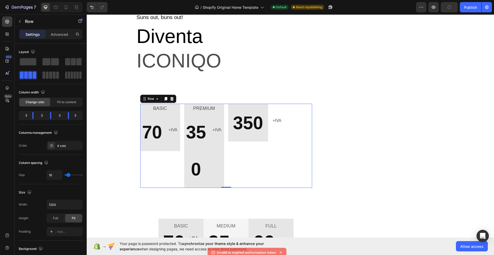
click at [286, 128] on div "+IVA Text Block" at bounding box center [292, 146] width 40 height 84
click at [275, 121] on p "+IVA" at bounding box center [292, 120] width 39 height 7
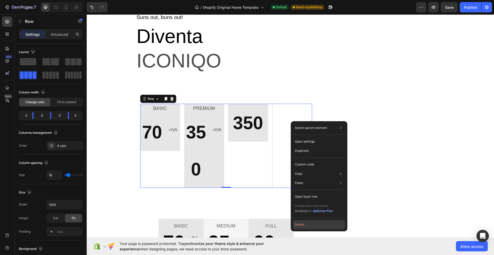
click at [305, 224] on button "Delete" at bounding box center [319, 224] width 53 height 9
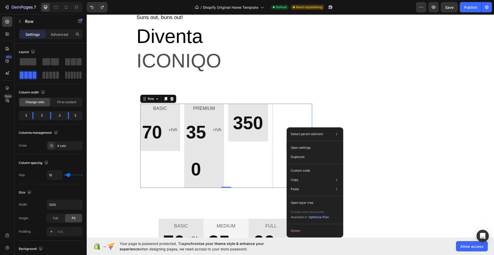
click at [280, 124] on div at bounding box center [292, 146] width 40 height 84
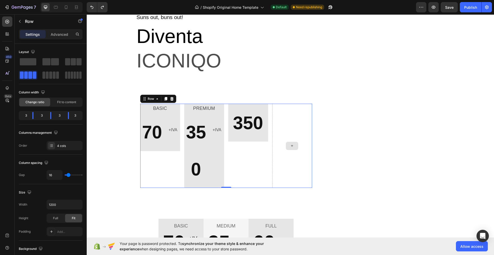
click at [292, 160] on div at bounding box center [292, 146] width 40 height 84
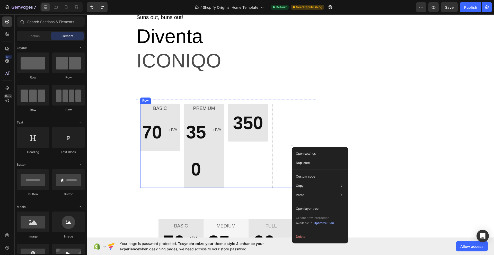
click at [261, 159] on div "350 Text Block" at bounding box center [248, 146] width 40 height 84
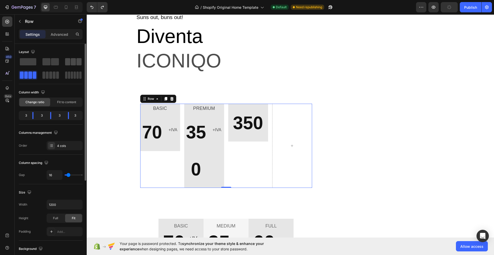
click at [72, 59] on span at bounding box center [73, 61] width 5 height 7
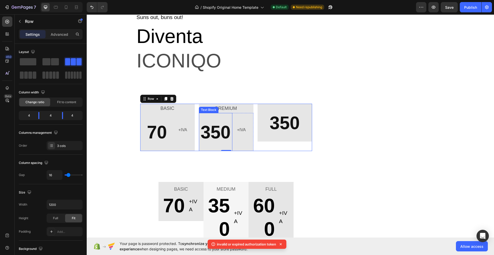
click at [213, 132] on span "350" at bounding box center [215, 132] width 30 height 20
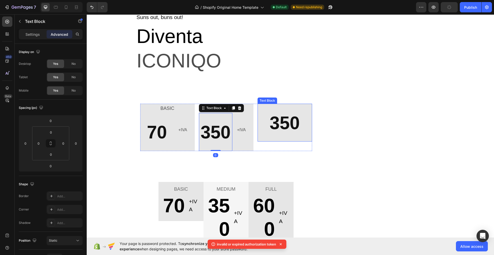
click at [287, 123] on span "350" at bounding box center [285, 123] width 30 height 20
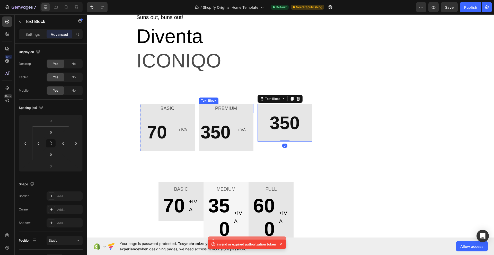
click at [217, 109] on p "PREMIUM" at bounding box center [226, 108] width 54 height 8
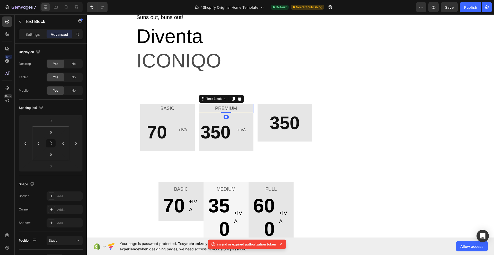
click at [202, 109] on p "PREMIUM" at bounding box center [226, 108] width 54 height 8
click at [240, 116] on div "+IVA Text Block" at bounding box center [245, 123] width 17 height 21
click at [220, 111] on p "PREMIUM" at bounding box center [226, 108] width 54 height 8
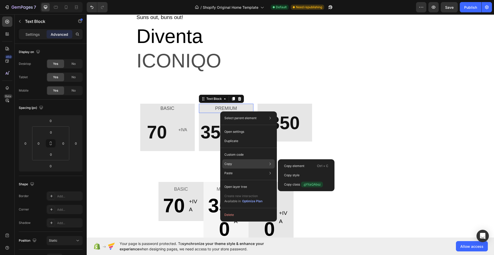
click at [237, 164] on div "Copy Copy element Ctrl + C Copy style Copy class .gYitaQAbsz" at bounding box center [248, 163] width 53 height 9
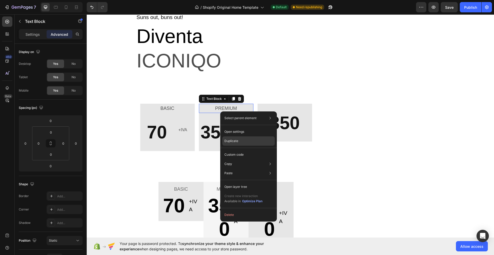
drag, startPoint x: 236, startPoint y: 138, endPoint x: 155, endPoint y: 117, distance: 83.5
click at [236, 150] on div "Duplicate" at bounding box center [248, 154] width 53 height 9
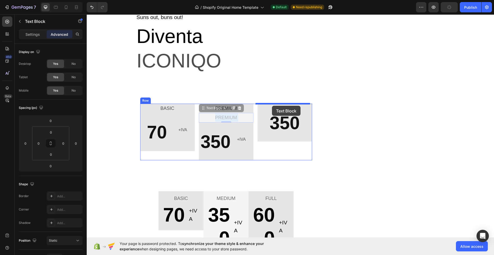
drag, startPoint x: 203, startPoint y: 117, endPoint x: 272, endPoint y: 106, distance: 70.4
type input "16"
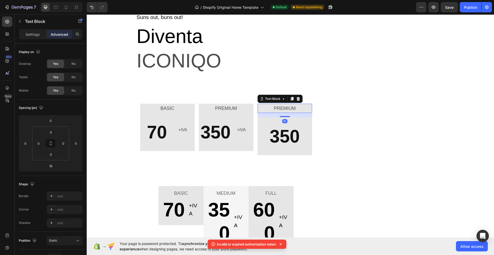
click at [297, 115] on div "16" at bounding box center [285, 115] width 55 height 4
click at [288, 115] on div "16" at bounding box center [285, 115] width 55 height 4
click at [265, 127] on p "350" at bounding box center [285, 136] width 54 height 37
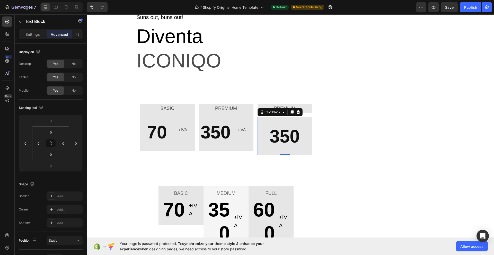
click at [300, 111] on div "Text Block" at bounding box center [280, 112] width 45 height 8
click at [297, 113] on icon at bounding box center [298, 112] width 4 height 4
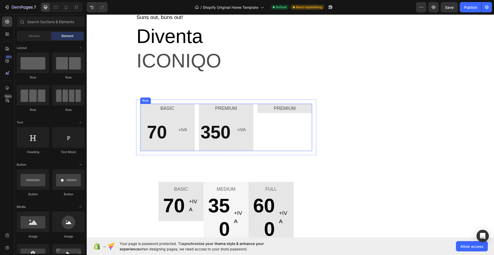
click at [291, 116] on div "PREMIUM Text Block" at bounding box center [285, 127] width 55 height 47
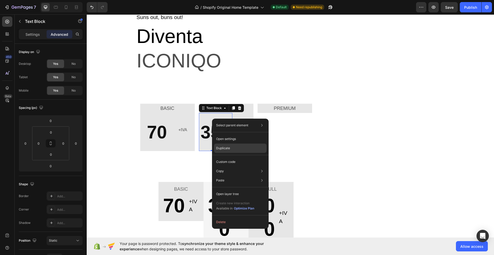
click at [232, 157] on div "Duplicate" at bounding box center [240, 161] width 53 height 9
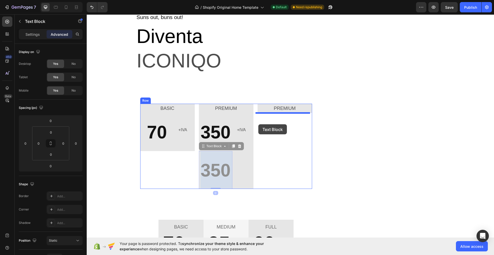
drag, startPoint x: 212, startPoint y: 155, endPoint x: 258, endPoint y: 124, distance: 55.6
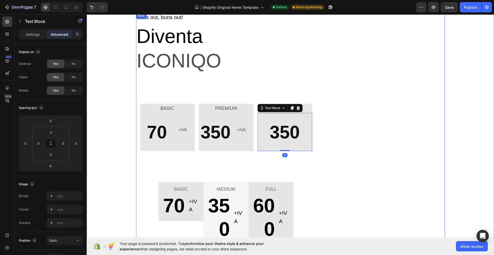
click at [340, 53] on div "Image" at bounding box center [380, 139] width 129 height 252
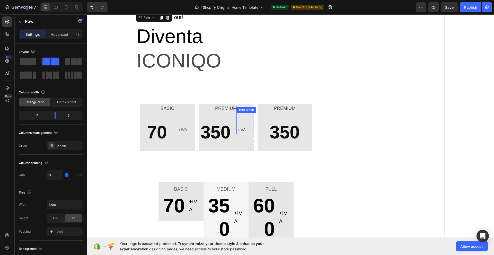
click at [243, 128] on p "+IVA" at bounding box center [245, 129] width 16 height 7
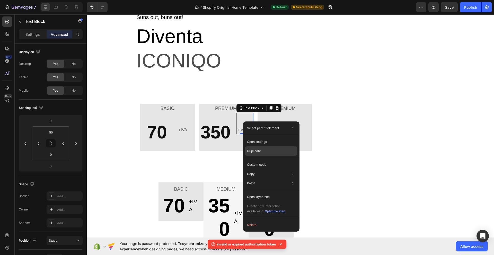
click at [257, 151] on p "Duplicate" at bounding box center [254, 151] width 14 height 5
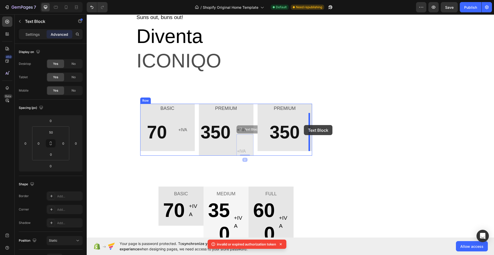
drag, startPoint x: 244, startPoint y: 141, endPoint x: 304, endPoint y: 125, distance: 62.1
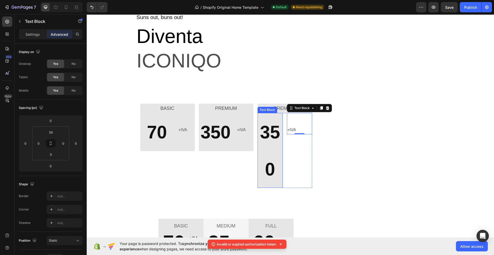
click at [266, 132] on span "350" at bounding box center [270, 150] width 20 height 57
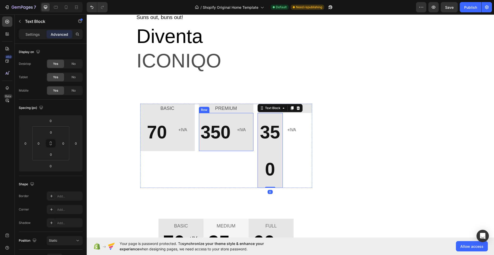
click at [263, 142] on span "350" at bounding box center [270, 150] width 20 height 57
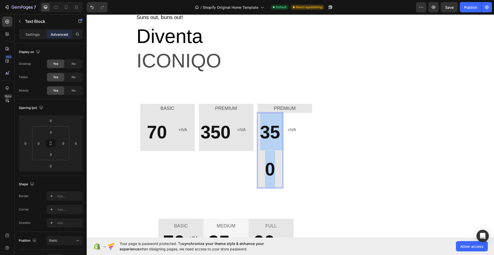
click at [263, 142] on span "350" at bounding box center [270, 150] width 20 height 57
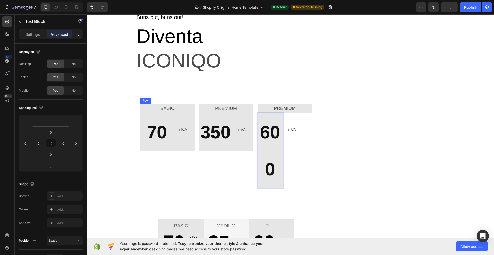
click at [252, 110] on div "BASIC Text Block 70 Text Block +IVA Text Block Row PREMIUM Text Block 350 Text …" at bounding box center [226, 146] width 172 height 84
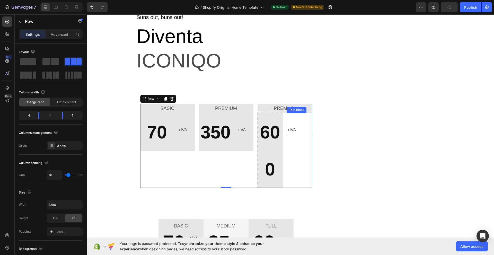
click at [288, 129] on p "+IVA" at bounding box center [299, 129] width 24 height 7
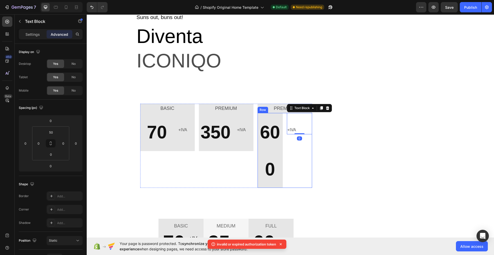
click at [287, 141] on div "+IVA Text Block 0" at bounding box center [299, 150] width 25 height 75
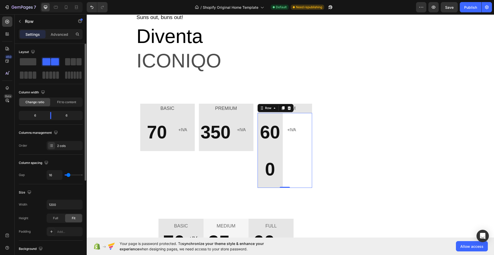
scroll to position [86, 0]
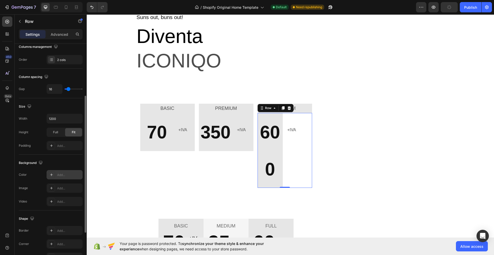
click at [63, 174] on div "Add..." at bounding box center [69, 175] width 24 height 5
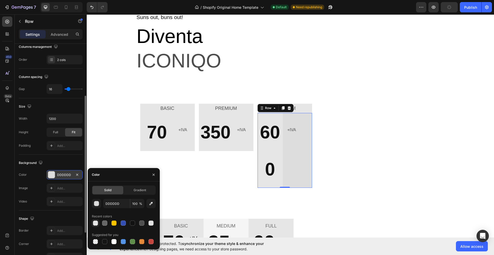
click at [95, 222] on div at bounding box center [95, 223] width 5 height 5
type input "E6E6E6"
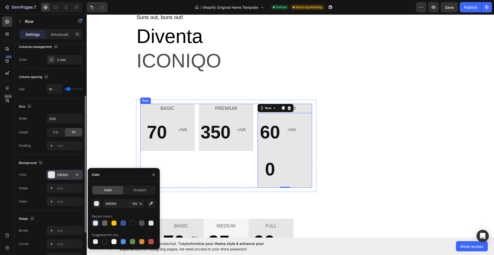
click at [194, 125] on div "BASIC Text Block 70 Text Block +IVA Text Block Row PREMIUM Text Block 350 Text …" at bounding box center [226, 146] width 172 height 84
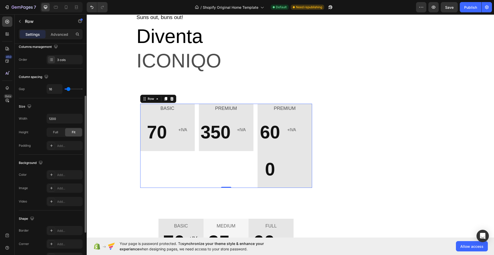
click at [190, 171] on div "BASIC Text Block 70 Text Block +IVA Text Block Row" at bounding box center [167, 146] width 55 height 84
click at [189, 139] on div "+IVA Text Block" at bounding box center [186, 132] width 17 height 38
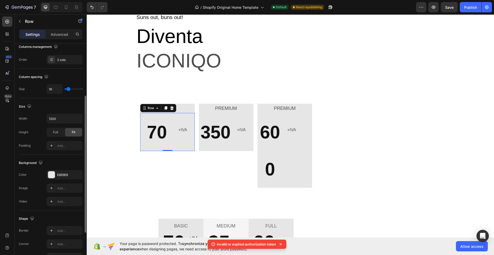
type input "4"
type input "0"
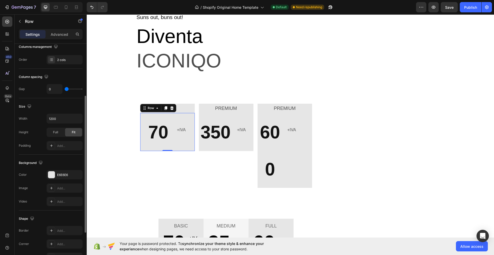
type input "2"
type input "7"
type input "38"
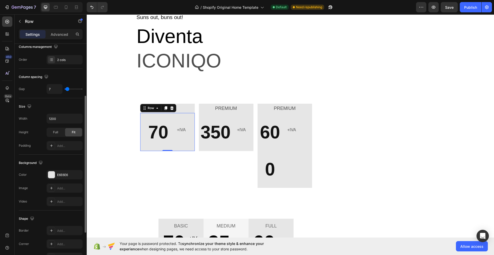
type input "38"
type input "51"
type input "53"
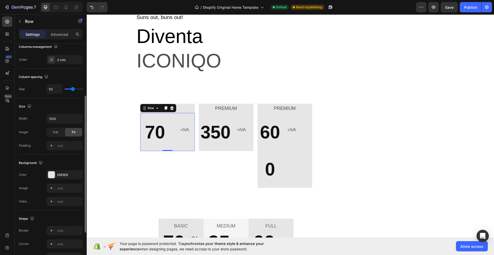
type input "56"
type input "58"
type input "53"
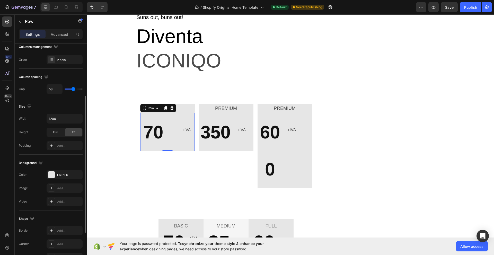
type input "53"
type input "42"
type input "27"
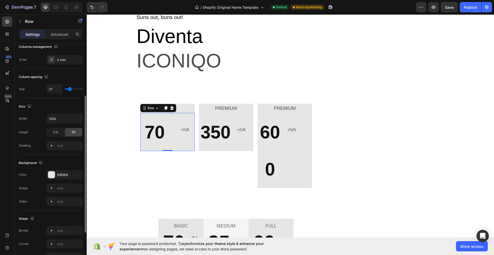
type input "22"
type input "20"
type input "16"
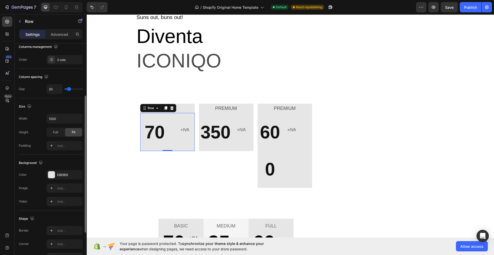
type input "16"
type input "11"
type input "7"
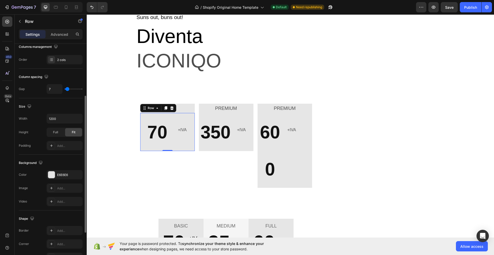
type input "0"
type input "2"
type input "4"
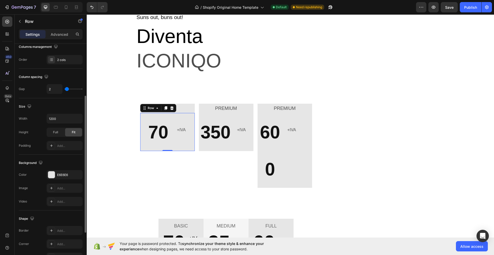
type input "4"
type input "7"
type input "9"
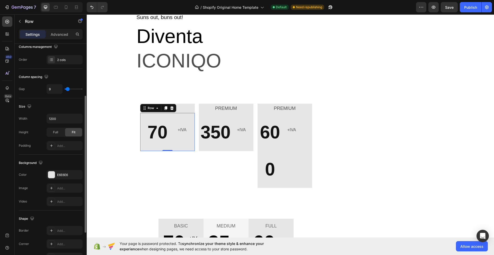
type input "11"
type input "16"
type input "20"
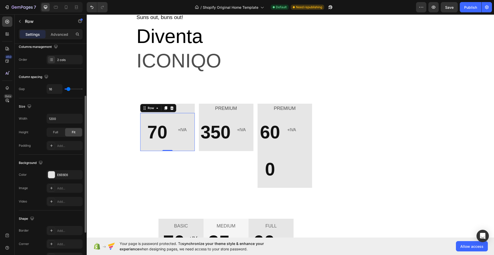
type input "20"
type input "7"
type input "0"
drag, startPoint x: 68, startPoint y: 87, endPoint x: 64, endPoint y: 90, distance: 4.9
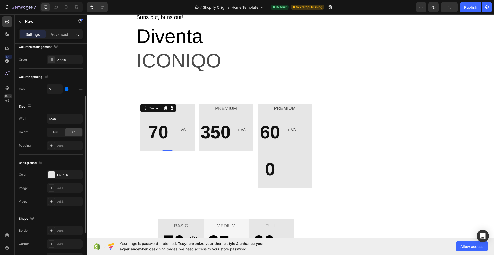
type input "0"
click at [65, 90] on input "range" at bounding box center [74, 89] width 18 height 1
click at [237, 143] on div "+IVA Text Block" at bounding box center [245, 132] width 17 height 38
type input "20"
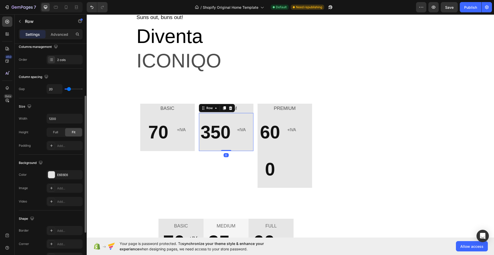
type input "0"
drag, startPoint x: 69, startPoint y: 89, endPoint x: 60, endPoint y: 88, distance: 9.5
type input "0"
click at [65, 89] on input "range" at bounding box center [74, 89] width 18 height 1
click at [282, 143] on div "600 Text Block +IVA Text Block Row" at bounding box center [285, 150] width 55 height 75
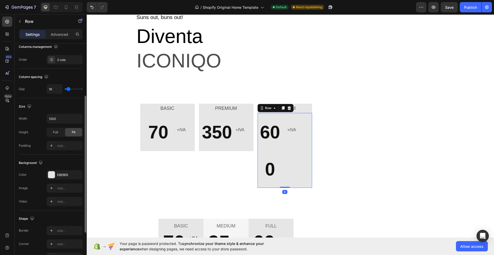
type input "7"
type input "0"
drag, startPoint x: 68, startPoint y: 89, endPoint x: 51, endPoint y: 87, distance: 17.4
type input "0"
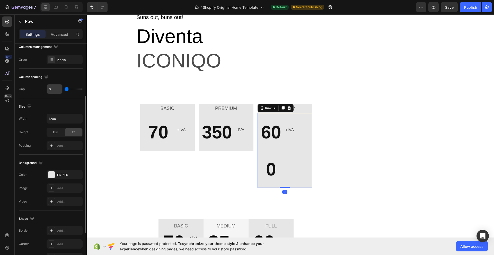
click at [65, 89] on input "range" at bounding box center [74, 89] width 18 height 1
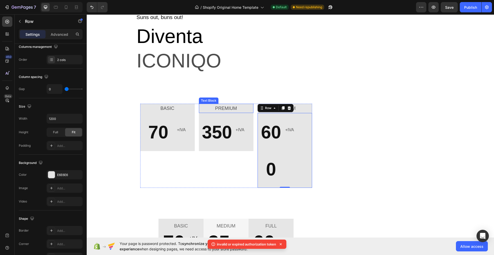
click at [229, 107] on p "PREMIUM" at bounding box center [226, 108] width 54 height 8
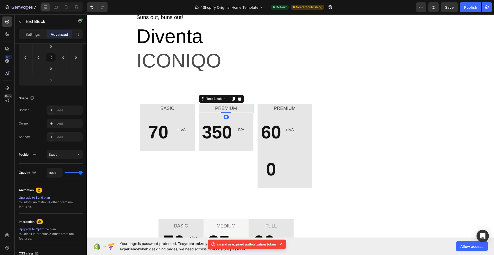
scroll to position [0, 0]
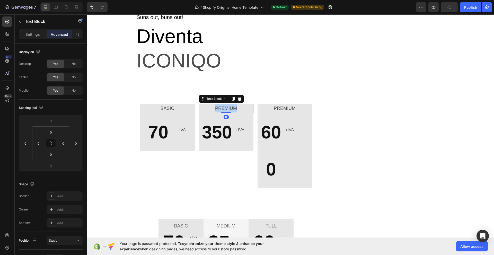
click at [229, 107] on p "PREMIUM" at bounding box center [226, 108] width 54 height 8
click at [391, 99] on div "Image" at bounding box center [380, 158] width 129 height 290
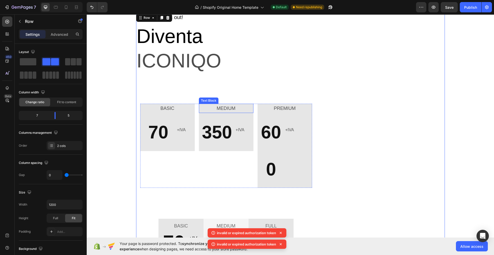
click at [233, 108] on p "MEDIUM" at bounding box center [226, 108] width 54 height 8
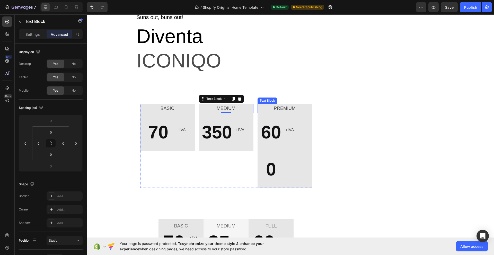
click at [286, 108] on p "PREMIUM" at bounding box center [285, 108] width 54 height 8
click at [275, 108] on p "PREMIUM" at bounding box center [285, 108] width 54 height 8
click at [271, 108] on p "PREMIUM" at bounding box center [285, 108] width 54 height 8
click at [366, 102] on div "Image" at bounding box center [380, 158] width 129 height 290
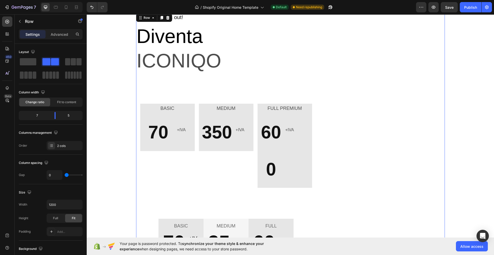
click at [326, 116] on div "Image" at bounding box center [380, 158] width 129 height 290
click at [305, 115] on div "+IVA Text Block" at bounding box center [298, 123] width 27 height 21
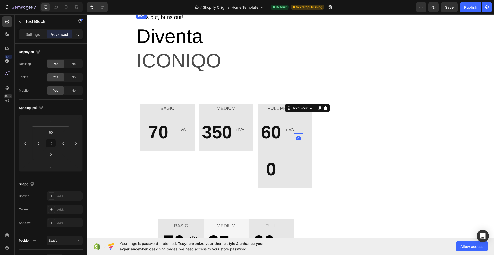
click at [343, 117] on div "Image" at bounding box center [380, 158] width 129 height 290
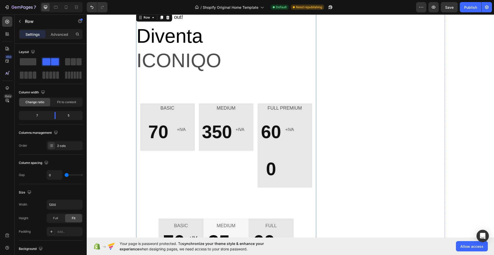
scroll to position [51, 0]
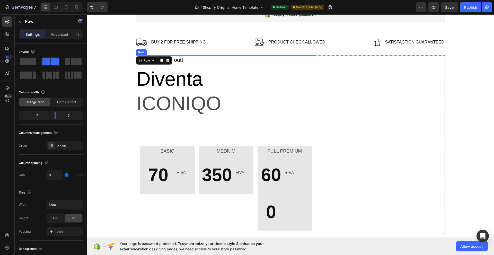
click at [184, 123] on div "Suns out, buns out! Text block Diventa Text block ICONIQO Text block BASIC Text…" at bounding box center [226, 200] width 180 height 290
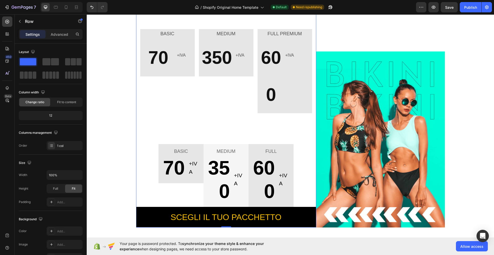
scroll to position [180, 0]
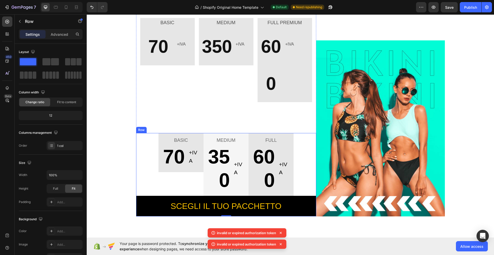
click at [146, 177] on div "BASIC Text block 70 Text block +IVA Text block Row Row MEDIUM Text block 350 Te…" at bounding box center [226, 174] width 180 height 83
click at [167, 128] on icon at bounding box center [168, 128] width 4 height 4
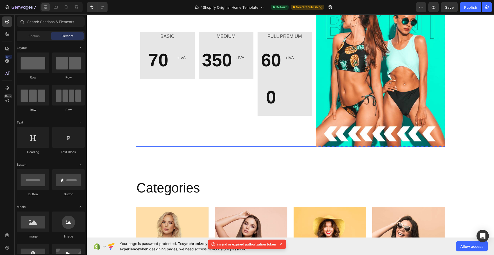
scroll to position [94, 0]
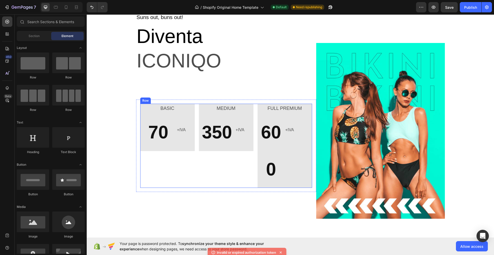
click at [194, 136] on div "BASIC Text Block 70 Text Block +IVA Text Block Row MEDIUM Text Block 350 Text B…" at bounding box center [226, 146] width 172 height 84
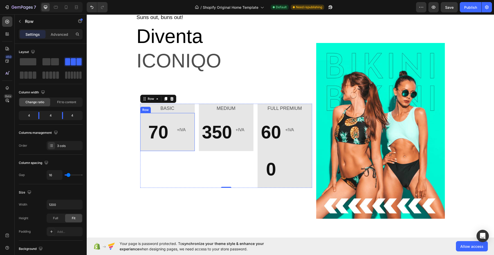
click at [189, 137] on div "+IVA Text Block" at bounding box center [186, 132] width 18 height 38
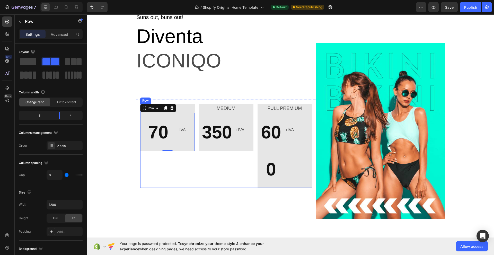
click at [194, 163] on div "BASIC Text Block 70 Text Block +IVA Text Block Row 0 MEDIUM Text Block 350 Text…" at bounding box center [226, 146] width 172 height 84
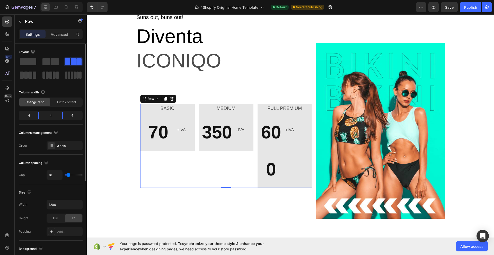
type input "0"
drag, startPoint x: 67, startPoint y: 176, endPoint x: 62, endPoint y: 176, distance: 5.2
type input "0"
click at [65, 176] on input "range" at bounding box center [74, 175] width 18 height 1
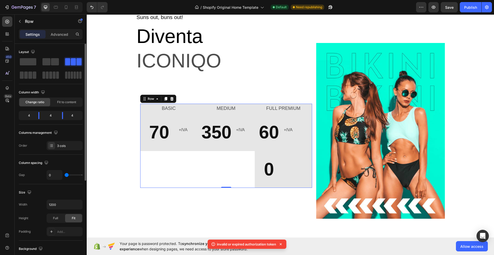
type input "16"
type input "27"
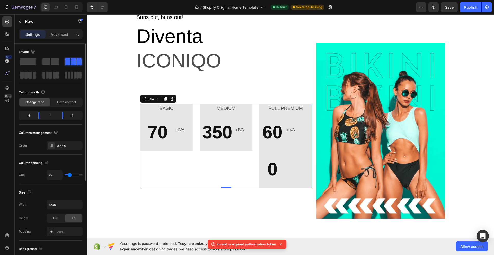
type input "38"
type input "62"
type input "71"
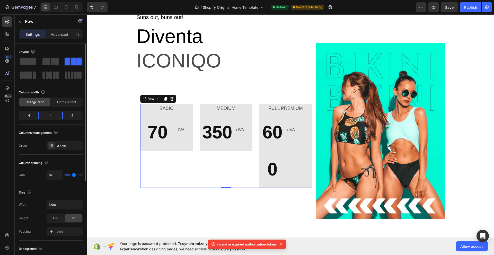
type input "71"
type input "78"
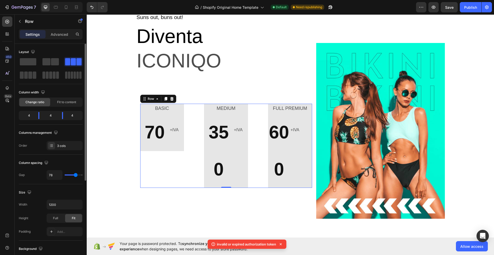
type input "80"
type input "82"
type input "84"
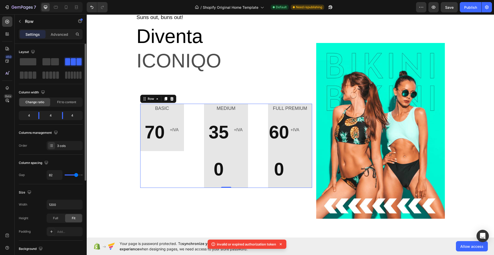
type input "84"
type input "87"
type input "38"
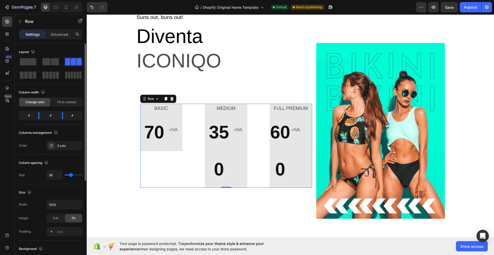
type input "20"
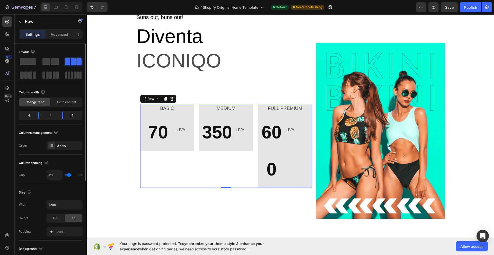
type input "0"
drag, startPoint x: 66, startPoint y: 175, endPoint x: 57, endPoint y: 173, distance: 9.9
click at [65, 175] on input "range" at bounding box center [74, 175] width 18 height 1
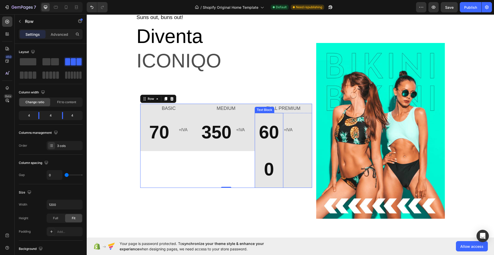
click at [267, 136] on span "600" at bounding box center [269, 150] width 20 height 57
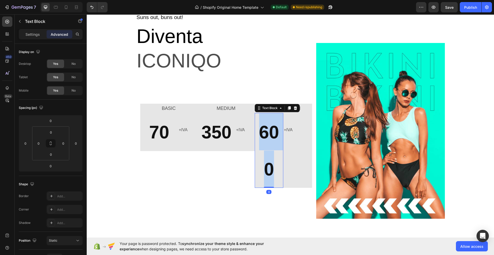
click at [267, 136] on span "600" at bounding box center [269, 150] width 20 height 57
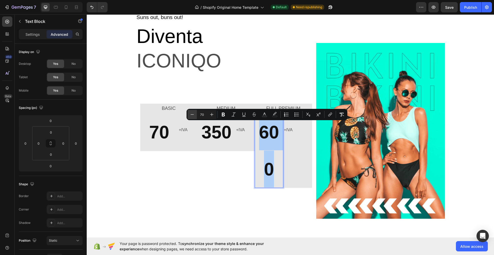
click at [193, 115] on icon "Editor contextual toolbar" at bounding box center [192, 114] width 5 height 5
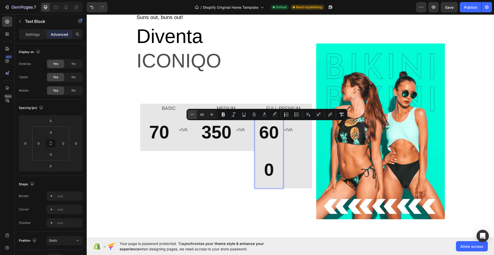
click at [193, 115] on icon "Editor contextual toolbar" at bounding box center [192, 114] width 5 height 5
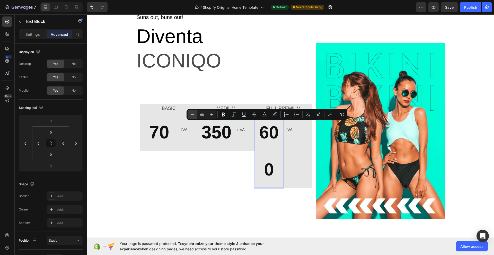
click at [193, 115] on icon "Editor contextual toolbar" at bounding box center [192, 114] width 5 height 5
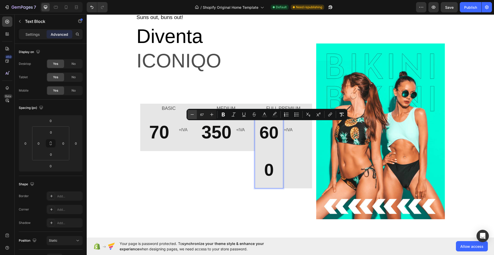
click at [193, 115] on icon "Editor contextual toolbar" at bounding box center [192, 114] width 5 height 5
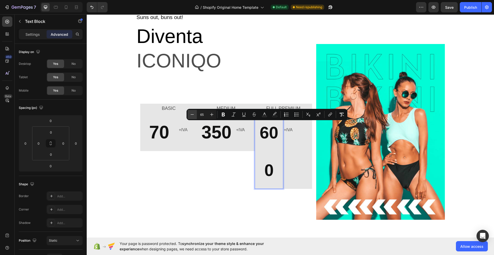
click at [193, 115] on icon "Editor contextual toolbar" at bounding box center [192, 114] width 5 height 5
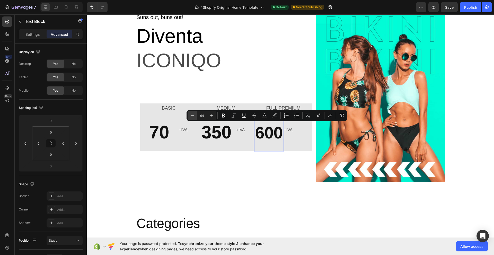
click at [193, 115] on icon "Editor contextual toolbar" at bounding box center [192, 115] width 5 height 5
type input "63"
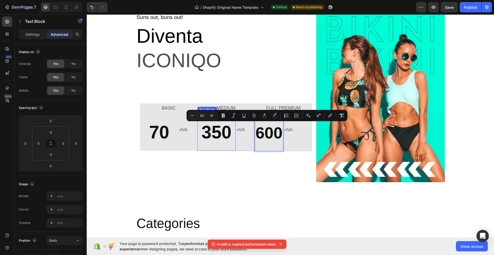
click at [215, 130] on span "350" at bounding box center [217, 132] width 30 height 20
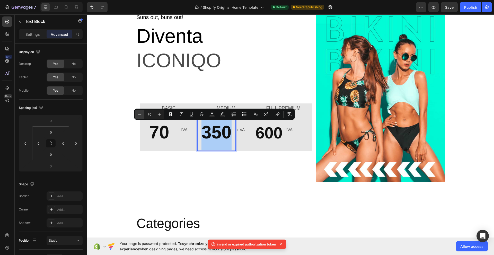
click at [141, 114] on icon "Editor contextual toolbar" at bounding box center [139, 114] width 5 height 5
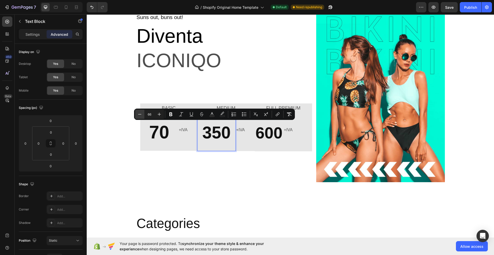
click at [141, 114] on icon "Editor contextual toolbar" at bounding box center [139, 114] width 5 height 5
type input "64"
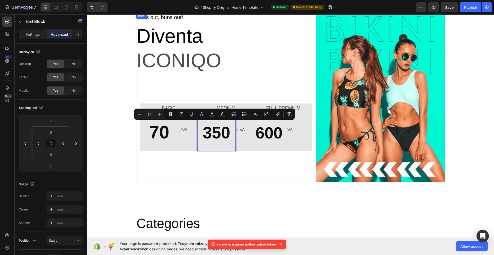
click at [251, 172] on div "Suns out, buns out! Text block Diventa Text block ICONIQO Text block BASIC Text…" at bounding box center [226, 98] width 180 height 170
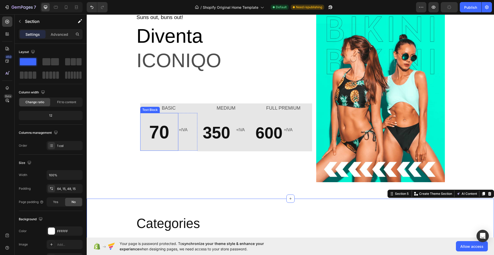
click at [162, 135] on span "70" at bounding box center [159, 132] width 20 height 20
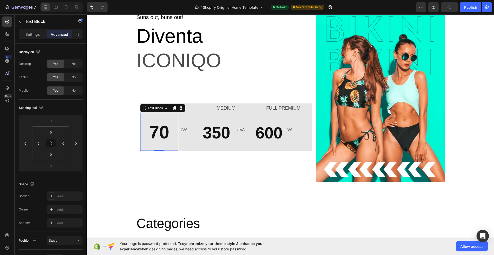
click at [162, 135] on span "70" at bounding box center [159, 132] width 20 height 20
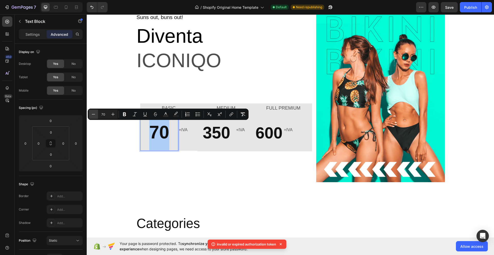
click at [94, 115] on icon "Editor contextual toolbar" at bounding box center [93, 114] width 5 height 5
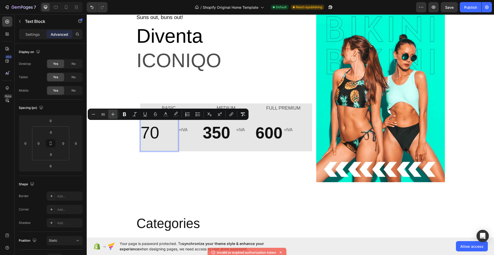
click at [112, 113] on icon "Editor contextual toolbar" at bounding box center [112, 114] width 5 height 5
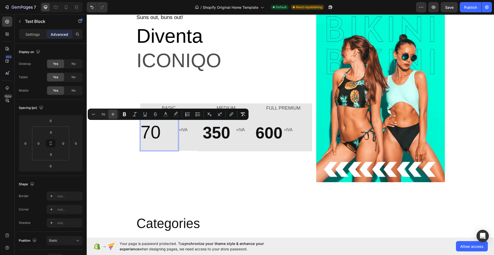
click at [112, 113] on icon "Editor contextual toolbar" at bounding box center [112, 114] width 5 height 5
type input "71"
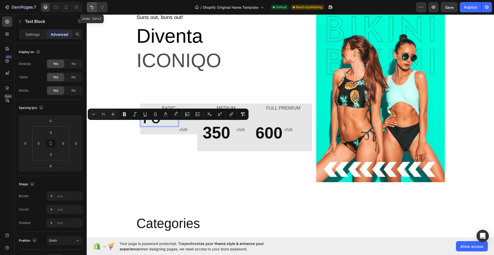
click at [91, 5] on icon "Undo/Redo" at bounding box center [91, 7] width 5 height 5
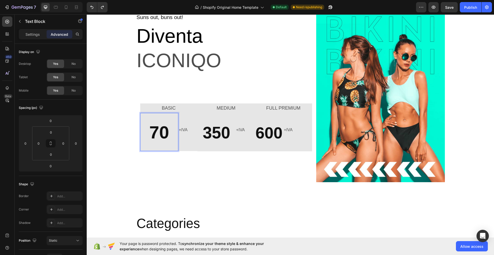
click at [157, 131] on span "70" at bounding box center [159, 133] width 20 height 20
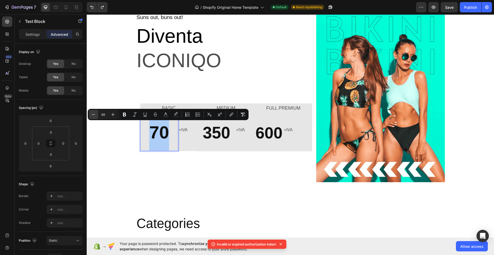
click at [92, 113] on icon "Editor contextual toolbar" at bounding box center [93, 114] width 5 height 5
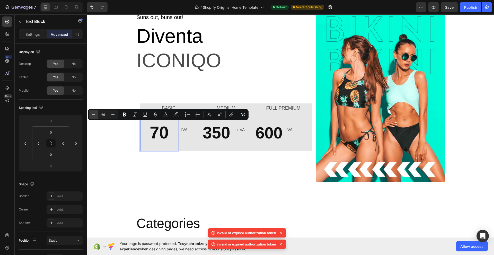
click at [92, 113] on icon "Editor contextual toolbar" at bounding box center [93, 114] width 5 height 5
type input "64"
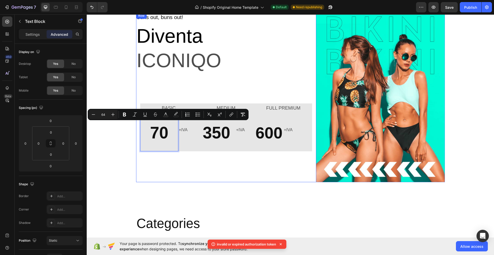
click at [205, 182] on div "Suns out, buns out! Text block Diventa Text block ICONIQO Text block BASIC Text…" at bounding box center [226, 98] width 180 height 170
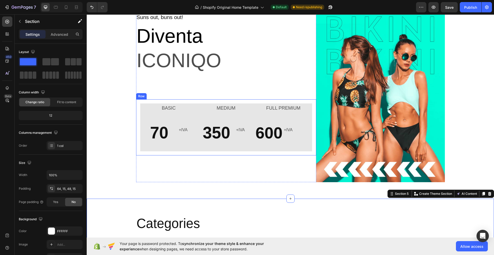
click at [136, 113] on div "BASIC Text Block 70 Text Block +IVA Text Block Row MEDIUM Text Block 350 Text B…" at bounding box center [226, 127] width 180 height 56
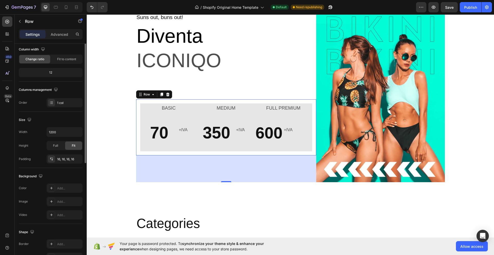
scroll to position [0, 0]
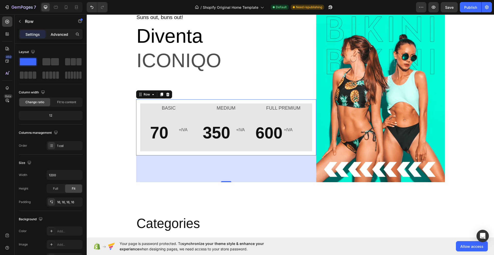
click at [56, 37] on div "Advanced" at bounding box center [60, 34] width 26 height 8
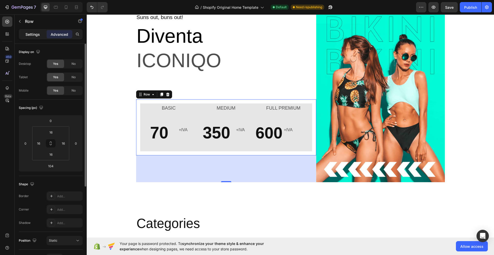
click at [35, 34] on p "Settings" at bounding box center [32, 34] width 14 height 5
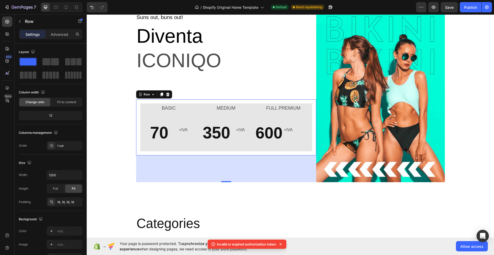
click at [191, 101] on div "BASIC Text Block 70 Text Block +IVA Text Block Row MEDIUM Text Block 350 Text B…" at bounding box center [226, 127] width 180 height 56
click at [193, 152] on div "BASIC Text Block 70 Text Block +IVA Text Block Row MEDIUM Text Block 350 Text B…" at bounding box center [226, 127] width 180 height 56
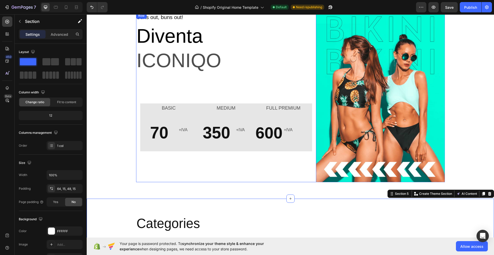
click at [200, 162] on div "Suns out, buns out! Text block Diventa Text block ICONIQO Text block BASIC Text…" at bounding box center [226, 98] width 180 height 170
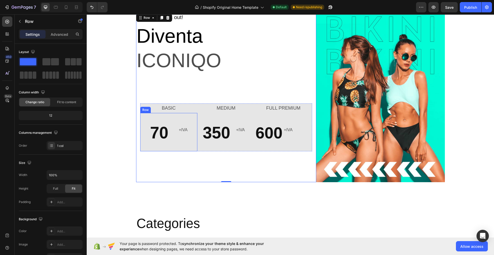
click at [192, 148] on div "+IVA Text Block" at bounding box center [187, 132] width 19 height 38
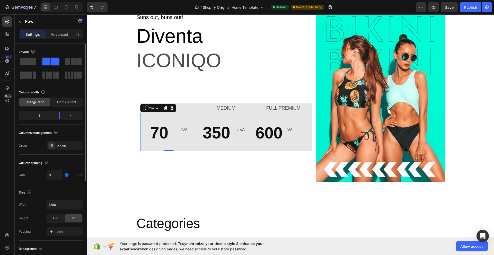
type input "2"
type input "4"
type input "20"
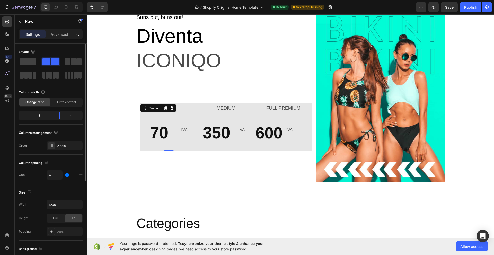
type input "20"
type input "0"
drag, startPoint x: 65, startPoint y: 174, endPoint x: 58, endPoint y: 177, distance: 7.9
click at [65, 176] on input "range" at bounding box center [74, 175] width 18 height 1
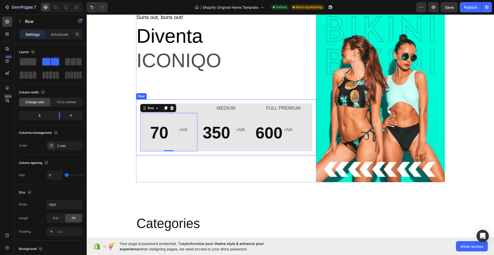
click at [137, 110] on div "BASIC Text Block 70 Text Block +IVA Text Block Row 0 MEDIUM Text Block 350 Text…" at bounding box center [226, 127] width 180 height 56
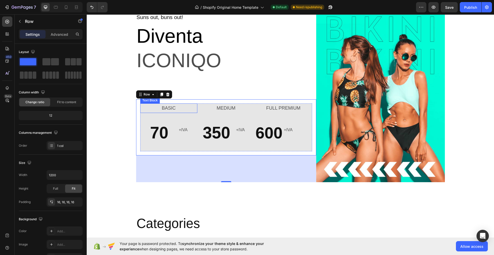
click at [181, 108] on p "BASIC" at bounding box center [169, 108] width 56 height 8
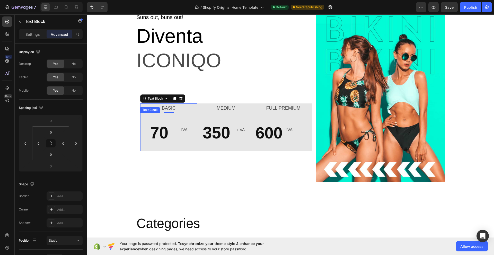
click at [171, 121] on p "70" at bounding box center [159, 132] width 37 height 37
click at [179, 147] on div "+IVA Text Block" at bounding box center [187, 132] width 19 height 38
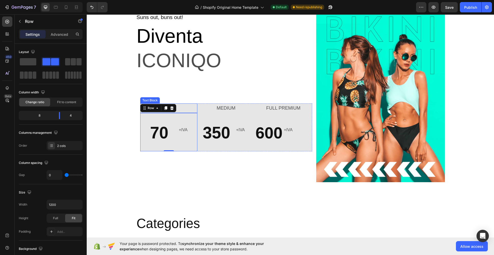
click at [194, 104] on p "BASIC" at bounding box center [169, 108] width 56 height 8
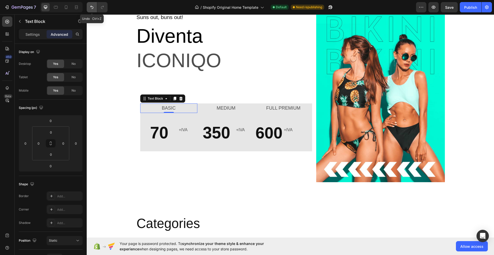
click at [91, 5] on icon "Undo/Redo" at bounding box center [91, 7] width 5 height 5
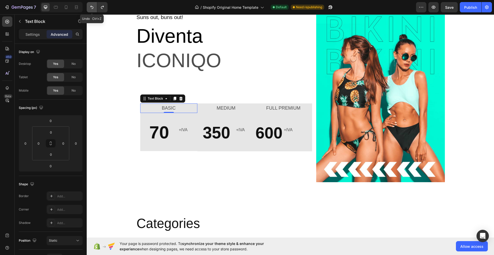
click at [91, 5] on icon "Undo/Redo" at bounding box center [91, 7] width 5 height 5
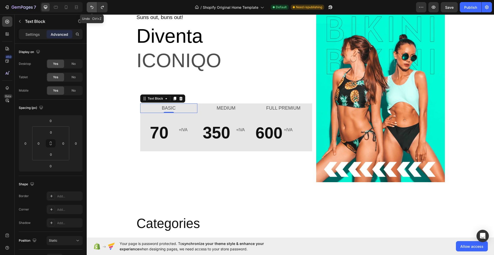
click at [91, 5] on icon "Undo/Redo" at bounding box center [91, 7] width 5 height 5
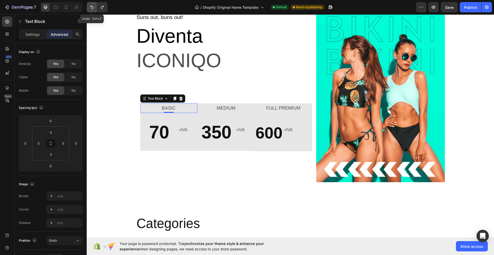
click at [91, 5] on icon "Undo/Redo" at bounding box center [91, 7] width 5 height 5
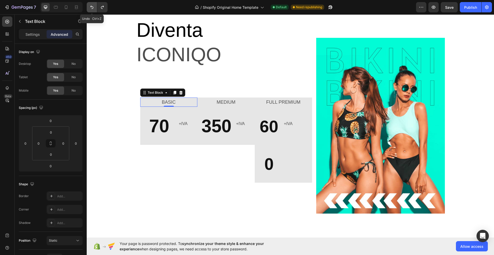
scroll to position [94, 0]
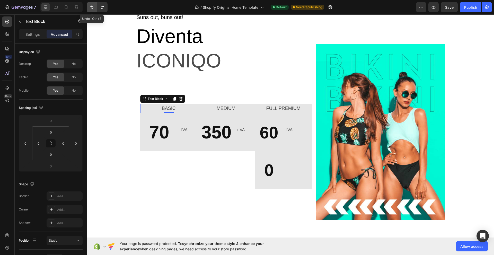
click at [91, 5] on icon "Undo/Redo" at bounding box center [91, 7] width 5 height 5
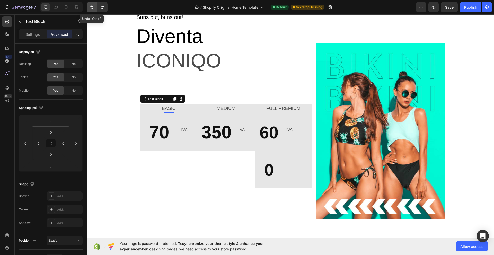
click at [91, 5] on icon "Undo/Redo" at bounding box center [91, 7] width 5 height 5
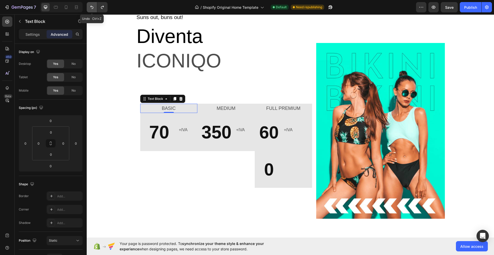
click at [91, 5] on icon "Undo/Redo" at bounding box center [91, 7] width 5 height 5
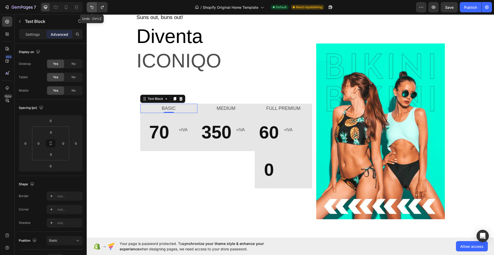
click at [91, 5] on icon "Undo/Redo" at bounding box center [91, 7] width 5 height 5
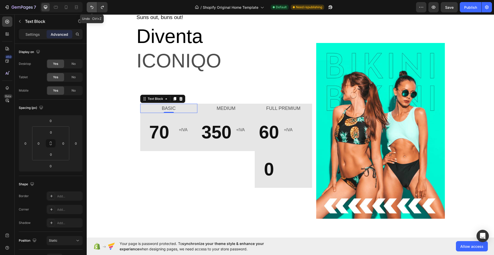
click at [91, 5] on icon "Undo/Redo" at bounding box center [91, 7] width 5 height 5
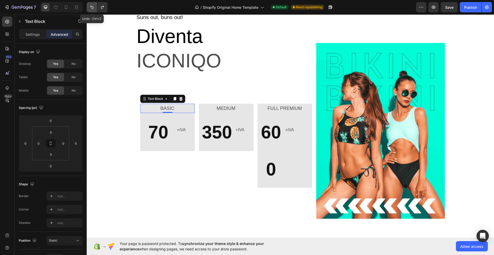
click at [91, 5] on icon "Undo/Redo" at bounding box center [91, 7] width 5 height 5
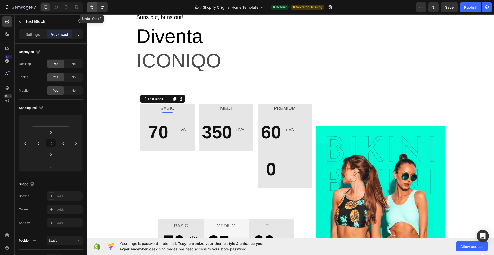
click at [91, 5] on icon "Undo/Redo" at bounding box center [91, 7] width 5 height 5
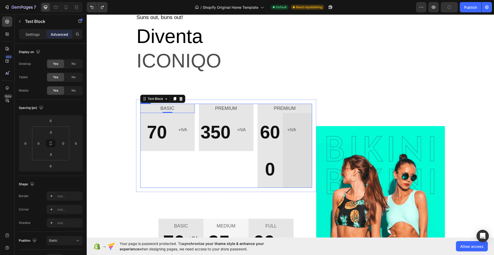
click at [143, 155] on div "BASIC Text Block 0 70 Text Block +IVA Text Block Row" at bounding box center [167, 146] width 55 height 84
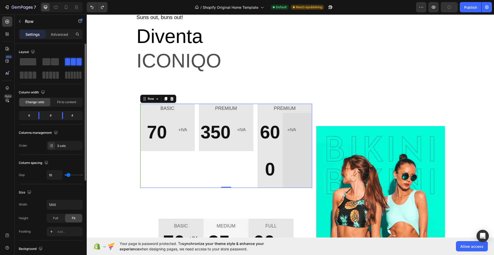
type input "11"
type input "7"
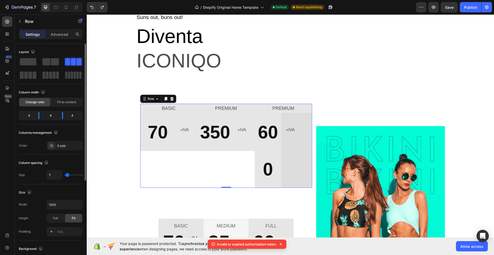
type input "0"
type input "4"
type input "7"
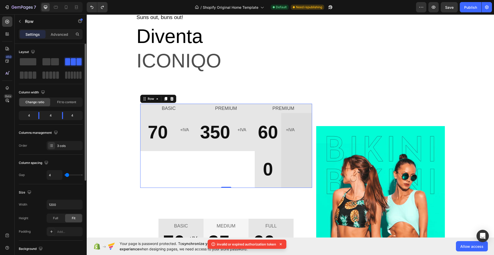
type input "7"
type input "9"
type input "13"
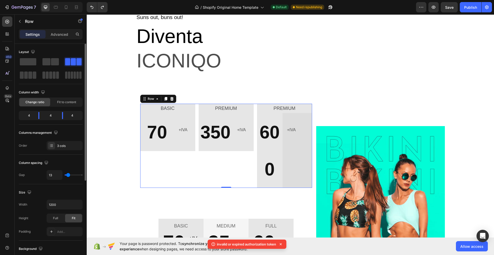
type input "11"
type input "9"
type input "7"
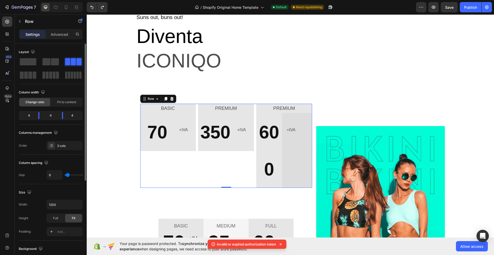
type input "7"
type input "0"
type input "4"
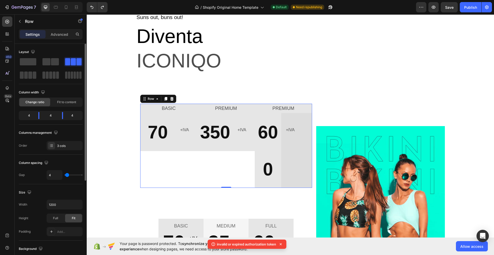
type input "7"
click at [67, 176] on input "range" at bounding box center [74, 175] width 18 height 1
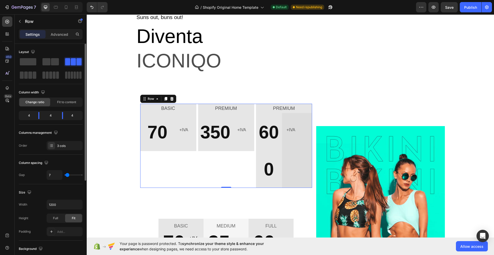
type input "6"
type input "5"
click at [160, 135] on span "70" at bounding box center [157, 132] width 20 height 20
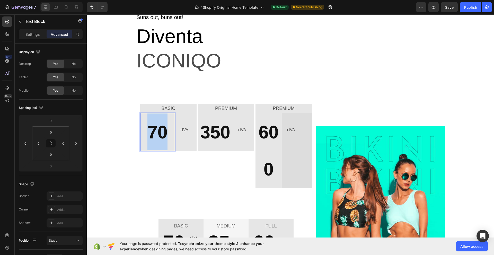
click at [160, 135] on span "70" at bounding box center [157, 132] width 20 height 20
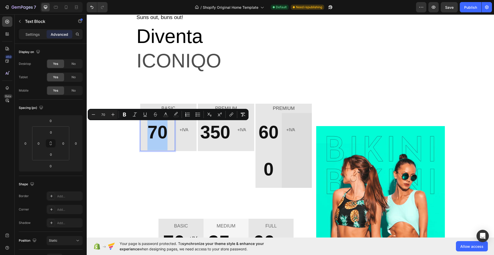
click at [104, 114] on input "70" at bounding box center [103, 114] width 10 height 6
type input "64"
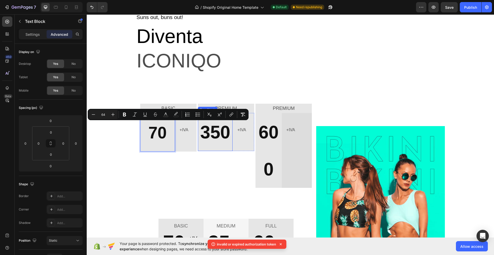
click at [223, 134] on span "350" at bounding box center [215, 132] width 30 height 20
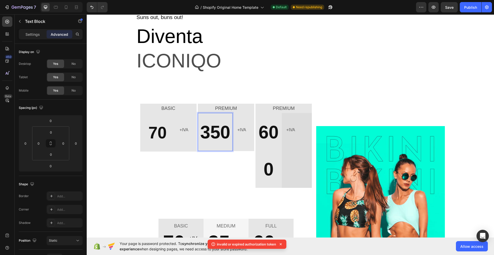
click at [221, 135] on span "350" at bounding box center [215, 132] width 30 height 20
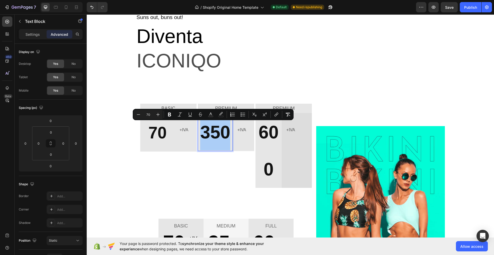
click at [149, 113] on input "70" at bounding box center [148, 114] width 10 height 6
type input "64"
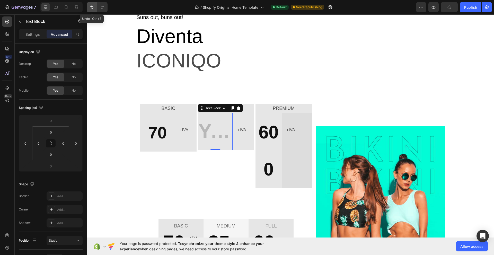
click at [90, 9] on icon "Undo/Redo" at bounding box center [91, 7] width 5 height 5
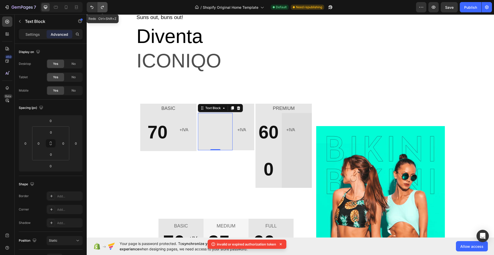
click at [101, 8] on icon "Undo/Redo" at bounding box center [102, 7] width 3 height 3
click at [212, 127] on div "Rich Text Editor. Editing area: main" at bounding box center [215, 131] width 35 height 37
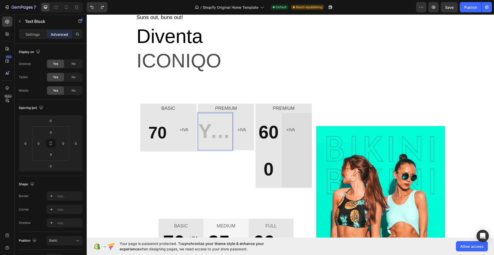
click at [219, 138] on div "Rich Text Editor. Editing area: main" at bounding box center [215, 131] width 35 height 37
click at [216, 133] on div "Rich Text Editor. Editing area: main" at bounding box center [215, 131] width 35 height 37
click at [216, 133] on p "350" at bounding box center [215, 132] width 34 height 36
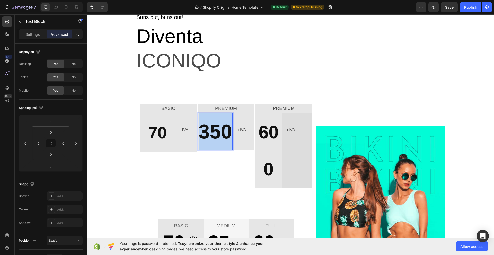
click at [216, 133] on p "350" at bounding box center [215, 132] width 34 height 36
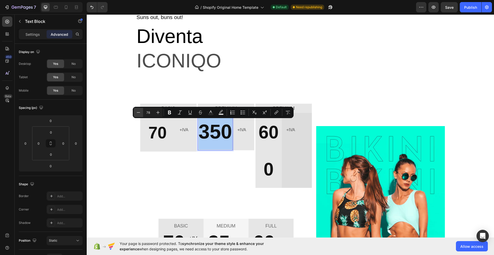
click at [140, 112] on icon "Editor contextual toolbar" at bounding box center [138, 112] width 3 height 0
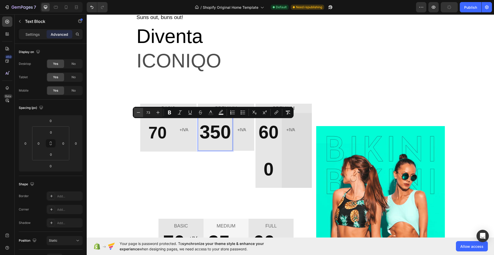
click at [140, 112] on icon "Editor contextual toolbar" at bounding box center [138, 112] width 3 height 0
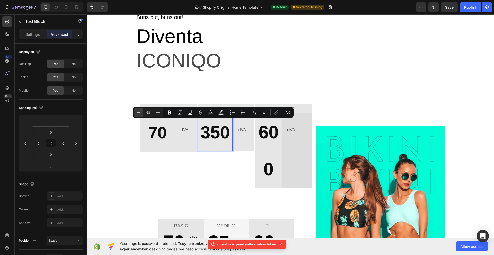
click at [140, 112] on icon "Editor contextual toolbar" at bounding box center [138, 112] width 3 height 0
type input "64"
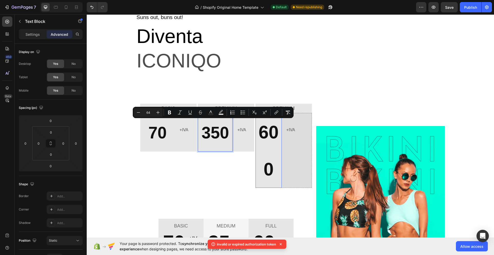
click at [269, 134] on span "600" at bounding box center [269, 150] width 20 height 57
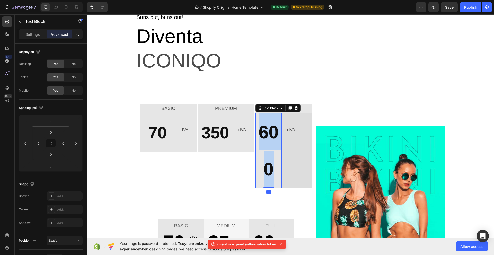
click at [269, 134] on span "600" at bounding box center [269, 150] width 20 height 57
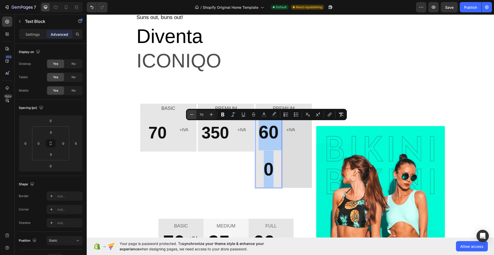
click at [193, 115] on icon "Editor contextual toolbar" at bounding box center [191, 114] width 5 height 5
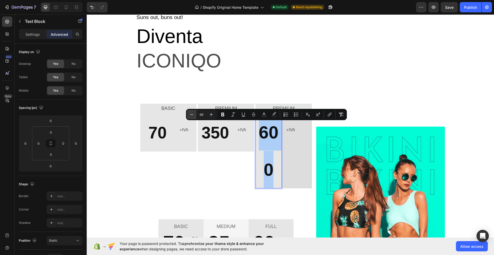
click at [193, 115] on icon "Editor contextual toolbar" at bounding box center [191, 114] width 5 height 5
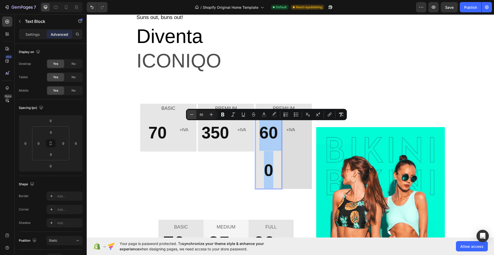
click at [193, 115] on icon "Editor contextual toolbar" at bounding box center [191, 114] width 5 height 5
type input "64"
click at [268, 155] on p "600" at bounding box center [268, 151] width 25 height 75
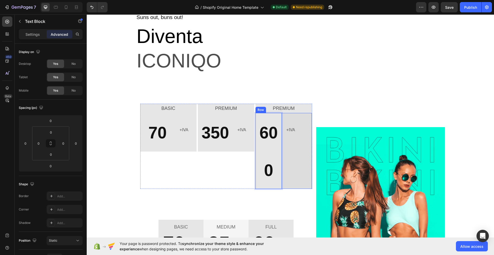
click at [299, 154] on div "+IVA Text Block" at bounding box center [299, 151] width 26 height 76
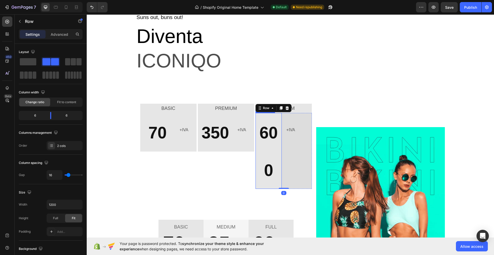
click at [265, 148] on p "600" at bounding box center [268, 151] width 25 height 75
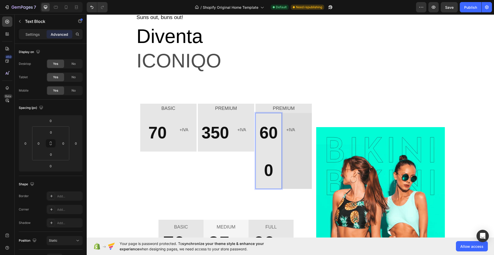
click at [269, 131] on span "600" at bounding box center [268, 152] width 18 height 56
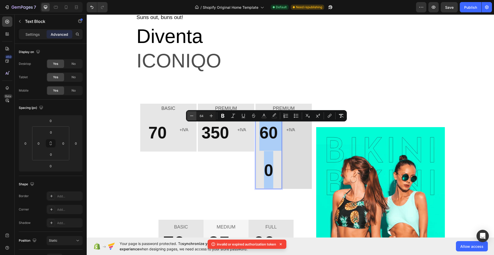
click at [190, 117] on icon "Editor contextual toolbar" at bounding box center [191, 115] width 5 height 5
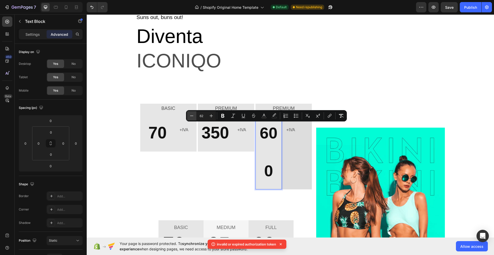
click at [190, 117] on icon "Editor contextual toolbar" at bounding box center [191, 115] width 5 height 5
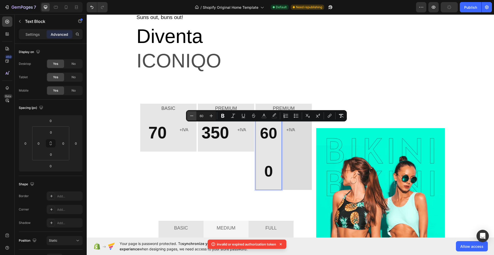
click at [190, 117] on icon "Editor contextual toolbar" at bounding box center [191, 115] width 5 height 5
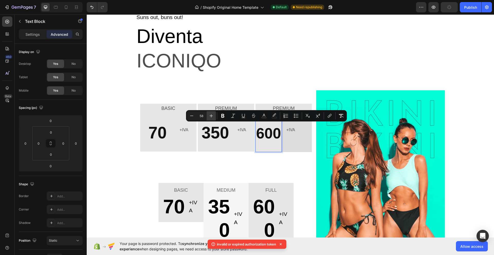
click at [212, 115] on icon "Editor contextual toolbar" at bounding box center [211, 115] width 5 height 5
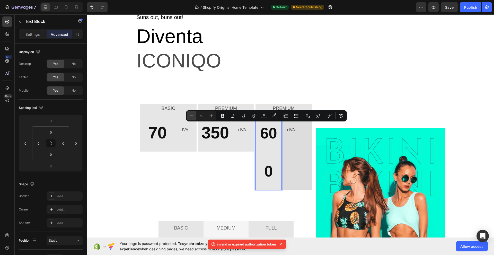
click at [191, 114] on icon "Editor contextual toolbar" at bounding box center [191, 115] width 5 height 5
type input "58"
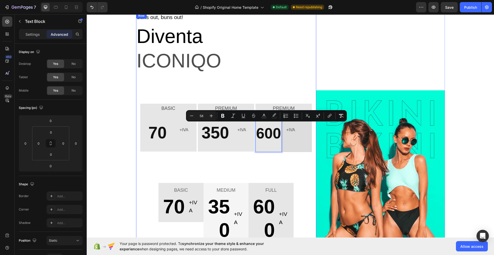
click at [282, 169] on div "Suns out, buns out! Text block Diventa Text block ICONIQO Text block BASIC Text…" at bounding box center [226, 140] width 180 height 254
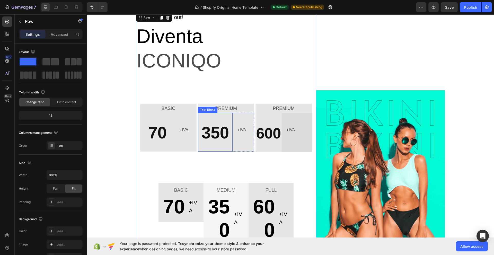
click at [220, 132] on span "350" at bounding box center [216, 133] width 28 height 19
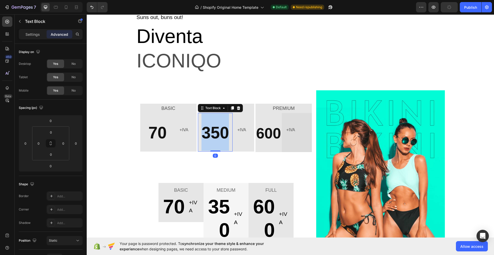
click at [220, 132] on span "350" at bounding box center [216, 133] width 28 height 19
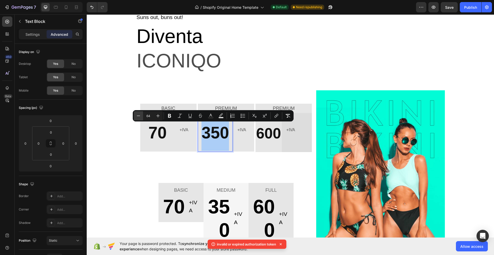
click at [140, 115] on icon "Editor contextual toolbar" at bounding box center [138, 115] width 5 height 5
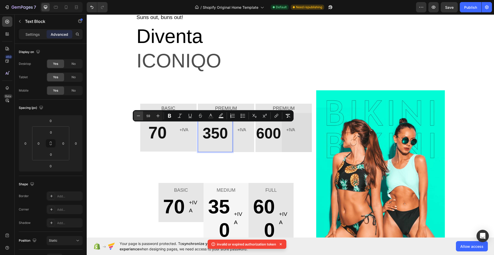
click at [140, 115] on icon "Editor contextual toolbar" at bounding box center [138, 115] width 5 height 5
type input "58"
click at [156, 136] on span "70" at bounding box center [158, 133] width 18 height 19
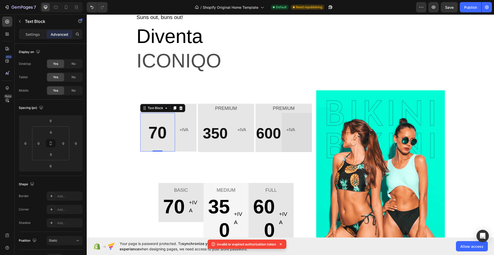
click at [156, 136] on span "70" at bounding box center [158, 133] width 18 height 19
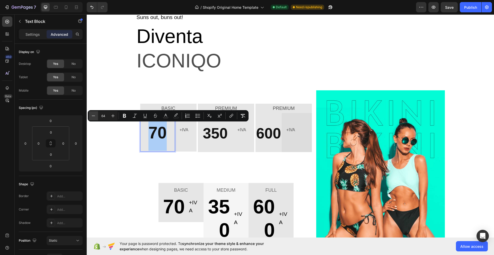
click at [96, 116] on button "Minus" at bounding box center [93, 115] width 9 height 9
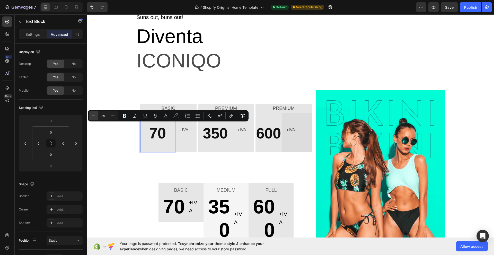
click at [96, 116] on button "Minus" at bounding box center [93, 115] width 9 height 9
type input "58"
click at [213, 162] on div "Suns out, buns out! Text block Diventa Text block ICONIQO Text block BASIC Text…" at bounding box center [226, 140] width 180 height 254
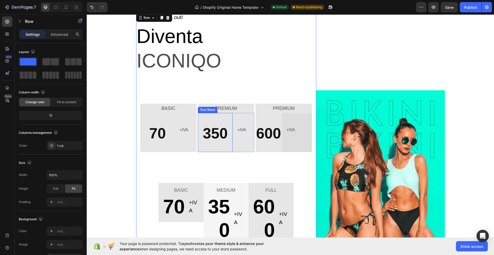
click at [217, 117] on p "350" at bounding box center [215, 133] width 34 height 38
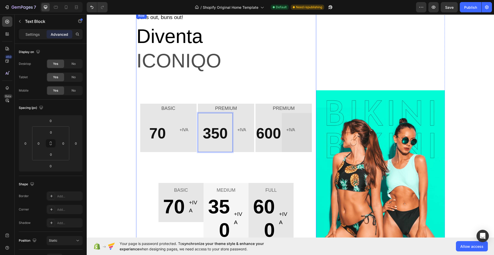
click at [256, 161] on div "Suns out, buns out! Text block Diventa Text block ICONIQO Text block BASIC Text…" at bounding box center [226, 140] width 180 height 254
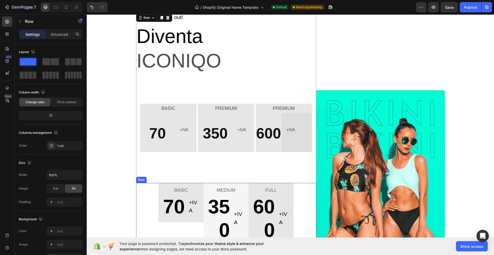
click at [146, 188] on div "BASIC Text block 70 Text block +IVA Text block Row Row MEDIUM Text block 350 Te…" at bounding box center [226, 224] width 180 height 83
click at [168, 181] on div at bounding box center [168, 178] width 6 height 6
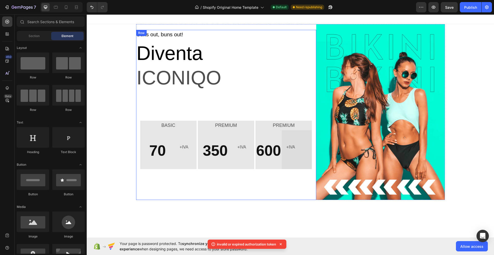
scroll to position [14, 0]
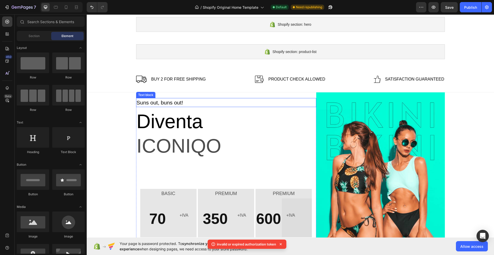
click at [172, 103] on p "Suns out, buns out!" at bounding box center [226, 103] width 179 height 8
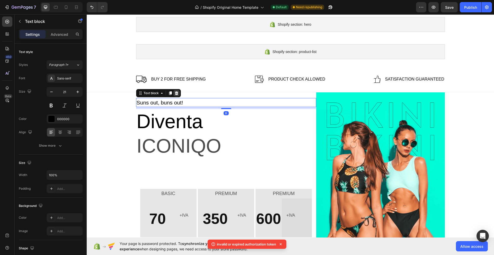
click at [176, 92] on icon at bounding box center [177, 93] width 4 height 4
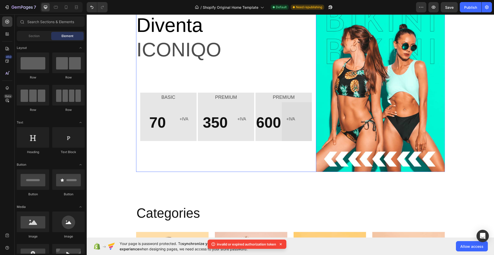
scroll to position [57, 0]
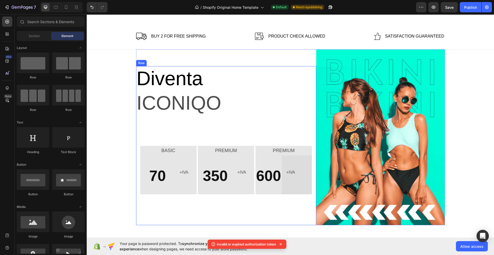
click at [217, 184] on p "350" at bounding box center [215, 175] width 34 height 38
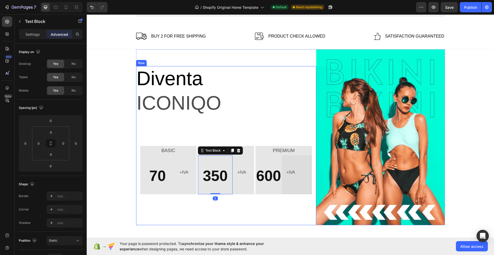
click at [222, 205] on div "Diventa Text block ICONIQO Text block BASIC Text Block 70 Text Block +IVA Text …" at bounding box center [226, 145] width 180 height 159
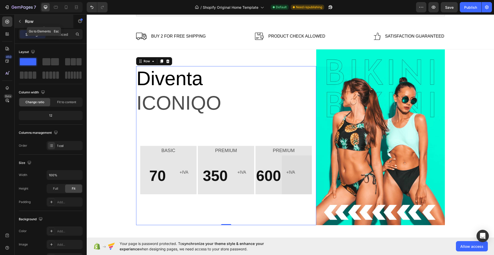
click at [20, 22] on icon "button" at bounding box center [20, 21] width 4 height 4
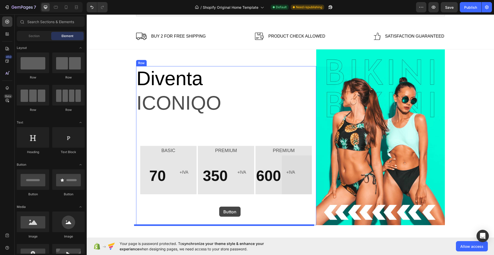
drag, startPoint x: 121, startPoint y: 197, endPoint x: 219, endPoint y: 207, distance: 98.3
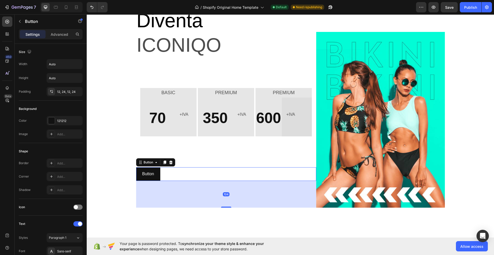
scroll to position [143, 0]
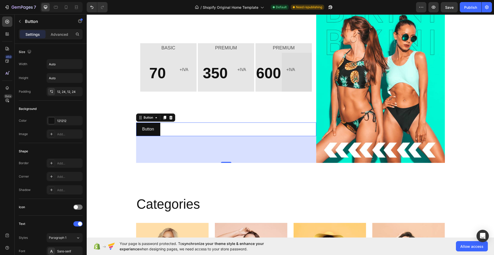
click at [237, 126] on div "Button Button 104" at bounding box center [226, 130] width 180 height 14
click at [217, 112] on div "Diventa Text block ICONIQO Text block BASIC Text Block 70 Text Block +IVA Text …" at bounding box center [226, 62] width 180 height 199
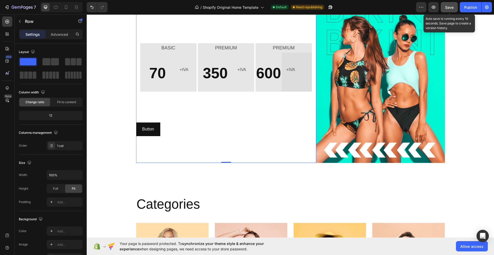
click at [447, 5] on span "Save" at bounding box center [449, 7] width 8 height 4
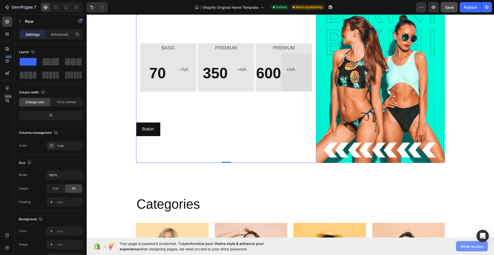
click at [477, 244] on span "Allow access" at bounding box center [471, 246] width 23 height 5
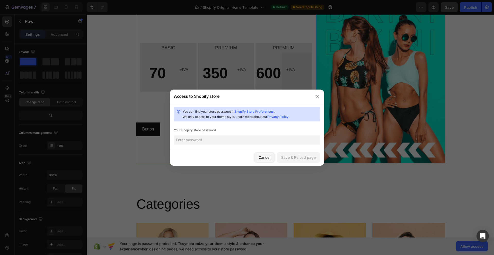
click at [217, 140] on input "text" at bounding box center [247, 140] width 146 height 10
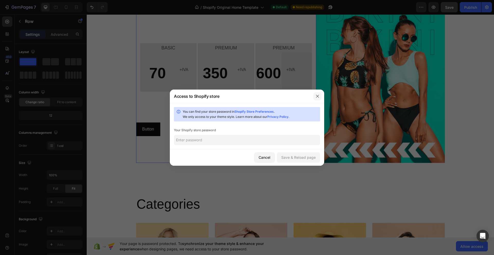
click at [316, 95] on icon "button" at bounding box center [318, 96] width 4 height 4
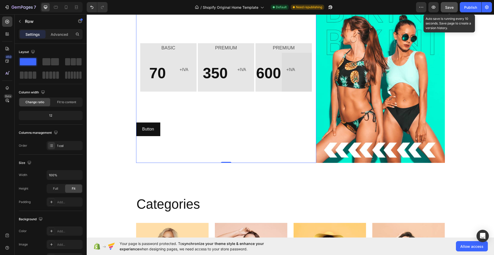
click at [452, 7] on span "Save" at bounding box center [449, 7] width 8 height 4
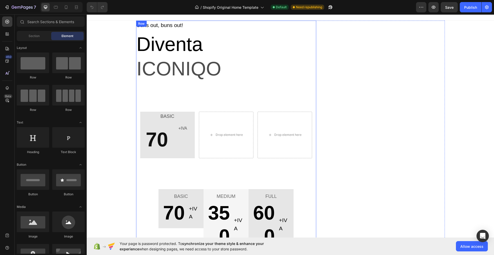
scroll to position [172, 0]
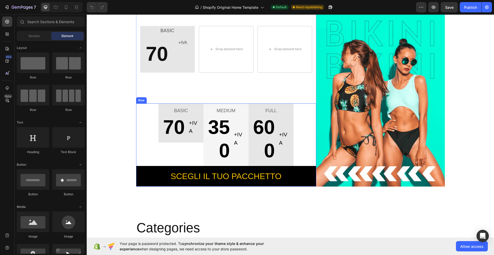
click at [151, 119] on div "BASIC Text block 70 Text block +IVA Text block Row Row MEDIUM Text block 350 Te…" at bounding box center [226, 144] width 180 height 83
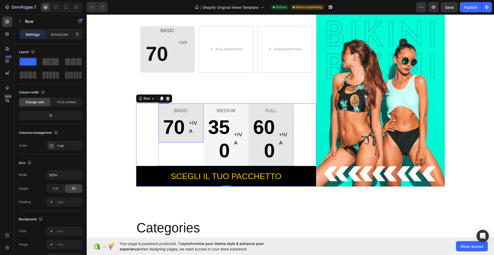
click at [162, 141] on div "BASIC Text block 70 Text block +IVA Text block Row Row" at bounding box center [181, 122] width 45 height 39
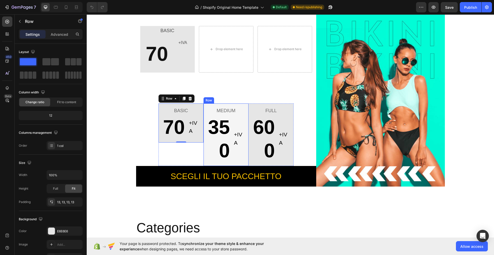
click at [204, 108] on div "MEDIUM Text block 350 Text block +IVA Text block Row Row" at bounding box center [226, 134] width 45 height 63
click at [249, 105] on div "FULL Text block 600 Text block +IVA Text block Row Row" at bounding box center [271, 134] width 45 height 63
click at [159, 106] on div "BASIC Text block 70 Text block +IVA Text block Row Row" at bounding box center [181, 122] width 45 height 39
click at [59, 34] on p "Advanced" at bounding box center [60, 34] width 18 height 5
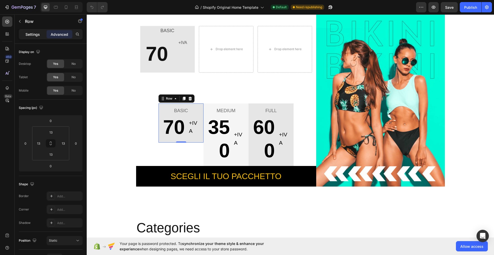
click at [31, 35] on p "Settings" at bounding box center [32, 34] width 14 height 5
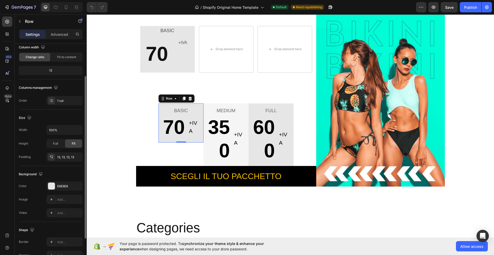
scroll to position [0, 0]
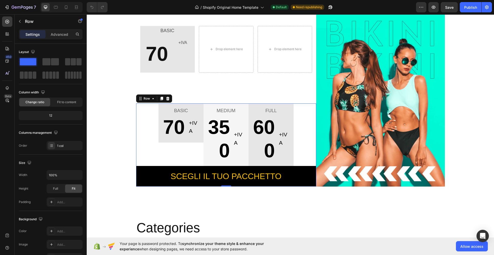
click at [143, 118] on div "BASIC Text block 70 Text block +IVA Text block Row Row MEDIUM Text block 350 Te…" at bounding box center [226, 144] width 180 height 83
click at [159, 155] on div "BASIC Text block 70 Text block +IVA Text block Row Row" at bounding box center [181, 134] width 45 height 63
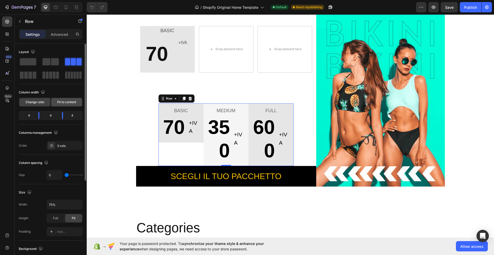
click at [63, 104] on span "Fit to content" at bounding box center [66, 102] width 19 height 5
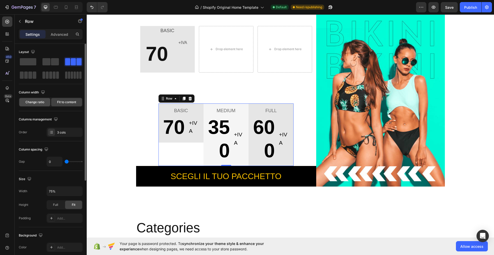
click at [43, 103] on span "Change ratio" at bounding box center [34, 102] width 19 height 5
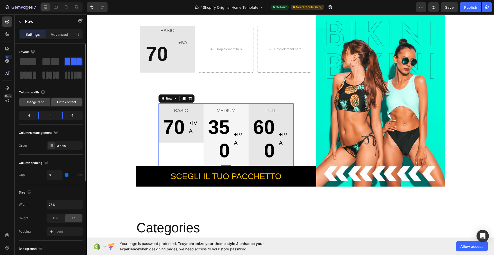
click at [62, 102] on span "Fit to content" at bounding box center [66, 102] width 19 height 5
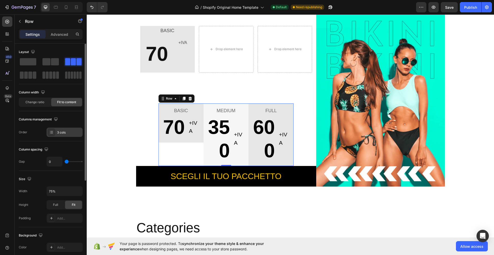
click at [60, 133] on div "3 cols" at bounding box center [69, 132] width 24 height 5
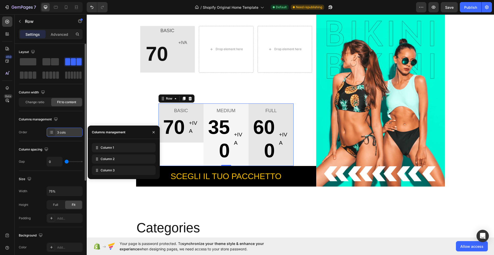
click at [60, 133] on div "3 cols" at bounding box center [69, 132] width 24 height 5
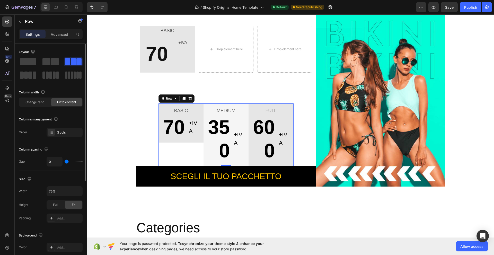
type input "7"
type input "16"
type input "18"
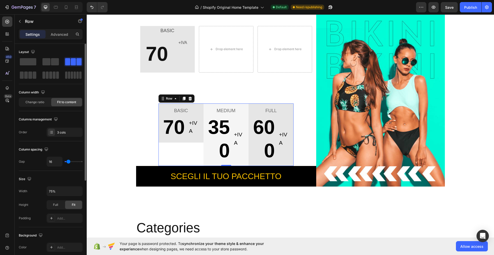
type input "18"
type input "20"
type input "22"
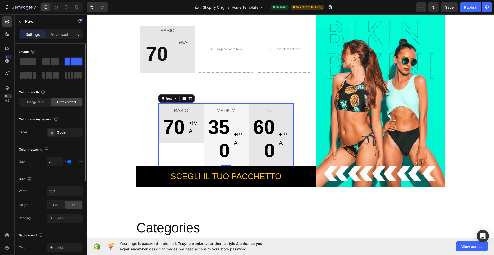
type input "24"
type input "29"
type input "31"
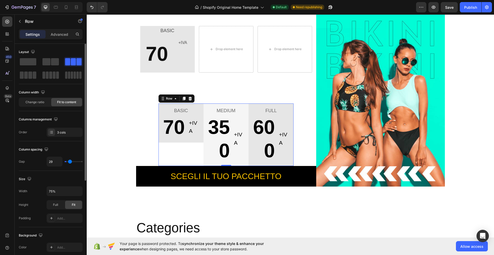
type input "31"
type input "33"
type input "36"
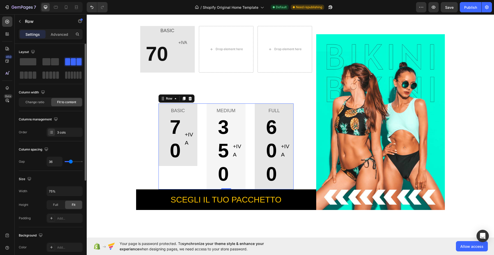
type input "38"
type input "40"
type input "42"
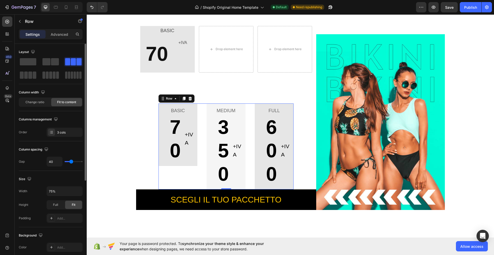
type input "42"
type input "44"
type input "47"
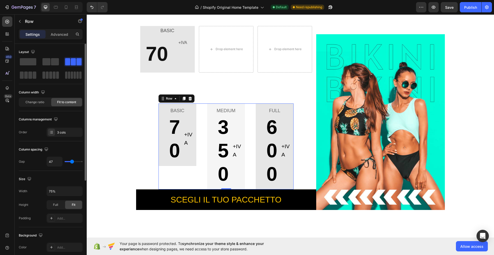
type input "49"
type input "60"
type input "62"
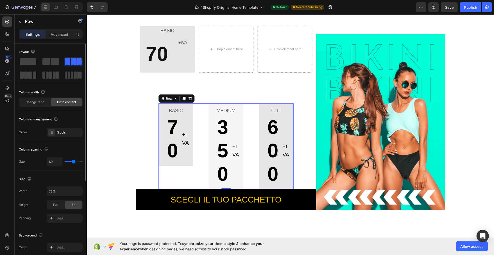
type input "62"
type input "64"
type input "67"
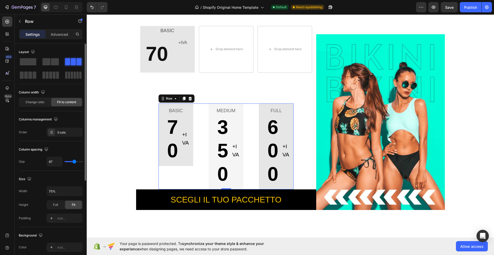
type input "69"
type input "71"
type input "73"
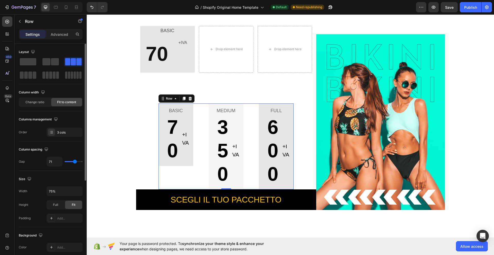
type input "73"
type input "76"
type input "78"
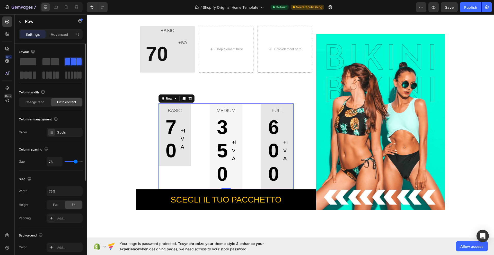
type input "80"
type input "84"
type input "96"
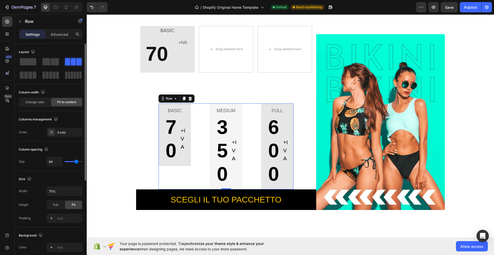
type input "96"
type input "104"
type input "111"
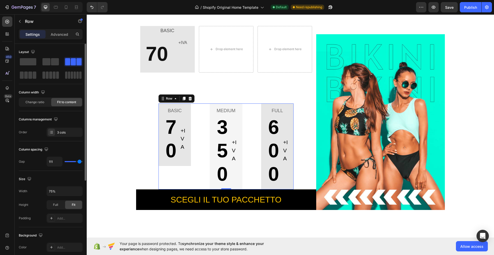
type input "113"
type input "116"
type input "118"
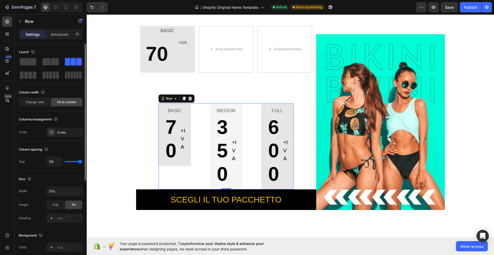
type input "118"
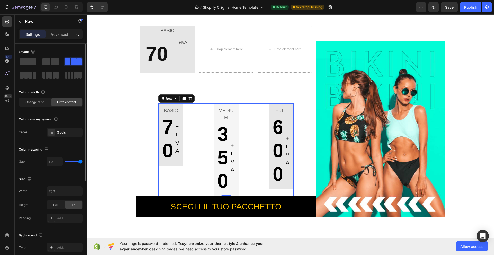
type input "120"
type input "118"
type input "113"
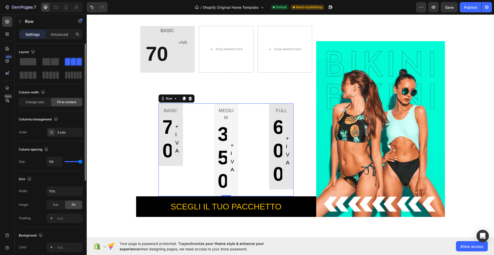
type input "113"
type input "111"
type input "107"
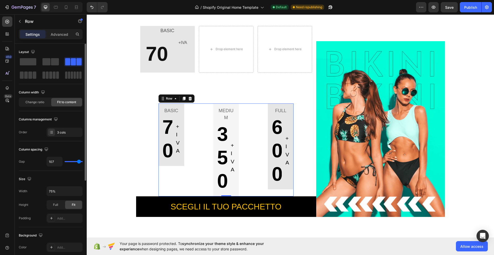
type input "104"
type input "98"
type input "91"
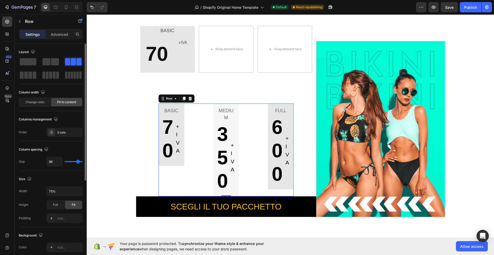
type input "91"
type input "84"
type input "73"
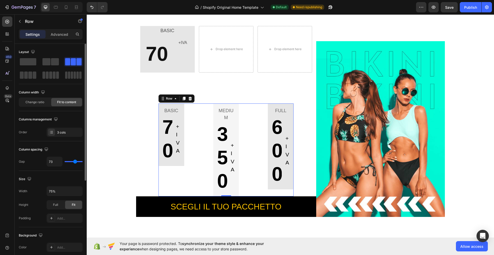
type input "64"
type input "56"
type input "51"
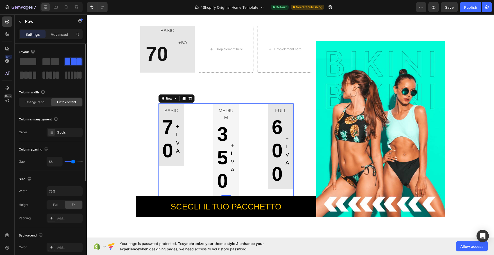
type input "51"
type input "47"
type input "42"
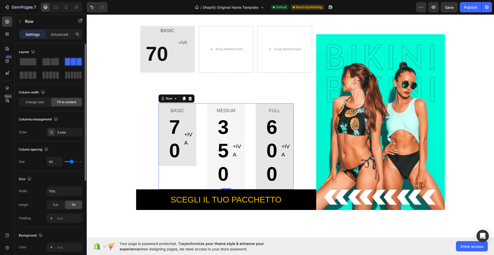
type input "40"
type input "33"
type input "27"
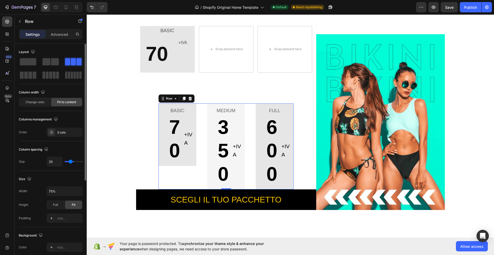
type input "27"
type input "20"
type input "16"
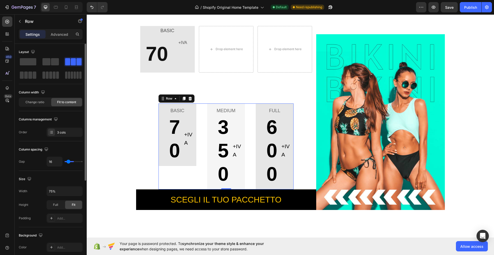
type input "11"
type input "9"
type input "4"
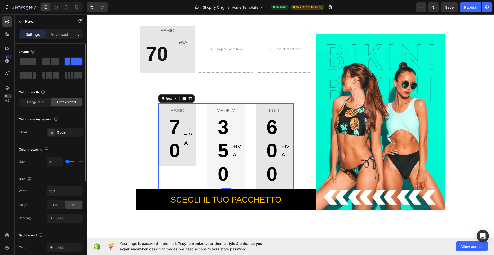
type input "4"
type input "0"
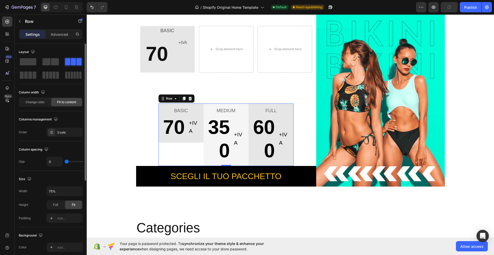
drag, startPoint x: 67, startPoint y: 163, endPoint x: 61, endPoint y: 165, distance: 6.4
click at [65, 162] on input "range" at bounding box center [74, 161] width 18 height 1
click at [63, 193] on input "75%" at bounding box center [65, 191] width 36 height 9
click at [81, 190] on button "button" at bounding box center [77, 191] width 9 height 9
click at [66, 204] on p "Default 1200px" at bounding box center [63, 204] width 29 height 5
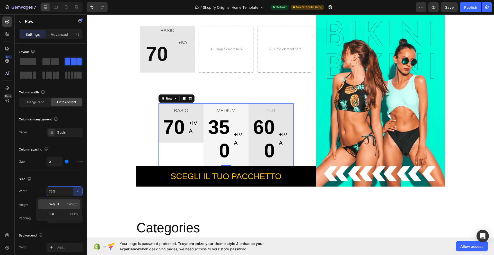
type input "1200"
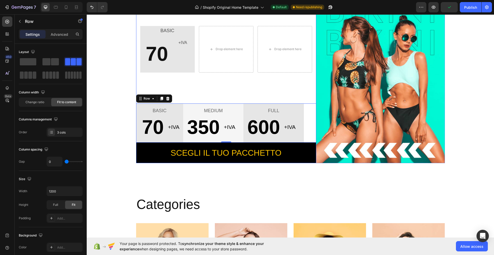
scroll to position [86, 0]
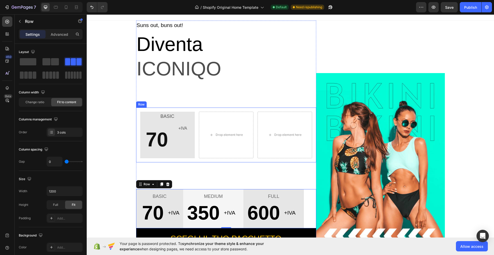
click at [167, 108] on div "BASIC Text Block 70 Text Block +IVA Text Block Row Drop element here Drop eleme…" at bounding box center [226, 135] width 180 height 55
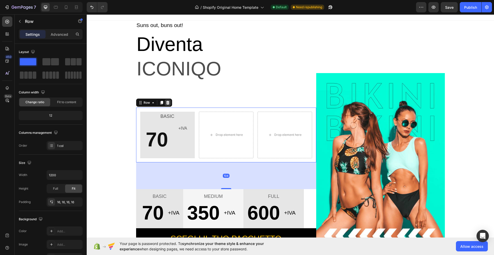
click at [168, 101] on icon at bounding box center [168, 103] width 4 height 4
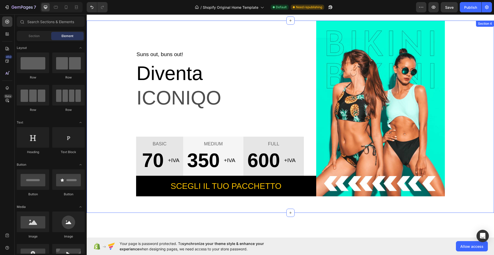
click at [469, 147] on div "Suns out, buns out! Text block Diventa Text block ICONIQO Text block BASIC Text…" at bounding box center [291, 109] width 400 height 176
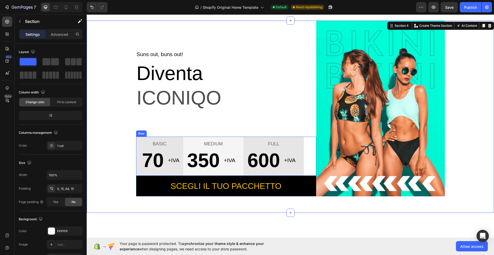
click at [310, 142] on div "BASIC Text block 70 Text block +IVA Text block Row Row MEDIUM Text block 350 Te…" at bounding box center [226, 156] width 180 height 39
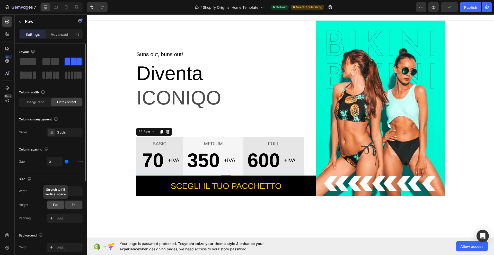
click at [58, 206] on span "Full" at bounding box center [55, 205] width 5 height 5
click at [73, 206] on span "Fit" at bounding box center [74, 205] width 4 height 5
click at [65, 192] on input "1200" at bounding box center [65, 191] width 36 height 9
click at [75, 193] on icon "button" at bounding box center [77, 191] width 5 height 5
type input "2"
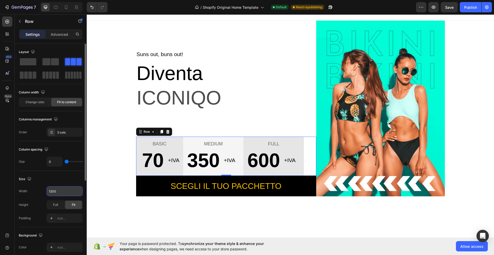
type input "2"
type input "4"
type input "7"
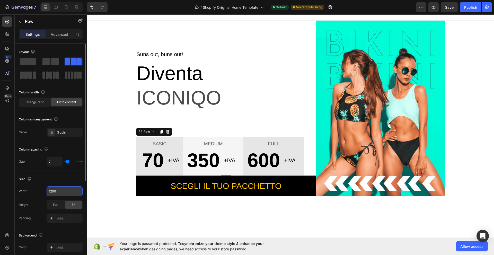
type input "11"
type input "13"
type input "16"
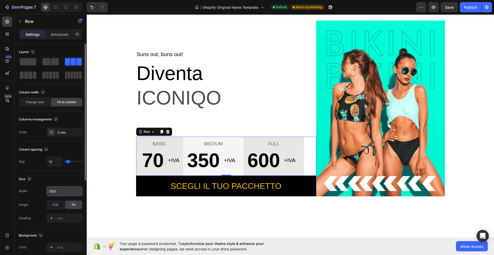
type input "16"
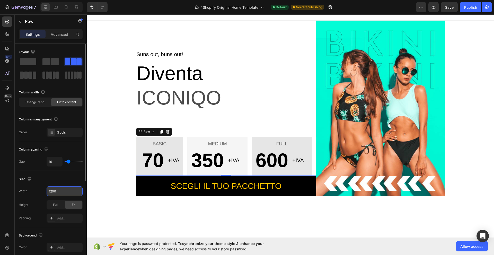
type input "18"
type input "22"
type input "33"
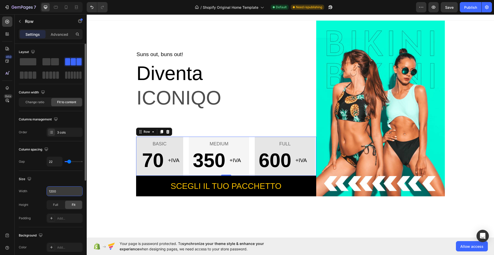
type input "33"
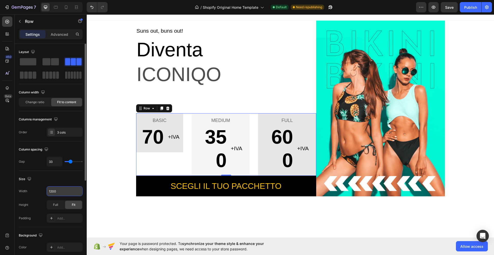
type input "31"
type input "27"
type input "24"
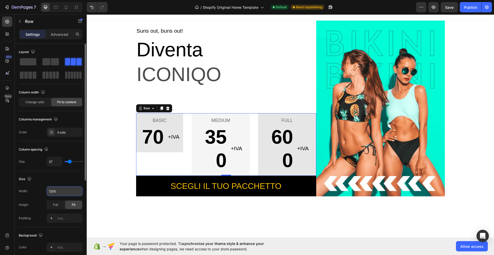
type input "24"
type input "18"
type input "16"
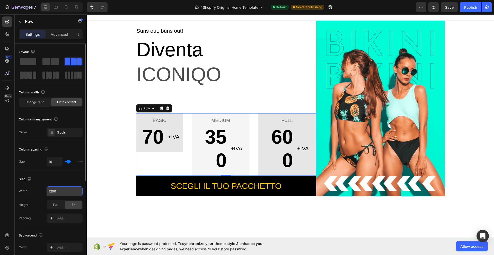
type input "13"
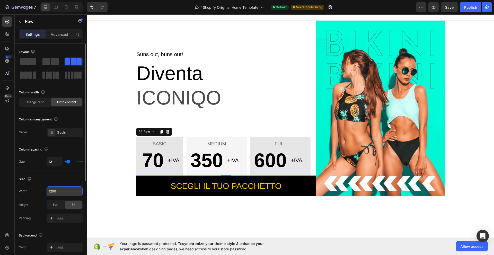
type input "16"
type input "18"
type input "22"
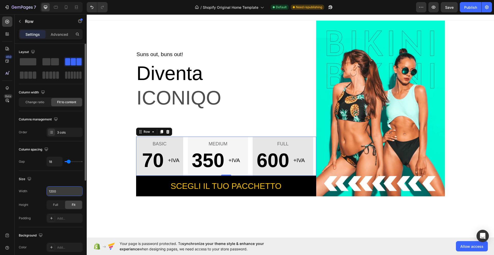
type input "22"
type input "24"
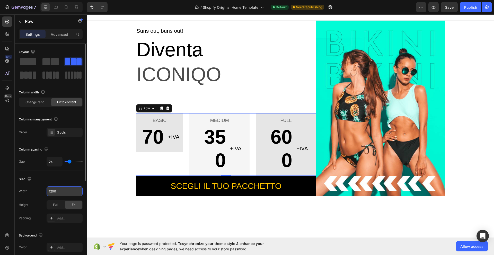
type input "20"
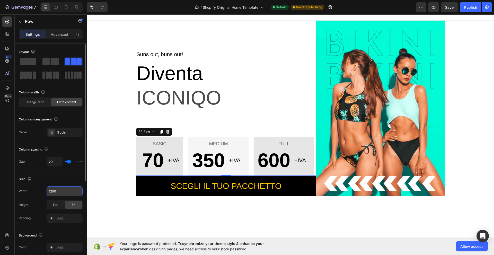
type input "18"
click at [69, 161] on input "range" at bounding box center [74, 161] width 18 height 1
type input "19"
type input "20"
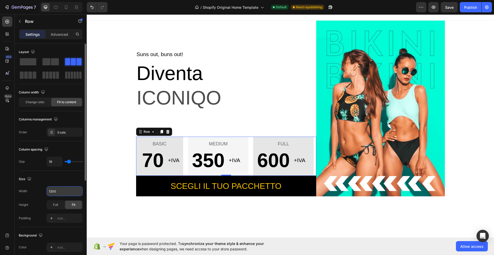
type input "20"
type input "21"
type input "22"
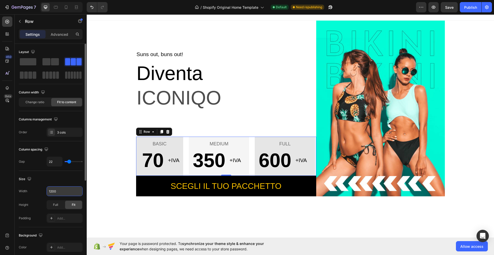
type input "23"
type input "24"
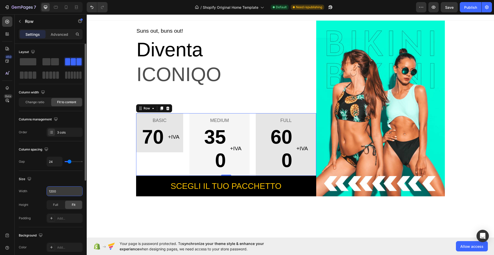
type input "23"
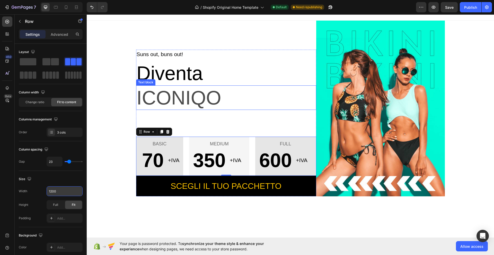
click at [182, 96] on p "ICONIQO" at bounding box center [226, 97] width 179 height 23
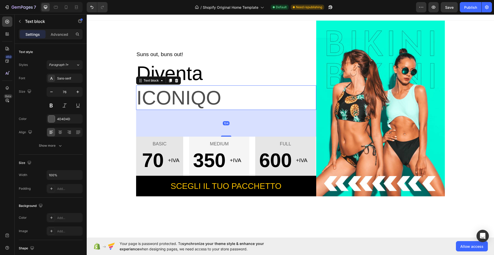
click at [182, 96] on p "ICONIQO" at bounding box center [226, 97] width 179 height 23
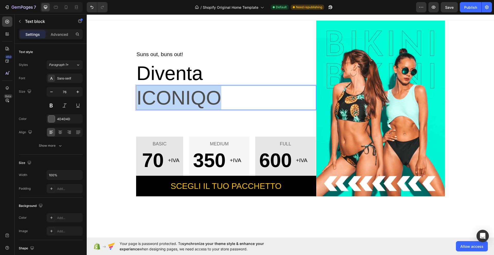
click at [182, 96] on p "ICONIQO" at bounding box center [226, 97] width 179 height 23
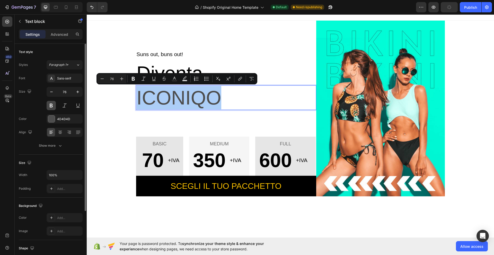
click at [50, 106] on button at bounding box center [51, 105] width 9 height 9
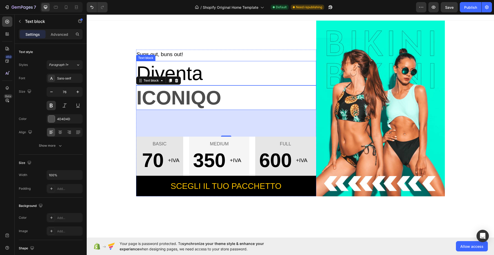
click at [249, 77] on p "Diventa" at bounding box center [226, 73] width 179 height 23
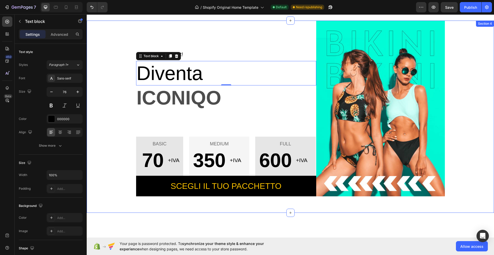
click at [120, 107] on div "Suns out, buns out! Text block Diventa Text block 0 ICONIQO Text block BASIC Te…" at bounding box center [291, 109] width 400 height 176
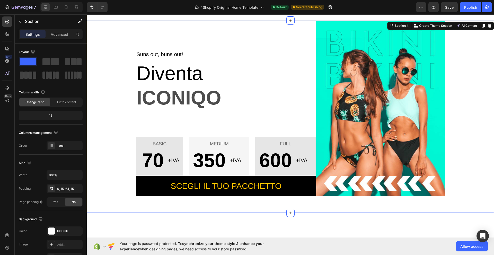
click at [351, 43] on img at bounding box center [380, 109] width 129 height 176
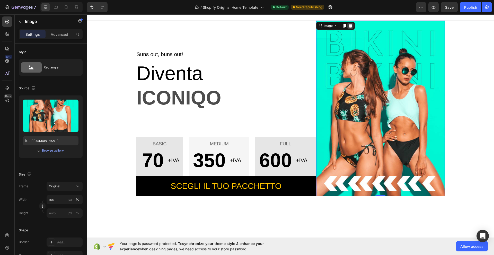
click at [348, 27] on icon at bounding box center [350, 26] width 4 height 4
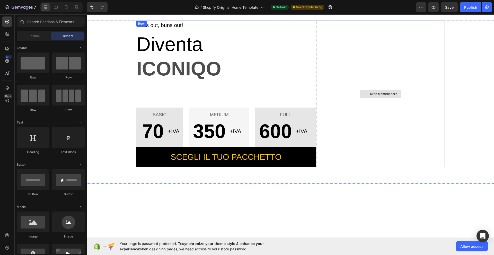
click at [370, 94] on div "Drop element here" at bounding box center [383, 94] width 27 height 4
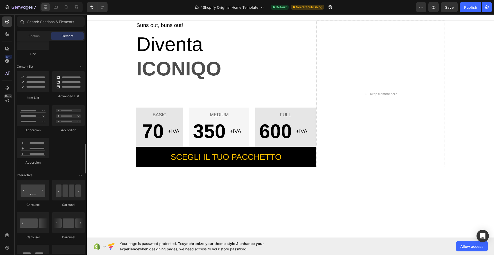
scroll to position [473, 0]
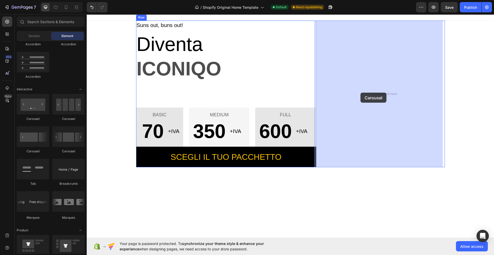
drag, startPoint x: 153, startPoint y: 155, endPoint x: 361, endPoint y: 93, distance: 216.7
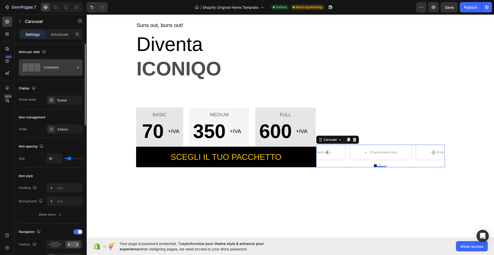
click at [50, 68] on div "3 columns" at bounding box center [59, 68] width 31 height 12
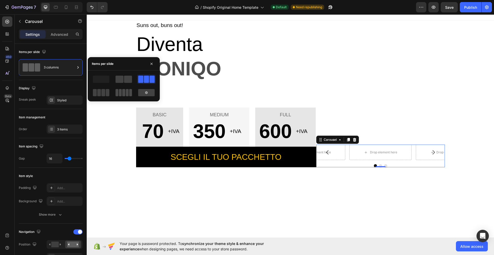
click at [121, 92] on span at bounding box center [120, 92] width 3 height 7
click at [318, 158] on div at bounding box center [314, 152] width 29 height 15
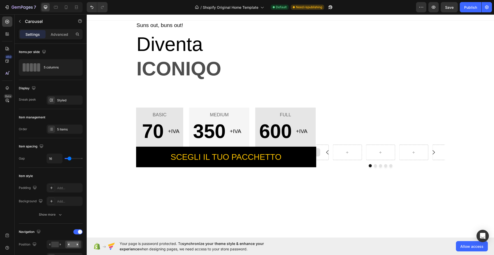
click at [317, 153] on div at bounding box center [314, 152] width 12 height 8
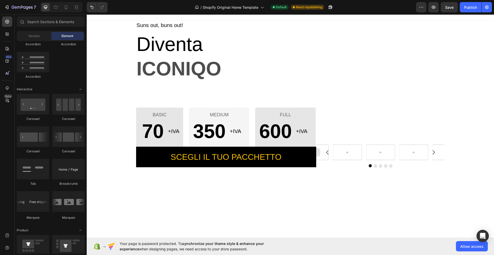
click at [317, 153] on div at bounding box center [314, 152] width 12 height 8
click at [341, 155] on div at bounding box center [347, 152] width 12 height 8
click at [345, 151] on icon at bounding box center [347, 152] width 4 height 4
click at [355, 155] on div at bounding box center [347, 152] width 29 height 15
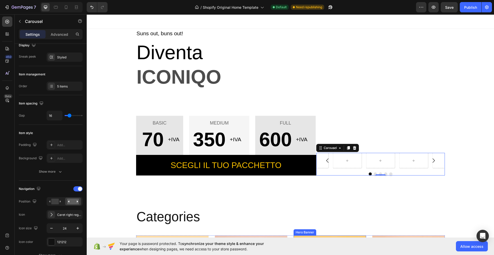
scroll to position [129, 0]
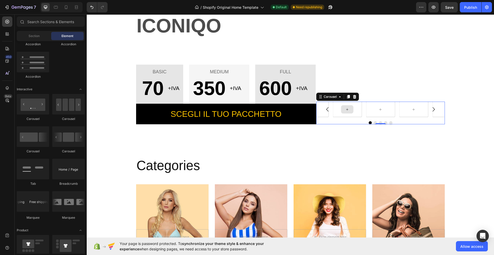
click at [346, 110] on icon at bounding box center [347, 109] width 2 height 2
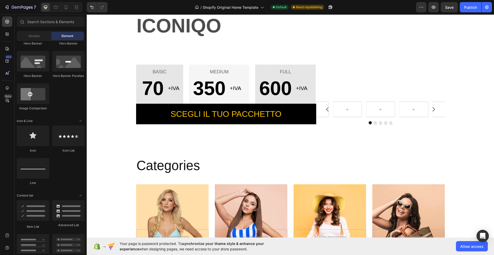
scroll to position [0, 0]
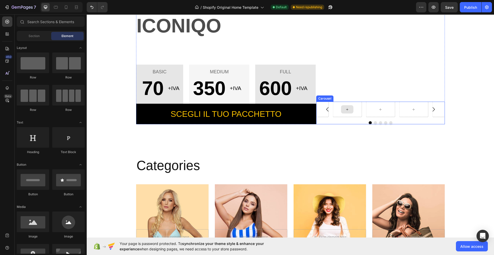
click at [355, 115] on div at bounding box center [347, 109] width 29 height 15
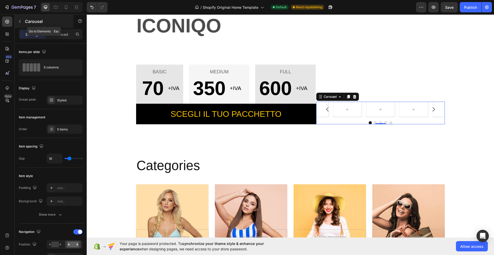
click at [18, 18] on button "button" at bounding box center [20, 21] width 8 height 8
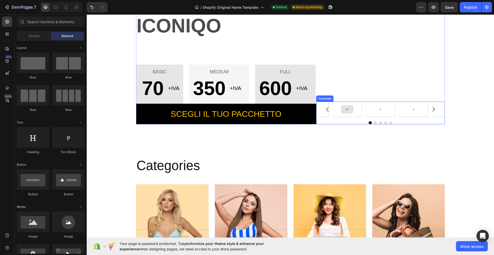
click at [357, 103] on div at bounding box center [347, 109] width 29 height 15
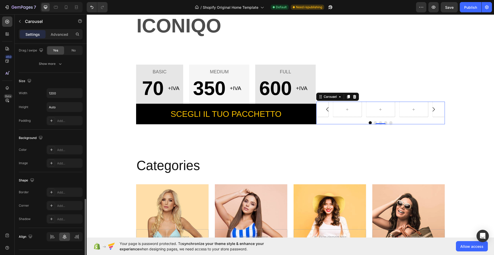
scroll to position [398, 0]
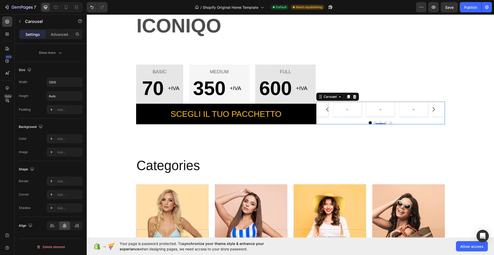
click at [399, 120] on div "Carousel 0" at bounding box center [380, 113] width 129 height 23
click at [374, 121] on button "Dot" at bounding box center [375, 122] width 3 height 3
click at [339, 97] on icon at bounding box center [340, 97] width 4 height 4
click at [20, 19] on button "button" at bounding box center [20, 21] width 8 height 8
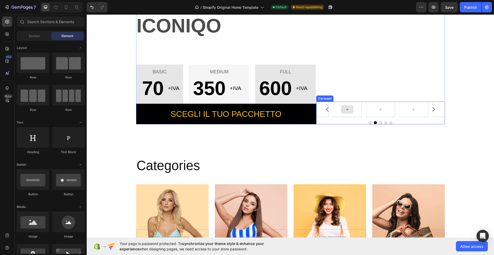
click at [343, 110] on div at bounding box center [347, 109] width 12 height 8
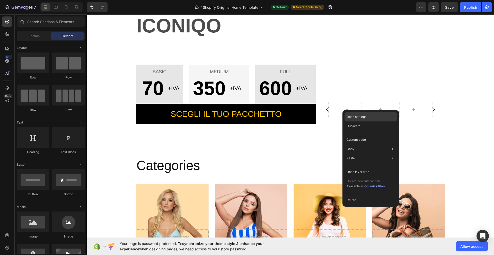
click at [363, 119] on div "Open settings" at bounding box center [371, 116] width 53 height 9
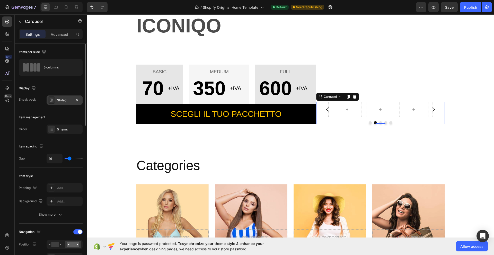
click at [67, 101] on div "Styled" at bounding box center [64, 100] width 15 height 5
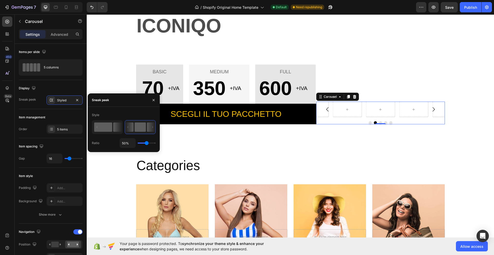
click at [110, 129] on rect at bounding box center [103, 127] width 18 height 9
type input "1%"
type input "1"
type input "52%"
type input "52"
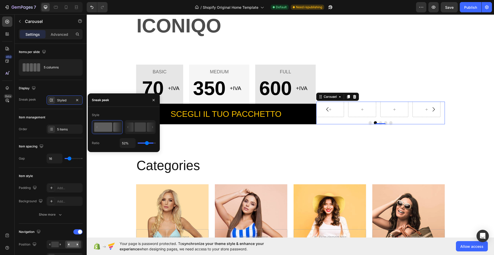
type input "87%"
type input "87"
type input "98%"
type input "98"
type input "100%"
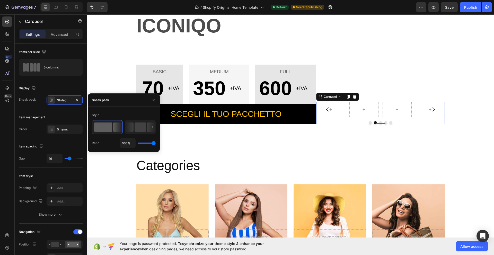
drag, startPoint x: 139, startPoint y: 144, endPoint x: 163, endPoint y: 141, distance: 24.4
type input "100"
click at [156, 143] on input "range" at bounding box center [147, 143] width 18 height 1
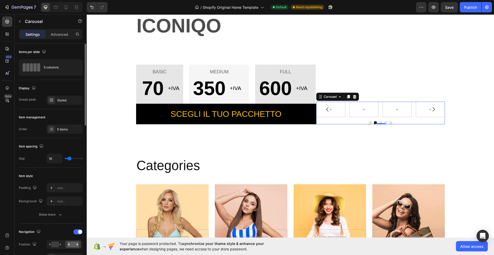
click at [64, 114] on div "Item management" at bounding box center [51, 117] width 64 height 8
type input "0"
type input "64"
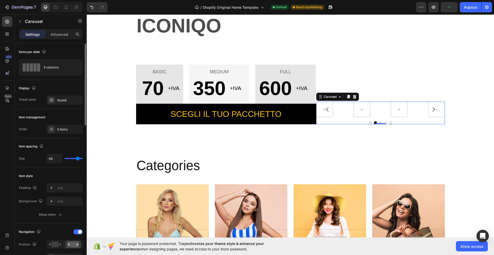
type input "80"
type input "30"
type input "0"
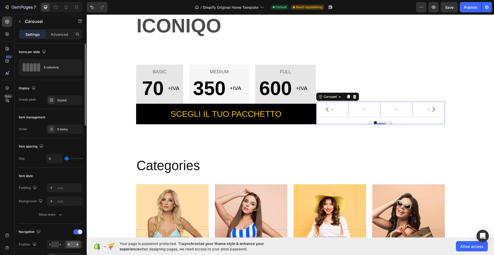
drag, startPoint x: 70, startPoint y: 160, endPoint x: 48, endPoint y: 162, distance: 21.7
type input "0"
click at [65, 159] on input "range" at bounding box center [74, 158] width 18 height 1
click at [59, 189] on div "Add..." at bounding box center [69, 188] width 24 height 5
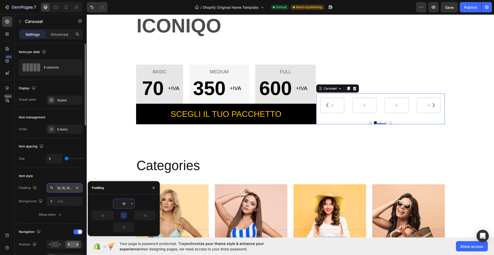
click at [62, 175] on div "Item style" at bounding box center [51, 176] width 64 height 8
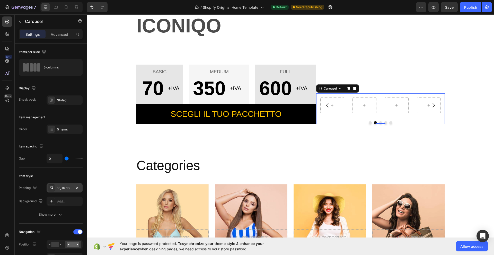
click at [51, 188] on icon at bounding box center [51, 188] width 4 height 4
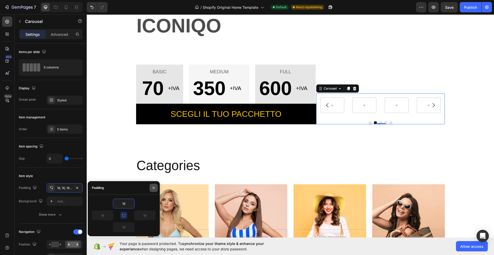
click at [154, 188] on icon "button" at bounding box center [154, 188] width 4 height 4
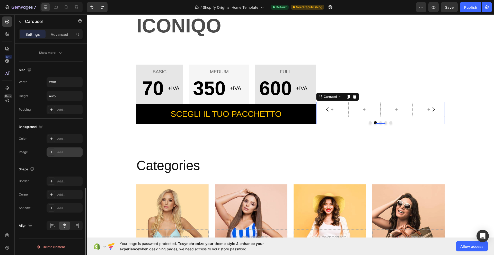
click at [56, 152] on div "Add..." at bounding box center [65, 151] width 36 height 9
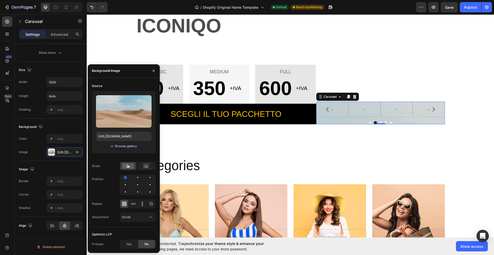
click at [132, 146] on div "Browse gallery" at bounding box center [126, 146] width 22 height 5
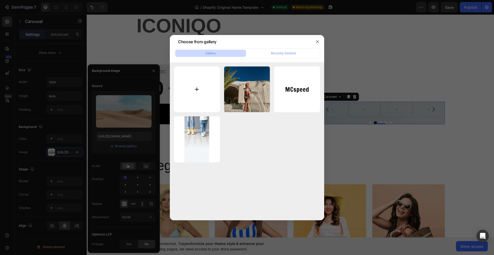
click at [200, 85] on input "file" at bounding box center [197, 89] width 46 height 46
type input "C:\fakepath\5870822734735460052.jpg"
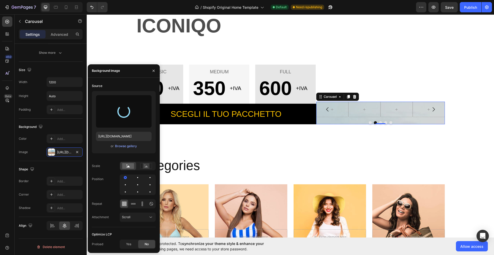
type input "[URL][DOMAIN_NAME]"
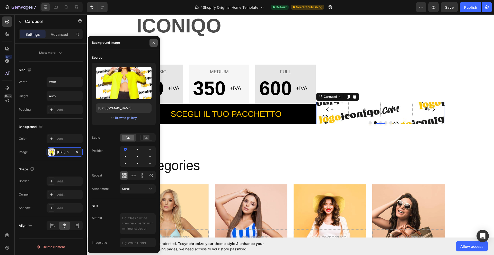
click at [152, 42] on icon "button" at bounding box center [154, 43] width 4 height 4
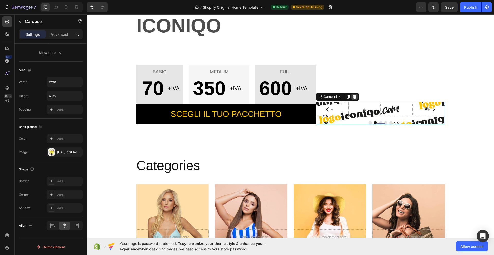
click at [353, 98] on icon at bounding box center [355, 97] width 4 height 4
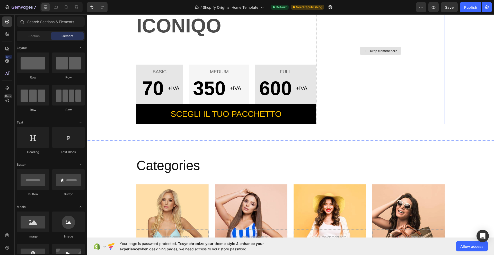
scroll to position [43, 0]
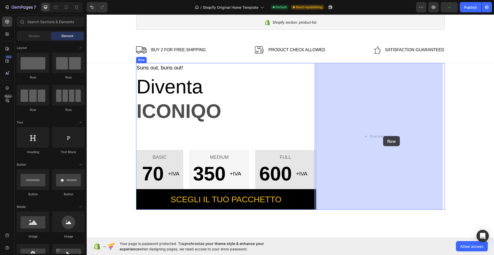
drag, startPoint x: 118, startPoint y: 79, endPoint x: 383, endPoint y: 136, distance: 271.7
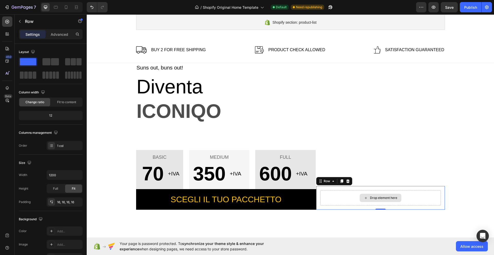
click at [414, 194] on div "Drop element here" at bounding box center [380, 197] width 120 height 15
click at [54, 188] on span "Full" at bounding box center [55, 188] width 5 height 5
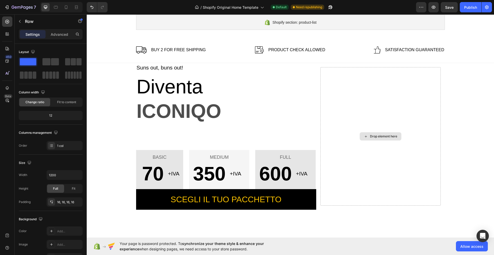
click at [382, 138] on div "Drop element here" at bounding box center [383, 136] width 27 height 4
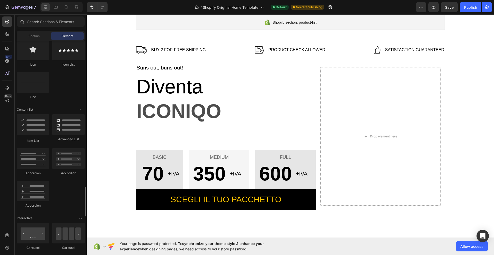
scroll to position [430, 0]
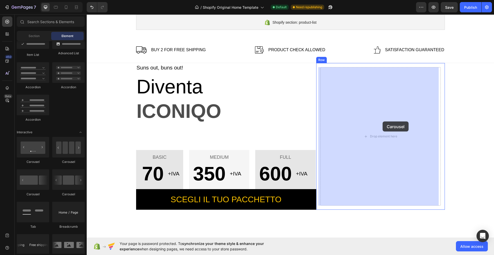
drag, startPoint x: 152, startPoint y: 164, endPoint x: 384, endPoint y: 122, distance: 236.0
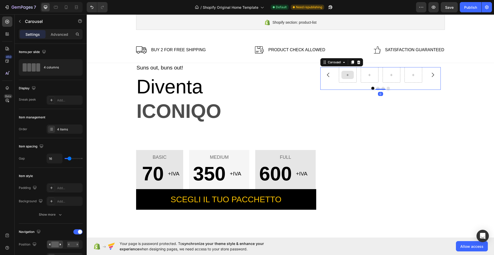
click at [343, 75] on div at bounding box center [348, 75] width 12 height 8
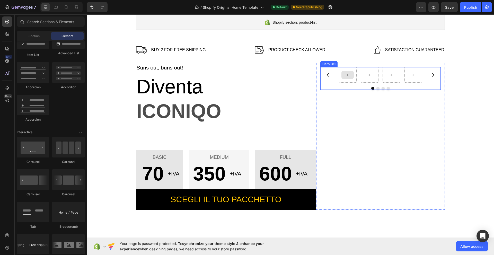
click at [348, 75] on div at bounding box center [348, 75] width 12 height 8
click at [349, 82] on div at bounding box center [348, 74] width 18 height 15
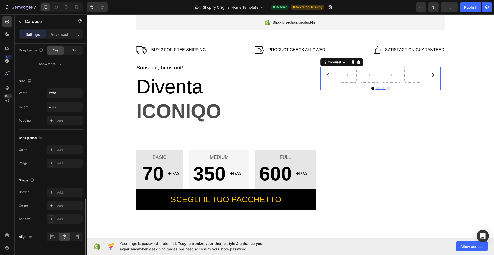
scroll to position [398, 0]
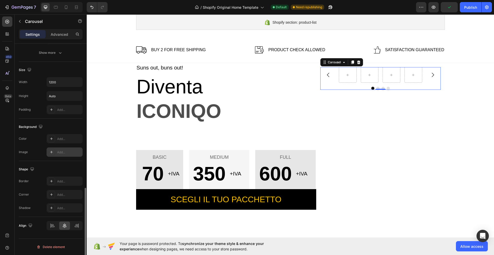
click at [67, 151] on div "Add..." at bounding box center [69, 152] width 24 height 5
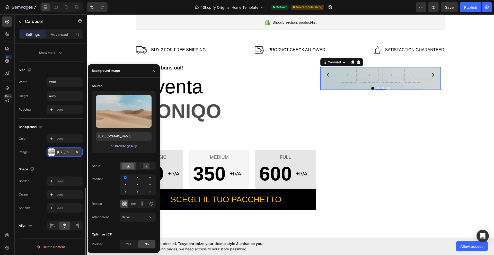
click at [125, 144] on div "Browse gallery" at bounding box center [126, 146] width 22 height 5
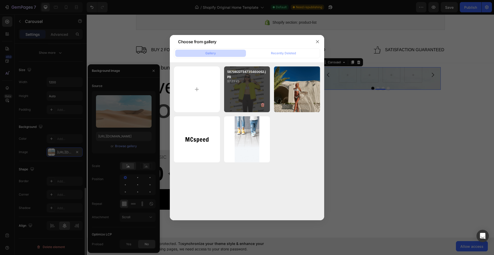
click at [239, 102] on div "5870822734735460052.jpg 97.23 kb" at bounding box center [247, 89] width 46 height 46
type input "[URL][DOMAIN_NAME]"
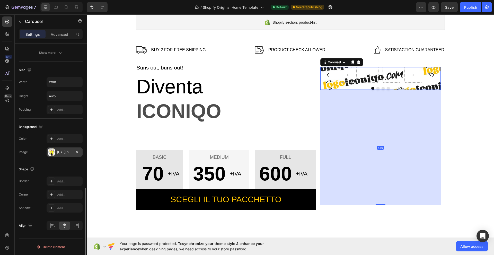
drag, startPoint x: 380, startPoint y: 89, endPoint x: 405, endPoint y: 204, distance: 118.3
click at [405, 90] on div "449" at bounding box center [380, 90] width 120 height 0
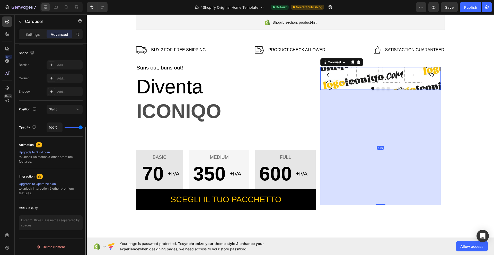
scroll to position [131, 0]
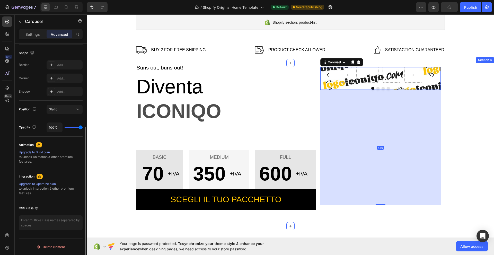
click at [456, 165] on div "Suns out, buns out! Text block Diventa Text block ICONIQO Text block BASIC Text…" at bounding box center [291, 136] width 400 height 147
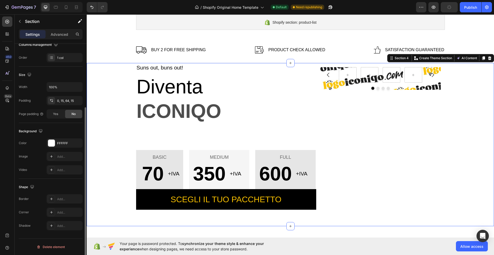
scroll to position [0, 0]
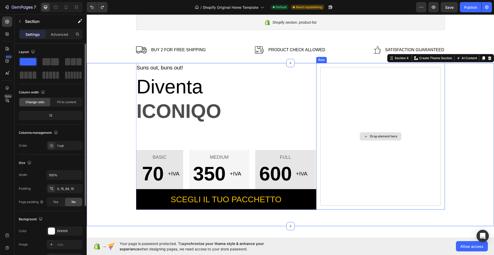
click at [386, 137] on div "Drop element here" at bounding box center [383, 136] width 27 height 4
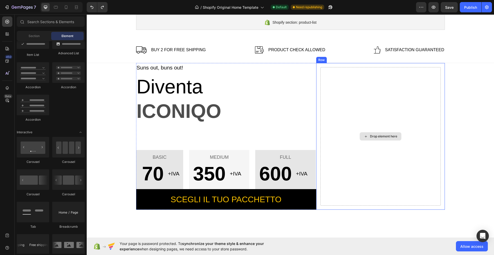
click at [369, 113] on div "Drop element here" at bounding box center [380, 136] width 120 height 138
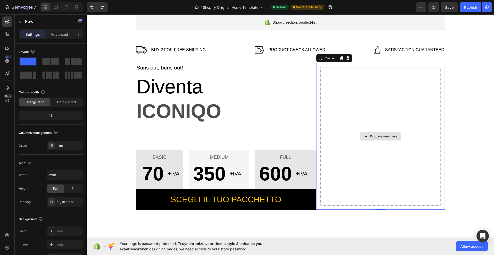
click at [372, 137] on div "Drop element here" at bounding box center [383, 136] width 27 height 4
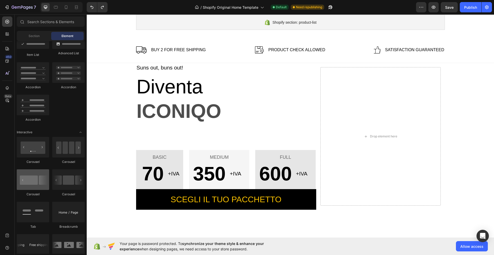
click at [39, 182] on div at bounding box center [33, 179] width 32 height 21
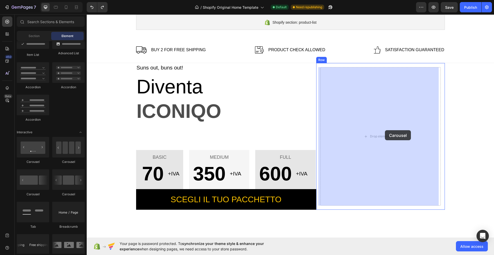
drag, startPoint x: 124, startPoint y: 197, endPoint x: 385, endPoint y: 130, distance: 269.3
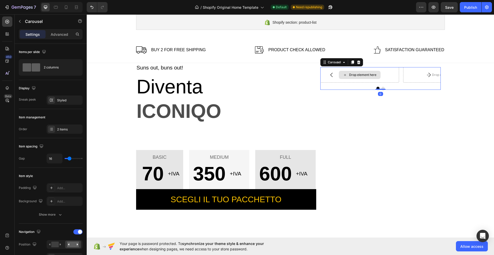
click at [351, 76] on div "Drop element here" at bounding box center [362, 75] width 27 height 4
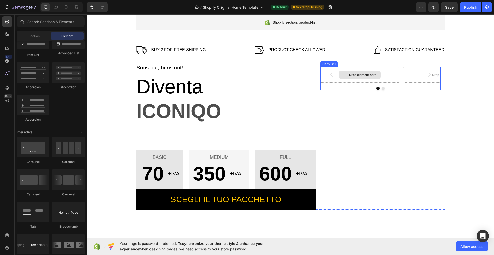
click at [388, 79] on div "Drop element here" at bounding box center [359, 74] width 79 height 15
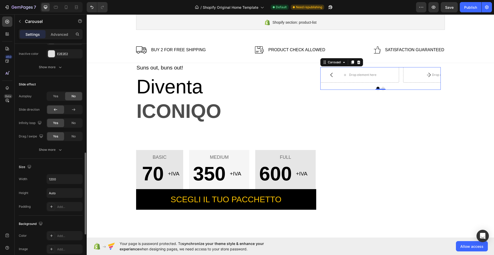
scroll to position [344, 0]
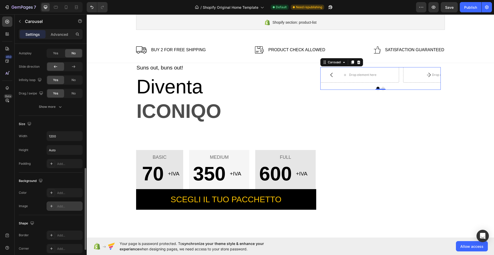
click at [63, 207] on div "Add..." at bounding box center [69, 206] width 24 height 5
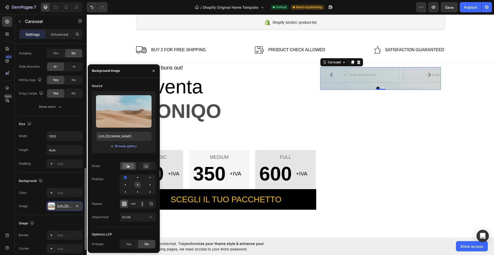
click at [147, 184] on div at bounding box center [150, 185] width 6 height 6
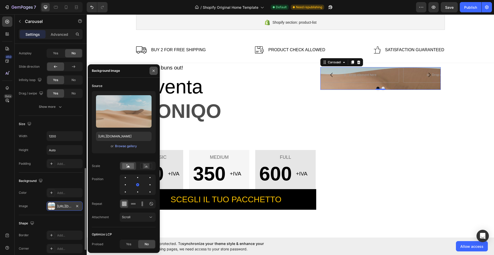
click at [155, 72] on icon "button" at bounding box center [154, 71] width 4 height 4
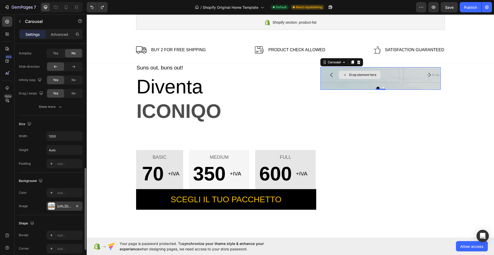
click at [384, 75] on div "Drop element here" at bounding box center [359, 74] width 79 height 15
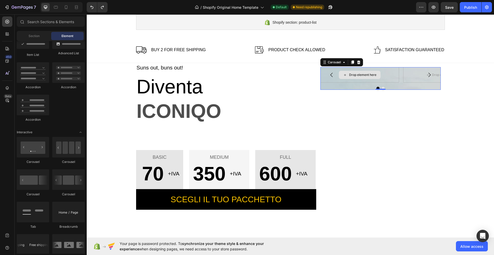
click at [360, 78] on div "Drop element here" at bounding box center [360, 75] width 42 height 8
click at [361, 75] on div "Drop element here" at bounding box center [362, 75] width 27 height 4
click at [341, 75] on div "Drop element here" at bounding box center [360, 75] width 42 height 8
click at [343, 74] on icon at bounding box center [345, 75] width 4 height 4
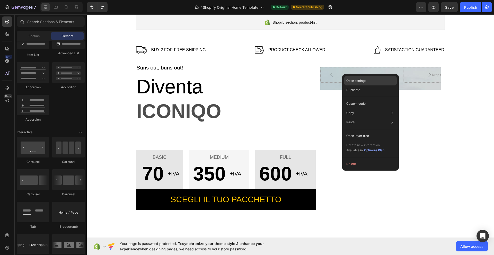
click at [357, 80] on p "Open settings" at bounding box center [356, 81] width 20 height 5
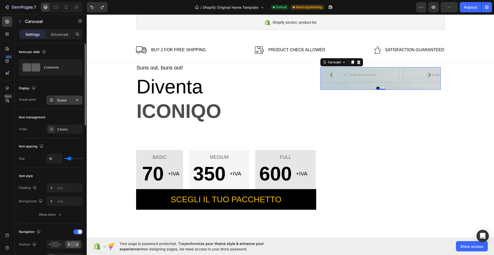
click at [67, 100] on div "Styled" at bounding box center [64, 100] width 15 height 5
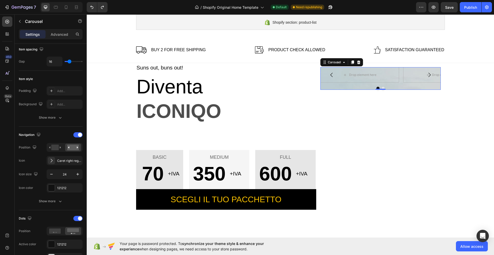
scroll to position [0, 0]
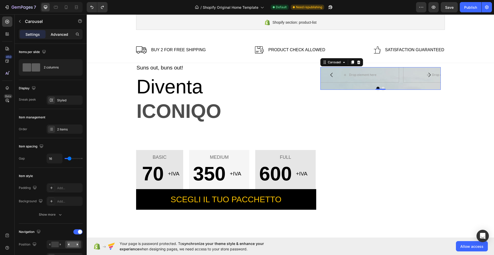
click at [53, 36] on p "Advanced" at bounding box center [60, 34] width 18 height 5
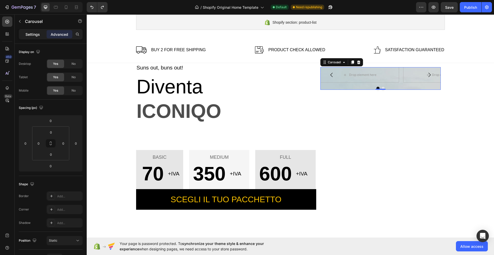
click at [37, 34] on p "Settings" at bounding box center [32, 34] width 14 height 5
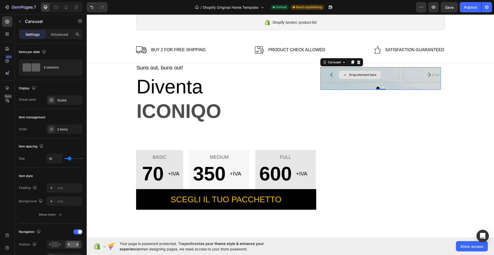
click at [356, 75] on div "Drop element here" at bounding box center [362, 75] width 27 height 4
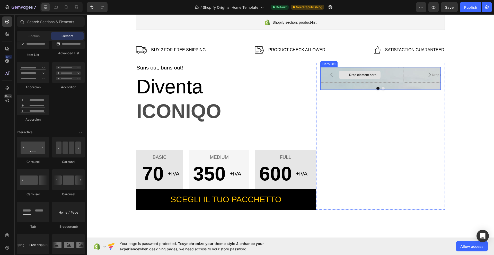
click at [366, 76] on div "Drop element here" at bounding box center [362, 75] width 27 height 4
click at [386, 78] on div "Drop element here" at bounding box center [359, 74] width 79 height 15
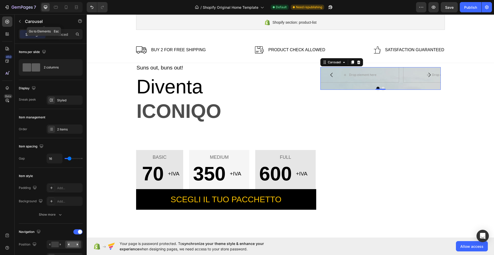
click at [19, 22] on icon "button" at bounding box center [20, 21] width 4 height 4
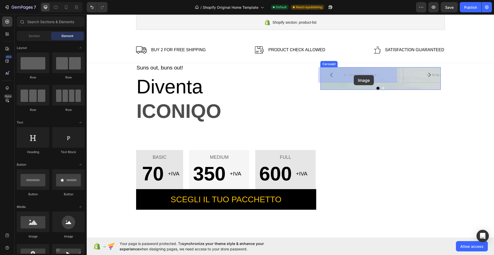
drag, startPoint x: 120, startPoint y: 240, endPoint x: 354, endPoint y: 75, distance: 286.0
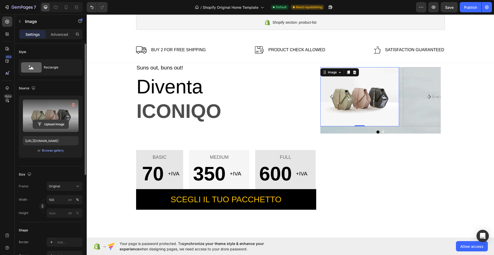
click at [53, 124] on input "file" at bounding box center [51, 124] width 36 height 9
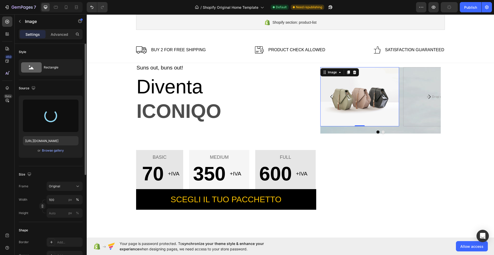
type input "[URL][DOMAIN_NAME]"
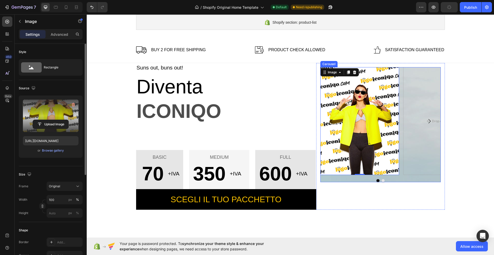
click at [382, 180] on button "Dot" at bounding box center [383, 180] width 3 height 3
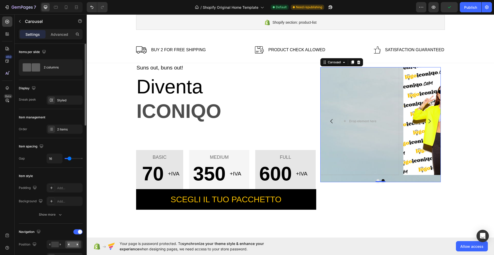
click at [377, 180] on button "Dot" at bounding box center [378, 180] width 3 height 3
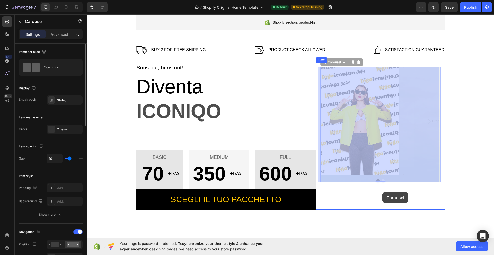
drag, startPoint x: 381, startPoint y: 181, endPoint x: 382, endPoint y: 194, distance: 13.4
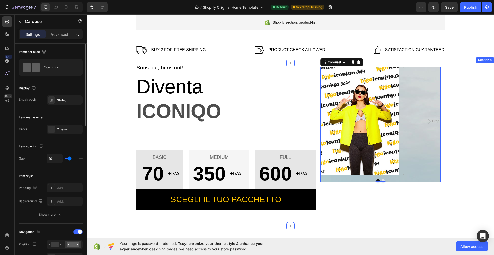
click at [454, 139] on div "Suns out, buns out! Text block Diventa Text block ICONIQO Text block BASIC Text…" at bounding box center [291, 136] width 400 height 147
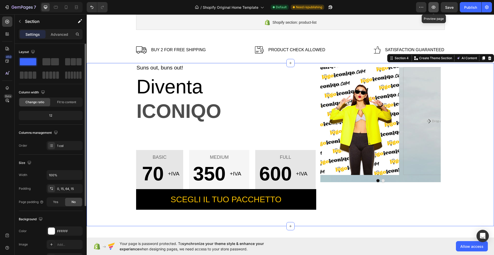
click at [435, 7] on icon "button" at bounding box center [433, 7] width 5 height 5
click at [451, 9] on span "Save" at bounding box center [449, 7] width 8 height 4
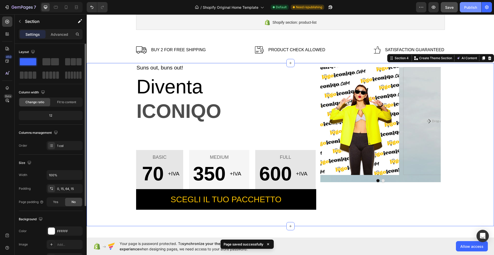
click at [469, 9] on div "Publish" at bounding box center [470, 7] width 13 height 5
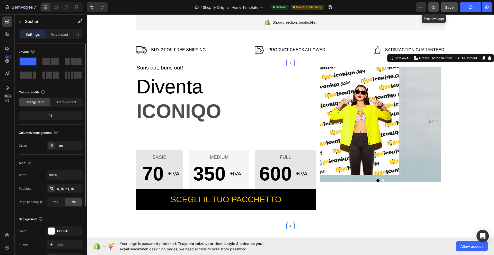
click at [432, 7] on icon "button" at bounding box center [433, 7] width 5 height 5
click at [415, 149] on div "Drop element here" at bounding box center [442, 121] width 79 height 108
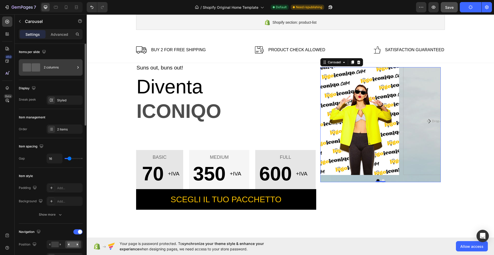
click at [59, 68] on div "2 columns" at bounding box center [59, 68] width 31 height 12
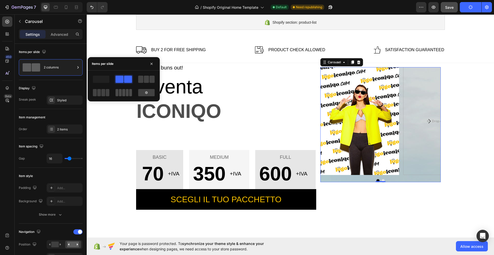
click at [124, 92] on span at bounding box center [123, 92] width 3 height 7
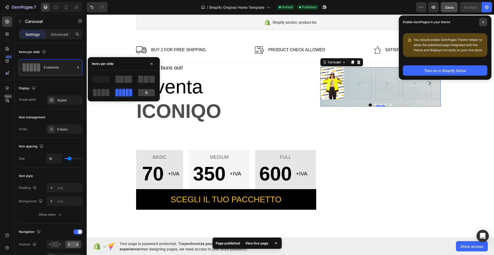
click at [483, 20] on span at bounding box center [483, 22] width 8 height 8
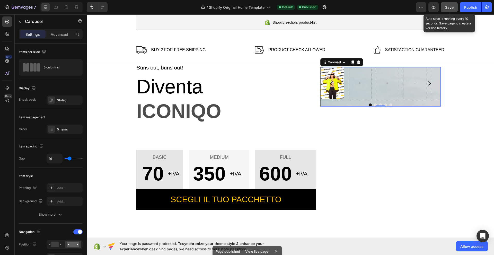
click at [447, 6] on span "Save" at bounding box center [449, 7] width 8 height 4
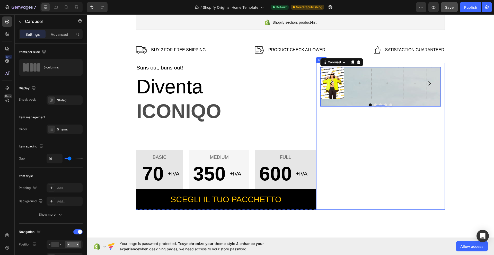
scroll to position [129, 0]
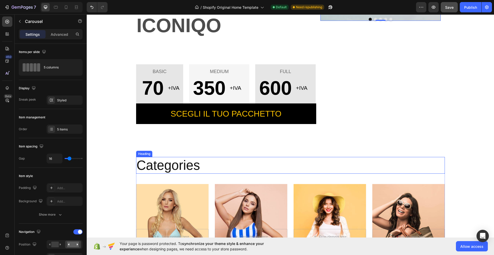
click at [173, 163] on p "Categories" at bounding box center [291, 166] width 308 height 16
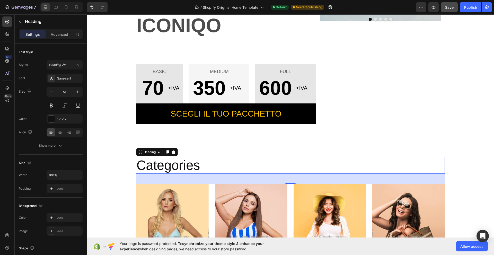
click at [173, 163] on p "Categories" at bounding box center [291, 166] width 308 height 16
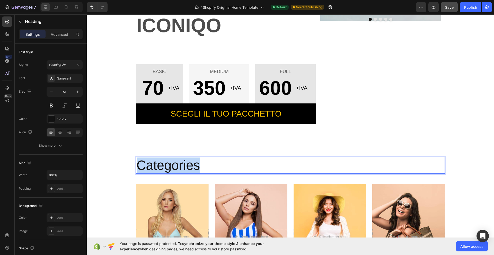
click at [173, 163] on p "Categories" at bounding box center [291, 166] width 308 height 16
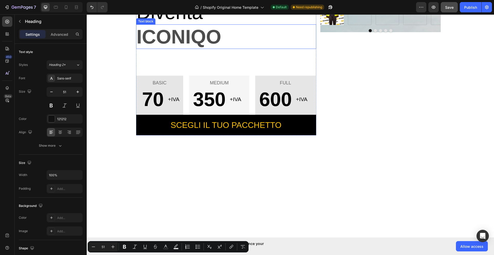
scroll to position [1, 0]
type input "16"
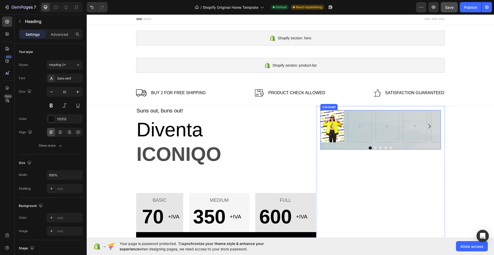
click at [408, 148] on div at bounding box center [380, 147] width 120 height 3
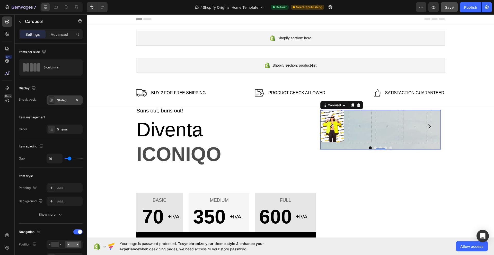
click at [59, 100] on div "Styled" at bounding box center [64, 100] width 15 height 5
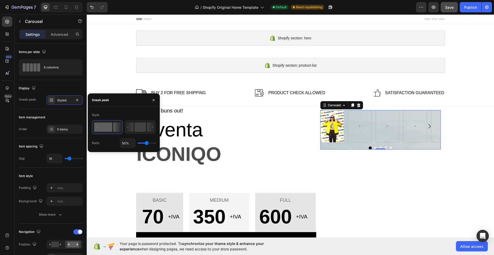
type input "1%"
type input "1"
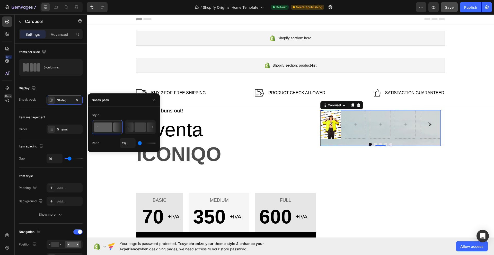
type input "19%"
type input "19"
type input "100%"
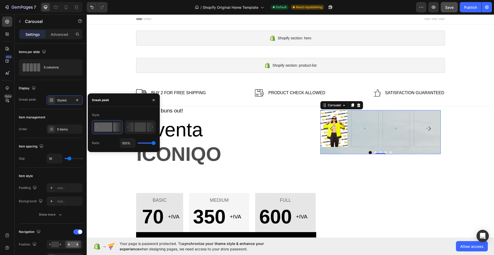
drag, startPoint x: 146, startPoint y: 143, endPoint x: 75, endPoint y: 118, distance: 75.5
click at [156, 143] on input "range" at bounding box center [147, 143] width 18 height 1
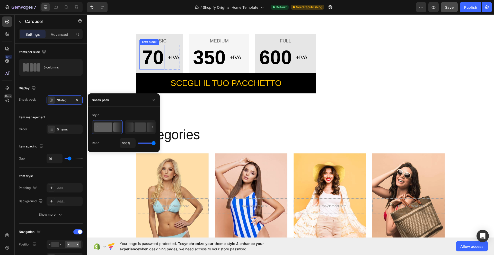
scroll to position [172, 0]
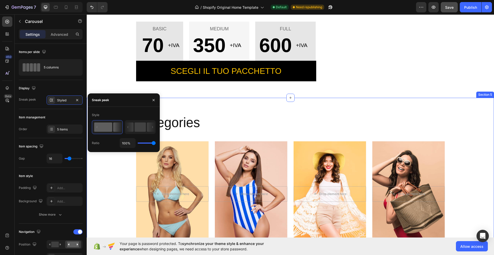
click at [119, 188] on div "Categories Heading Drop element here Hero Banner Bikinis Text block Drop elemen…" at bounding box center [291, 189] width 400 height 151
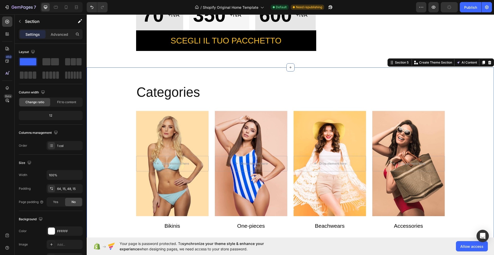
scroll to position [215, 0]
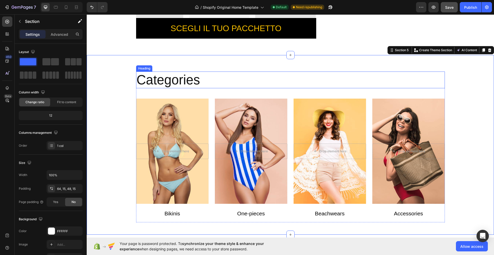
click at [184, 76] on p "Categories" at bounding box center [291, 80] width 308 height 16
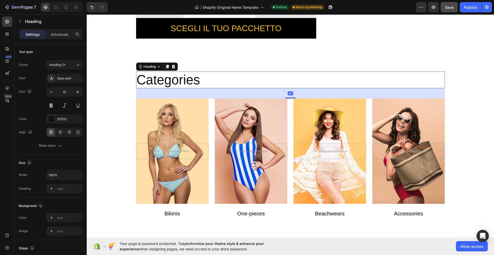
click at [184, 88] on div "40" at bounding box center [290, 93] width 309 height 10
click at [186, 85] on p "Categories" at bounding box center [291, 80] width 308 height 16
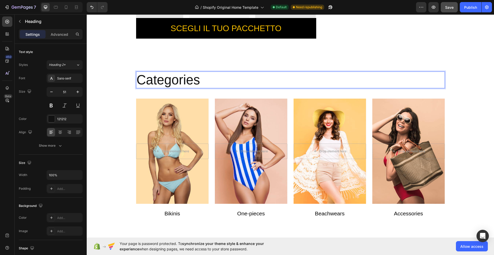
click at [199, 83] on p "Categories" at bounding box center [291, 80] width 308 height 16
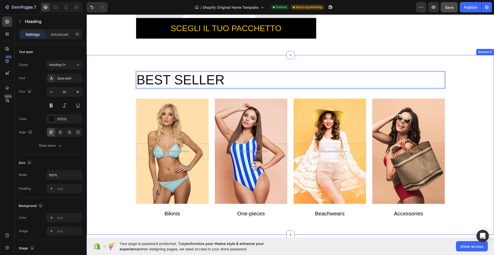
click at [120, 88] on div "BEST SELLER Heading 40 Drop element here Hero Banner Bikinis Text block Drop el…" at bounding box center [291, 147] width 400 height 151
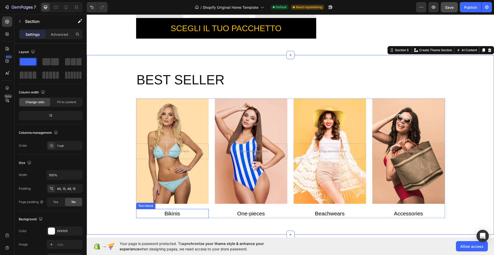
click at [171, 216] on link "Bikinis" at bounding box center [172, 214] width 16 height 6
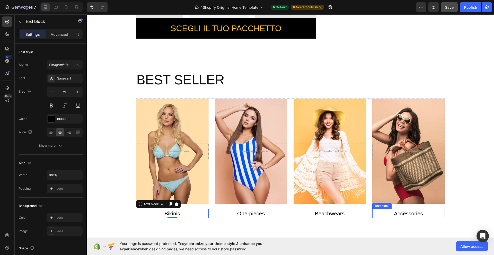
click at [408, 214] on link "Accessories" at bounding box center [408, 214] width 29 height 6
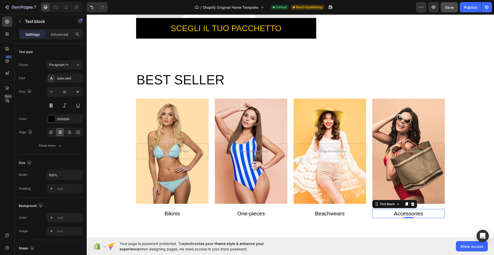
click at [408, 214] on link "Accessories" at bounding box center [408, 214] width 29 height 6
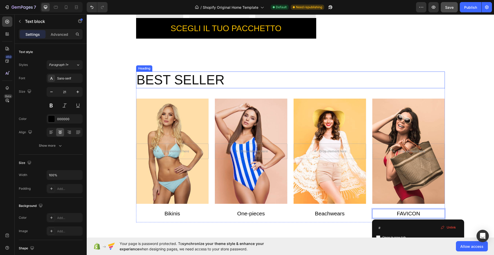
click at [433, 80] on p "BEST SELLER" at bounding box center [291, 80] width 308 height 16
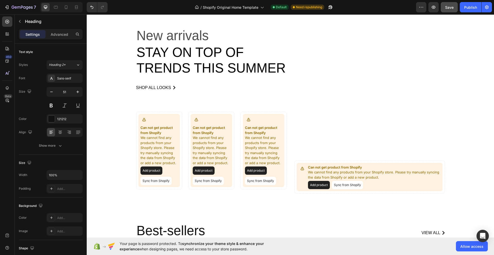
scroll to position [422, 0]
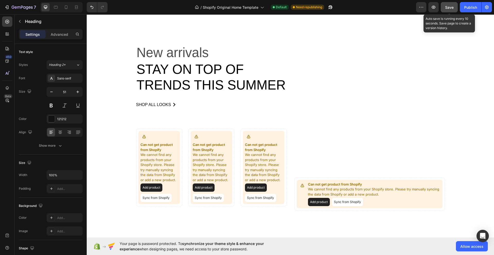
click at [446, 6] on span "Save" at bounding box center [449, 7] width 8 height 4
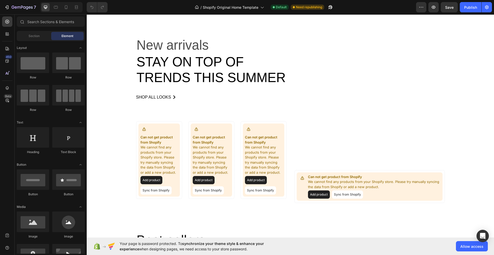
scroll to position [386, 0]
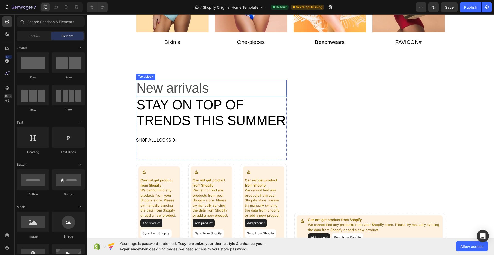
click at [155, 85] on p "New arrivals" at bounding box center [212, 88] width 150 height 16
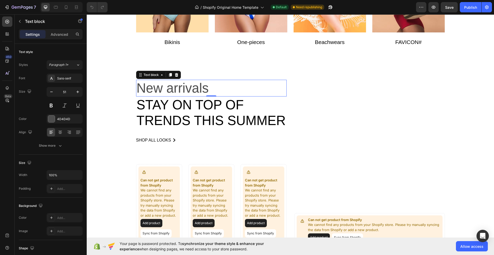
click at [210, 92] on p "New arrivals" at bounding box center [212, 88] width 150 height 16
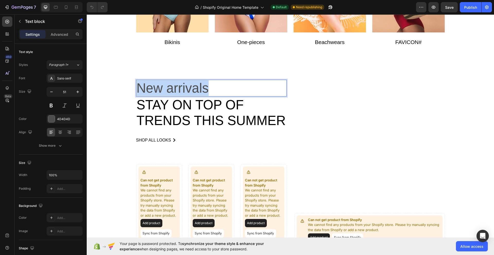
click at [210, 92] on p "New arrivals" at bounding box center [212, 88] width 150 height 16
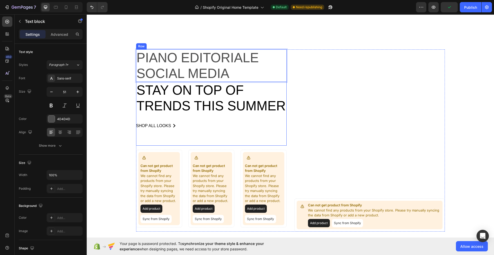
scroll to position [429, 0]
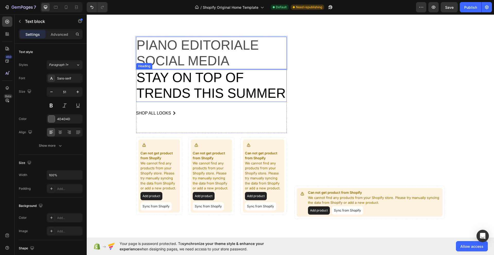
click at [239, 92] on p "Stay on top of trends this summer" at bounding box center [212, 85] width 150 height 31
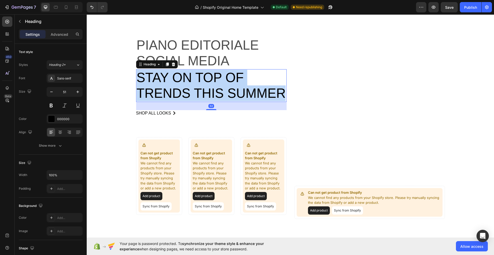
click at [239, 92] on p "Stay on top of trends this summer" at bounding box center [212, 85] width 150 height 31
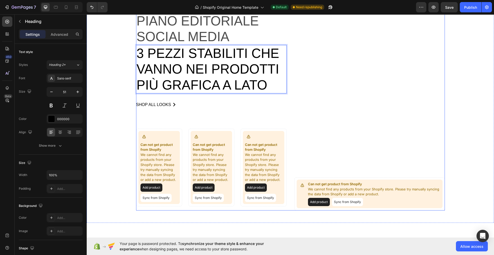
scroll to position [472, 0]
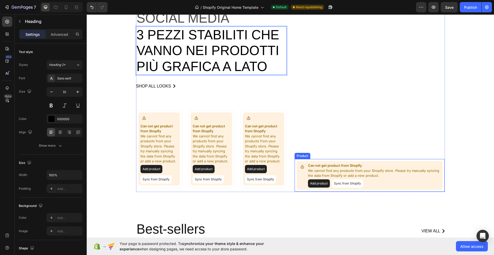
click at [321, 165] on p "Can not get product from Shopify" at bounding box center [374, 165] width 133 height 5
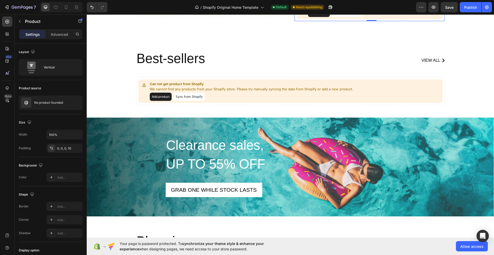
scroll to position [644, 0]
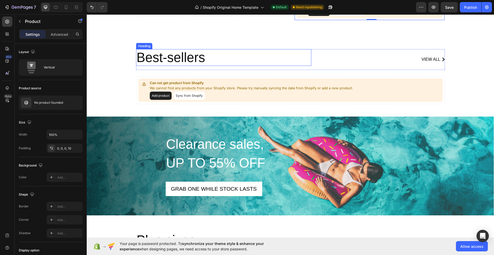
click at [168, 55] on p "Best-sellers" at bounding box center [224, 58] width 174 height 16
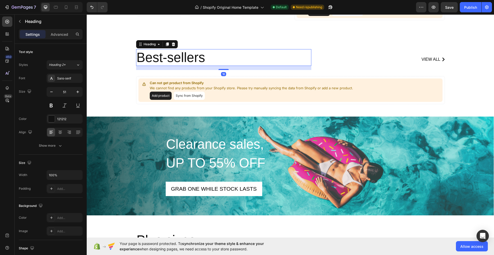
click at [221, 55] on p "Best-sellers" at bounding box center [224, 58] width 174 height 16
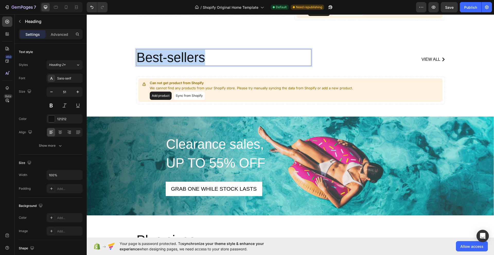
click at [221, 55] on p "Best-sellers" at bounding box center [224, 58] width 174 height 16
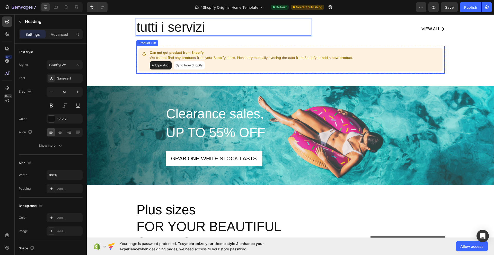
scroll to position [687, 0]
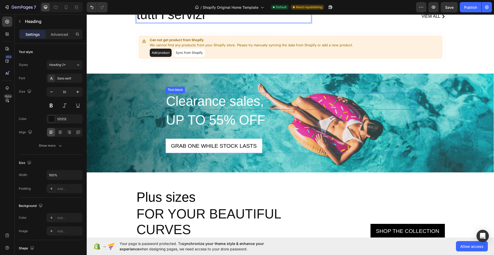
click at [214, 104] on p "Clearance sales," at bounding box center [290, 101] width 249 height 16
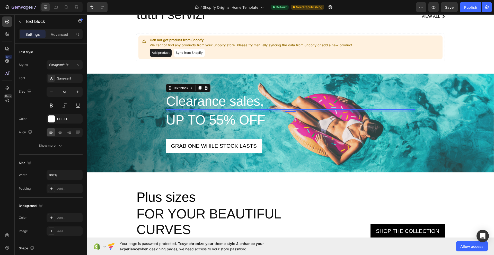
click at [229, 100] on p "Clearance sales," at bounding box center [290, 101] width 249 height 16
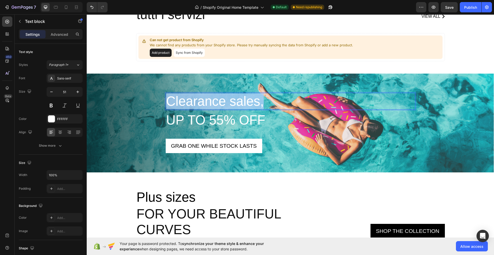
click at [229, 100] on p "Clearance sales," at bounding box center [290, 101] width 249 height 16
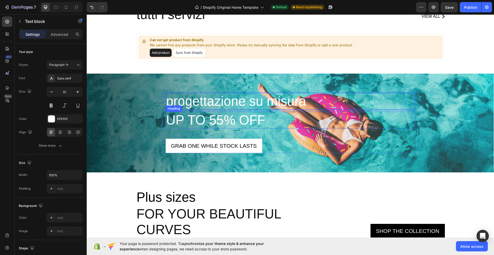
click at [219, 121] on p "up to 55% off" at bounding box center [290, 120] width 249 height 16
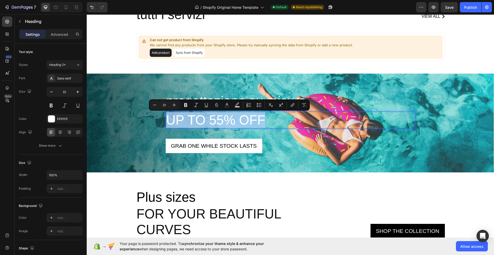
click at [219, 121] on p "up to 55% off" at bounding box center [290, 120] width 249 height 16
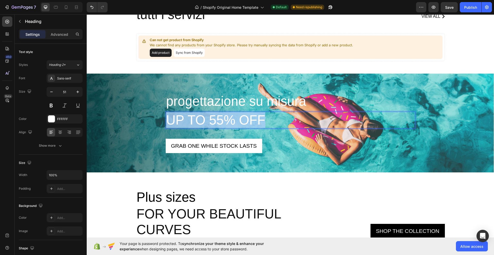
click at [219, 121] on p "up to 55% off" at bounding box center [290, 120] width 249 height 16
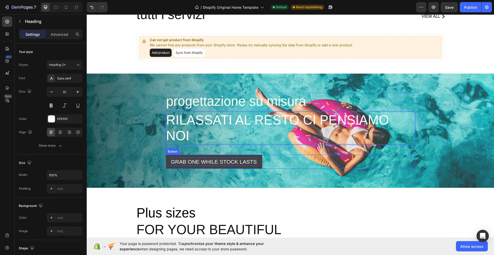
click at [212, 163] on div "Grab one while stock lasts" at bounding box center [214, 162] width 86 height 8
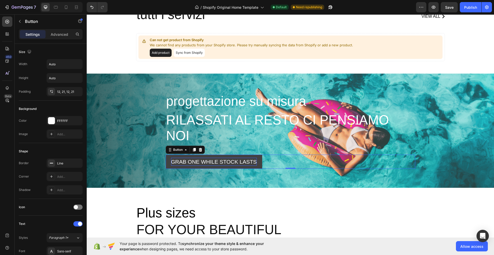
click at [212, 163] on div "Grab one while stock lasts" at bounding box center [214, 162] width 86 height 8
click at [212, 163] on p "Grab one while stock lasts" at bounding box center [214, 162] width 86 height 8
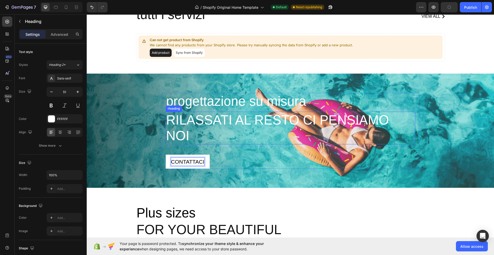
click at [240, 136] on p "rilassati al resto ci pensiamo noi" at bounding box center [290, 127] width 249 height 31
click at [276, 108] on p "progettazione su misura" at bounding box center [290, 101] width 249 height 16
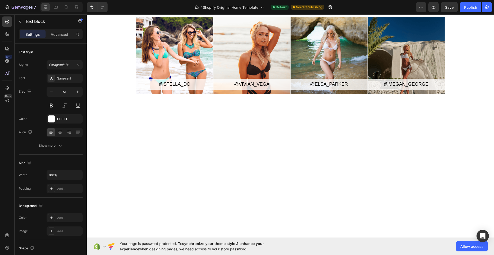
scroll to position [1030, 0]
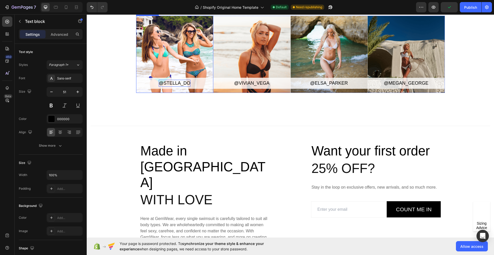
click at [177, 87] on div "@stella_do" at bounding box center [174, 83] width 31 height 7
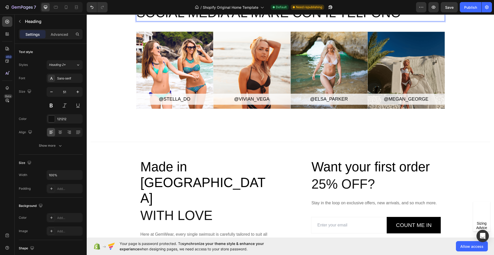
click at [182, 21] on p "grafico con la testa fusa al pc social media al mare con il telfono" at bounding box center [291, 4] width 308 height 31
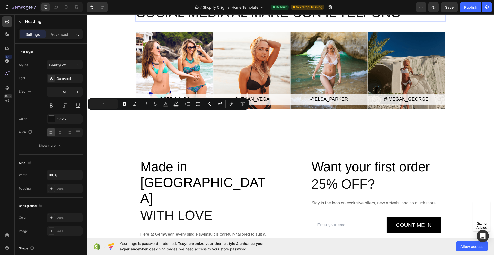
drag, startPoint x: 194, startPoint y: 120, endPoint x: 136, endPoint y: 124, distance: 58.0
click at [137, 21] on p "grafico con la testa fusa al pc social media al mare con il telfono" at bounding box center [291, 4] width 308 height 31
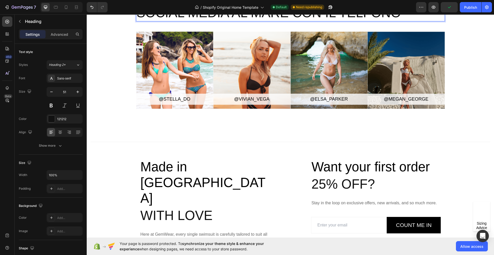
click at [137, 21] on p "caPO con la testa fusa al pc social media al mare con il telfono" at bounding box center [291, 4] width 308 height 31
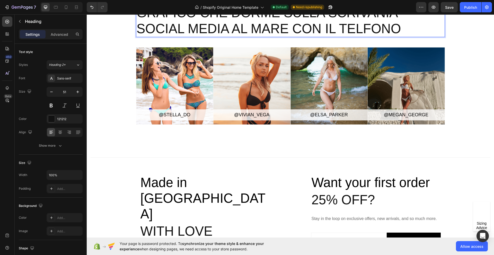
click at [412, 37] on p "caPO con la testa fusa al pc [PERSON_NAME] che dorme sulla scrivania social med…" at bounding box center [291, 12] width 308 height 47
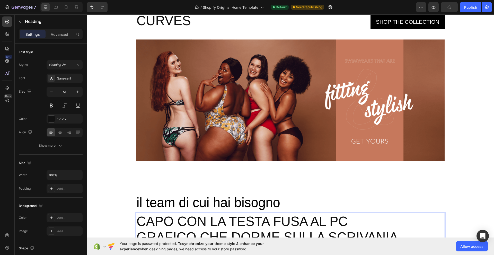
scroll to position [874, 0]
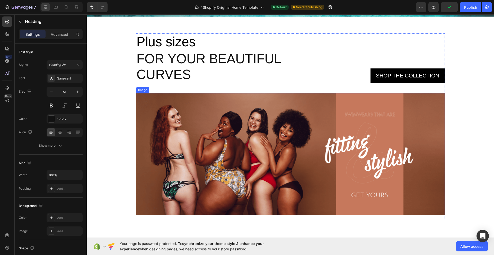
click at [234, 140] on img at bounding box center [290, 154] width 309 height 122
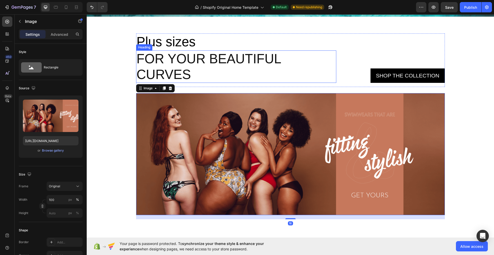
click at [201, 74] on p "For your beautiful curves" at bounding box center [236, 66] width 199 height 31
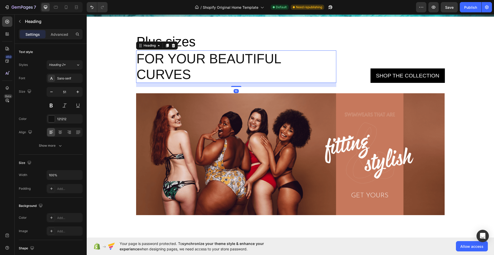
click at [201, 74] on p "For your beautiful curves" at bounding box center [236, 66] width 199 height 31
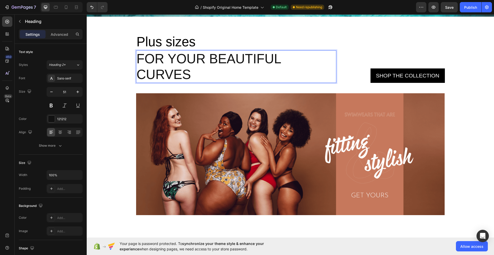
click at [201, 74] on p "For your beautiful curves" at bounding box center [236, 66] width 199 height 31
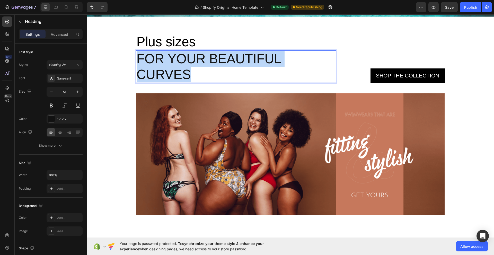
click at [201, 74] on p "For your beautiful curves" at bounding box center [236, 66] width 199 height 31
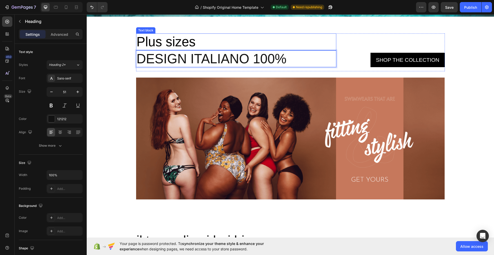
click at [178, 41] on p "Plus sizes" at bounding box center [236, 42] width 199 height 16
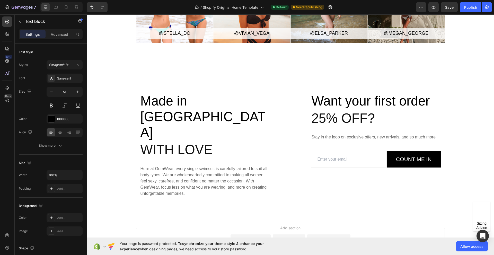
scroll to position [1244, 0]
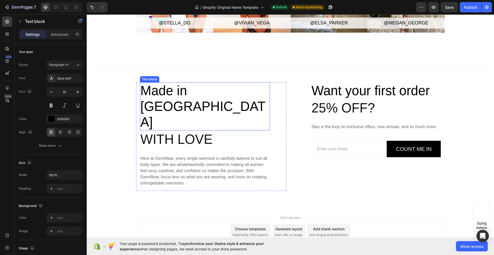
click at [191, 89] on p "Made in [GEOGRAPHIC_DATA]" at bounding box center [205, 106] width 129 height 47
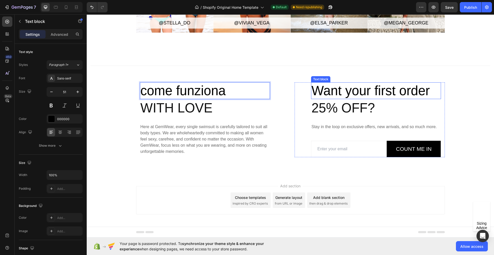
click at [378, 92] on p "Want your first order" at bounding box center [376, 91] width 129 height 16
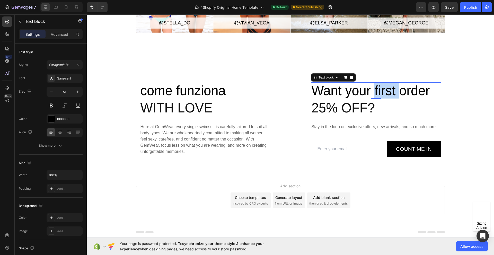
click at [378, 92] on p "Want your first order" at bounding box center [376, 91] width 129 height 16
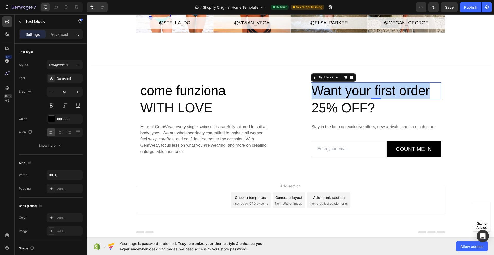
click at [378, 92] on p "Want your first order" at bounding box center [376, 91] width 129 height 16
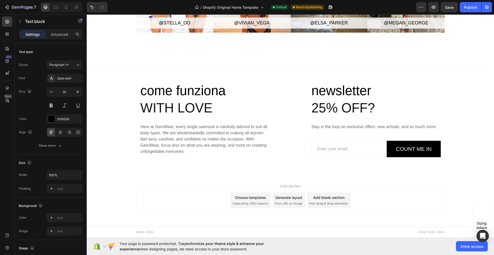
click at [329, 199] on div "Add blank section" at bounding box center [328, 197] width 31 height 5
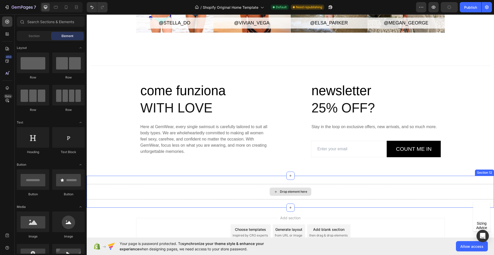
click at [274, 190] on icon at bounding box center [276, 192] width 4 height 4
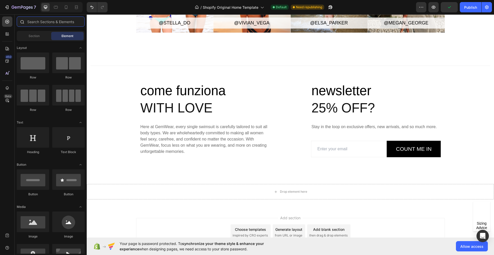
click at [42, 24] on input "text" at bounding box center [51, 21] width 68 height 10
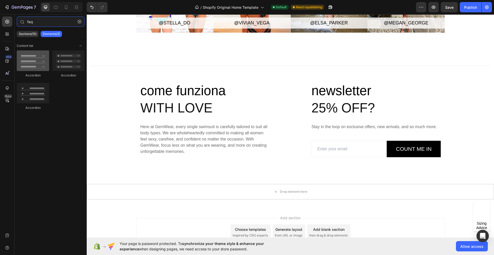
type input "faq"
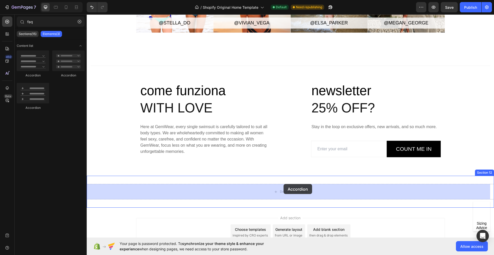
drag, startPoint x: 121, startPoint y: 75, endPoint x: 283, endPoint y: 184, distance: 195.8
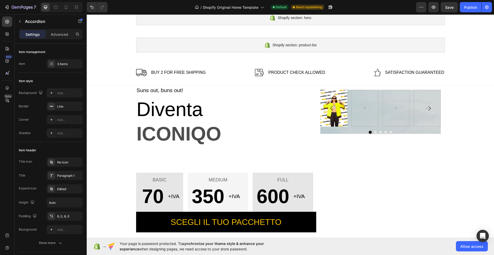
scroll to position [0, 0]
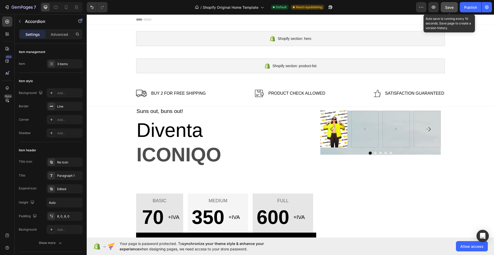
click at [450, 8] on span "Save" at bounding box center [449, 7] width 8 height 4
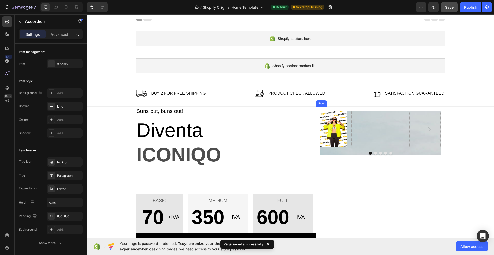
click at [388, 158] on div "Image [GEOGRAPHIC_DATA]" at bounding box center [380, 180] width 120 height 138
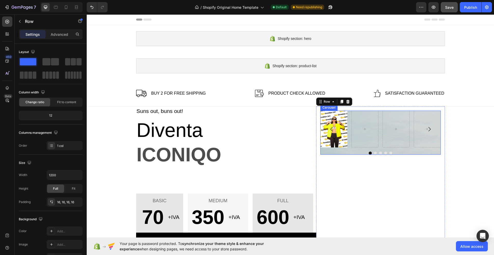
click at [398, 151] on div "Image [GEOGRAPHIC_DATA]" at bounding box center [380, 133] width 120 height 44
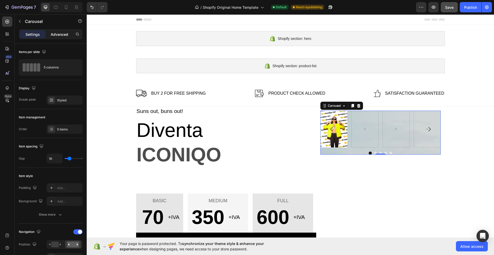
click at [57, 35] on p "Advanced" at bounding box center [60, 34] width 18 height 5
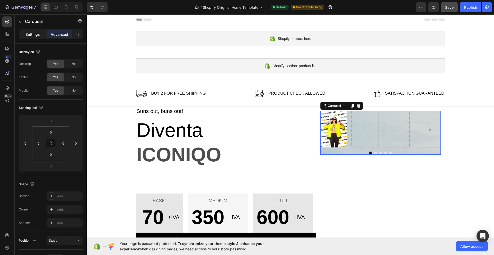
click at [26, 33] on p "Settings" at bounding box center [32, 34] width 14 height 5
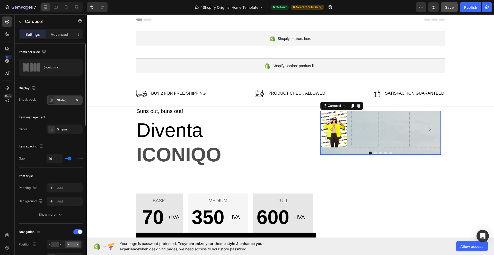
click at [59, 102] on div "Styled" at bounding box center [64, 100] width 15 height 5
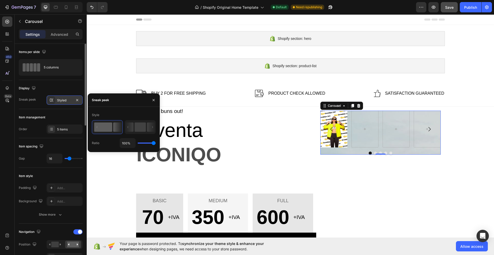
click at [59, 102] on div "Styled" at bounding box center [64, 100] width 15 height 5
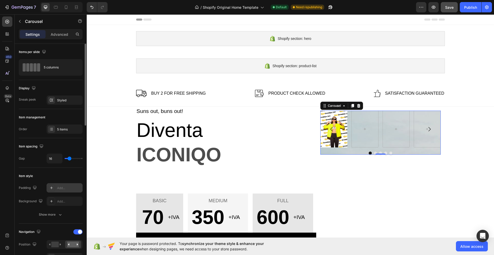
click at [57, 190] on div "Add..." at bounding box center [69, 188] width 24 height 5
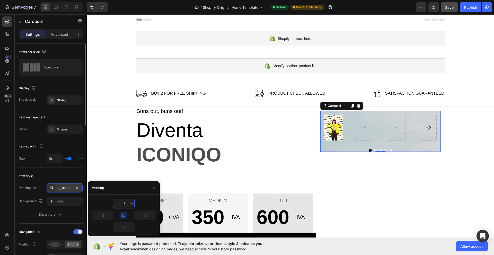
click at [57, 190] on div "16, 16, 16, 16" at bounding box center [64, 188] width 15 height 5
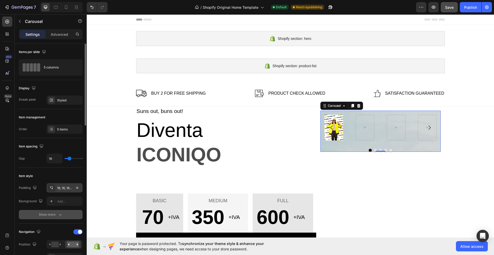
click at [56, 215] on div "Show more" at bounding box center [51, 214] width 24 height 5
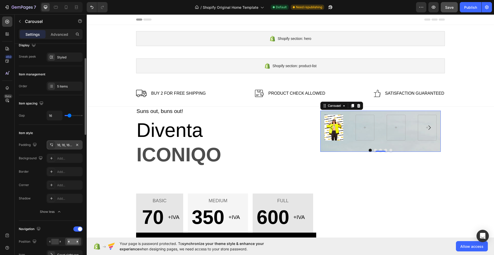
scroll to position [129, 0]
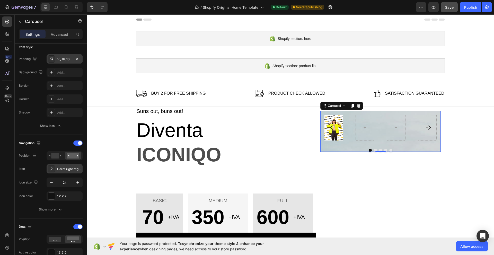
click at [73, 168] on div "Caret right regular" at bounding box center [69, 169] width 24 height 5
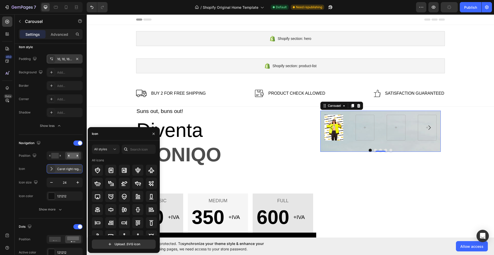
click at [73, 168] on div "Caret right regular" at bounding box center [69, 169] width 24 height 5
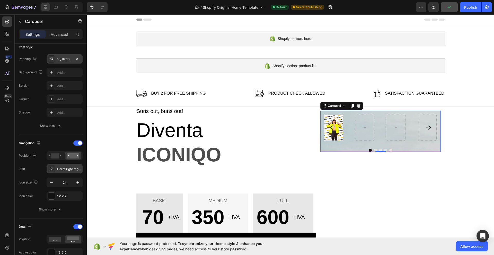
scroll to position [172, 0]
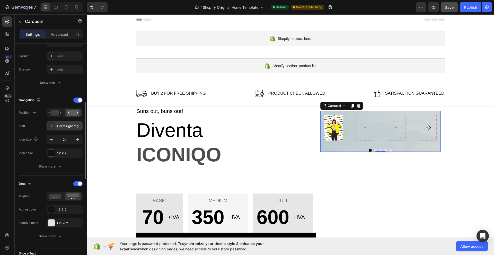
click at [73, 168] on button "Show more" at bounding box center [51, 166] width 64 height 9
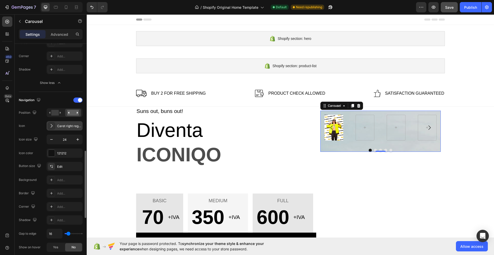
scroll to position [215, 0]
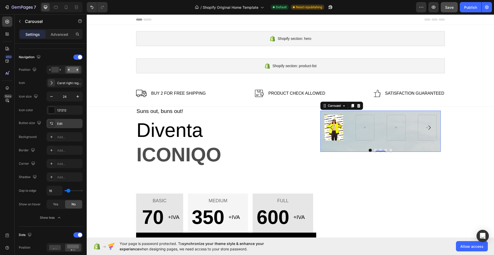
click at [61, 125] on div "Edit" at bounding box center [69, 123] width 24 height 5
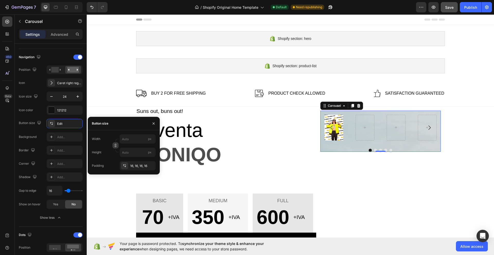
click at [115, 146] on icon "button" at bounding box center [116, 146] width 2 height 1
click at [141, 152] on input "px" at bounding box center [138, 152] width 36 height 9
click at [133, 191] on span "Full height" at bounding box center [129, 192] width 15 height 5
type input "100 %"
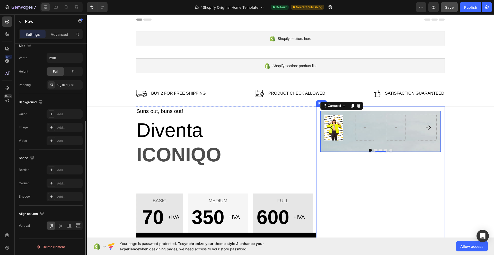
click at [350, 170] on div "Image Carousel 0" at bounding box center [380, 180] width 120 height 138
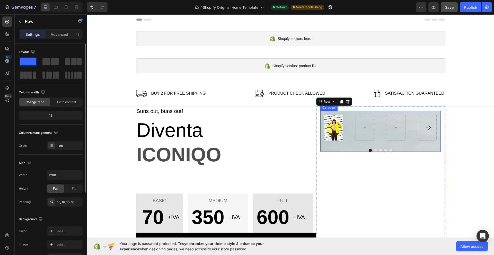
click at [335, 138] on button "Carousel Back Arrow" at bounding box center [332, 128] width 14 height 34
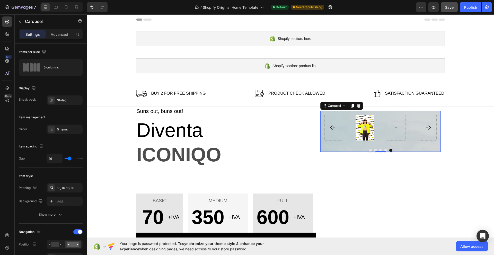
click at [351, 149] on div at bounding box center [380, 150] width 120 height 3
click at [348, 188] on div "Image [GEOGRAPHIC_DATA]" at bounding box center [380, 180] width 120 height 138
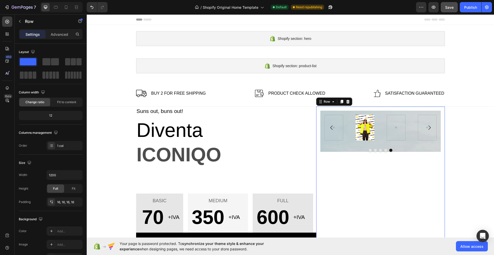
click at [330, 179] on div "Image [GEOGRAPHIC_DATA]" at bounding box center [380, 180] width 120 height 138
click at [337, 146] on div "Image [GEOGRAPHIC_DATA]" at bounding box center [380, 131] width 120 height 41
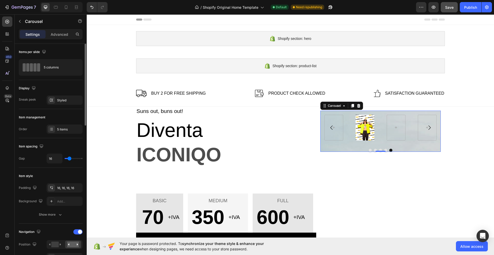
scroll to position [43, 0]
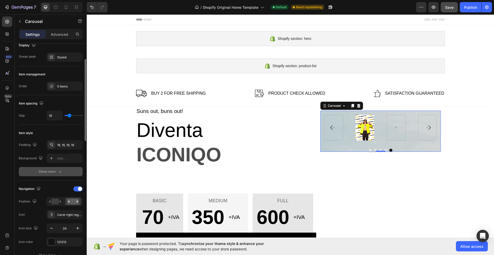
click at [57, 171] on div "Show more" at bounding box center [51, 171] width 24 height 5
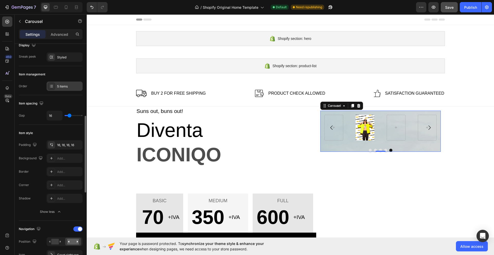
scroll to position [129, 0]
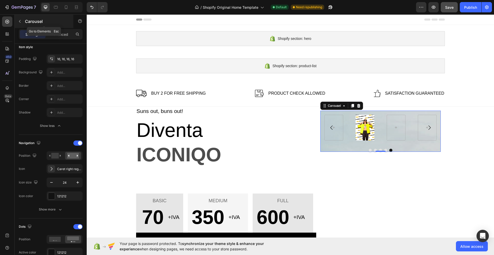
click at [16, 21] on button "button" at bounding box center [20, 21] width 8 height 8
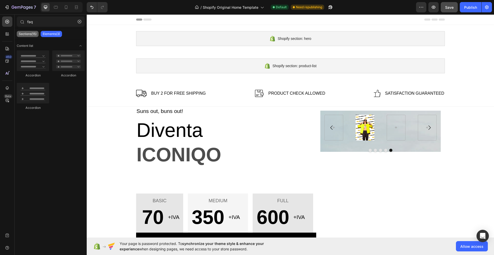
click at [30, 32] on p "Sections(15)" at bounding box center [28, 34] width 18 height 4
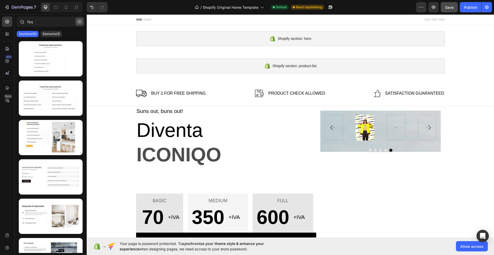
click at [77, 22] on button "button" at bounding box center [79, 22] width 8 height 8
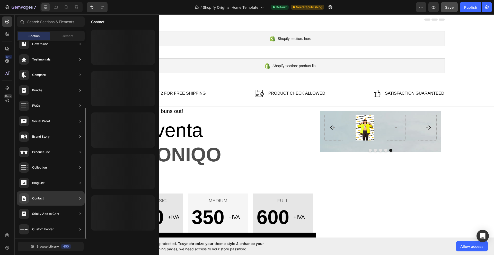
scroll to position [0, 0]
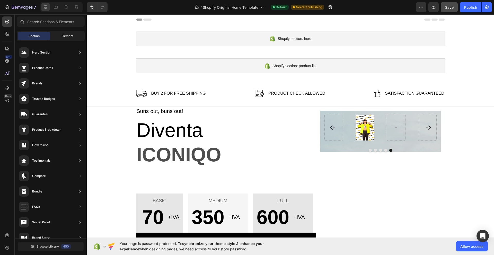
click at [71, 37] on span "Element" at bounding box center [68, 36] width 12 height 5
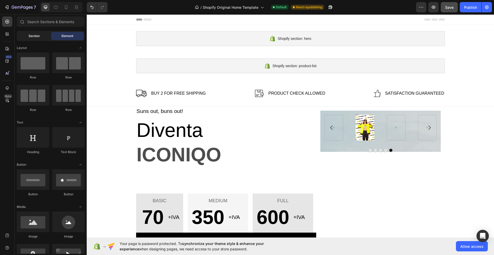
click at [33, 37] on span "Section" at bounding box center [34, 36] width 11 height 5
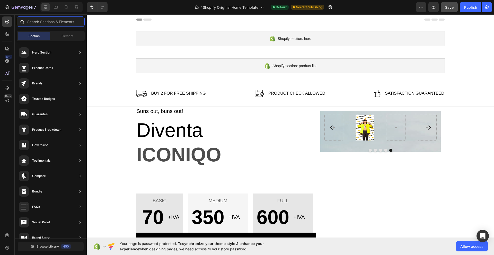
click at [40, 20] on input "text" at bounding box center [51, 21] width 68 height 10
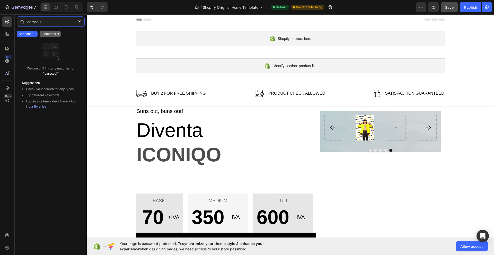
type input "caroseul"
click at [54, 33] on p "Elements(7)" at bounding box center [50, 34] width 17 height 4
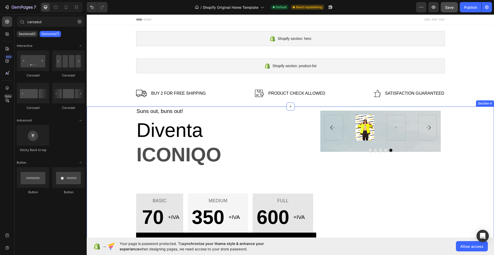
click at [129, 113] on div "Suns out, buns out! Text block Diventa Text block ICONIQO Text block BASIC Text…" at bounding box center [291, 180] width 400 height 147
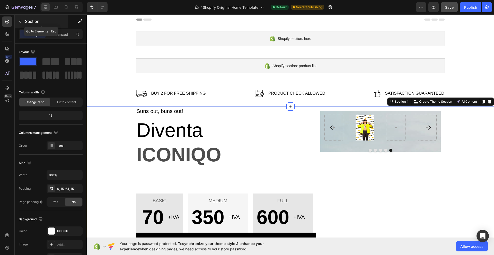
click at [21, 18] on button "button" at bounding box center [20, 21] width 8 height 8
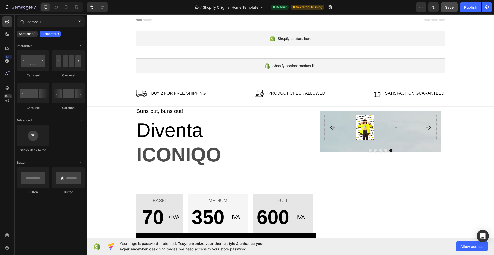
click at [21, 18] on div at bounding box center [22, 21] width 10 height 10
click at [337, 121] on div at bounding box center [334, 128] width 19 height 26
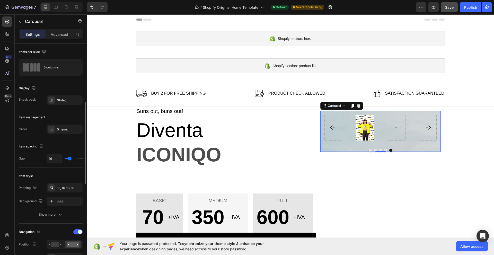
scroll to position [86, 0]
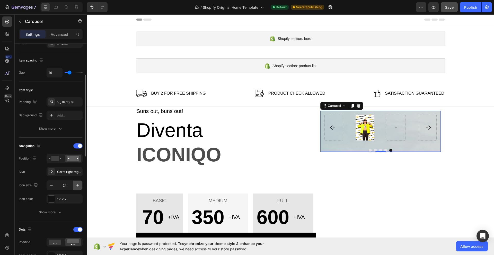
click at [78, 185] on icon "button" at bounding box center [77, 185] width 3 height 3
click at [78, 186] on icon "button" at bounding box center [77, 185] width 5 height 5
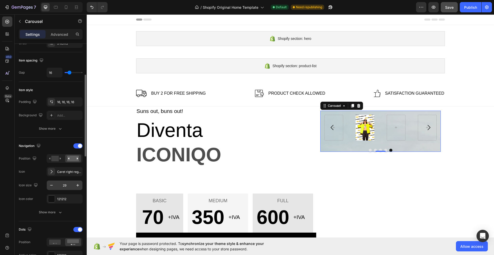
click at [61, 187] on input "29" at bounding box center [64, 185] width 17 height 9
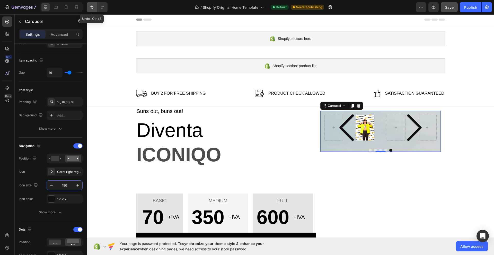
click at [91, 7] on icon "Undo/Redo" at bounding box center [91, 7] width 3 height 3
type input "24"
click at [91, 7] on icon "Undo/Redo" at bounding box center [91, 7] width 3 height 3
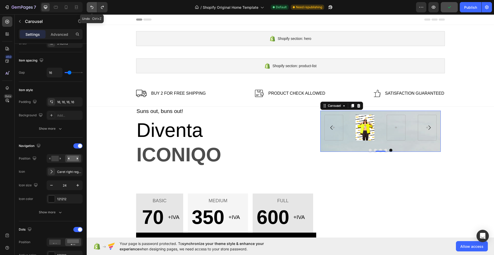
click at [91, 7] on icon "Undo/Redo" at bounding box center [91, 7] width 3 height 3
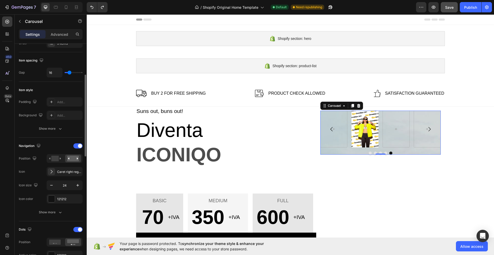
scroll to position [0, 0]
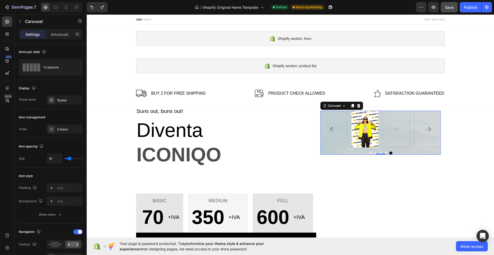
click at [349, 151] on div "Image Carousel 0" at bounding box center [380, 133] width 120 height 44
click at [356, 129] on img at bounding box center [365, 129] width 27 height 37
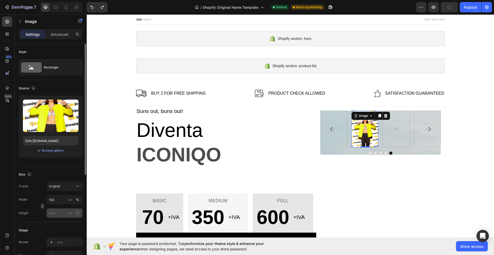
click at [77, 213] on div "%" at bounding box center [77, 213] width 3 height 5
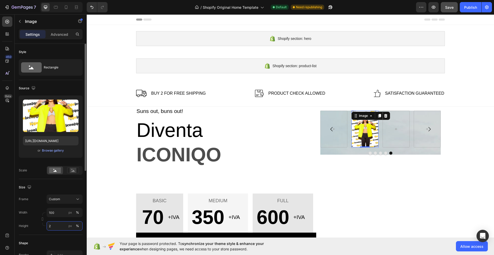
drag, startPoint x: 57, startPoint y: 228, endPoint x: 43, endPoint y: 231, distance: 14.2
click at [43, 231] on div "Height 2 px %" at bounding box center [51, 225] width 64 height 9
type input "200"
click at [66, 232] on div "Size Frame Custom Width 100 px % Height 200 px %" at bounding box center [51, 207] width 64 height 56
click at [73, 169] on rect at bounding box center [73, 170] width 7 height 5
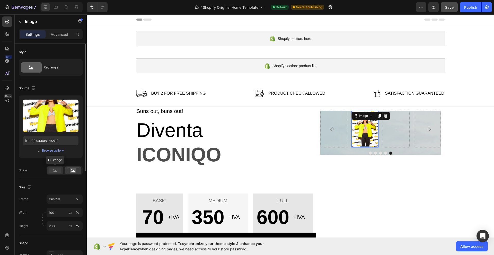
click at [54, 171] on icon at bounding box center [55, 171] width 3 height 2
click at [66, 200] on div "Custom" at bounding box center [61, 199] width 25 height 5
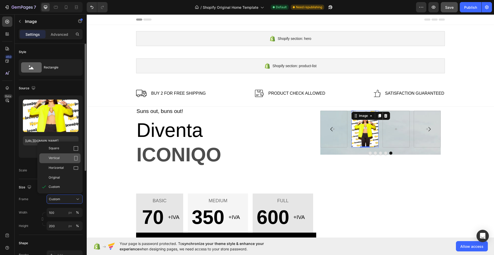
click at [76, 157] on icon at bounding box center [75, 158] width 5 height 5
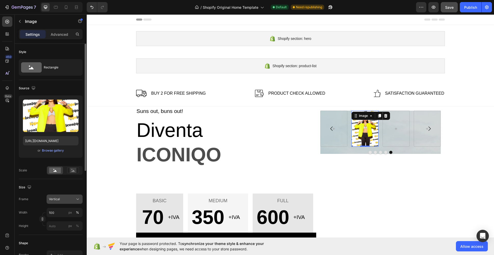
click at [72, 200] on div "Vertical" at bounding box center [61, 199] width 25 height 5
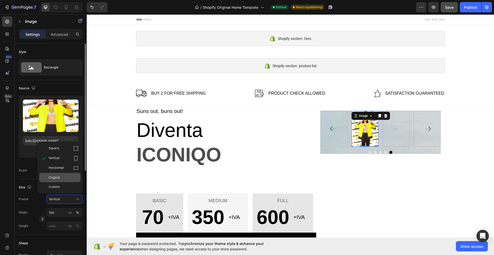
click at [67, 175] on div "Original" at bounding box center [59, 177] width 41 height 9
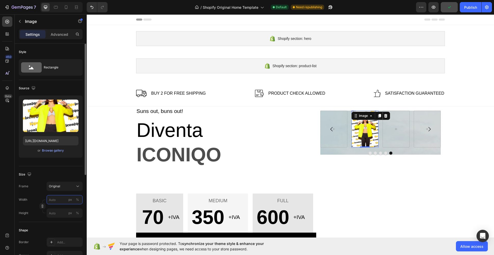
click at [59, 200] on input "px %" at bounding box center [65, 199] width 36 height 9
click at [54, 212] on p "Full 100%" at bounding box center [64, 212] width 30 height 5
type input "100"
click at [51, 214] on input "px %" at bounding box center [65, 212] width 36 height 9
click at [53, 225] on span "Full" at bounding box center [51, 225] width 5 height 5
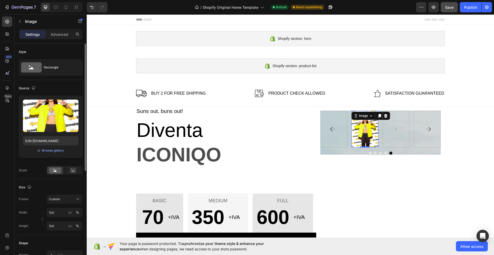
scroll to position [43, 0]
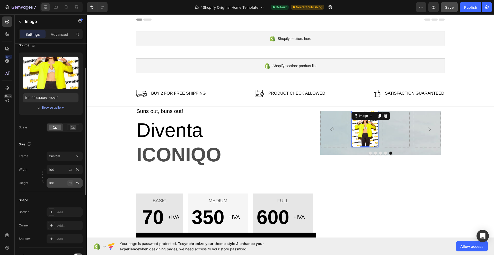
click at [71, 184] on div "px" at bounding box center [70, 183] width 4 height 5
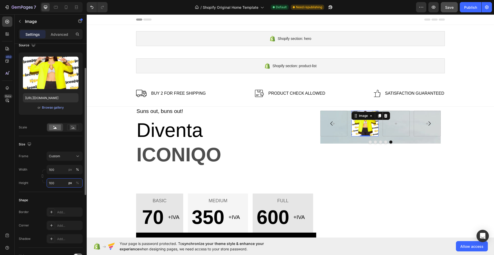
click at [58, 184] on input "100" at bounding box center [65, 182] width 36 height 9
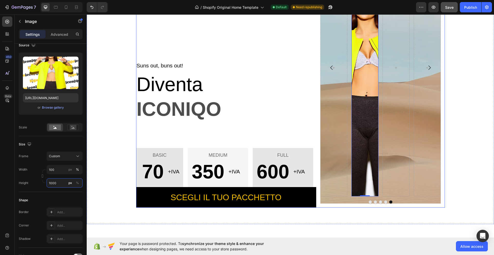
scroll to position [129, 0]
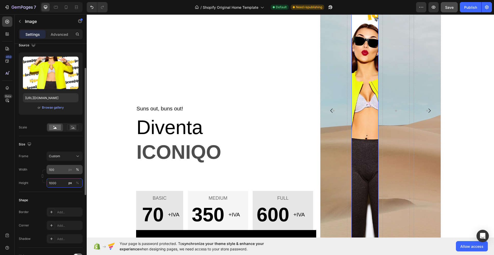
type input "1000"
click at [54, 172] on input "100" at bounding box center [65, 169] width 36 height 9
type input "0"
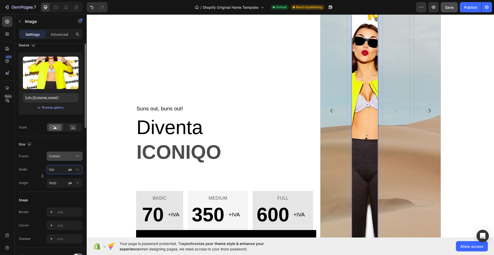
scroll to position [0, 0]
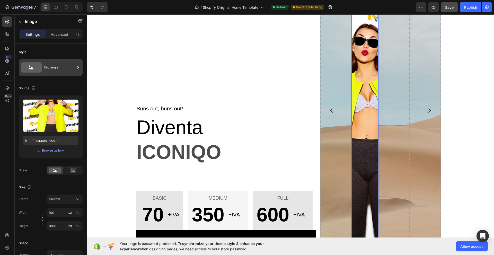
click at [61, 64] on div "Rectangle" at bounding box center [59, 68] width 31 height 12
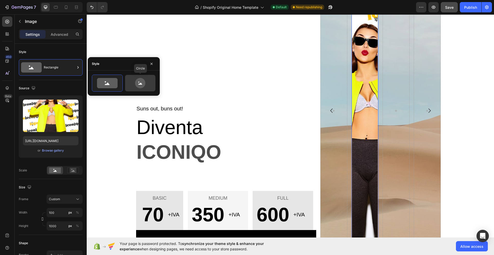
click at [136, 83] on icon at bounding box center [140, 83] width 10 height 10
type input "80"
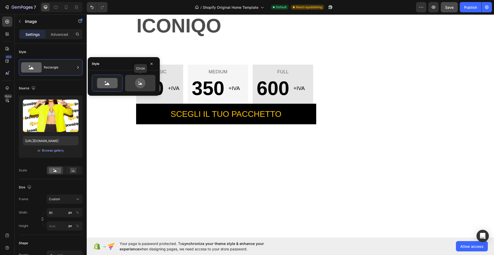
scroll to position [3, 0]
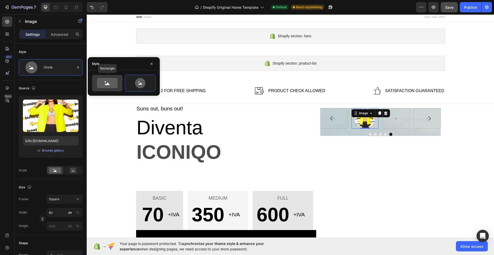
click at [100, 83] on icon at bounding box center [107, 83] width 21 height 10
type input "100"
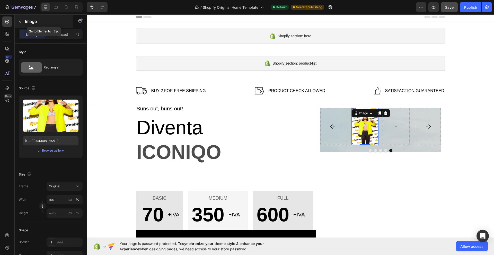
click at [21, 21] on icon "button" at bounding box center [20, 21] width 4 height 4
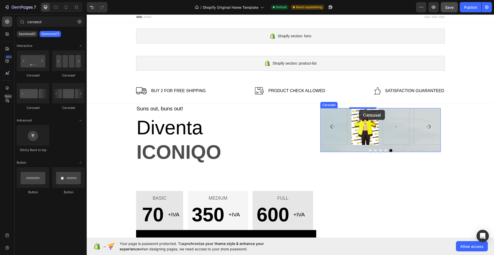
drag, startPoint x: 121, startPoint y: 80, endPoint x: 359, endPoint y: 110, distance: 240.0
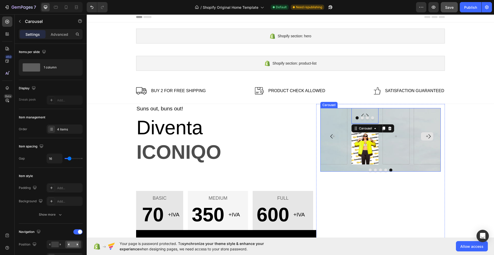
click at [431, 114] on div at bounding box center [427, 136] width 27 height 56
click at [357, 102] on icon at bounding box center [359, 103] width 4 height 4
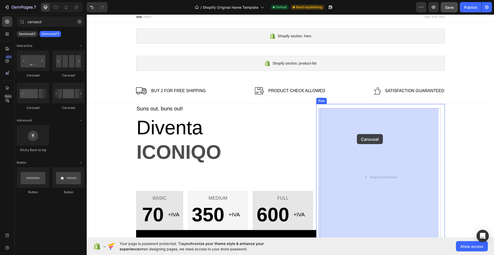
drag, startPoint x: 118, startPoint y: 79, endPoint x: 357, endPoint y: 134, distance: 245.0
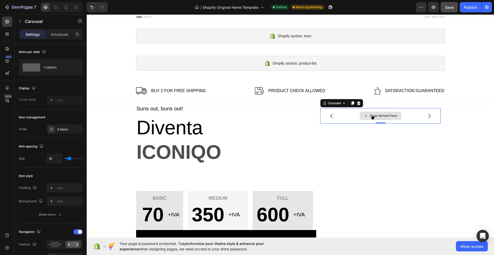
click at [364, 116] on icon at bounding box center [366, 116] width 4 height 4
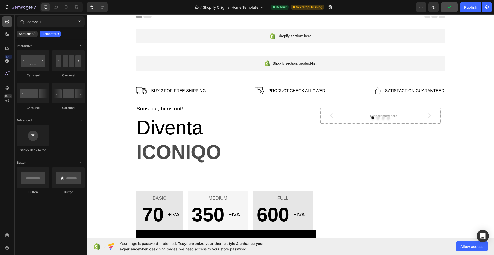
click at [6, 24] on div at bounding box center [7, 21] width 10 height 10
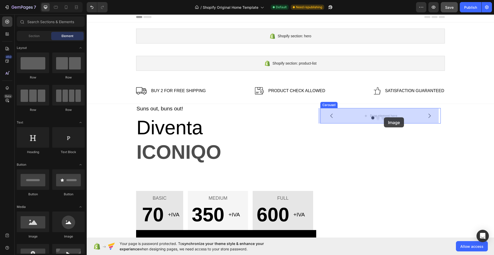
drag, startPoint x: 123, startPoint y: 239, endPoint x: 383, endPoint y: 118, distance: 287.0
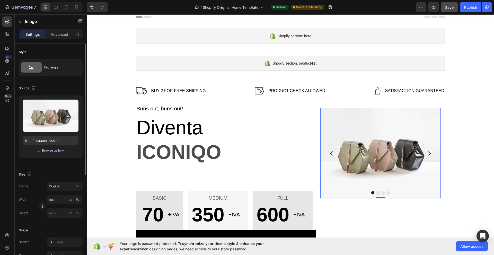
click at [50, 151] on div "Browse gallery" at bounding box center [53, 150] width 22 height 5
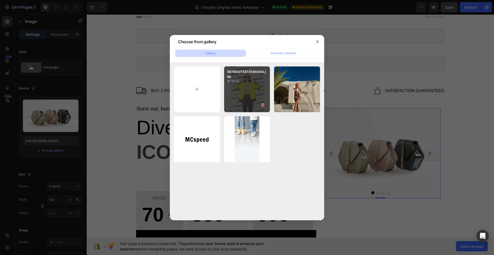
click at [238, 88] on div "5870822734735460052.jpg 97.23 kb" at bounding box center [247, 89] width 46 height 46
type input "https://cdn.shopify.com/s/files/1/0985/8537/9155/files/gempages_581652712077132…"
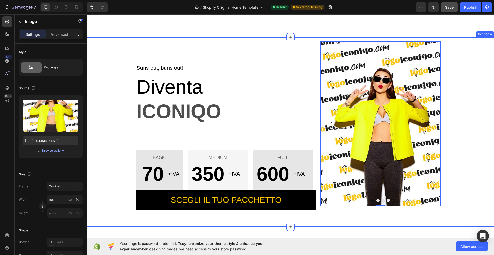
scroll to position [115, 0]
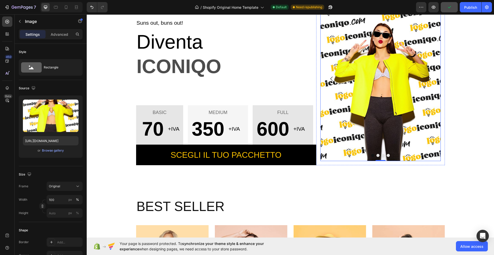
click at [387, 156] on button "Dot" at bounding box center [388, 155] width 3 height 3
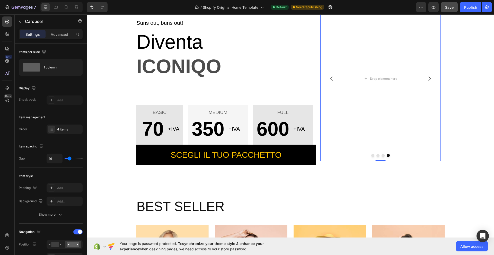
click at [329, 78] on icon "Carousel Back Arrow" at bounding box center [332, 79] width 6 height 6
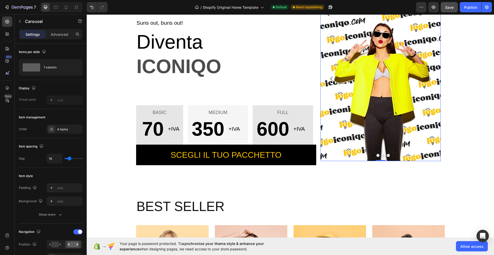
click at [429, 77] on icon "Carousel Next Arrow" at bounding box center [430, 79] width 2 height 4
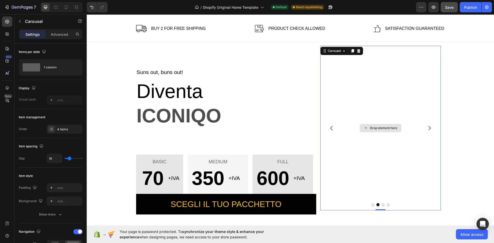
scroll to position [29, 0]
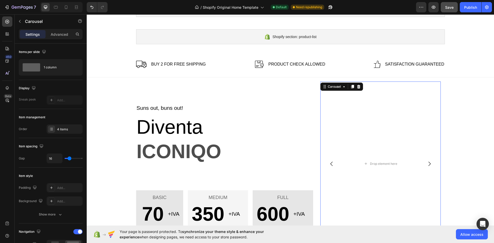
click at [331, 165] on icon "Carousel Back Arrow" at bounding box center [332, 164] width 6 height 6
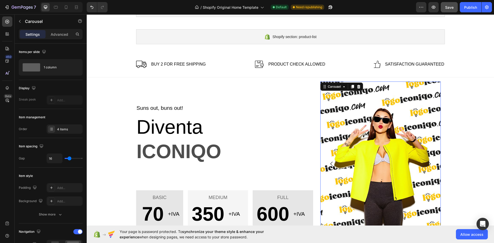
click at [426, 163] on icon "Carousel Next Arrow" at bounding box center [429, 164] width 6 height 6
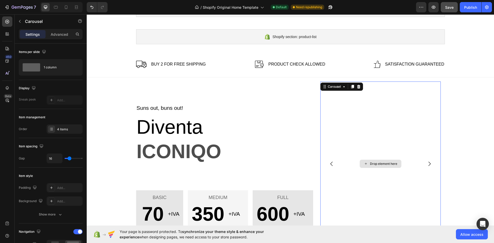
click at [382, 164] on div "Drop element here" at bounding box center [383, 164] width 27 height 4
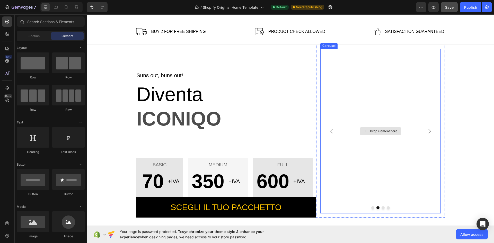
scroll to position [72, 0]
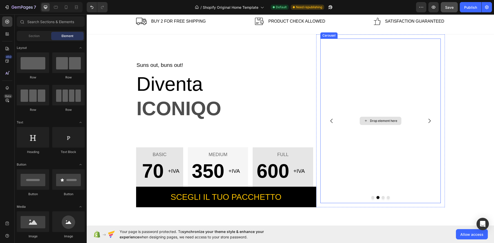
click at [380, 124] on div "Drop element here" at bounding box center [381, 121] width 42 height 8
click at [375, 120] on div "Drop element here" at bounding box center [383, 121] width 27 height 4
click at [328, 118] on button "Carousel Back Arrow" at bounding box center [332, 121] width 14 height 14
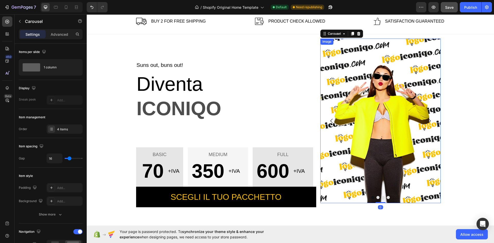
click at [378, 106] on img at bounding box center [380, 121] width 120 height 165
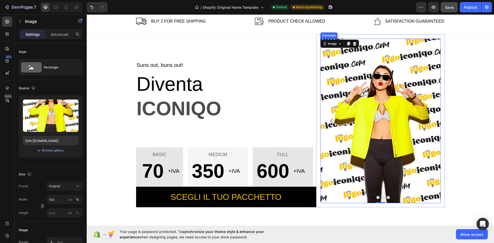
click at [426, 119] on icon "Carousel Next Arrow" at bounding box center [429, 121] width 6 height 6
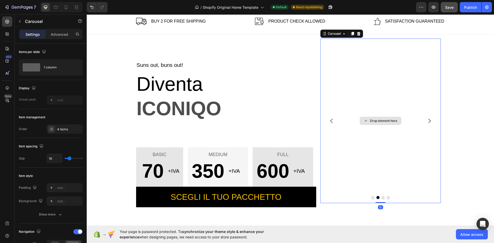
click at [380, 123] on div "Drop element here" at bounding box center [383, 121] width 27 height 4
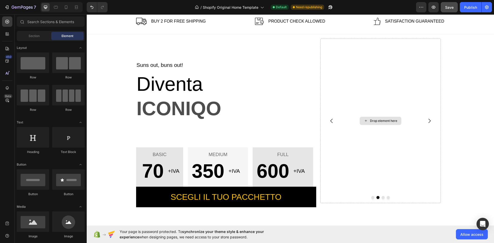
click at [380, 123] on div "Drop element here" at bounding box center [383, 121] width 27 height 4
click at [6, 24] on icon at bounding box center [7, 21] width 5 height 5
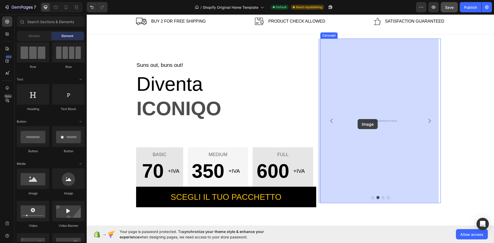
drag, startPoint x: 126, startPoint y: 194, endPoint x: 359, endPoint y: 118, distance: 244.5
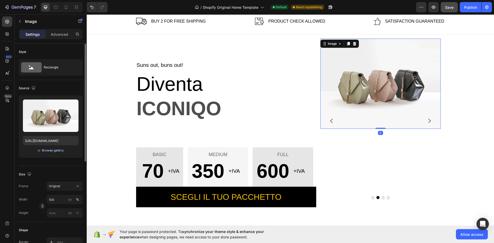
click at [50, 149] on div "Browse gallery" at bounding box center [53, 150] width 22 height 5
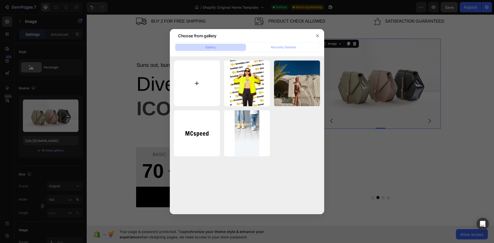
click at [194, 83] on input "file" at bounding box center [197, 83] width 46 height 46
type input "C:\fakepath\5870822734735460053.jpg"
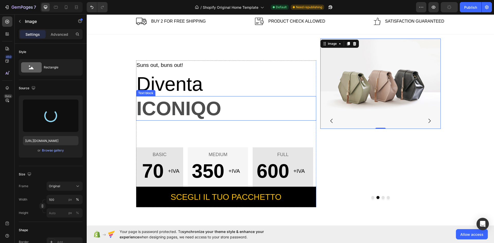
type input "https://cdn.shopify.com/s/files/1/0985/8537/9155/files/gempages_581652712077132…"
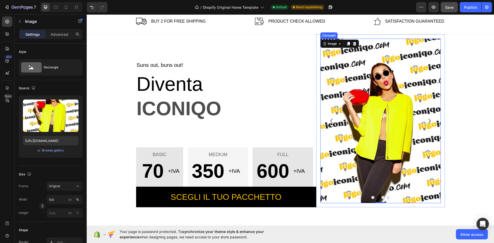
click at [332, 119] on icon "Carousel Back Arrow" at bounding box center [332, 121] width 6 height 6
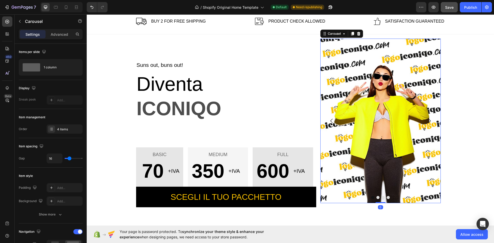
click at [429, 119] on icon "Carousel Next Arrow" at bounding box center [429, 121] width 6 height 6
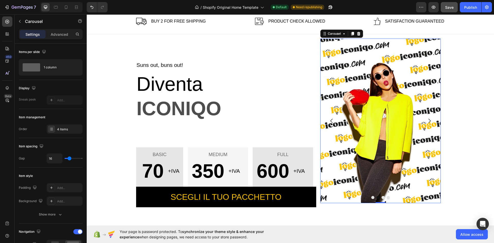
click at [429, 119] on icon "Carousel Next Arrow" at bounding box center [429, 121] width 6 height 6
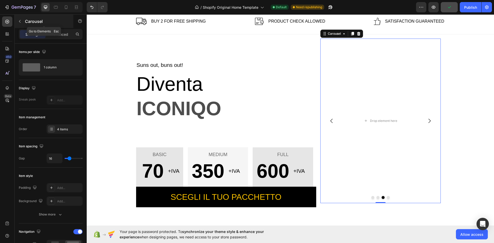
click at [18, 19] on icon "button" at bounding box center [20, 21] width 4 height 4
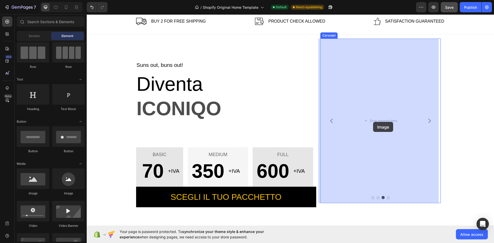
drag, startPoint x: 119, startPoint y: 197, endPoint x: 374, endPoint y: 121, distance: 266.0
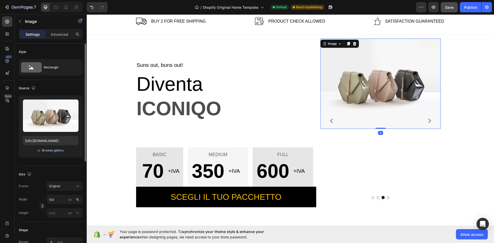
click at [50, 150] on div "Browse gallery" at bounding box center [53, 150] width 22 height 5
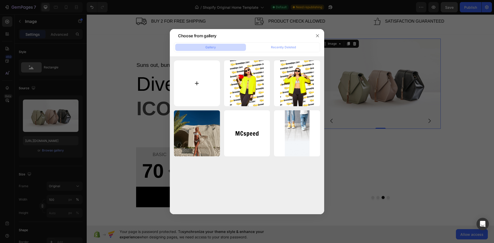
click at [196, 86] on input "file" at bounding box center [197, 83] width 46 height 46
type input "C:\fakepath\5870822734735460055.jpg"
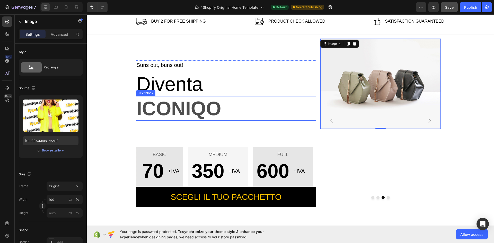
type input "https://cdn.shopify.com/s/files/1/0985/8537/9155/files/gempages_581652712077132…"
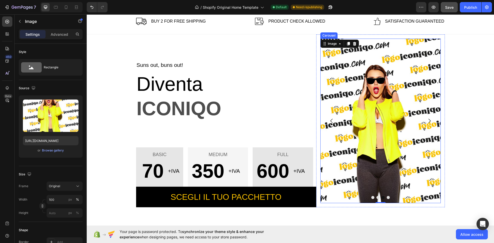
click at [426, 123] on icon "Carousel Next Arrow" at bounding box center [429, 121] width 6 height 6
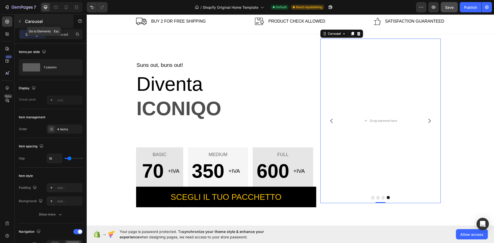
click at [20, 20] on icon "button" at bounding box center [20, 21] width 2 height 3
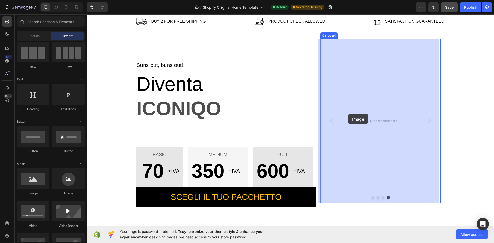
drag, startPoint x: 121, startPoint y: 200, endPoint x: 359, endPoint y: 115, distance: 252.3
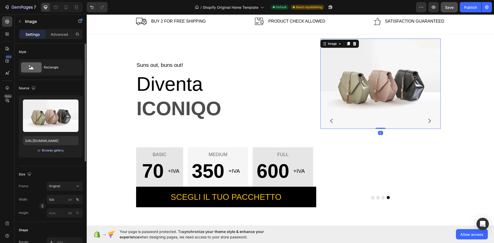
click at [50, 151] on div "Browse gallery" at bounding box center [53, 150] width 22 height 5
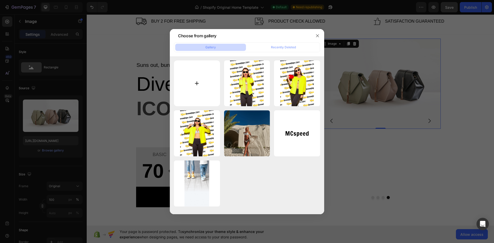
click at [197, 82] on input "file" at bounding box center [197, 83] width 46 height 46
type input "C:\fakepath\5870822734735460056.jpg"
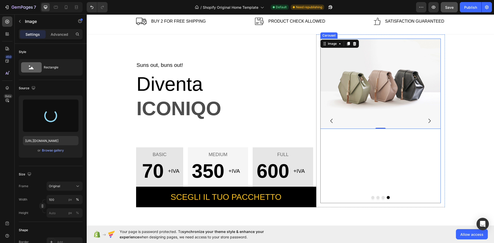
type input "https://cdn.shopify.com/s/files/1/0985/8537/9155/files/gempages_581652712077132…"
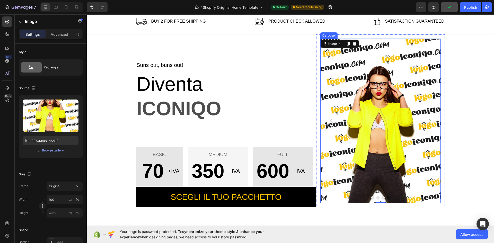
click at [426, 121] on icon "Carousel Next Arrow" at bounding box center [429, 121] width 6 height 6
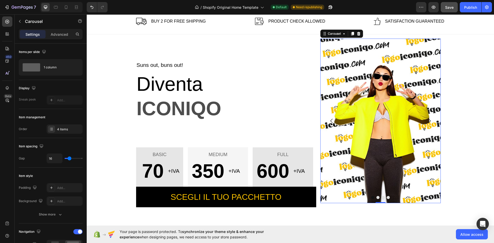
click at [428, 120] on icon "Carousel Next Arrow" at bounding box center [429, 121] width 6 height 6
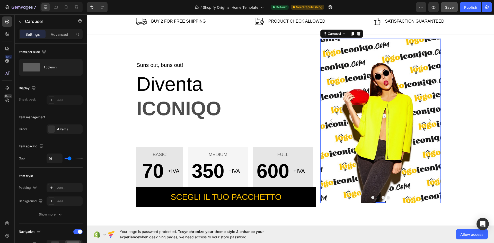
click at [428, 120] on icon "Carousel Next Arrow" at bounding box center [429, 121] width 6 height 6
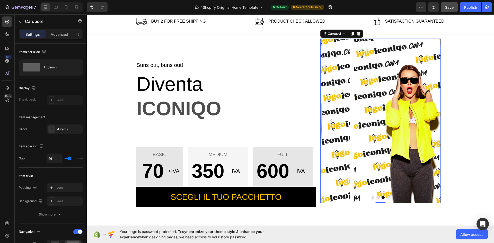
click at [428, 120] on icon "Carousel Next Arrow" at bounding box center [429, 121] width 6 height 6
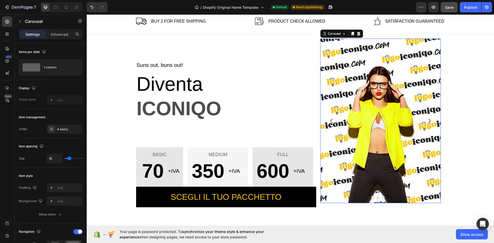
click at [428, 120] on icon "Carousel Next Arrow" at bounding box center [429, 121] width 6 height 6
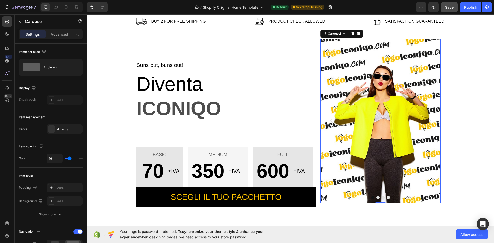
click at [428, 120] on icon "Carousel Next Arrow" at bounding box center [429, 121] width 6 height 6
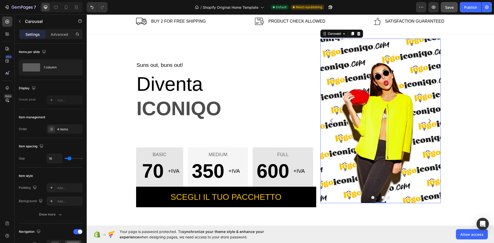
click at [428, 120] on icon "Carousel Next Arrow" at bounding box center [429, 121] width 6 height 6
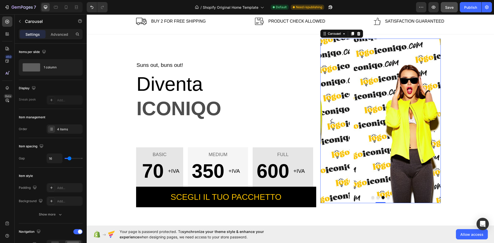
click at [428, 120] on icon "Carousel Next Arrow" at bounding box center [429, 121] width 6 height 6
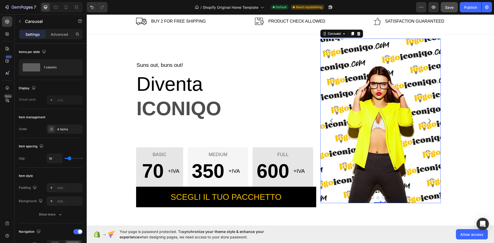
click at [428, 120] on icon "Carousel Next Arrow" at bounding box center [429, 121] width 6 height 6
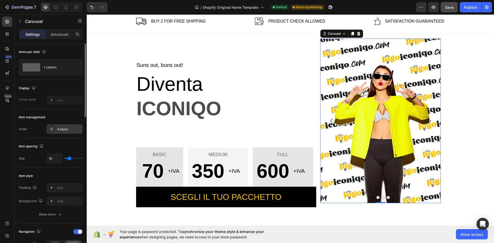
click at [63, 131] on div "4 items" at bounding box center [69, 129] width 24 height 5
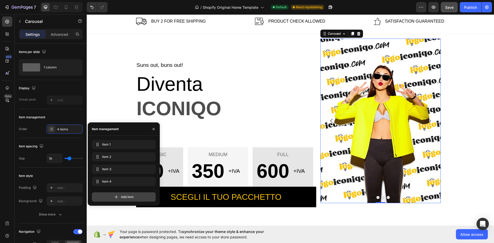
click at [119, 197] on div "Add item" at bounding box center [124, 197] width 64 height 9
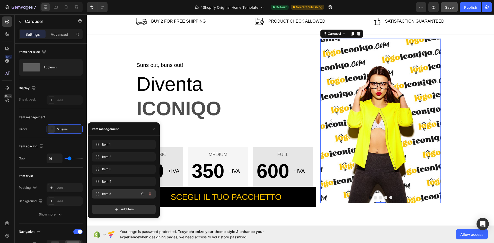
click at [121, 193] on span "Item 5" at bounding box center [116, 194] width 29 height 5
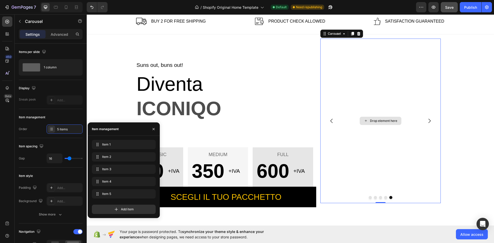
click at [378, 122] on div "Drop element here" at bounding box center [383, 121] width 27 height 4
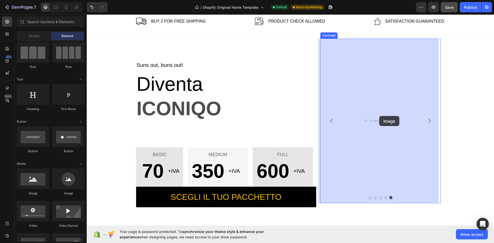
drag, startPoint x: 163, startPoint y: 187, endPoint x: 379, endPoint y: 116, distance: 227.4
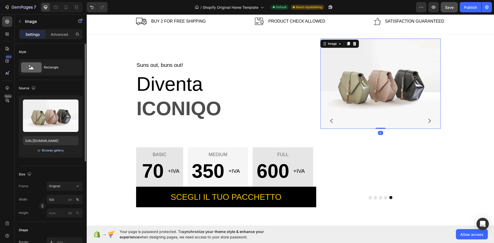
click at [50, 150] on div "Browse gallery" at bounding box center [53, 150] width 22 height 5
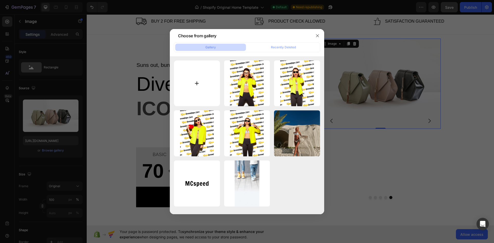
click at [201, 84] on input "file" at bounding box center [197, 83] width 46 height 46
type input "C:\fakepath\5870822734735460054.jpg"
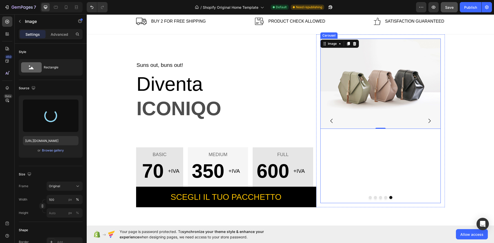
type input "https://cdn.shopify.com/s/files/1/0985/8537/9155/files/gempages_581652712077132…"
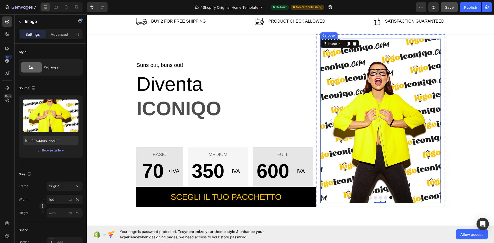
click at [332, 121] on icon "Carousel Back Arrow" at bounding box center [332, 121] width 6 height 6
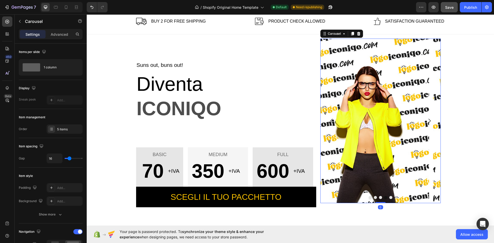
click at [332, 121] on icon "Carousel Back Arrow" at bounding box center [332, 121] width 6 height 6
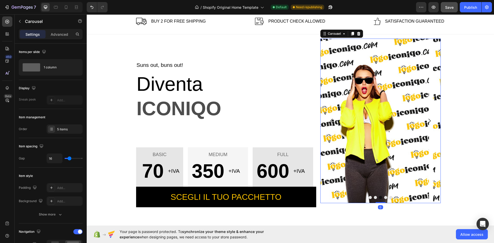
click at [332, 121] on icon "Carousel Back Arrow" at bounding box center [332, 121] width 6 height 6
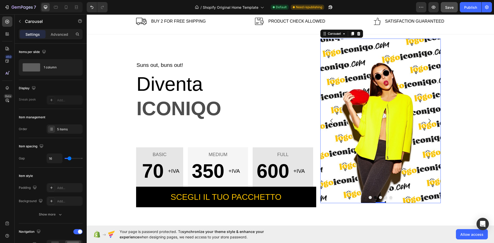
click at [332, 121] on icon "Carousel Back Arrow" at bounding box center [332, 121] width 6 height 6
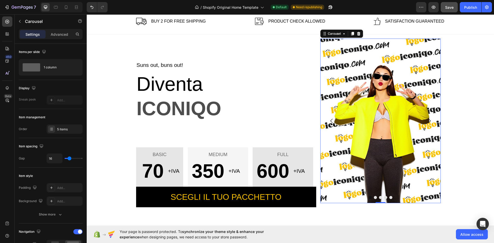
click at [332, 121] on icon "Carousel Back Arrow" at bounding box center [332, 121] width 6 height 6
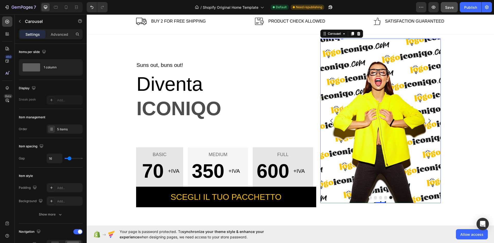
click at [428, 118] on icon "Carousel Next Arrow" at bounding box center [429, 121] width 6 height 6
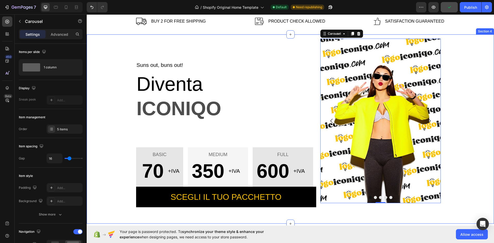
click at [484, 143] on div "Suns out, buns out! Text block Diventa Text block ICONIQO Text block BASIC Text…" at bounding box center [291, 120] width 400 height 173
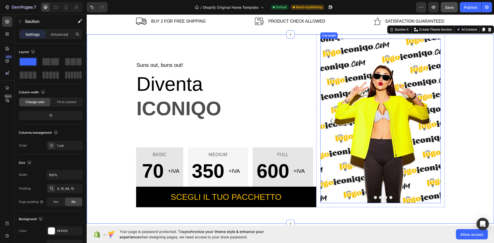
click at [427, 120] on icon "Carousel Next Arrow" at bounding box center [429, 121] width 6 height 6
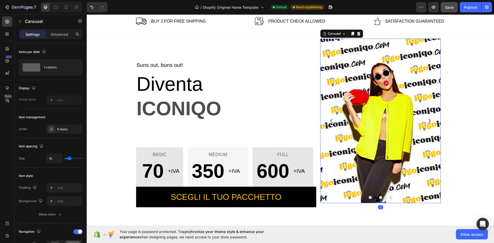
click at [427, 121] on icon "Carousel Next Arrow" at bounding box center [429, 121] width 6 height 6
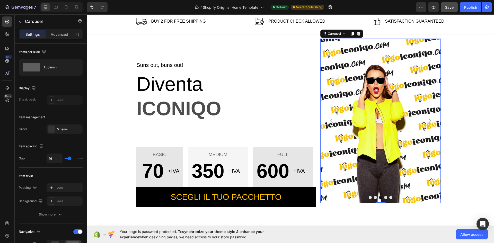
click at [427, 121] on icon "Carousel Next Arrow" at bounding box center [429, 121] width 6 height 6
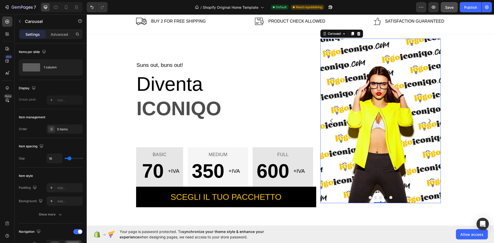
click at [427, 121] on icon "Carousel Next Arrow" at bounding box center [429, 121] width 6 height 6
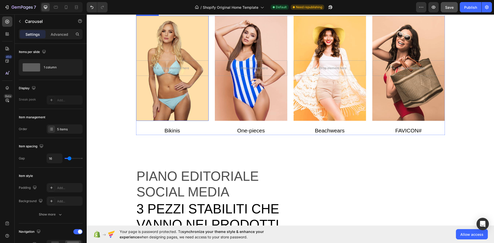
scroll to position [330, 0]
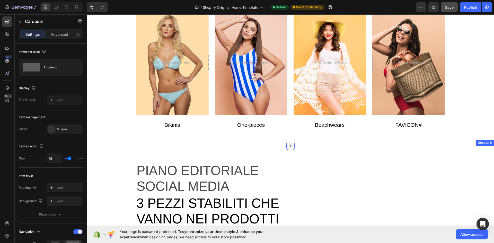
click at [290, 149] on div at bounding box center [290, 146] width 8 height 8
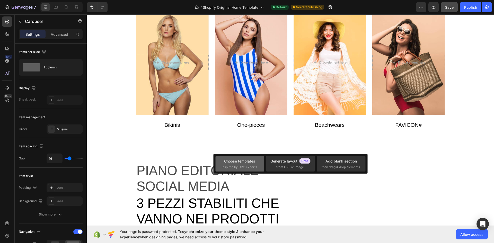
click at [243, 159] on div "Choose templates" at bounding box center [239, 161] width 31 height 5
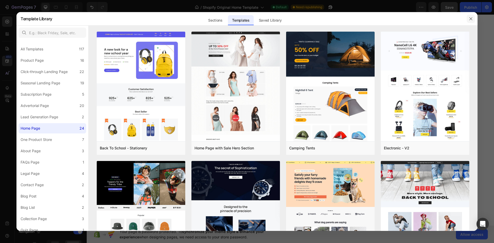
click at [468, 19] on button "button" at bounding box center [471, 19] width 8 height 8
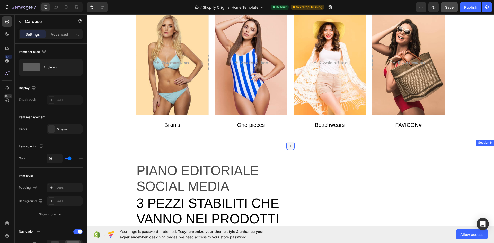
click at [289, 145] on icon at bounding box center [291, 146] width 4 height 4
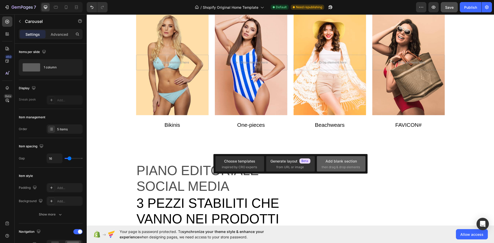
click at [329, 162] on div "Add blank section" at bounding box center [341, 161] width 31 height 5
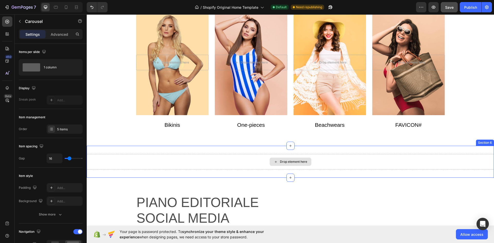
click at [282, 162] on div "Drop element here" at bounding box center [293, 162] width 27 height 4
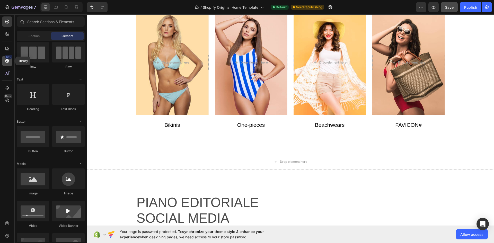
click at [6, 63] on icon at bounding box center [7, 60] width 5 height 5
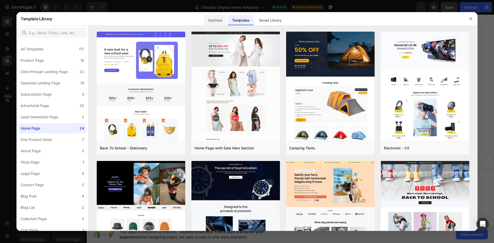
click at [219, 19] on div "Sections" at bounding box center [215, 20] width 22 height 10
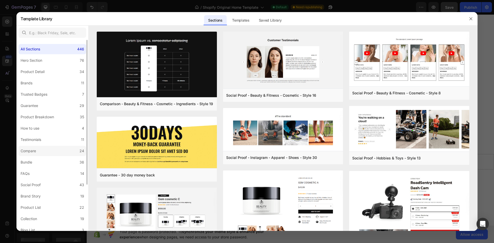
click at [42, 151] on label "Compare 24" at bounding box center [53, 151] width 68 height 10
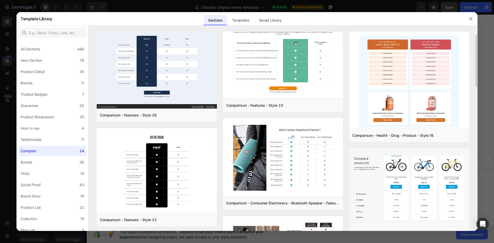
scroll to position [0, 0]
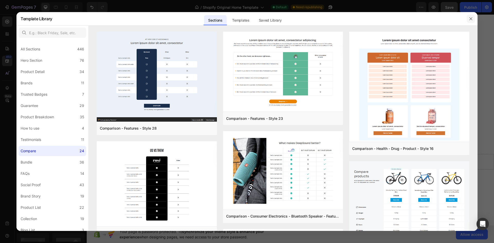
click at [474, 18] on button "button" at bounding box center [471, 19] width 8 height 8
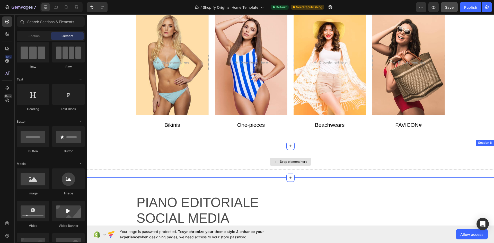
click at [283, 165] on div "Drop element here" at bounding box center [291, 162] width 42 height 8
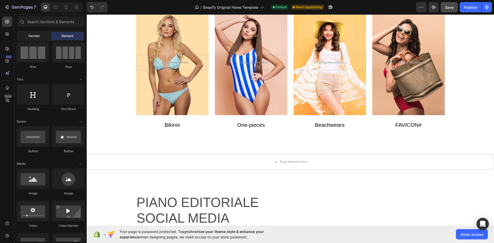
click at [42, 37] on div "Section" at bounding box center [34, 36] width 32 height 8
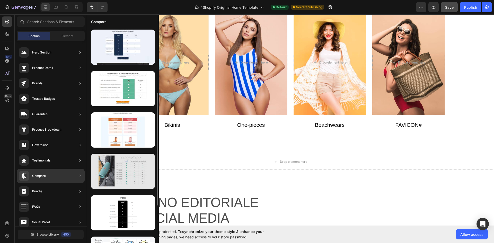
scroll to position [86, 0]
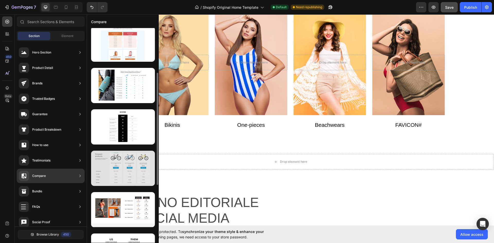
click at [127, 169] on div at bounding box center [123, 168] width 64 height 35
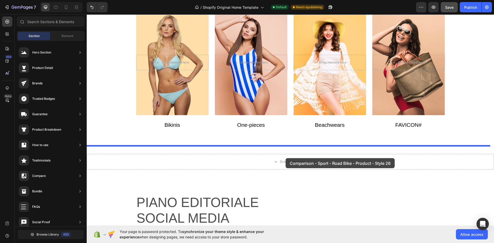
drag, startPoint x: 208, startPoint y: 185, endPoint x: 286, endPoint y: 158, distance: 81.9
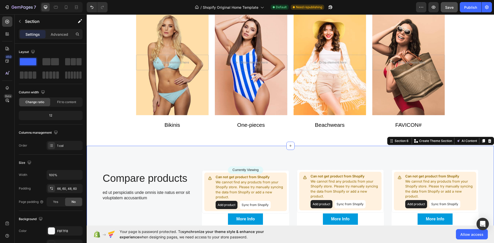
scroll to position [443, 0]
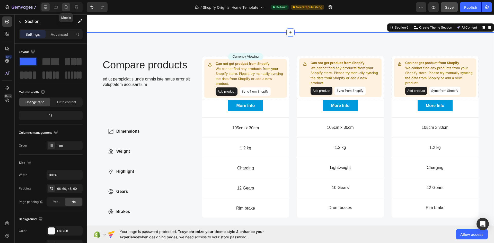
click at [65, 5] on icon at bounding box center [66, 7] width 5 height 5
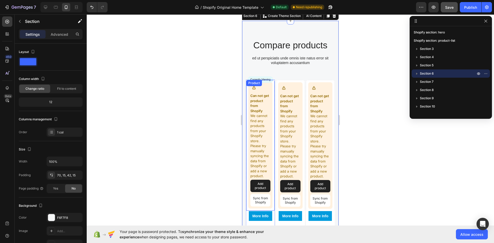
scroll to position [463, 0]
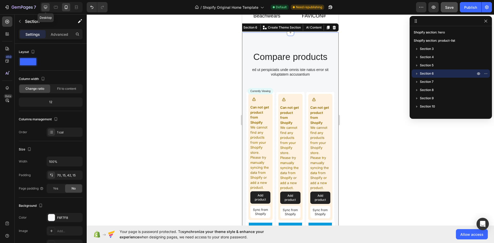
click at [44, 5] on icon at bounding box center [45, 7] width 5 height 5
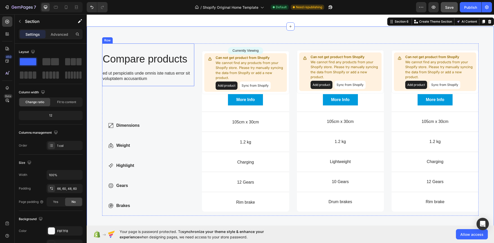
scroll to position [443, 0]
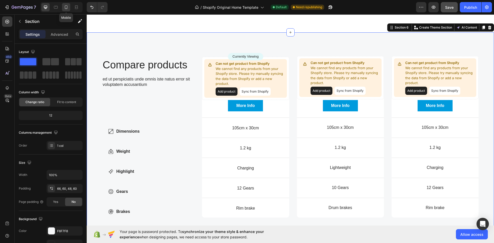
click at [64, 8] on icon at bounding box center [66, 7] width 5 height 5
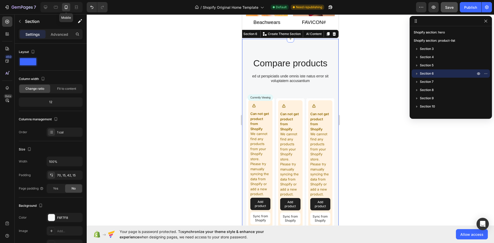
scroll to position [463, 0]
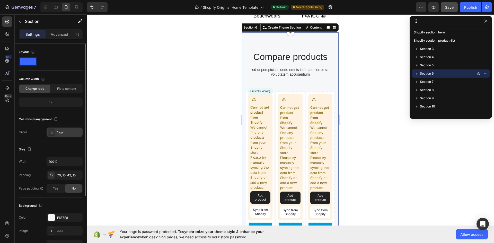
click at [64, 130] on div "1 col" at bounding box center [69, 132] width 24 height 5
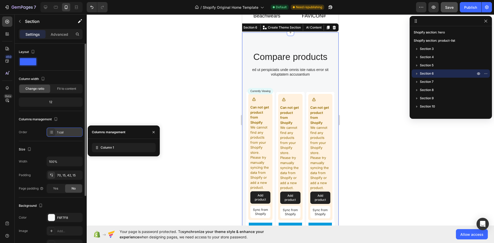
click at [64, 130] on div "1 col" at bounding box center [69, 132] width 24 height 5
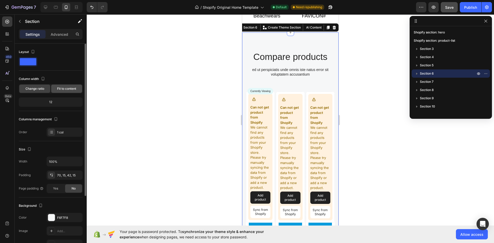
click at [72, 88] on span "Fit to content" at bounding box center [66, 88] width 19 height 5
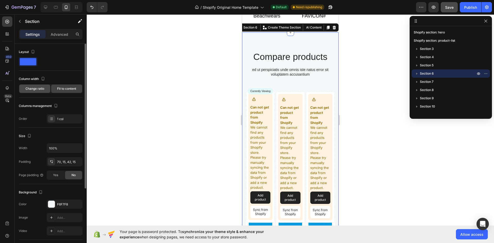
click at [38, 89] on span "Change ratio" at bounding box center [34, 88] width 19 height 5
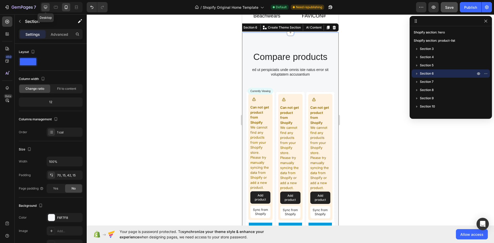
click at [45, 4] on div at bounding box center [45, 7] width 8 height 8
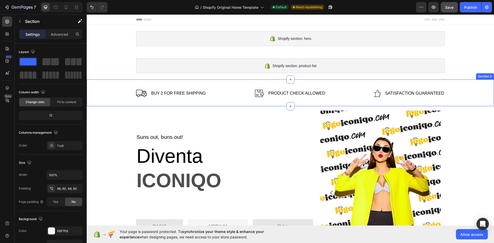
click at [479, 76] on div "Section 3" at bounding box center [485, 76] width 18 height 6
click at [488, 75] on icon at bounding box center [490, 75] width 4 height 4
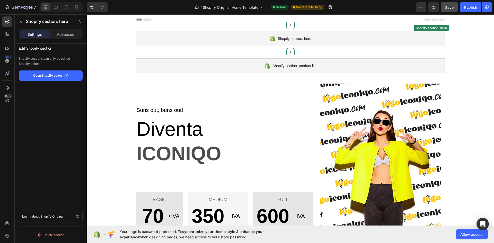
click at [438, 30] on div "Shopify section: hero" at bounding box center [431, 28] width 35 height 6
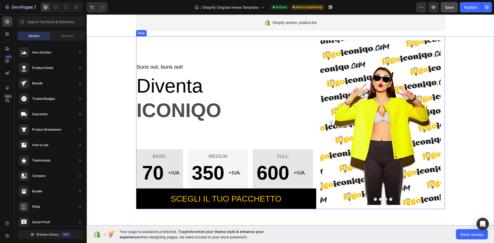
scroll to position [43, 0]
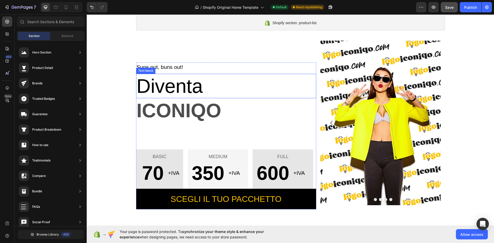
click at [180, 89] on p "Diventa" at bounding box center [226, 85] width 179 height 23
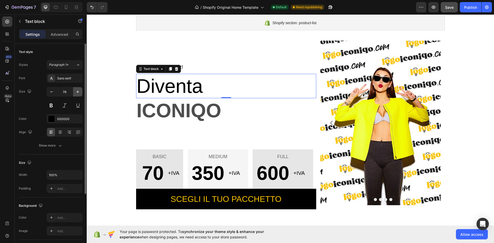
click at [80, 93] on icon "button" at bounding box center [77, 91] width 5 height 5
type input "80"
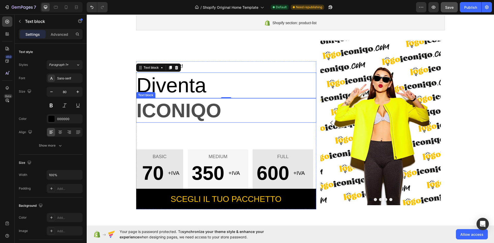
click at [170, 112] on p "ICONIQO" at bounding box center [226, 110] width 179 height 23
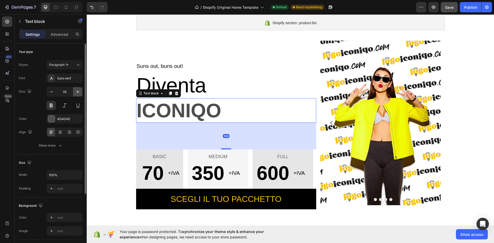
click at [75, 93] on icon "button" at bounding box center [77, 91] width 5 height 5
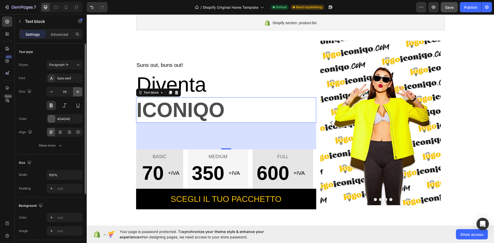
click at [75, 93] on icon "button" at bounding box center [77, 91] width 5 height 5
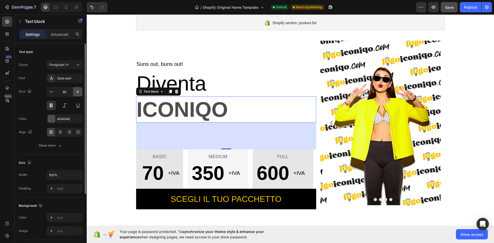
click at [75, 93] on icon "button" at bounding box center [77, 91] width 5 height 5
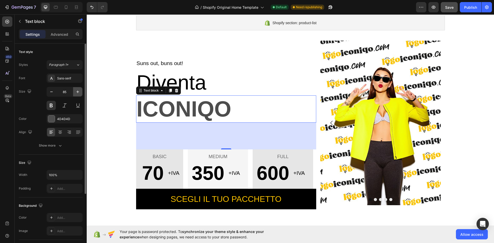
click at [75, 93] on icon "button" at bounding box center [77, 91] width 5 height 5
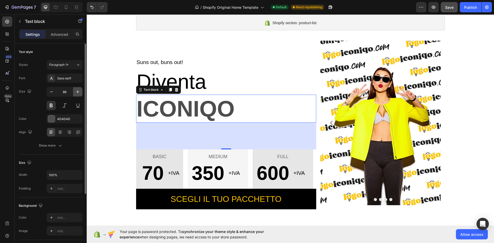
click at [75, 93] on icon "button" at bounding box center [77, 91] width 5 height 5
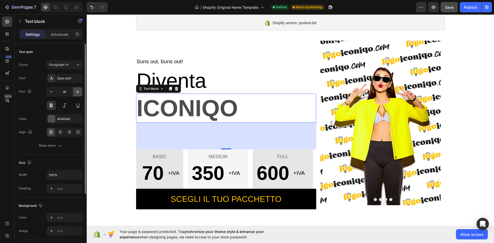
click at [75, 93] on icon "button" at bounding box center [77, 91] width 5 height 5
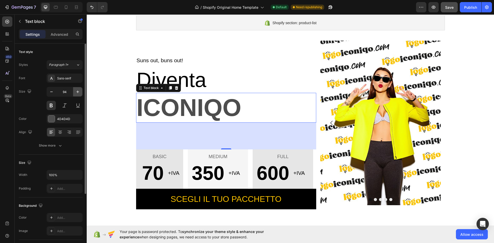
click at [75, 93] on icon "button" at bounding box center [77, 91] width 5 height 5
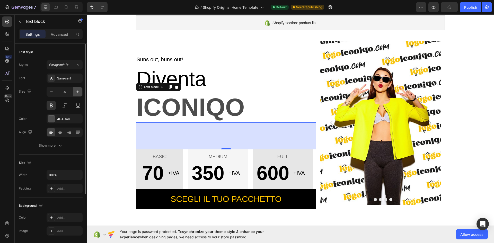
click at [75, 93] on icon "button" at bounding box center [77, 91] width 5 height 5
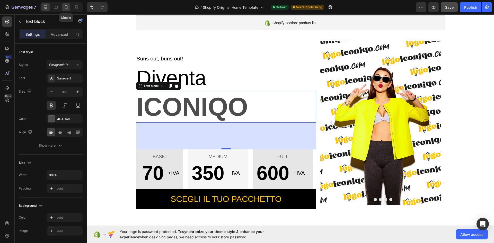
click at [66, 7] on icon at bounding box center [66, 7] width 5 height 5
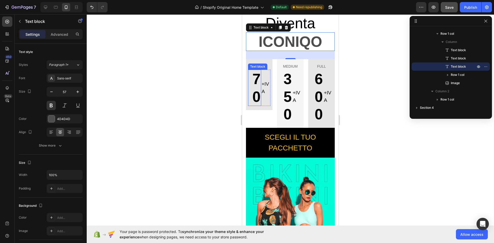
scroll to position [5, 0]
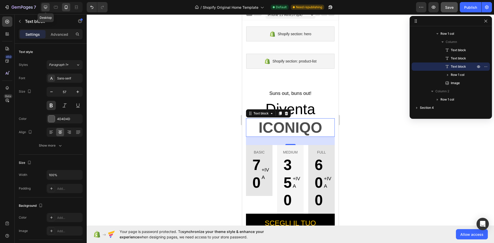
click at [45, 8] on icon at bounding box center [45, 7] width 3 height 3
type input "100"
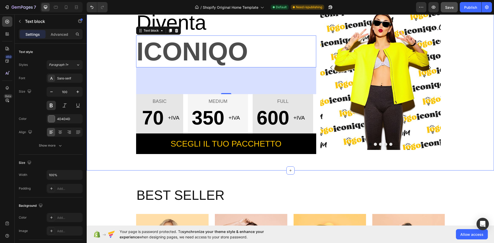
scroll to position [101, 0]
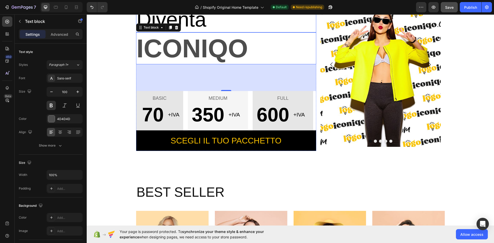
click at [191, 21] on p "Diventa" at bounding box center [226, 19] width 179 height 25
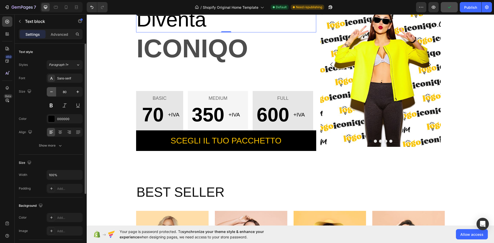
click at [47, 92] on button "button" at bounding box center [51, 91] width 9 height 9
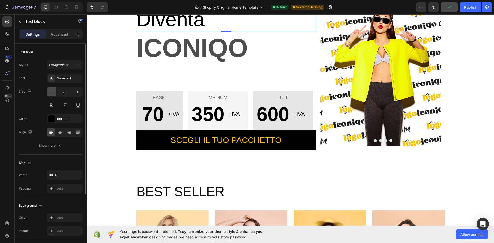
click at [52, 91] on icon "button" at bounding box center [51, 91] width 5 height 5
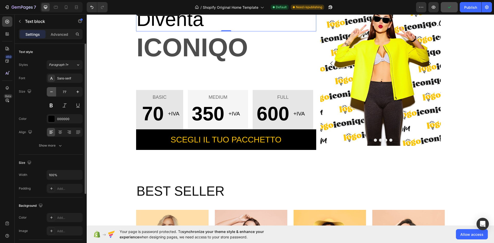
click at [52, 91] on icon "button" at bounding box center [51, 91] width 5 height 5
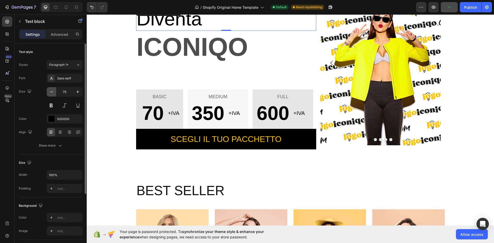
click at [52, 91] on icon "button" at bounding box center [51, 91] width 5 height 5
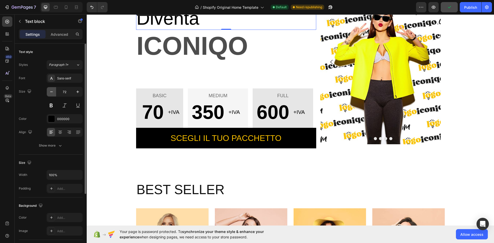
click at [52, 91] on icon "button" at bounding box center [51, 91] width 5 height 5
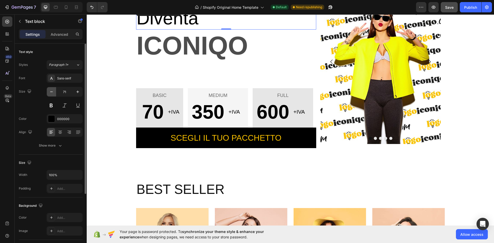
click at [52, 91] on icon "button" at bounding box center [51, 91] width 5 height 5
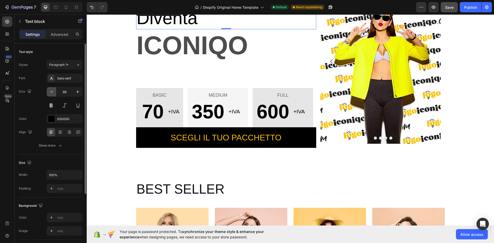
click at [52, 91] on icon "button" at bounding box center [51, 91] width 5 height 5
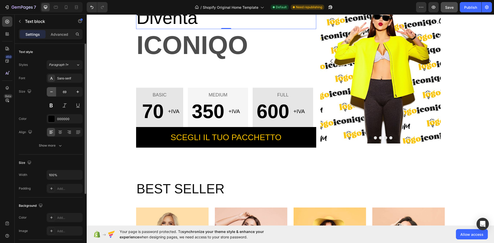
click at [52, 91] on icon "button" at bounding box center [51, 91] width 5 height 5
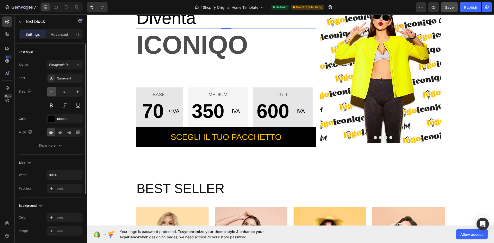
click at [52, 91] on icon "button" at bounding box center [51, 91] width 5 height 5
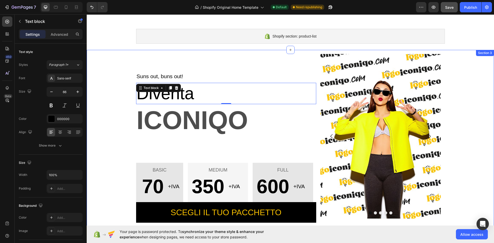
scroll to position [20, 0]
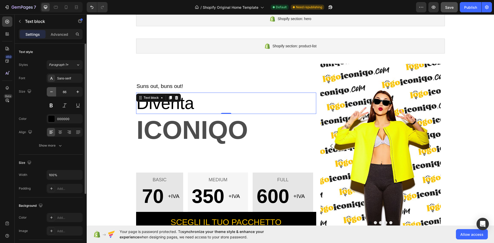
click at [51, 89] on button "button" at bounding box center [51, 91] width 9 height 9
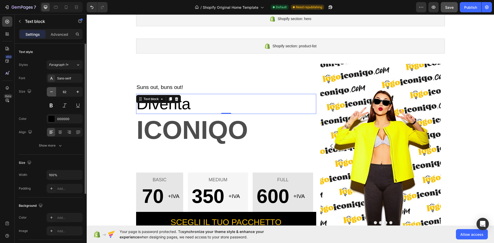
click at [51, 89] on button "button" at bounding box center [51, 91] width 9 height 9
click at [74, 93] on button "button" at bounding box center [77, 91] width 9 height 9
type input "60"
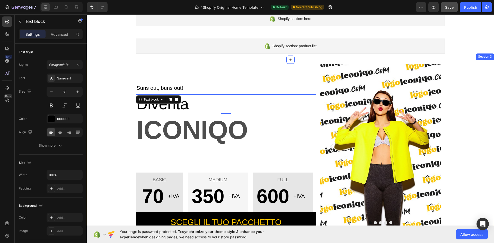
click at [108, 91] on div "Suns out, buns out! Text block Diventa Text block 0 ICONIQO Text block BASIC Te…" at bounding box center [291, 146] width 400 height 173
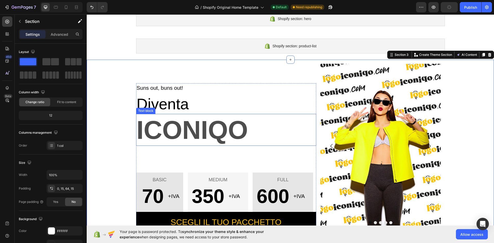
click at [170, 123] on p "ICONIQO" at bounding box center [226, 130] width 179 height 31
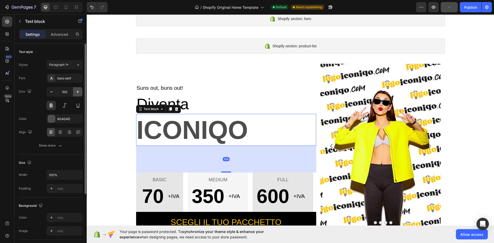
click at [78, 91] on icon "button" at bounding box center [77, 91] width 5 height 5
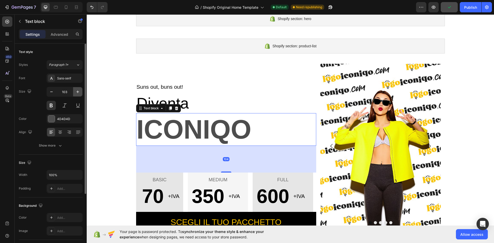
click at [78, 91] on icon "button" at bounding box center [77, 91] width 5 height 5
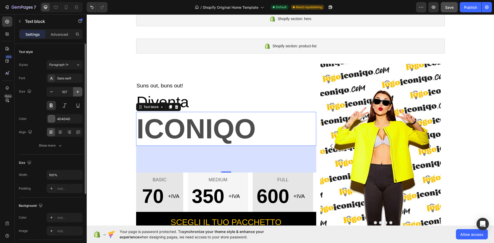
click at [78, 91] on icon "button" at bounding box center [77, 91] width 5 height 5
type input "110"
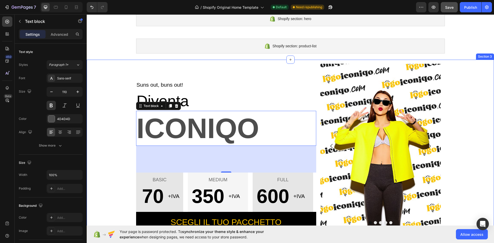
click at [112, 113] on div "Suns out, buns out! Text block Diventa Text block ICONIQO Text block 104 BASIC …" at bounding box center [291, 146] width 400 height 173
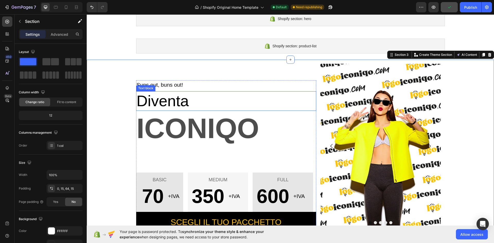
click at [153, 102] on p "Diventa" at bounding box center [226, 101] width 179 height 19
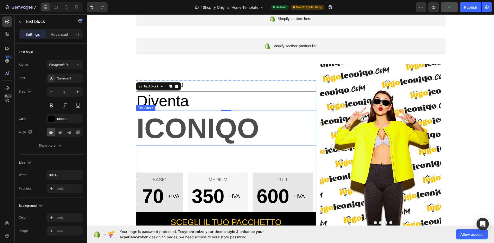
click at [139, 125] on p "ICONIQO" at bounding box center [226, 128] width 179 height 34
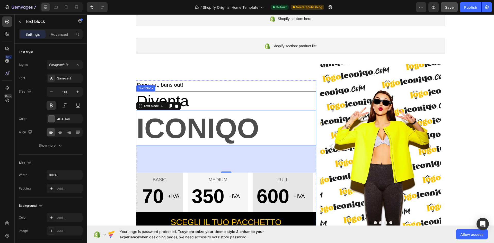
click at [144, 96] on p "Diventa" at bounding box center [226, 101] width 179 height 19
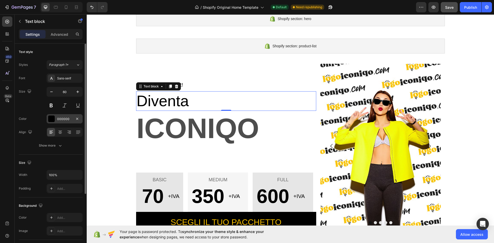
click at [67, 121] on div "000000" at bounding box center [64, 119] width 15 height 5
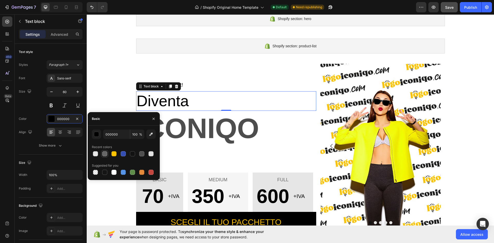
click at [105, 152] on div at bounding box center [104, 153] width 5 height 5
click at [138, 155] on div at bounding box center [141, 153] width 7 height 7
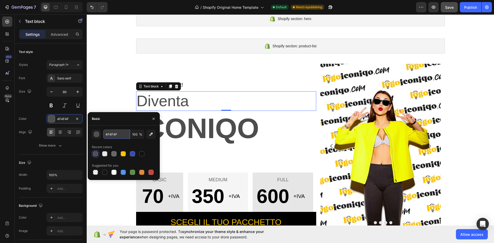
click at [117, 137] on input "4F4F4F" at bounding box center [116, 134] width 27 height 9
type input "4D4D4D"
click at [164, 127] on p "ICONIQO" at bounding box center [226, 128] width 179 height 34
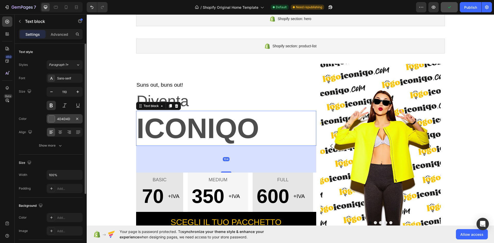
click at [66, 117] on div "4D4D4D" at bounding box center [64, 119] width 15 height 5
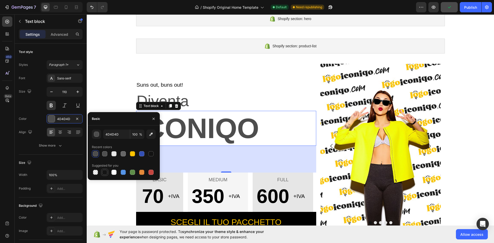
click at [105, 175] on div at bounding box center [104, 172] width 5 height 5
type input "151515"
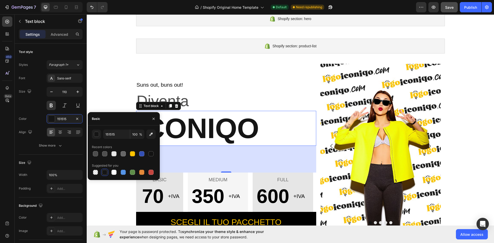
click at [101, 93] on div "Suns out, buns out! Text block Diventa Text block ICONIQO Text block 104 BASIC …" at bounding box center [291, 146] width 400 height 173
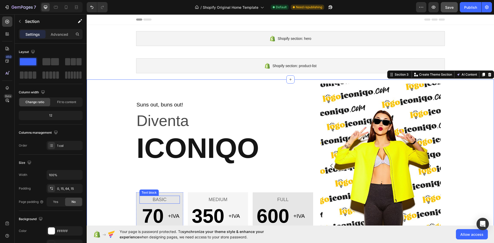
scroll to position [43, 0]
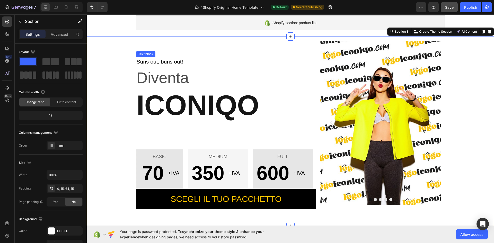
click at [163, 61] on p "Suns out, buns out!" at bounding box center [226, 62] width 179 height 8
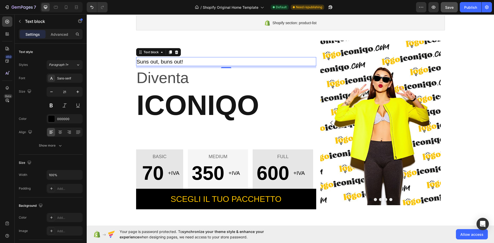
click at [197, 62] on p "Suns out, buns out!" at bounding box center [226, 62] width 179 height 8
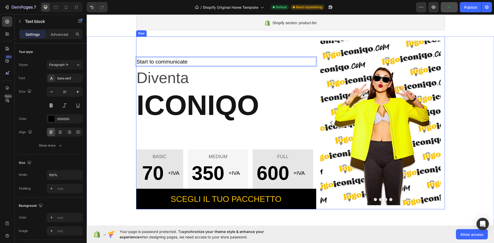
click at [202, 48] on div "Start to communicate Text block 8 Diventa Text block ICONIQO Text block BASIC T…" at bounding box center [226, 123] width 180 height 173
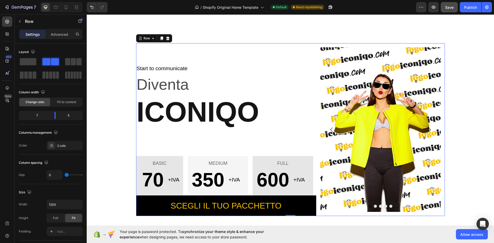
scroll to position [0, 0]
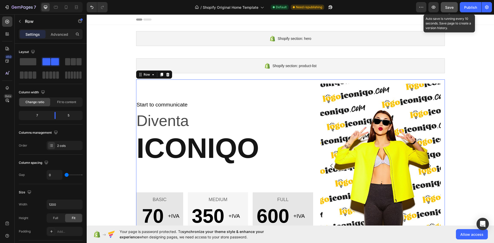
click at [449, 8] on span "Save" at bounding box center [449, 7] width 8 height 4
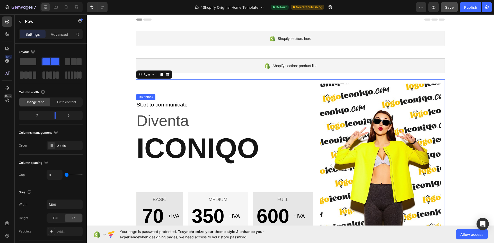
click at [168, 106] on p "Start to communicate" at bounding box center [226, 105] width 179 height 8
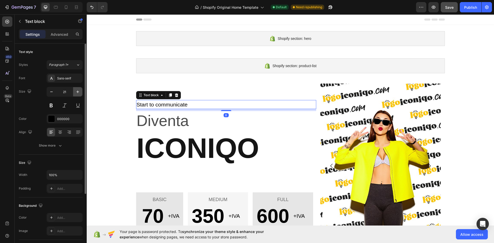
click at [79, 91] on icon "button" at bounding box center [77, 91] width 5 height 5
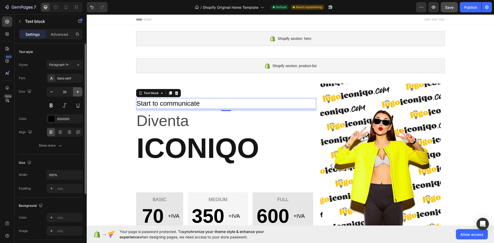
click at [79, 91] on icon "button" at bounding box center [77, 91] width 5 height 5
type input "30"
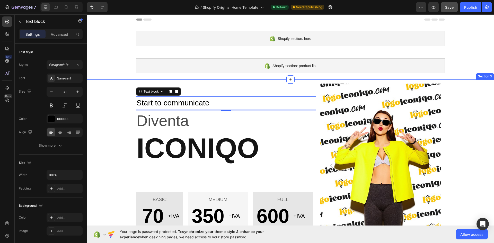
click at [106, 116] on div "Start to communicate Text block 8 Diventa Text block ICONIQO Text block BASIC T…" at bounding box center [291, 166] width 400 height 173
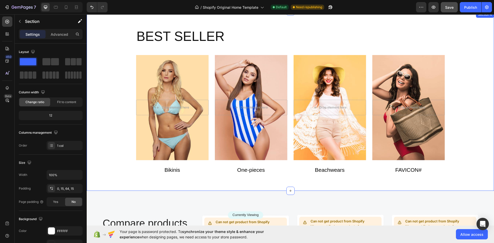
scroll to position [214, 0]
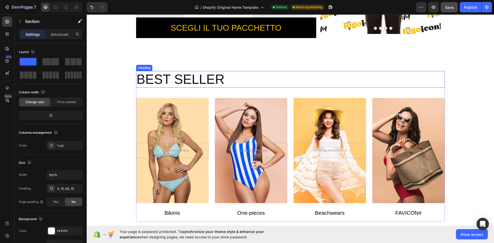
click at [161, 76] on h2 "BEST SELLER" at bounding box center [290, 79] width 309 height 17
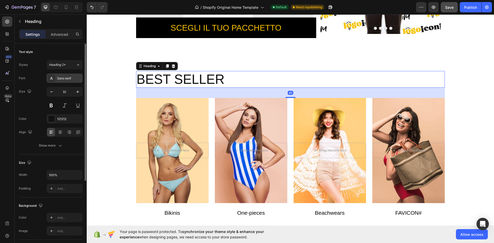
click at [73, 80] on div "Sans-serif" at bounding box center [69, 78] width 24 height 5
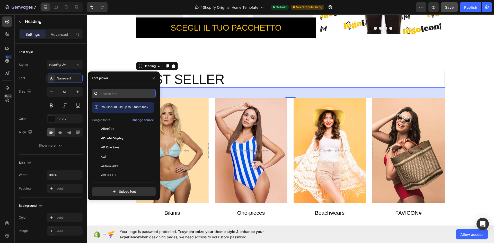
click at [120, 91] on input "text" at bounding box center [124, 93] width 64 height 9
type input "mob"
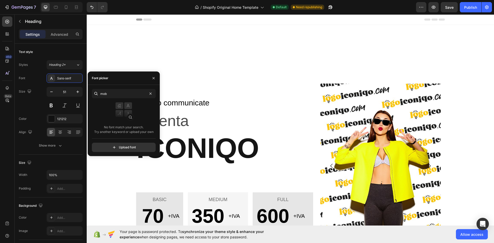
scroll to position [214, 0]
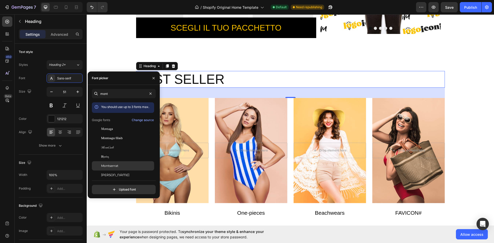
type input "mont"
click at [116, 165] on span "Montserrat" at bounding box center [109, 166] width 17 height 5
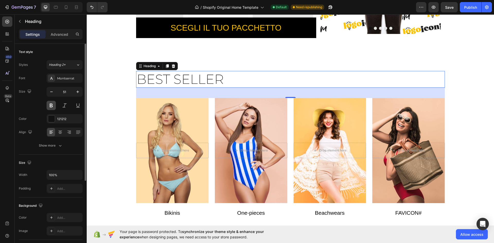
click at [51, 105] on button at bounding box center [51, 105] width 9 height 9
click at [53, 106] on button at bounding box center [51, 105] width 9 height 9
click at [72, 79] on div "Montserrat" at bounding box center [69, 78] width 24 height 5
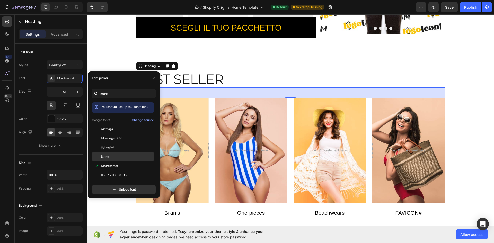
scroll to position [13, 0]
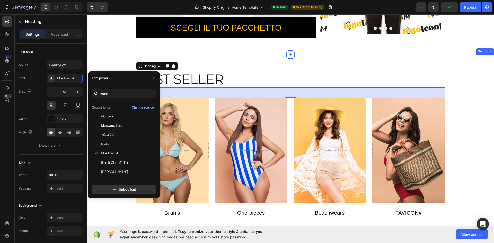
click at [104, 58] on div "BEST SELLER Heading 40 Drop element here Hero Banner Bikinis Text block Drop el…" at bounding box center [290, 145] width 407 height 180
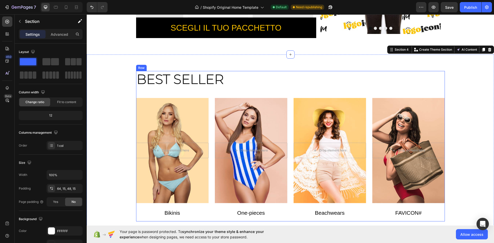
click at [152, 86] on h2 "BEST SELLER" at bounding box center [290, 79] width 309 height 17
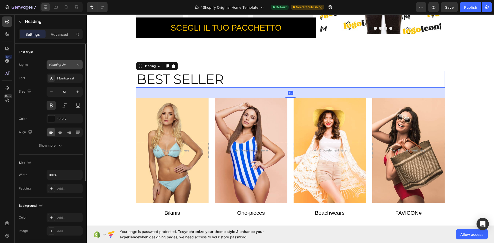
click at [76, 65] on icon at bounding box center [78, 64] width 4 height 5
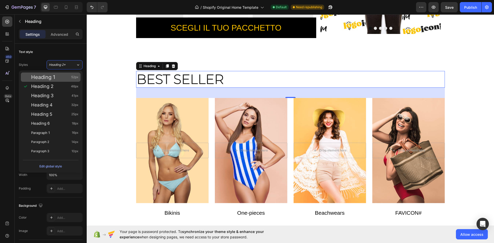
click at [61, 77] on div "Heading 1 52px" at bounding box center [54, 77] width 47 height 5
type input "52"
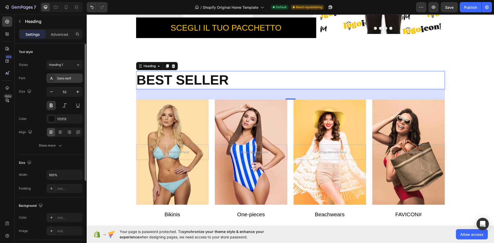
click at [70, 78] on div "Sans-serif" at bounding box center [69, 78] width 24 height 5
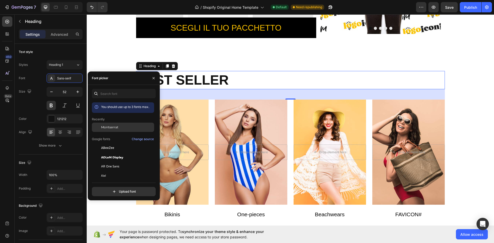
click at [117, 127] on span "Montserrat" at bounding box center [109, 127] width 17 height 5
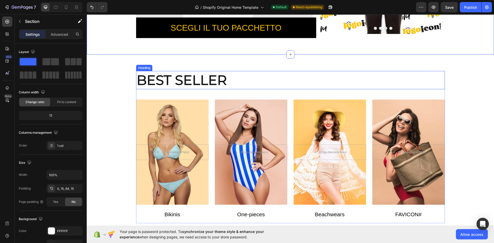
click at [162, 82] on h2 "BEST SELLER" at bounding box center [290, 80] width 309 height 19
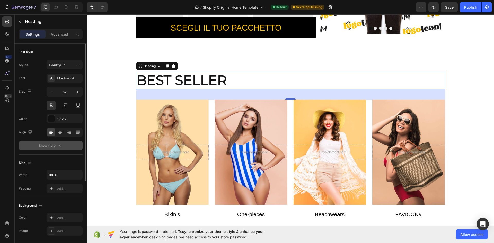
click at [62, 146] on icon "button" at bounding box center [60, 145] width 5 height 5
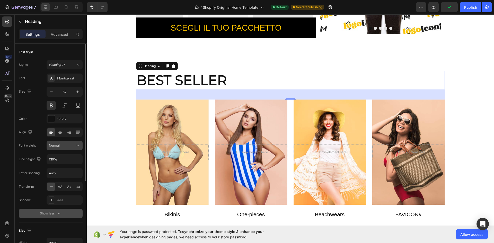
click at [74, 146] on div "Normal" at bounding box center [62, 145] width 26 height 5
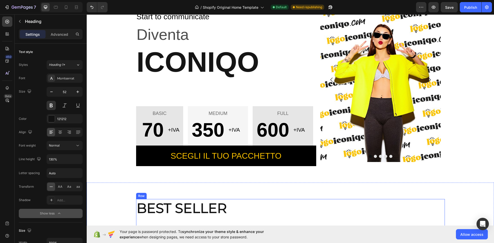
scroll to position [0, 0]
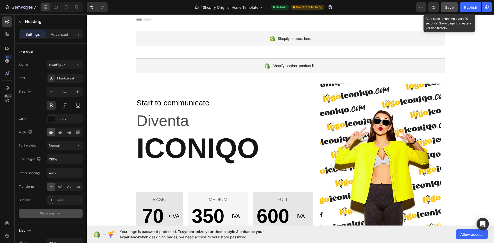
click at [452, 5] on div "Save" at bounding box center [449, 7] width 8 height 5
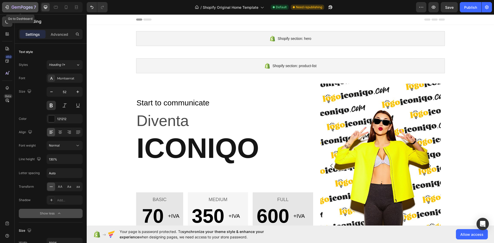
click at [17, 7] on icon "button" at bounding box center [18, 7] width 3 height 2
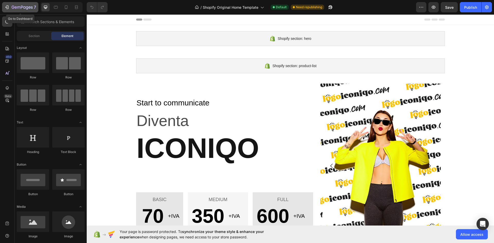
click at [5, 5] on icon "button" at bounding box center [6, 7] width 5 height 5
click at [436, 9] on icon "button" at bounding box center [433, 7] width 5 height 5
click at [10, 4] on div "7" at bounding box center [20, 7] width 32 height 6
